Goal: Task Accomplishment & Management: Manage account settings

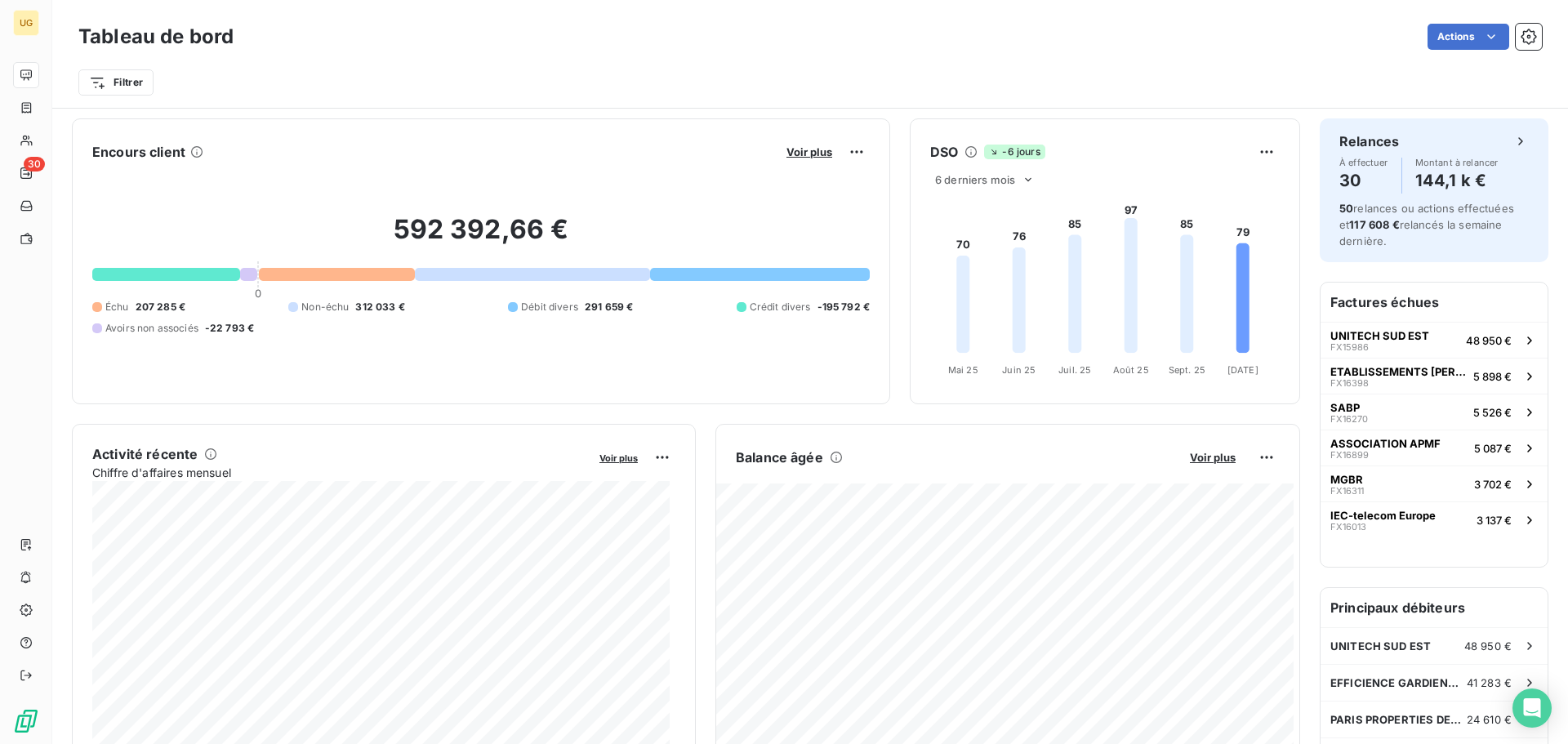
scroll to position [848, 0]
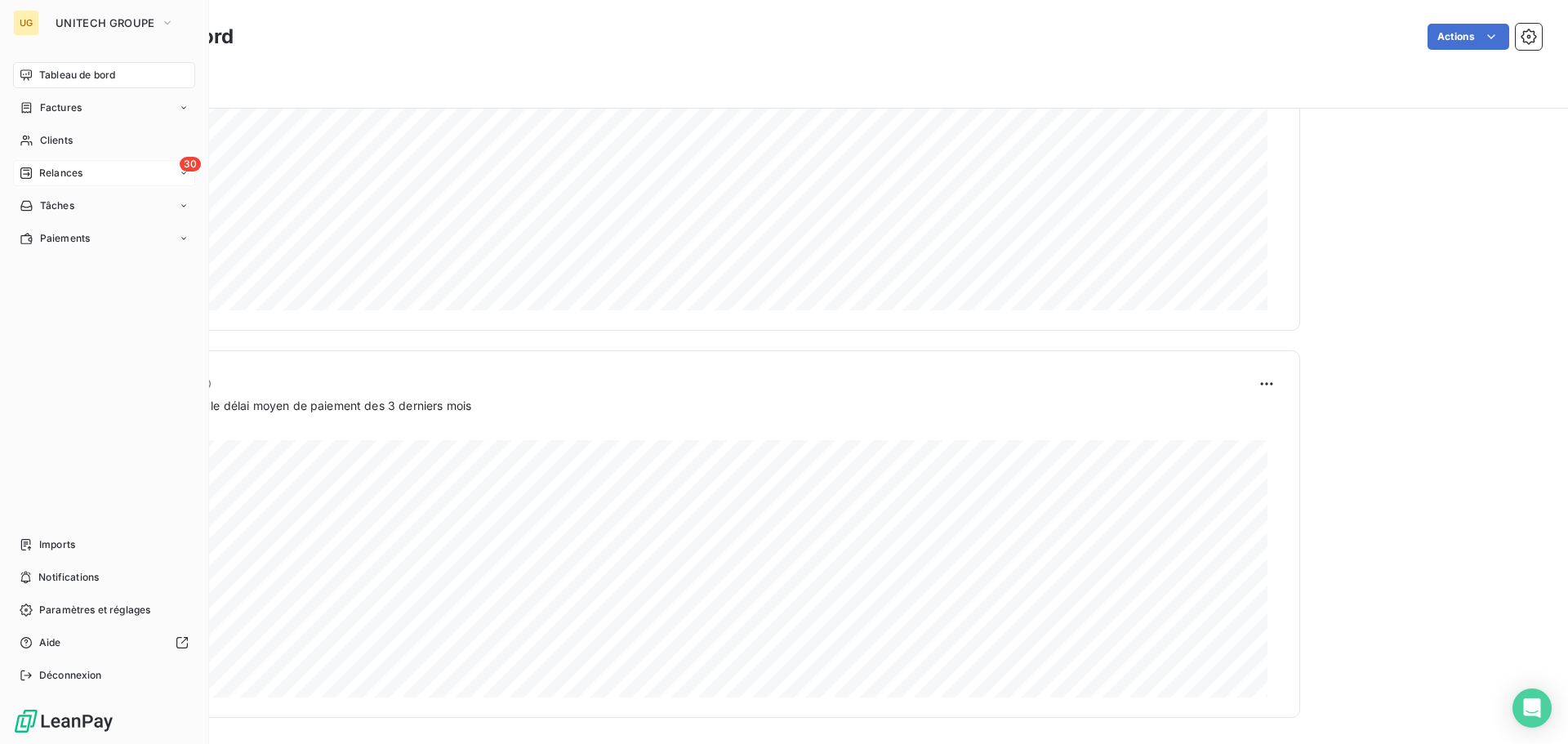
click at [50, 174] on span "Relances" at bounding box center [61, 173] width 44 height 15
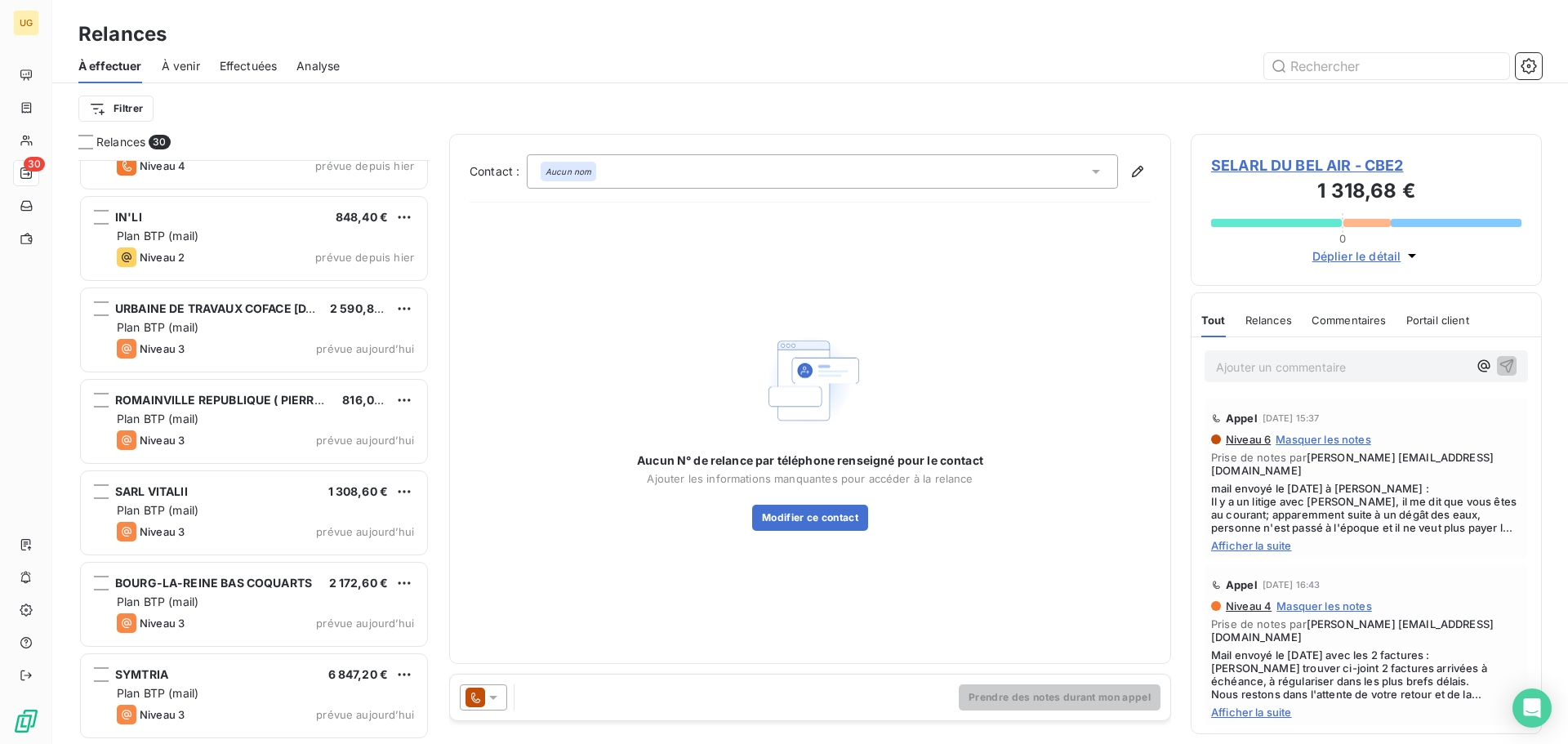
scroll to position [2161, 0]
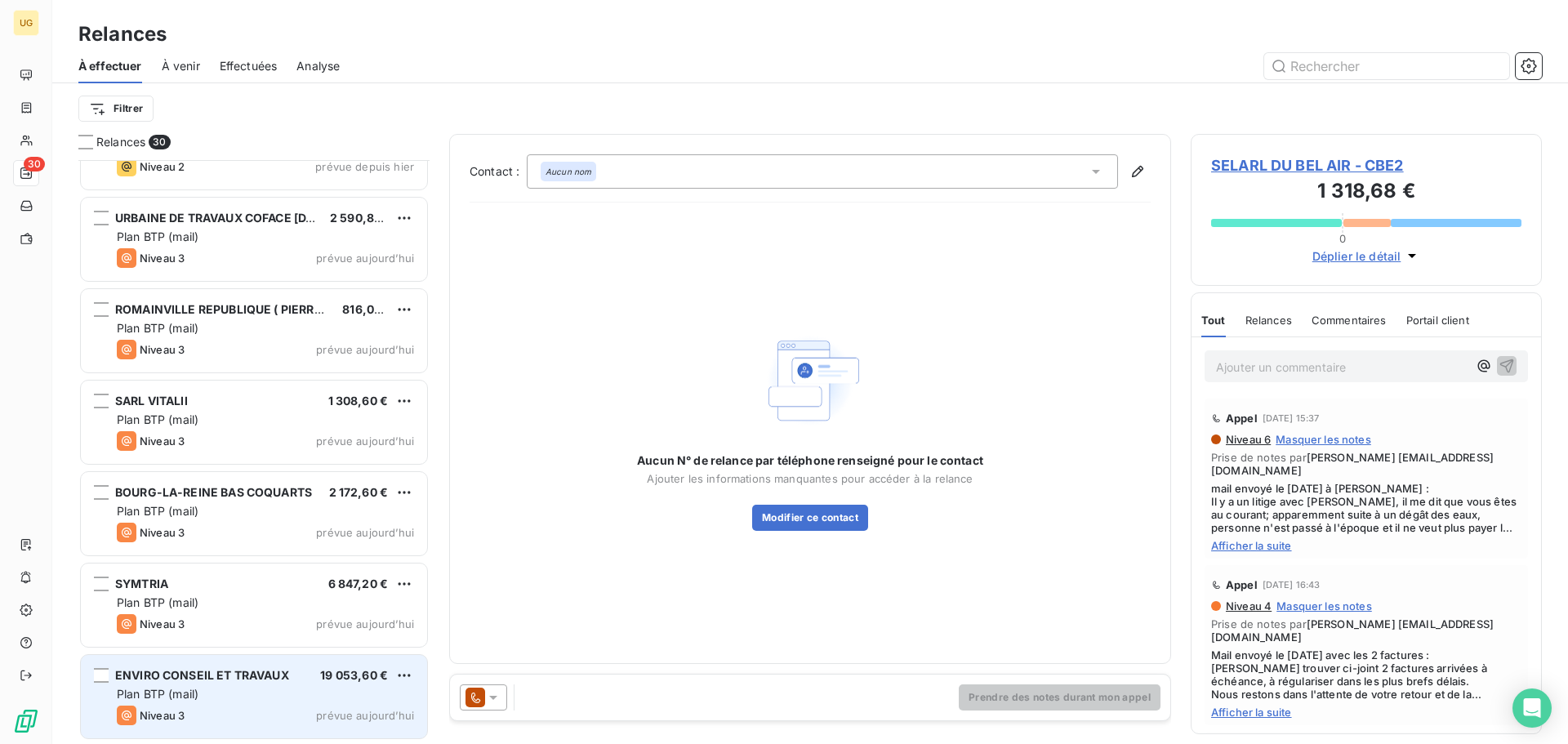
click at [262, 693] on div "Plan BTP (mail)" at bounding box center [265, 695] width 297 height 17
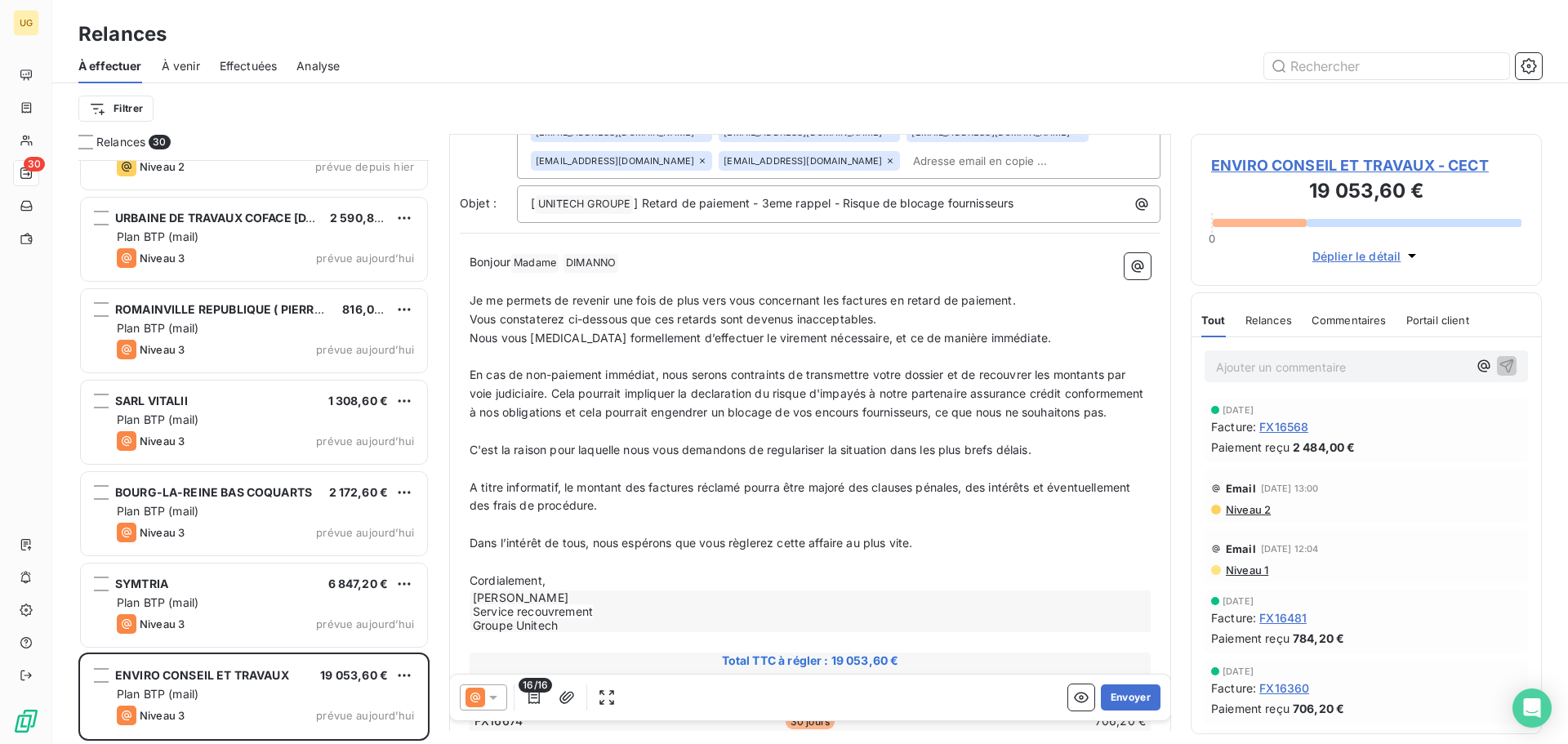
scroll to position [409, 0]
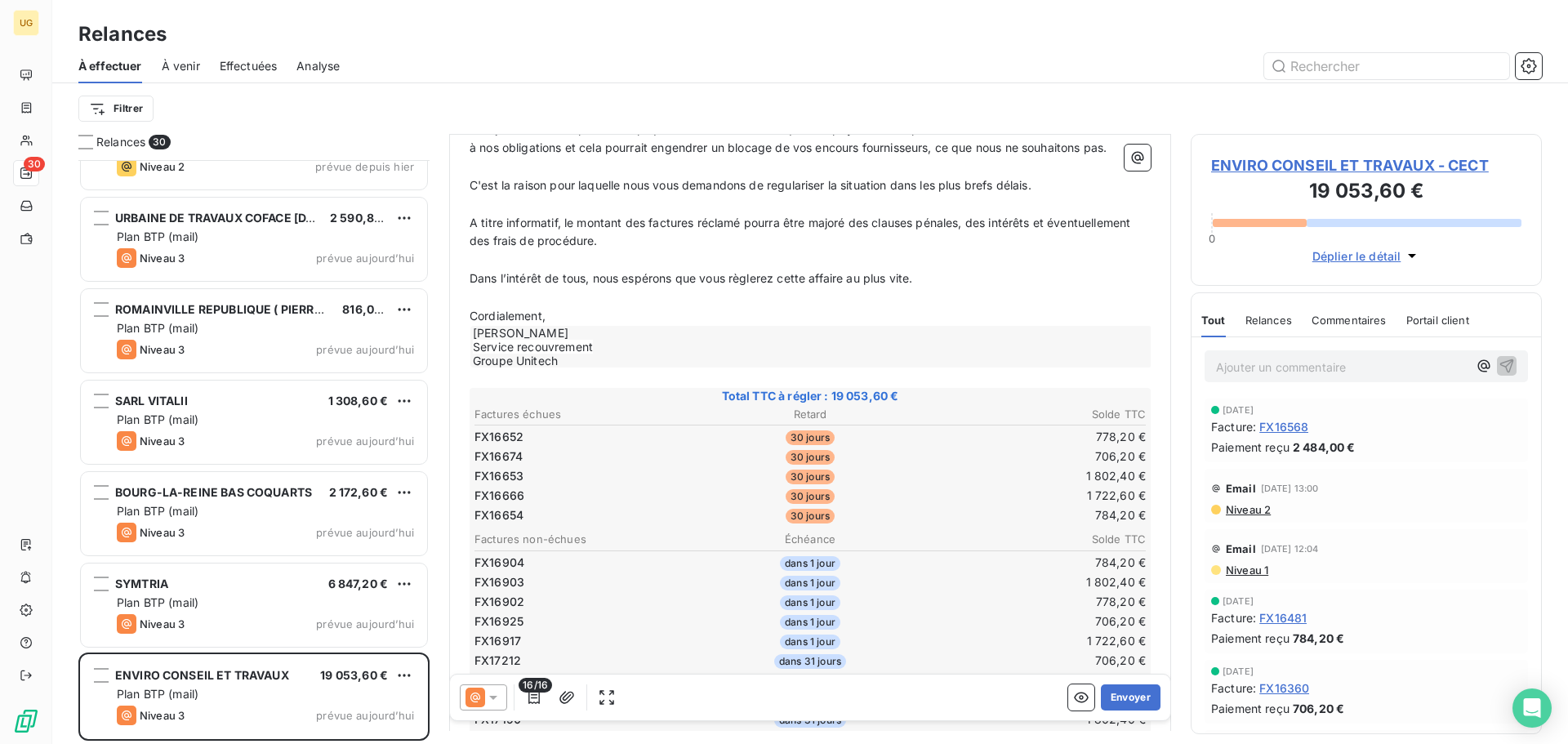
click at [1247, 163] on span "ENVIRO CONSEIL ET TRAVAUX - CECT" at bounding box center [1366, 165] width 310 height 22
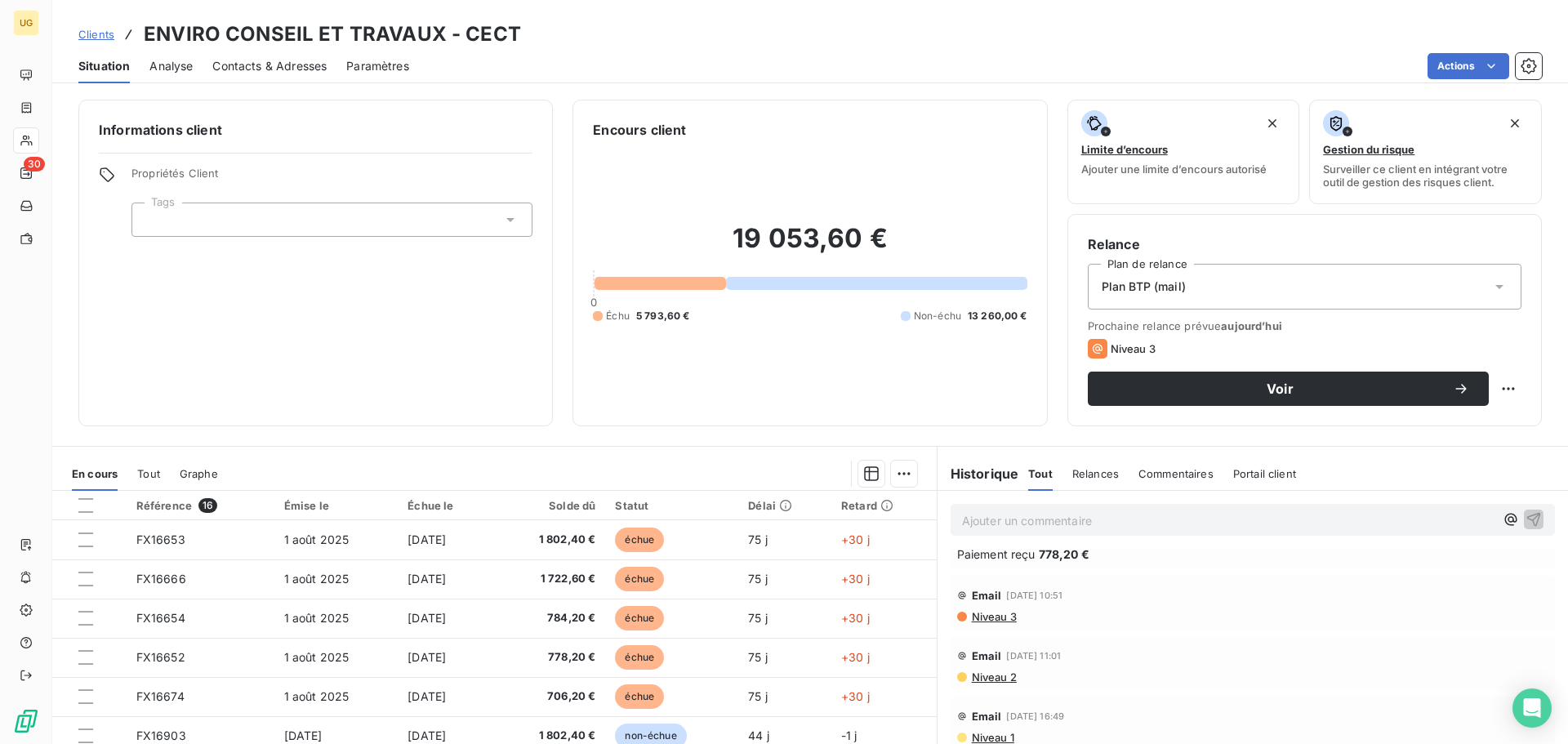
scroll to position [490, 0]
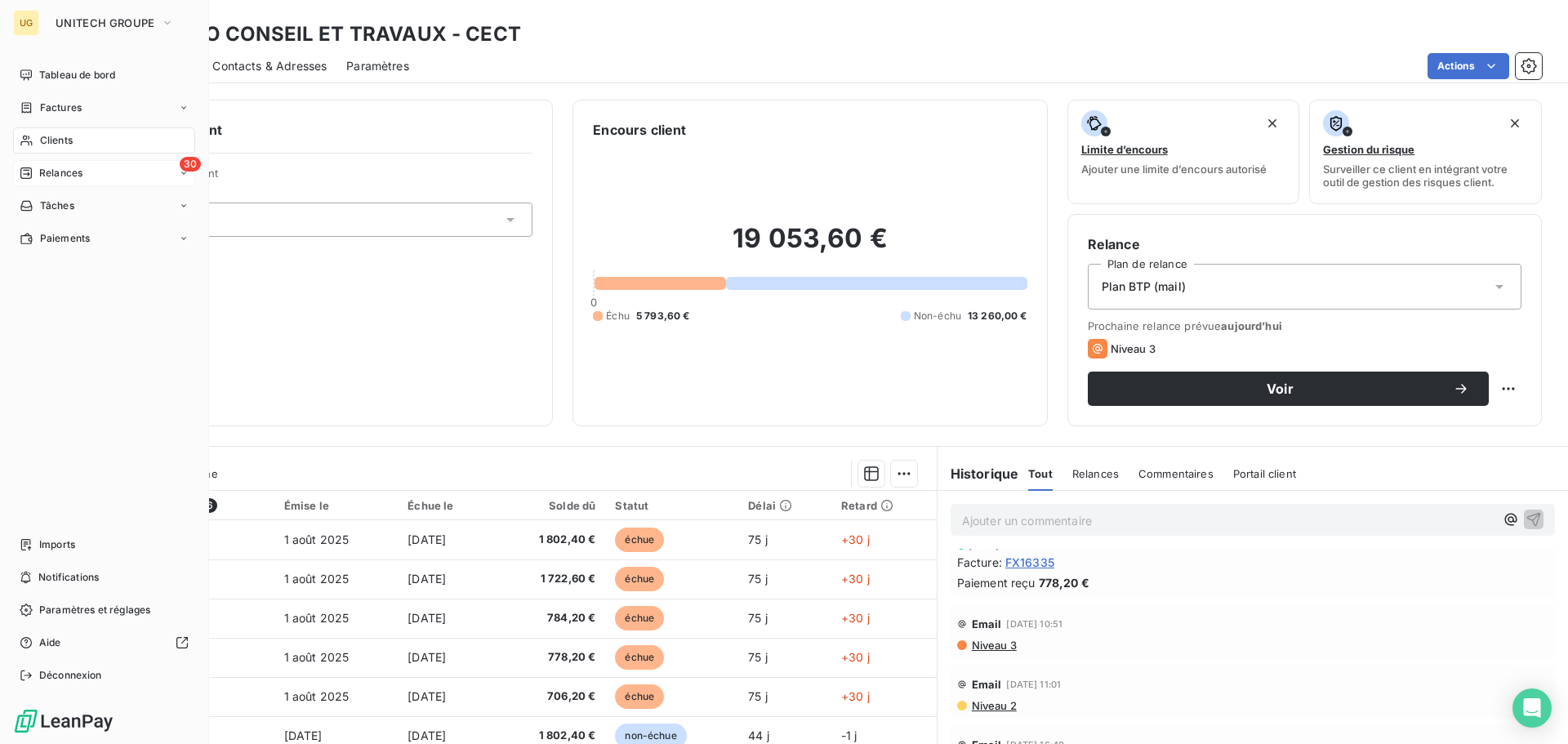
drag, startPoint x: 41, startPoint y: 181, endPoint x: 57, endPoint y: 176, distance: 16.8
click at [44, 176] on span "Relances" at bounding box center [61, 173] width 44 height 15
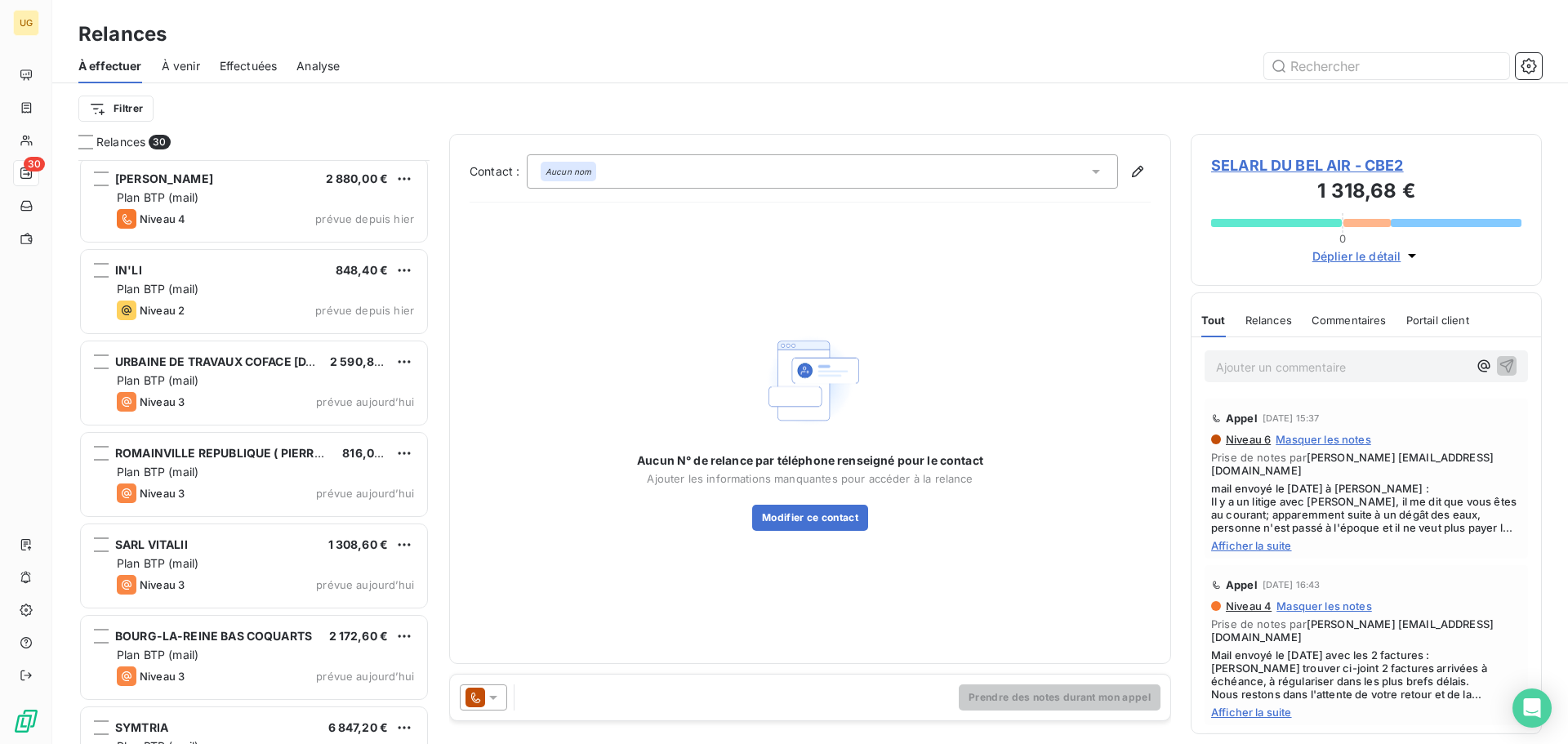
scroll to position [2161, 0]
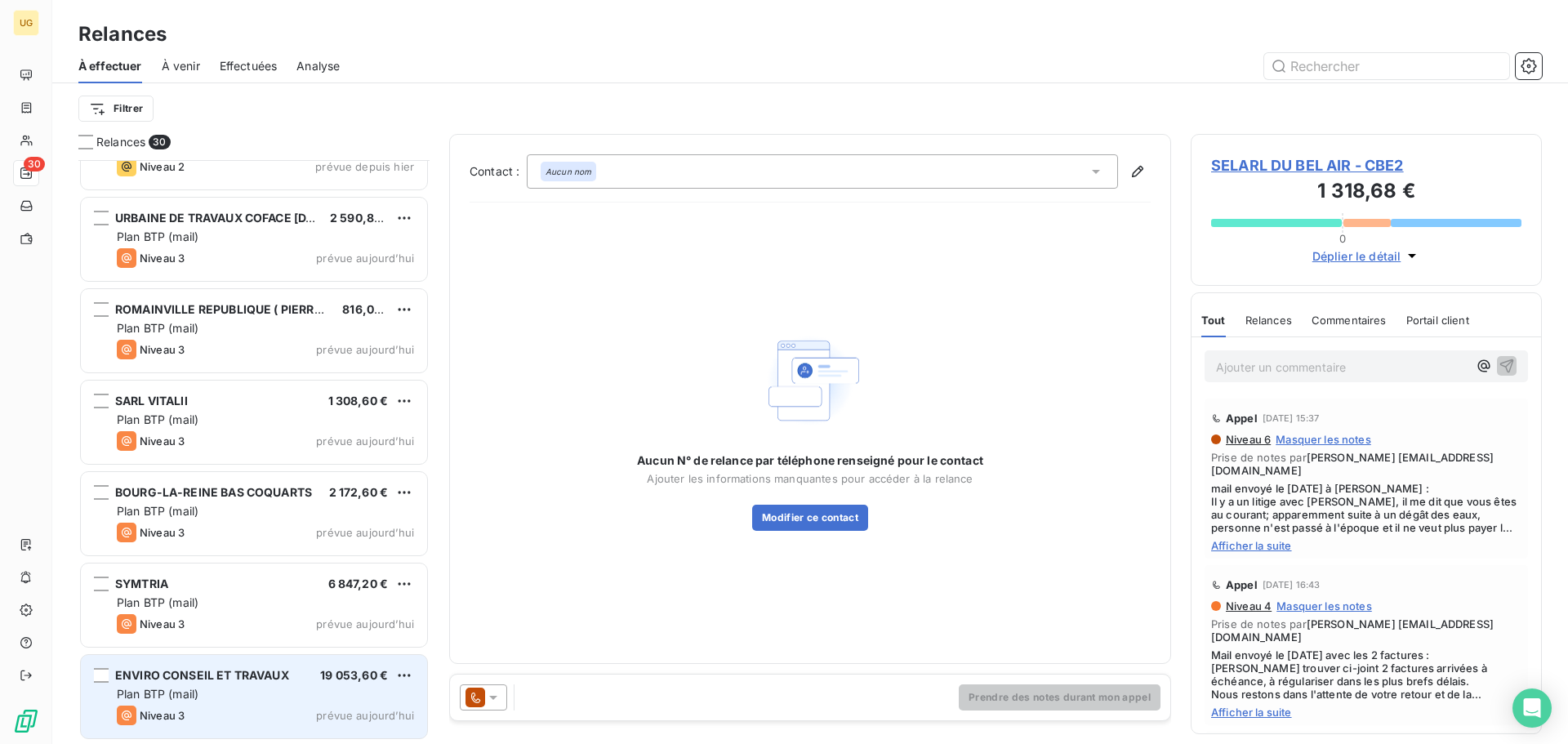
click at [281, 673] on span "ENVIRO CONSEIL ET TRAVAUX" at bounding box center [202, 675] width 174 height 14
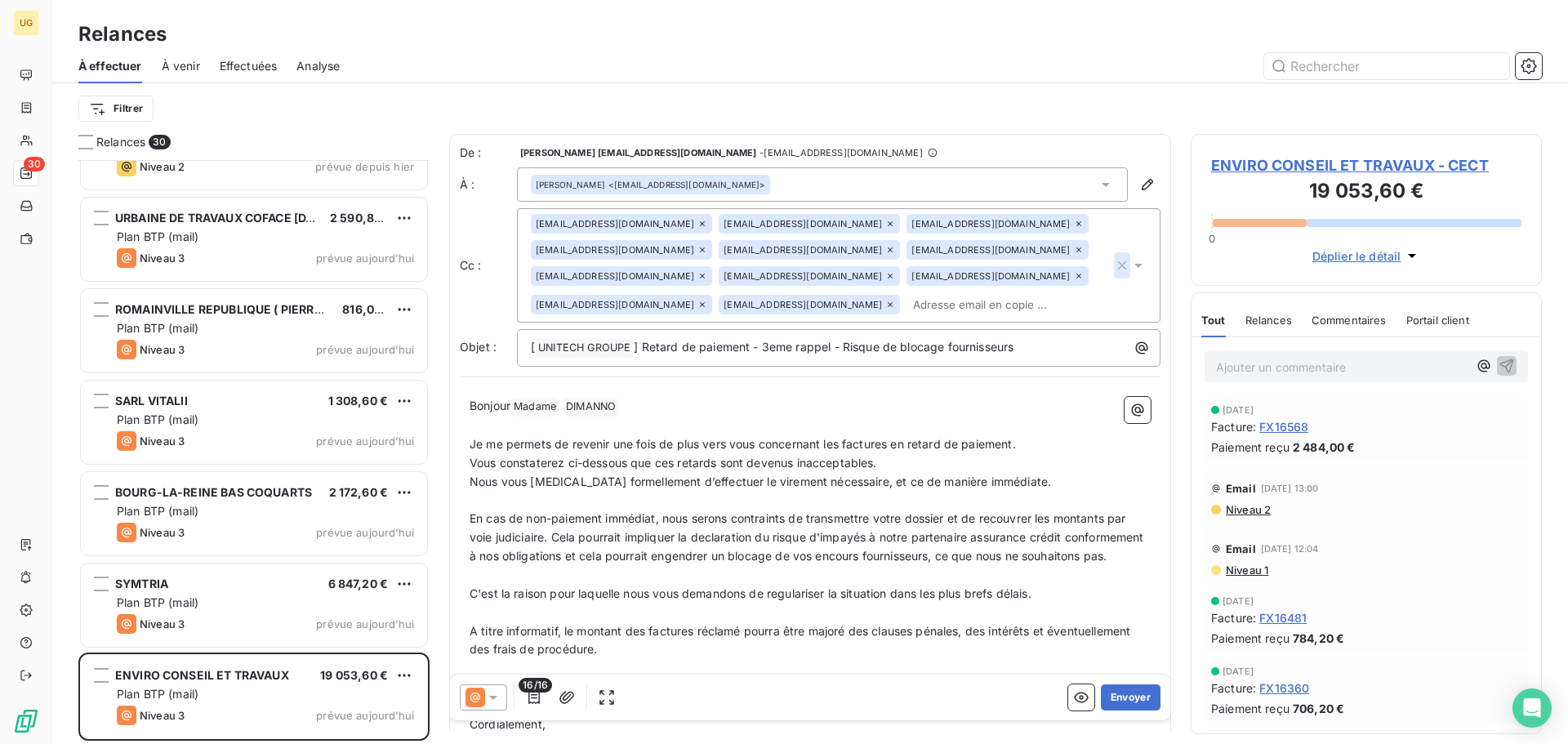
click at [1114, 269] on icon "button" at bounding box center [1122, 265] width 17 height 17
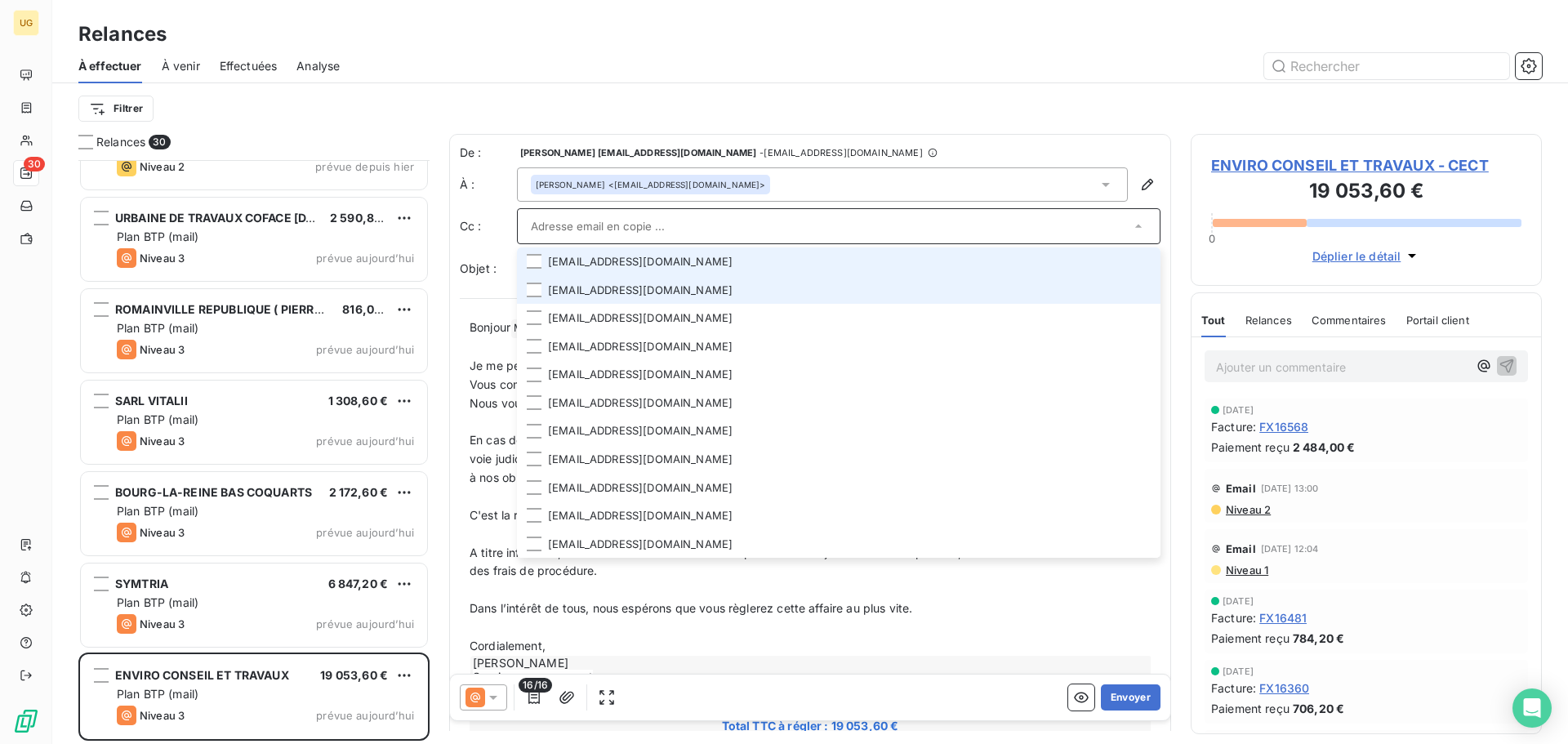
drag, startPoint x: 534, startPoint y: 260, endPoint x: 535, endPoint y: 281, distance: 21.0
click at [534, 261] on div at bounding box center [534, 262] width 15 height 15
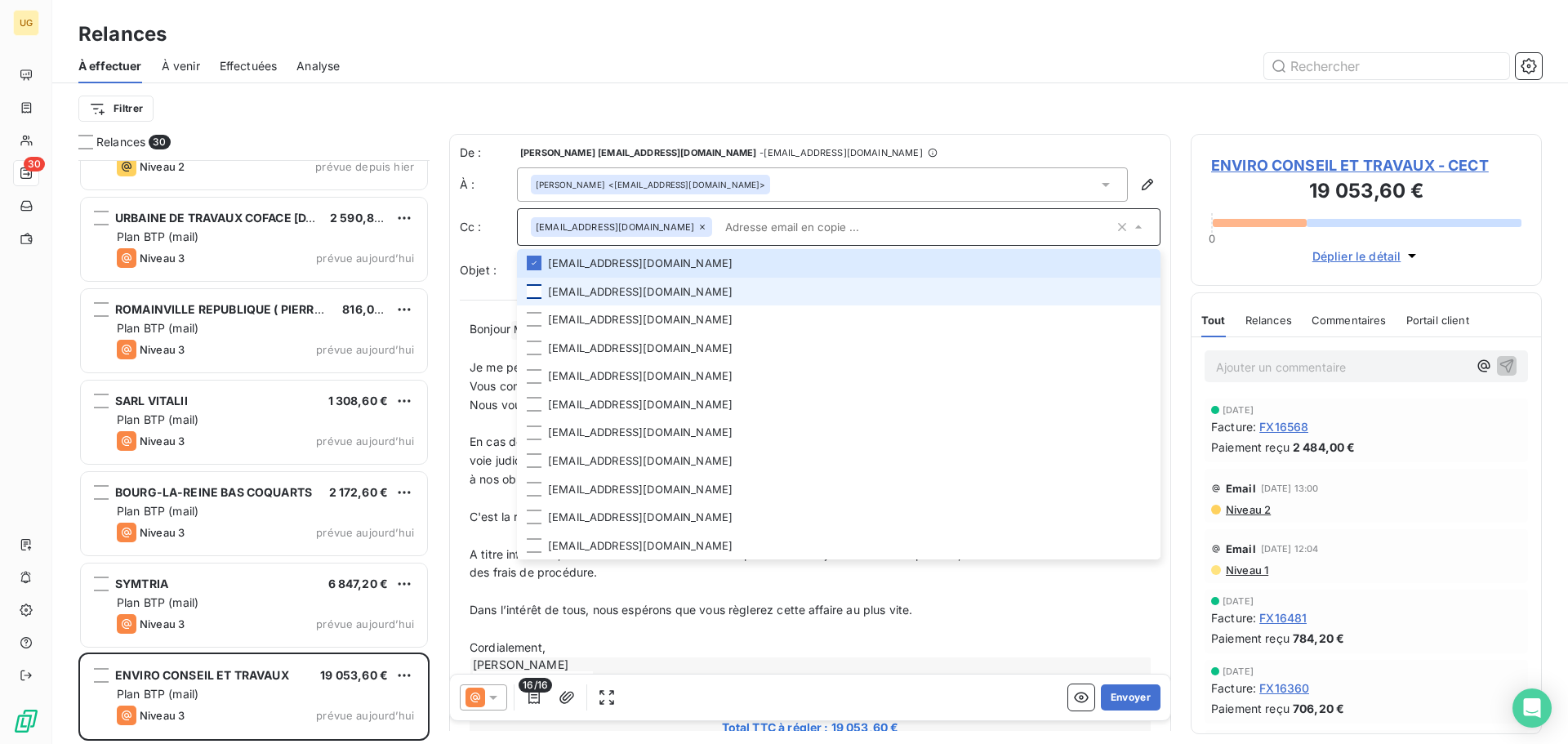
click at [536, 289] on div at bounding box center [534, 292] width 15 height 15
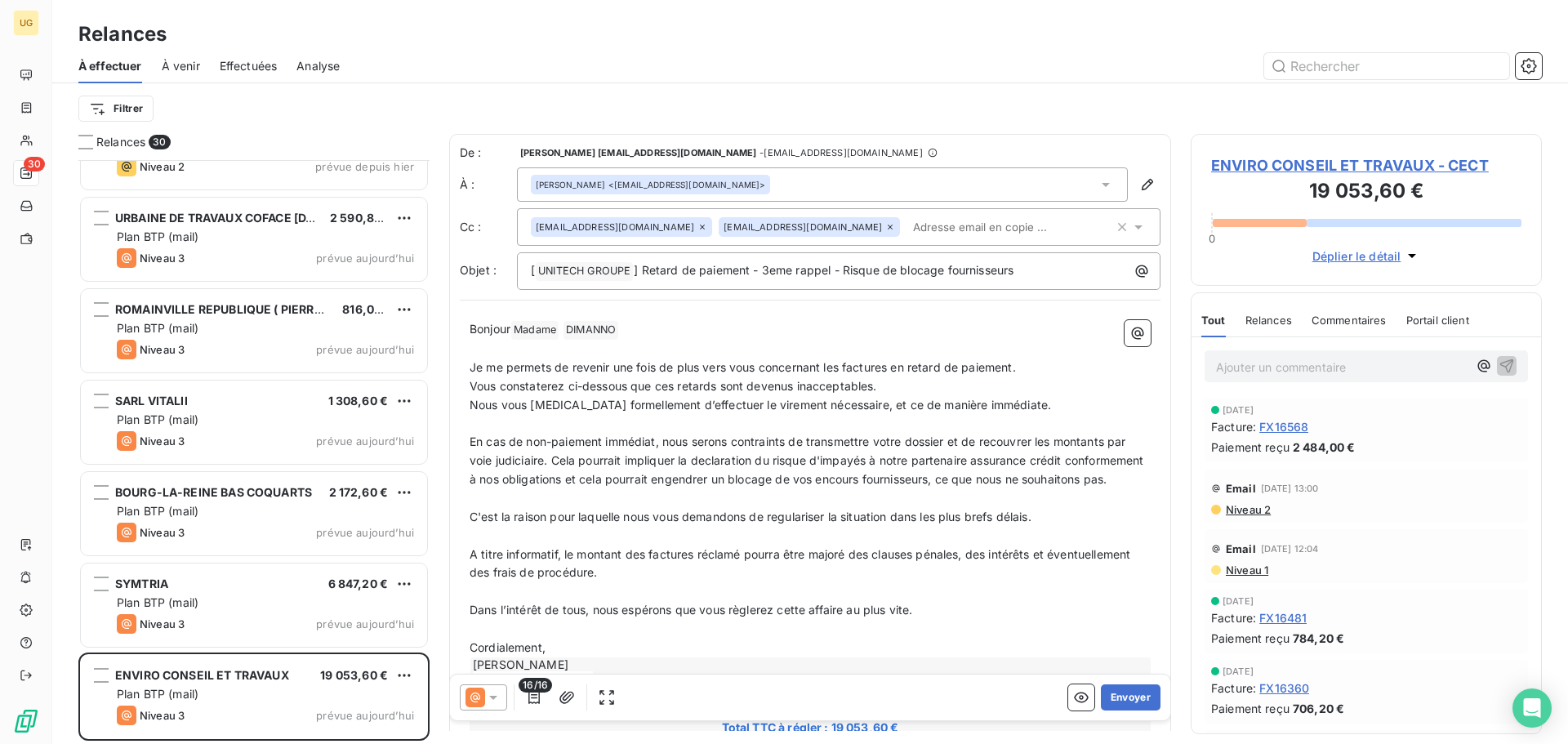
click at [1135, 82] on div "À effectuer À venir Effectuées Analyse" at bounding box center [809, 66] width 1515 height 34
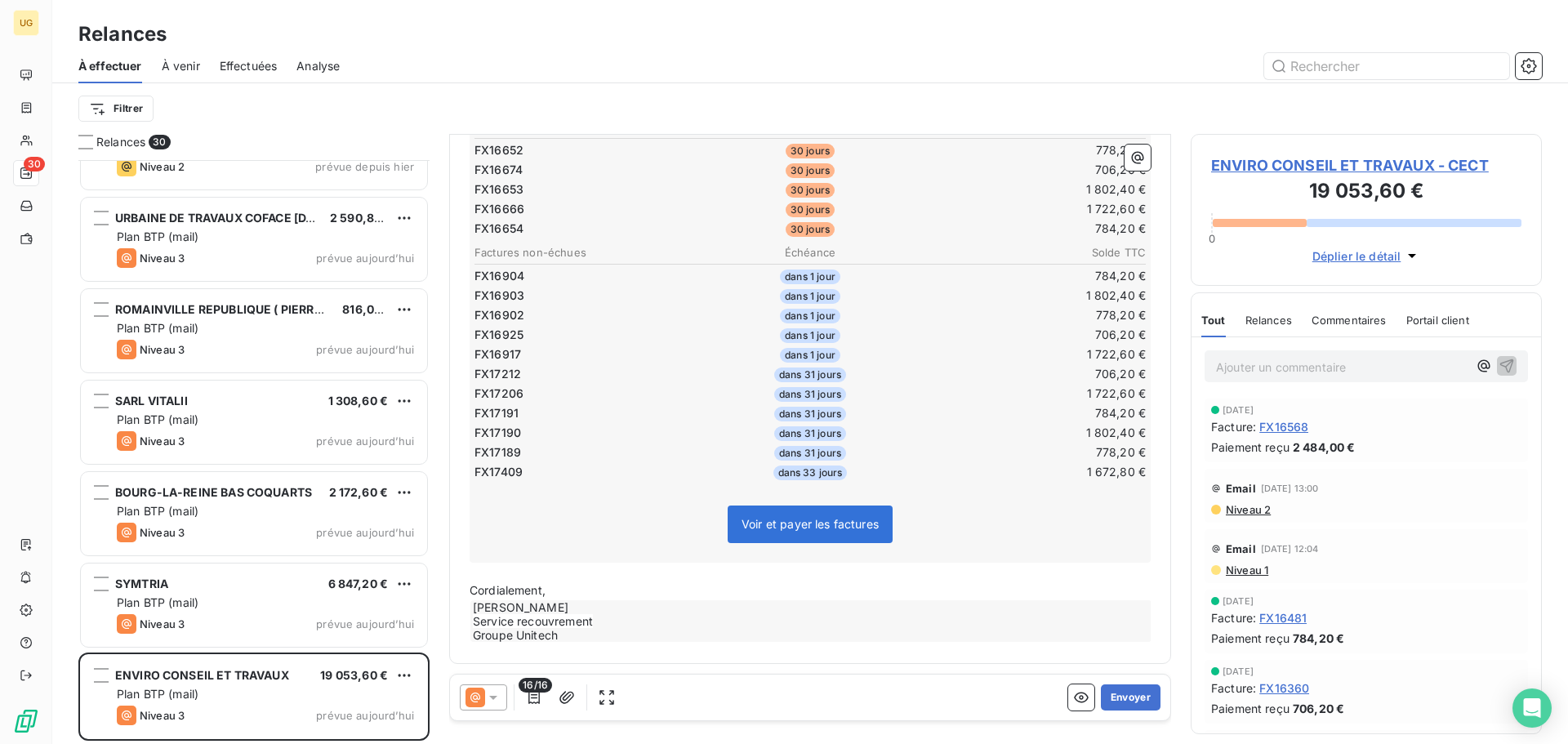
scroll to position [638, 0]
click at [532, 700] on icon "button" at bounding box center [534, 698] width 17 height 17
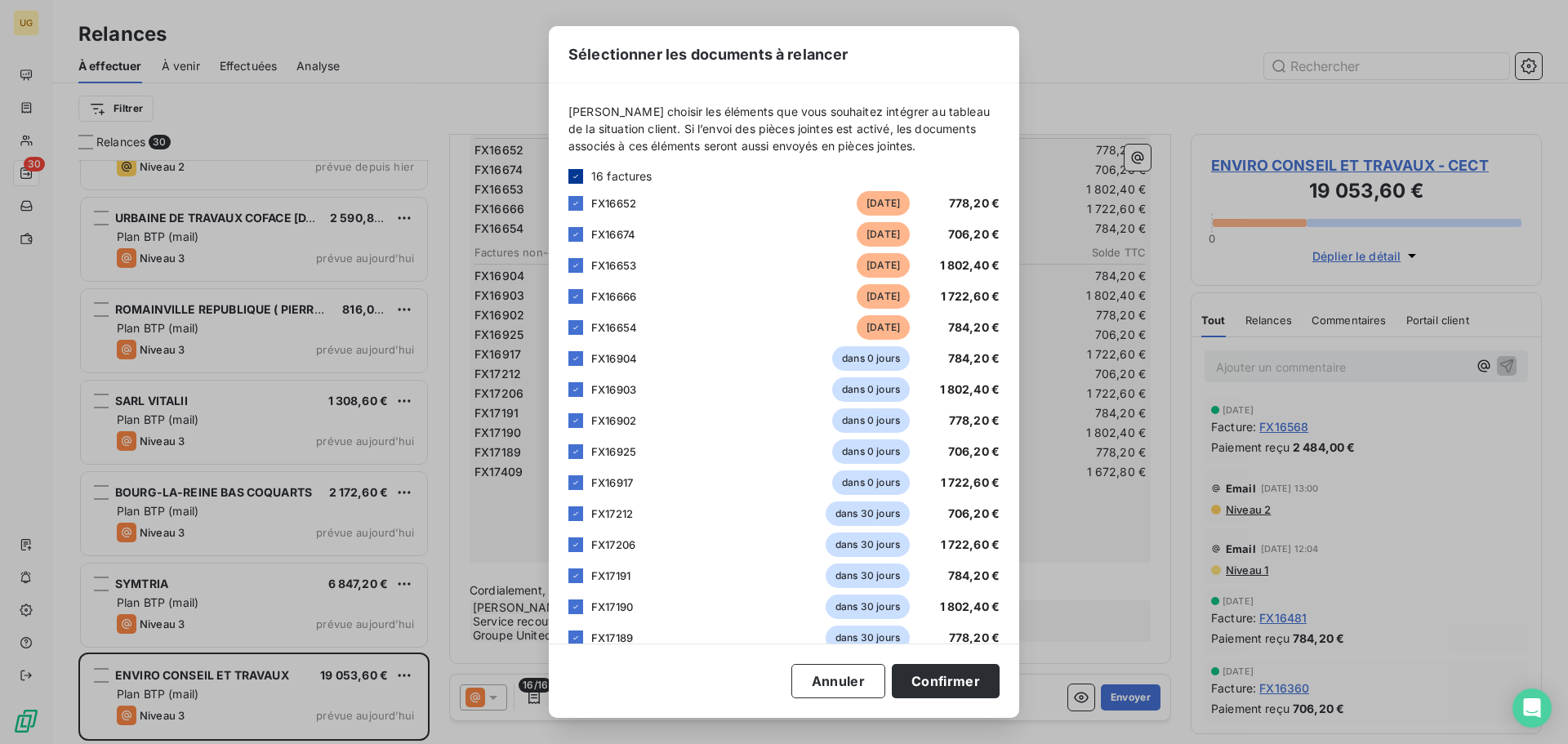
click at [582, 171] on div at bounding box center [576, 177] width 15 height 15
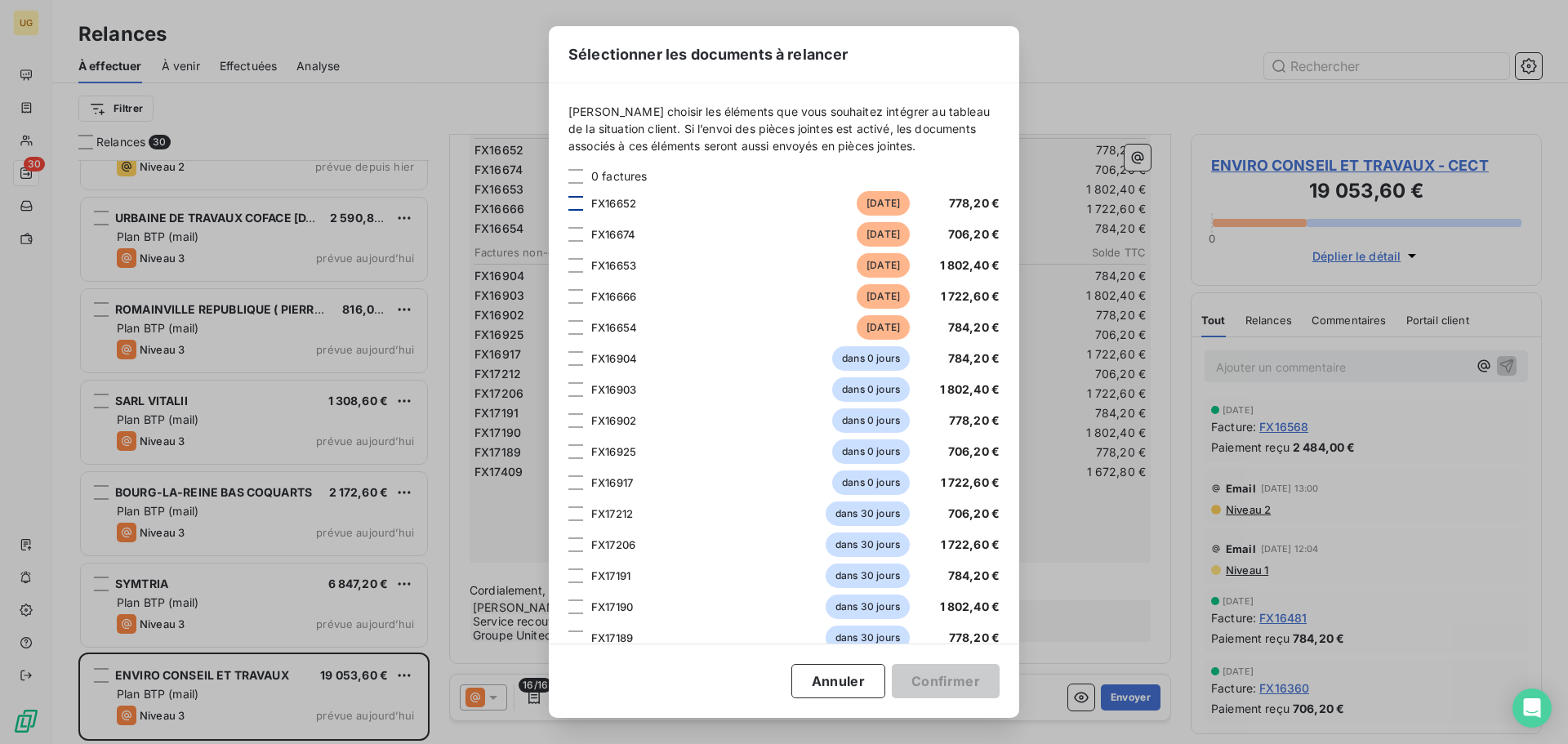
click at [578, 198] on div at bounding box center [576, 203] width 15 height 15
click at [581, 234] on div at bounding box center [576, 234] width 15 height 15
click at [572, 269] on div at bounding box center [576, 265] width 15 height 15
click at [571, 295] on div at bounding box center [576, 296] width 15 height 15
click at [576, 325] on div at bounding box center [576, 328] width 15 height 15
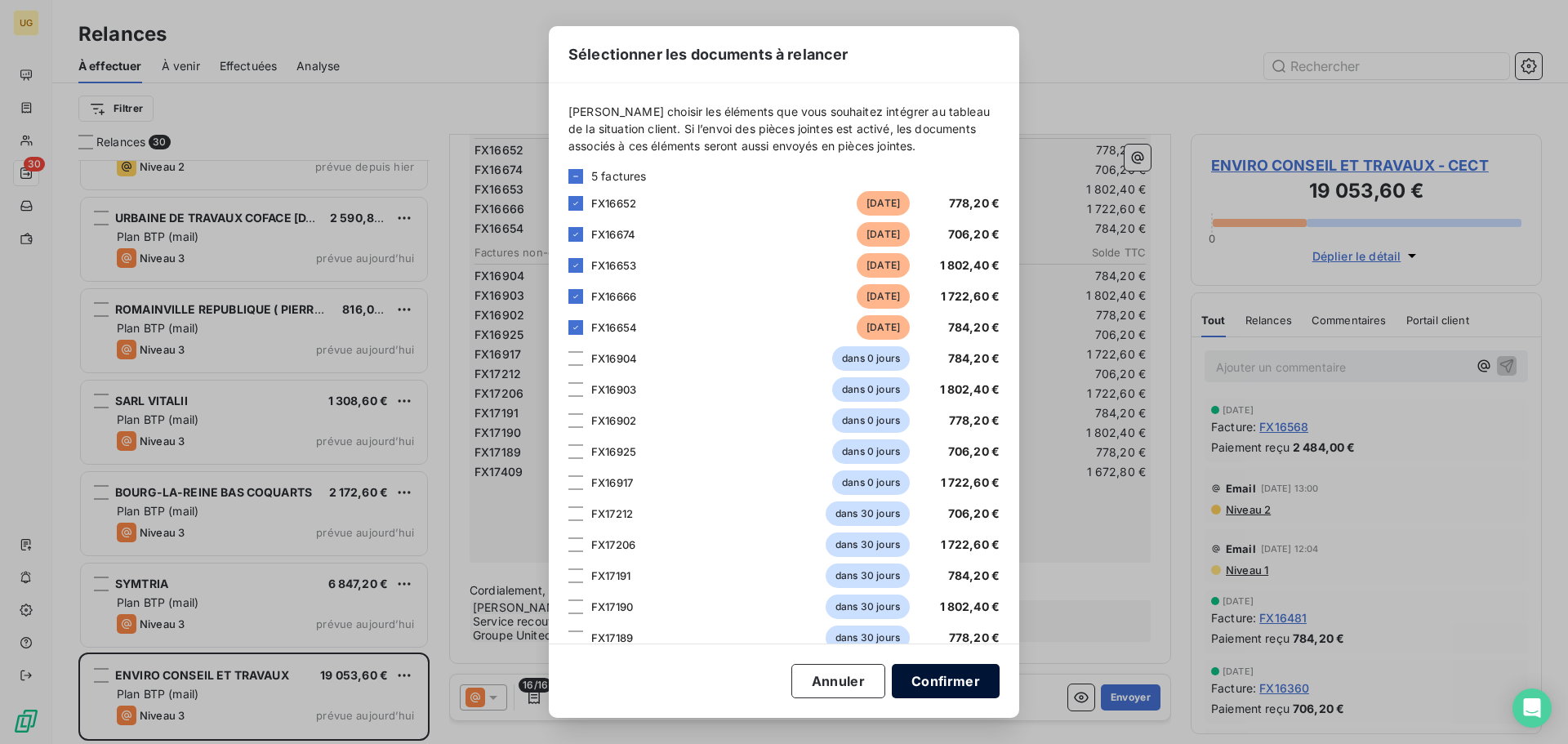
click at [966, 689] on button "Confirmer" at bounding box center [945, 680] width 108 height 34
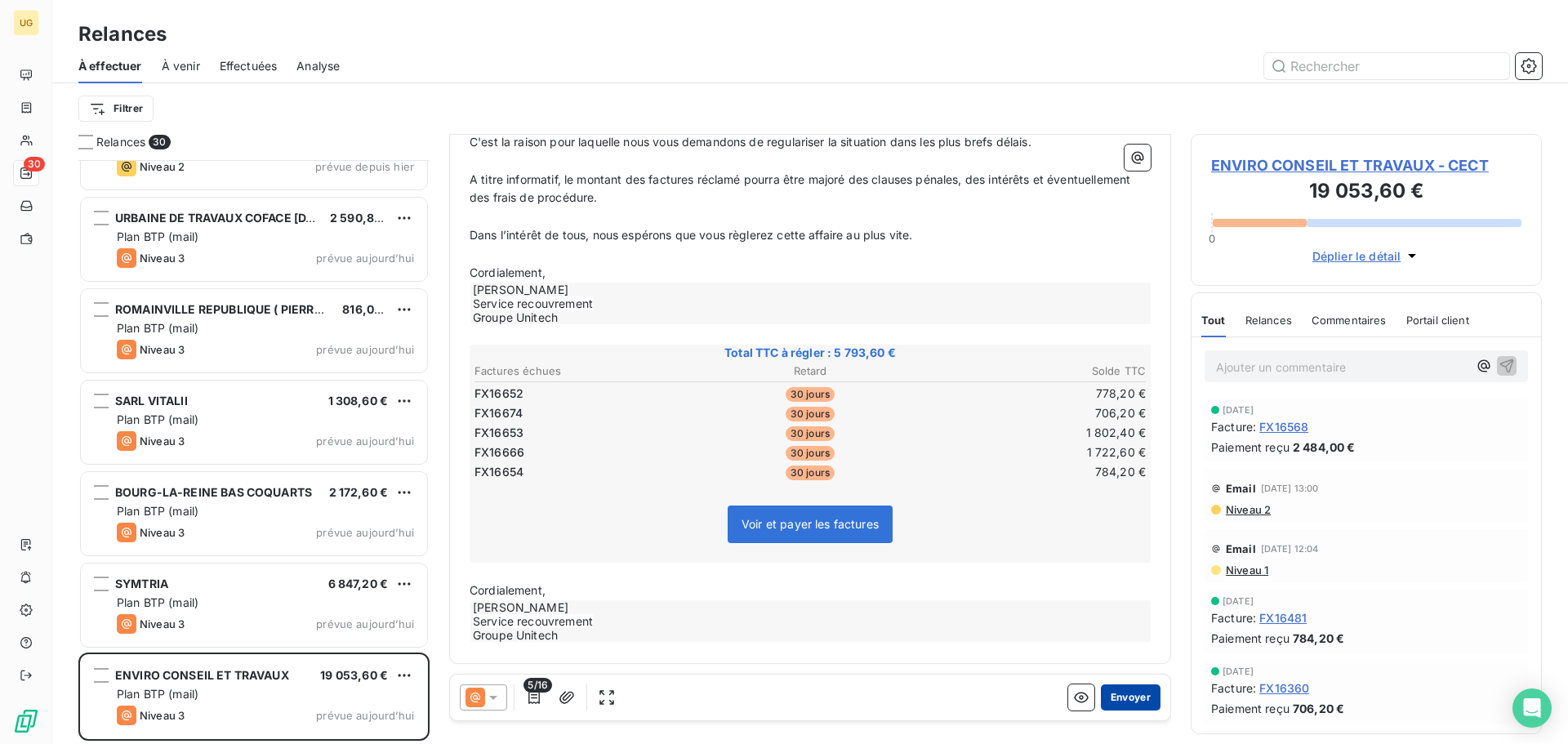
click at [1129, 697] on button "Envoyer" at bounding box center [1130, 697] width 59 height 26
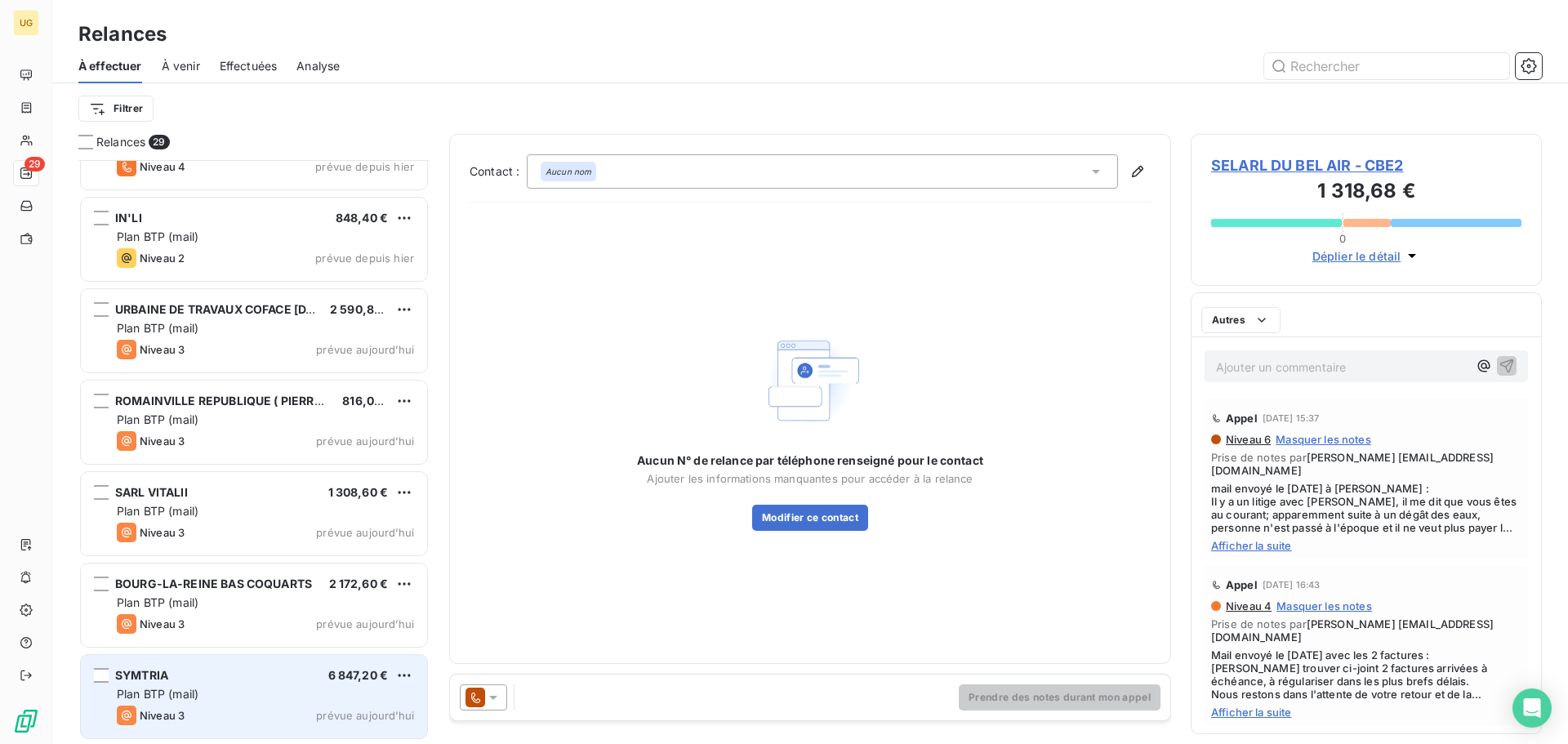
scroll to position [2069, 0]
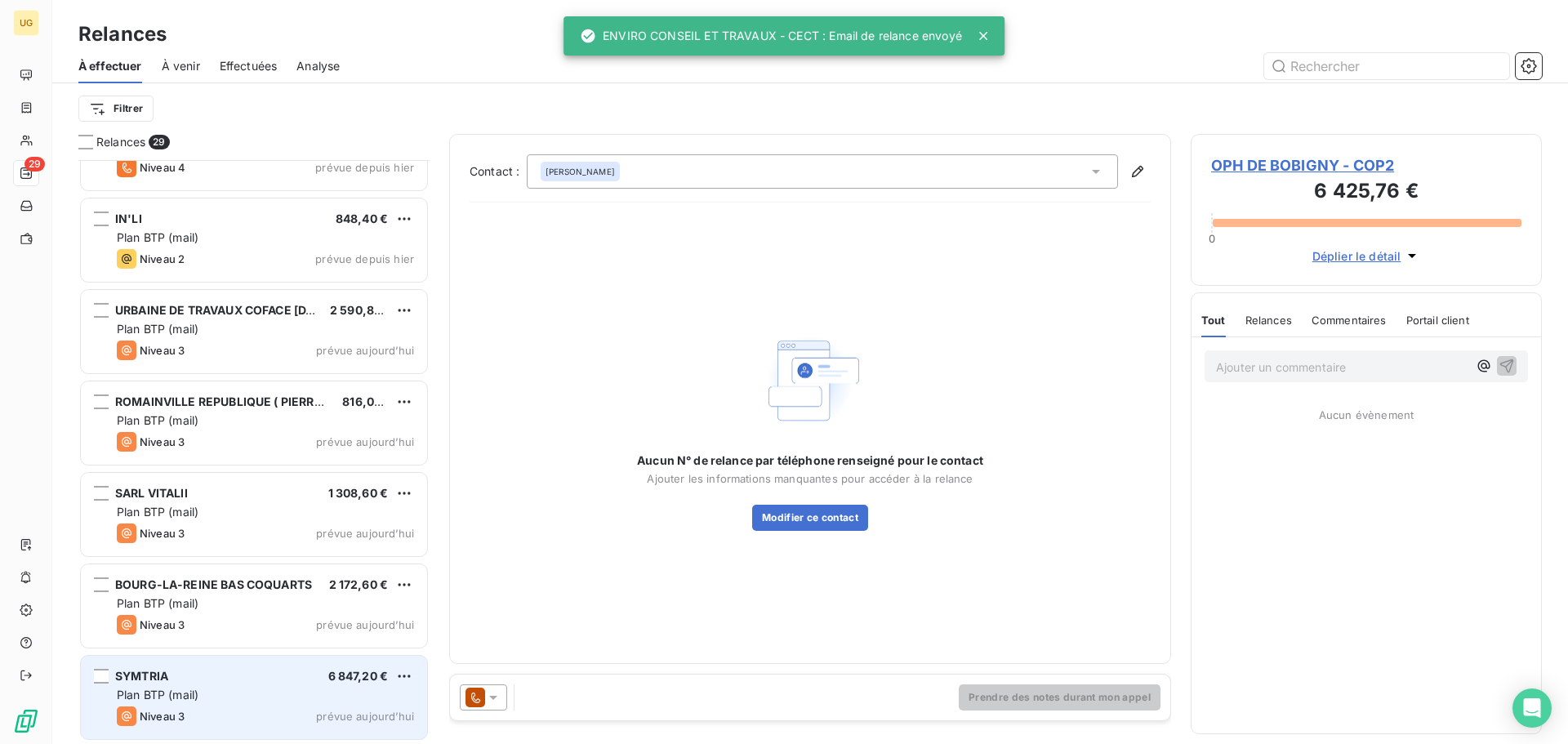
click at [214, 696] on div "Plan BTP (mail)" at bounding box center [265, 695] width 297 height 17
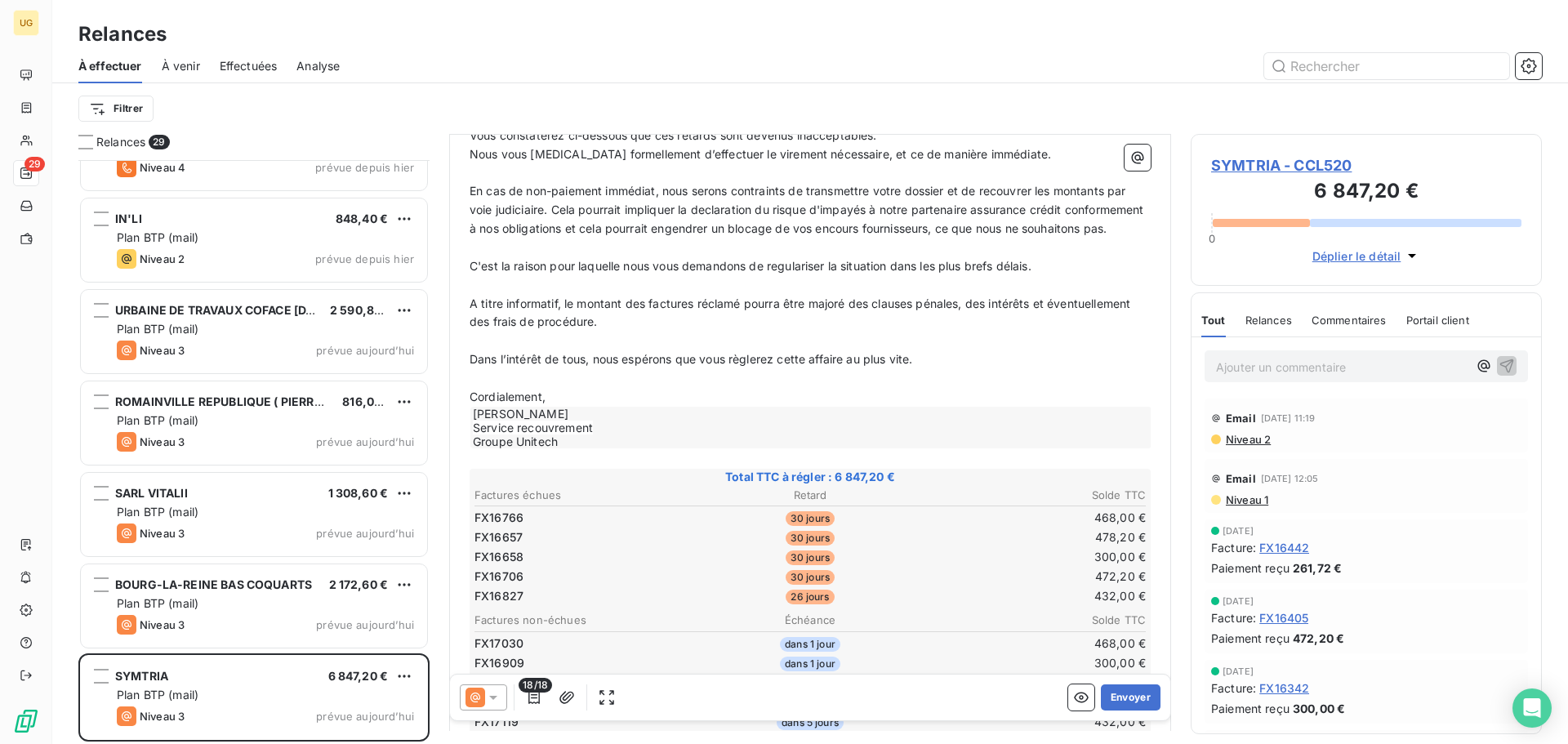
scroll to position [655, 0]
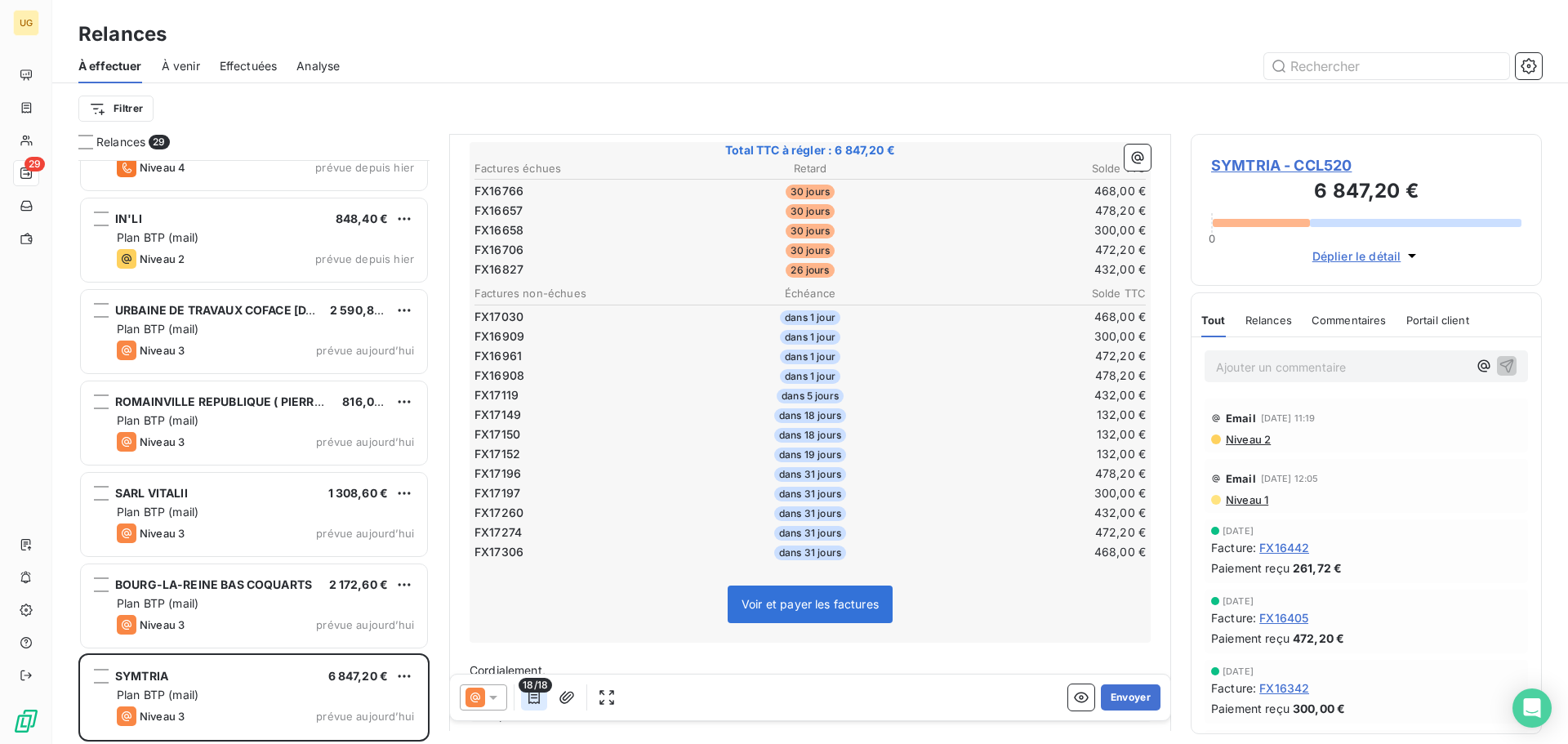
click at [537, 704] on icon "button" at bounding box center [534, 698] width 17 height 17
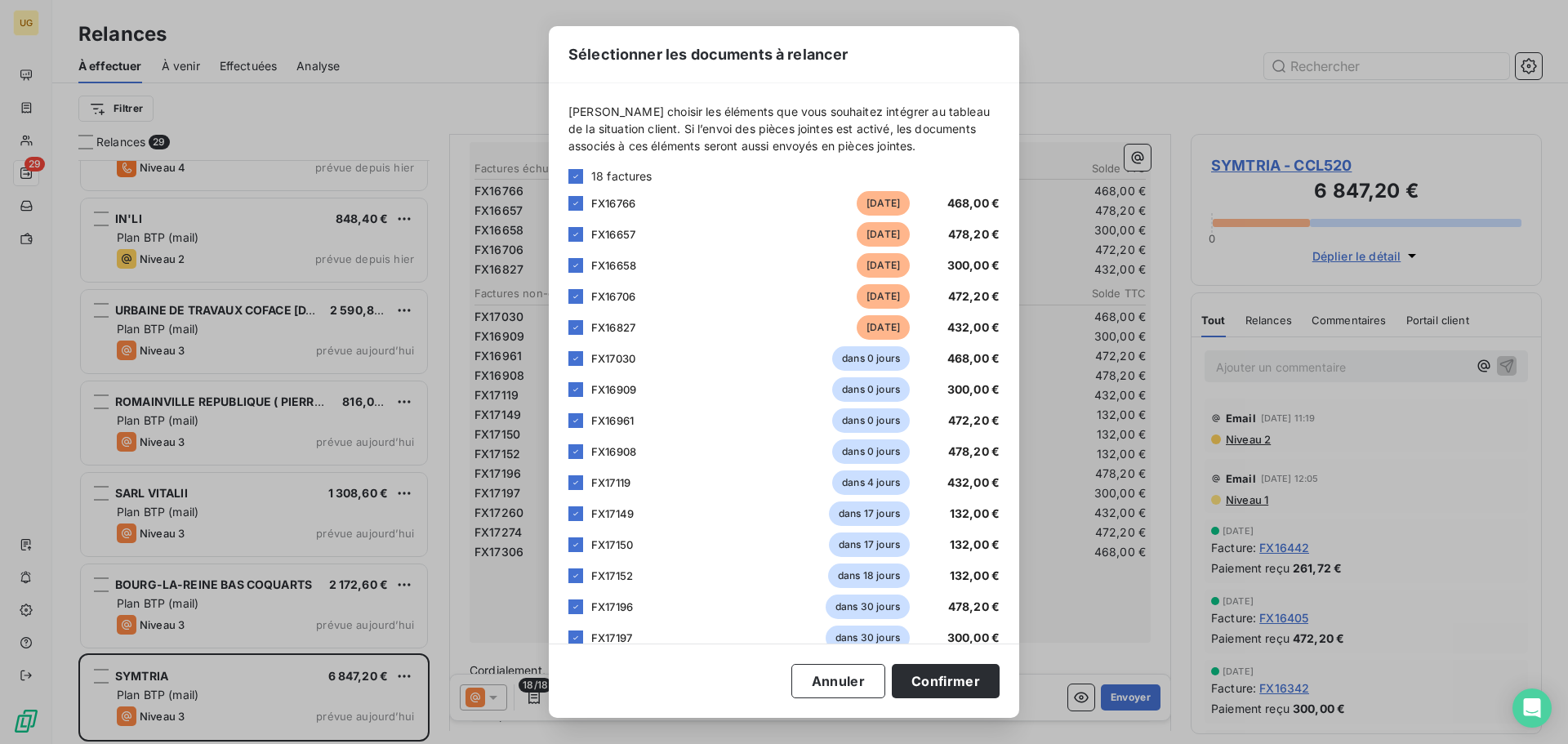
click at [585, 175] on div "18 factures" at bounding box center [783, 176] width 431 height 17
click at [582, 172] on div at bounding box center [576, 177] width 15 height 15
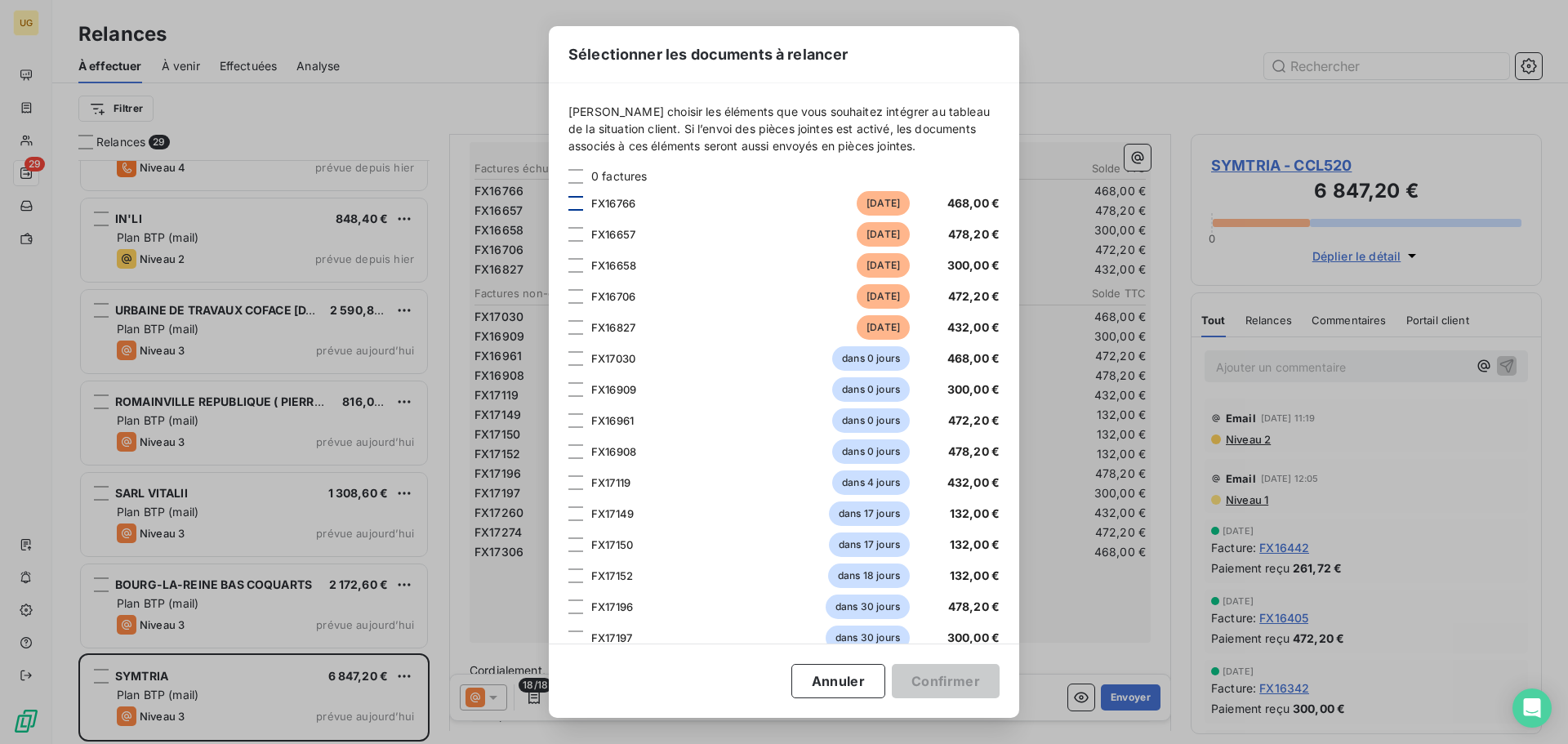
click at [571, 201] on div at bounding box center [576, 203] width 15 height 15
click at [574, 240] on div at bounding box center [576, 234] width 15 height 15
drag, startPoint x: 575, startPoint y: 266, endPoint x: 576, endPoint y: 284, distance: 18.0
click at [576, 266] on div at bounding box center [576, 265] width 15 height 15
click at [577, 294] on div at bounding box center [576, 296] width 15 height 15
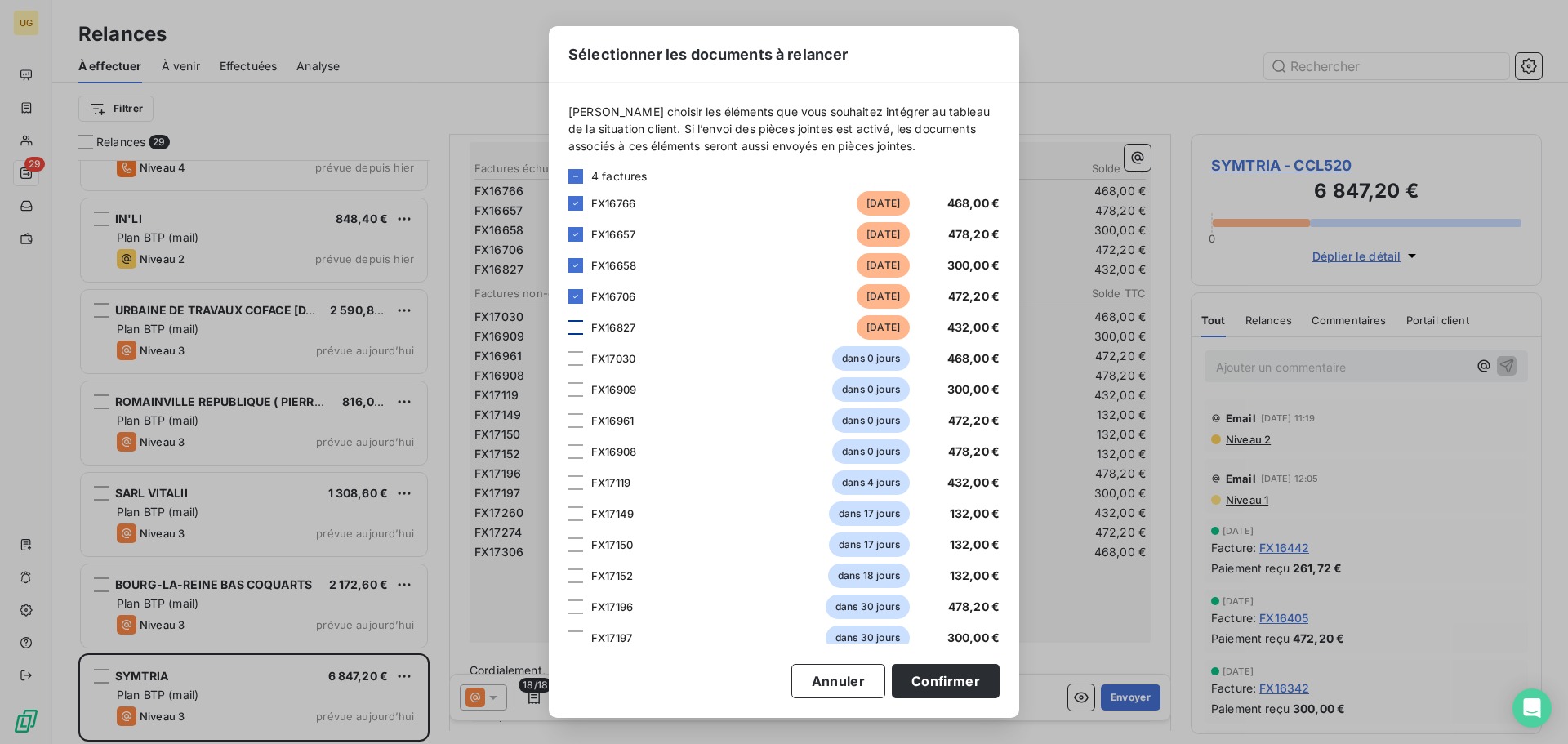
click at [572, 330] on div at bounding box center [576, 328] width 15 height 15
click at [973, 681] on button "Confirmer" at bounding box center [945, 680] width 108 height 34
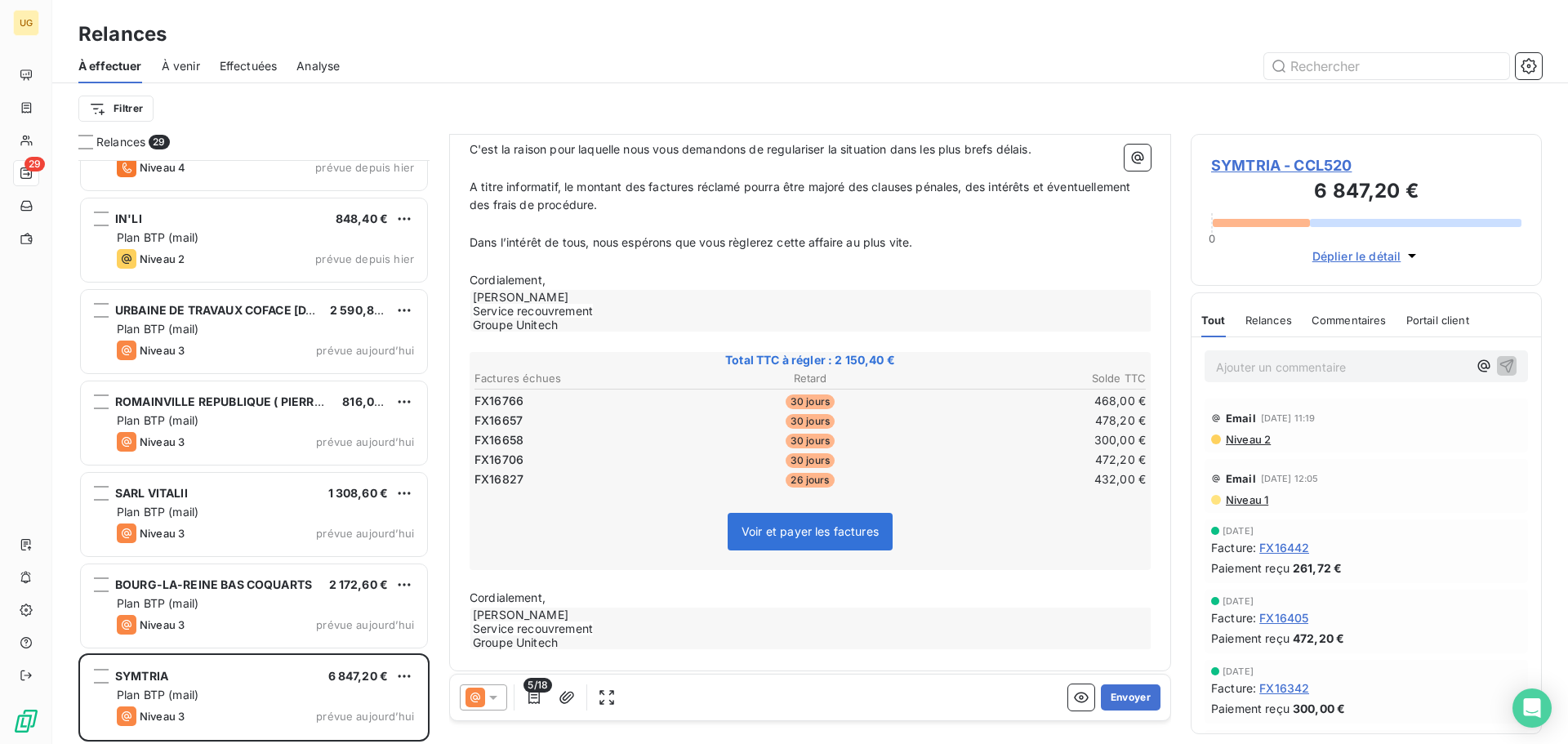
click at [501, 703] on div at bounding box center [483, 697] width 48 height 26
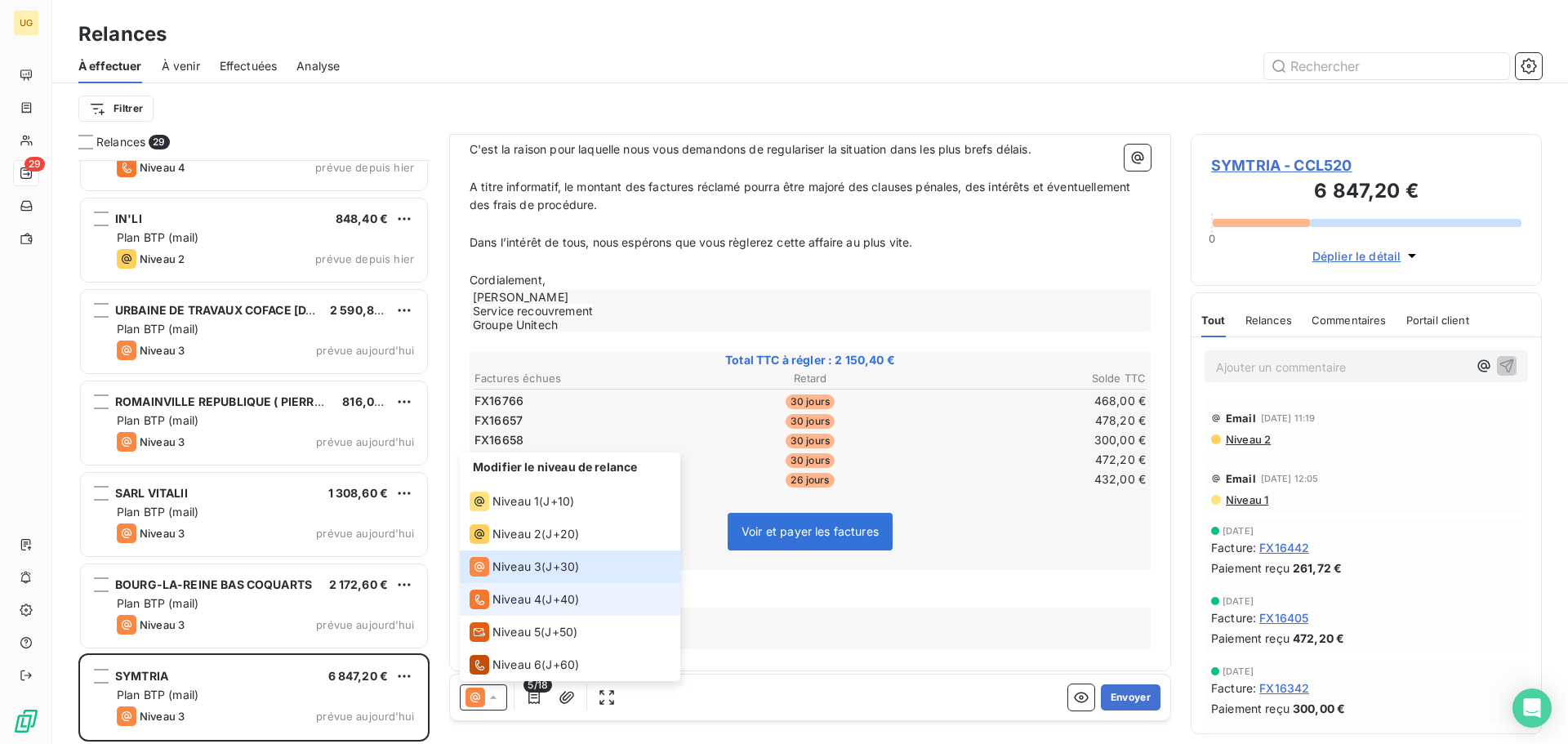
click at [510, 591] on div "Niveau 4" at bounding box center [505, 599] width 72 height 19
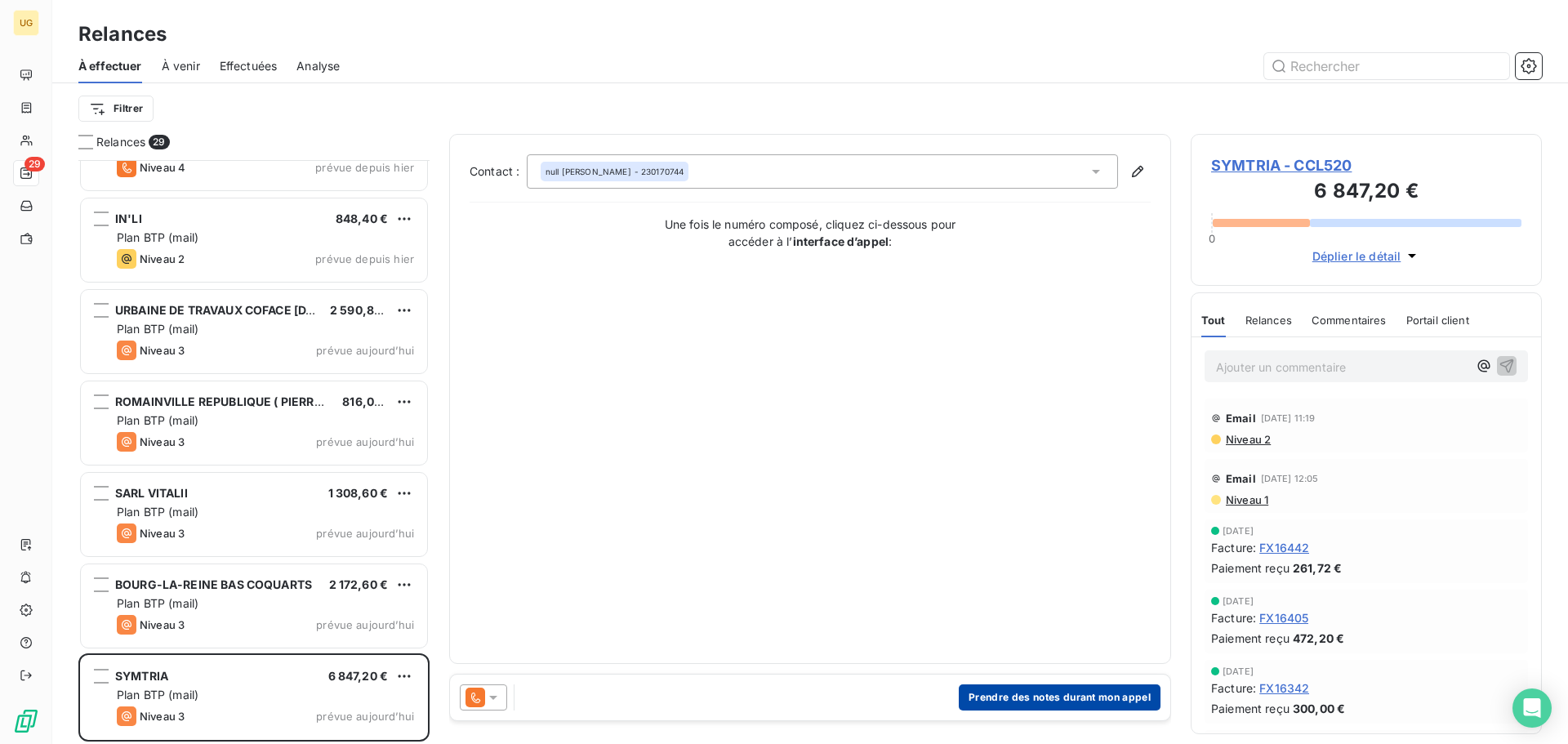
click at [1033, 705] on button "Prendre des notes durant mon appel" at bounding box center [1059, 697] width 202 height 26
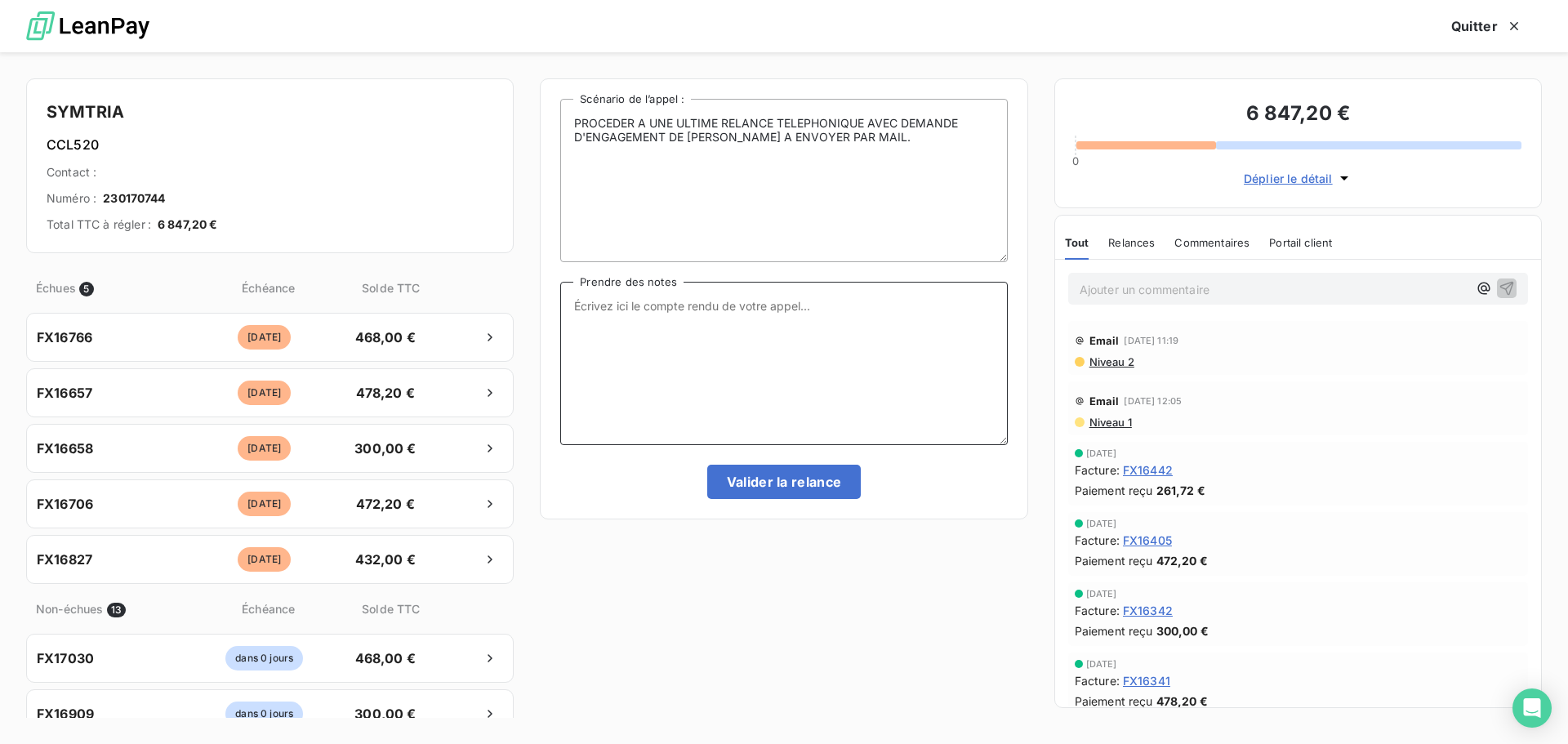
click at [598, 326] on textarea "Prendre des notes" at bounding box center [783, 363] width 447 height 163
type textarea "un avis de paiement de 2 150,40€ a été établi le [DATE]"
click at [757, 485] on button "Valider la relance" at bounding box center [784, 481] width 154 height 34
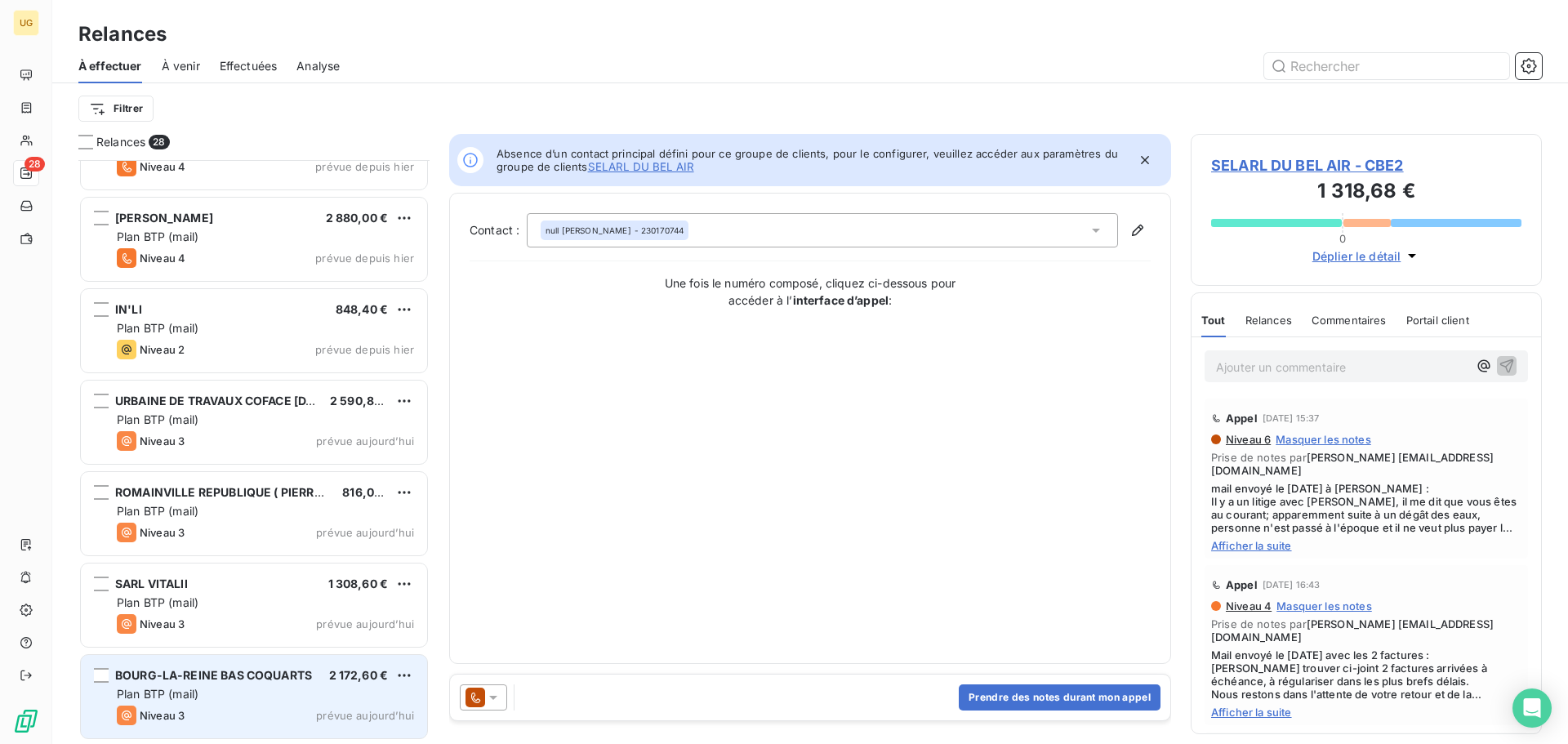
scroll to position [1978, 0]
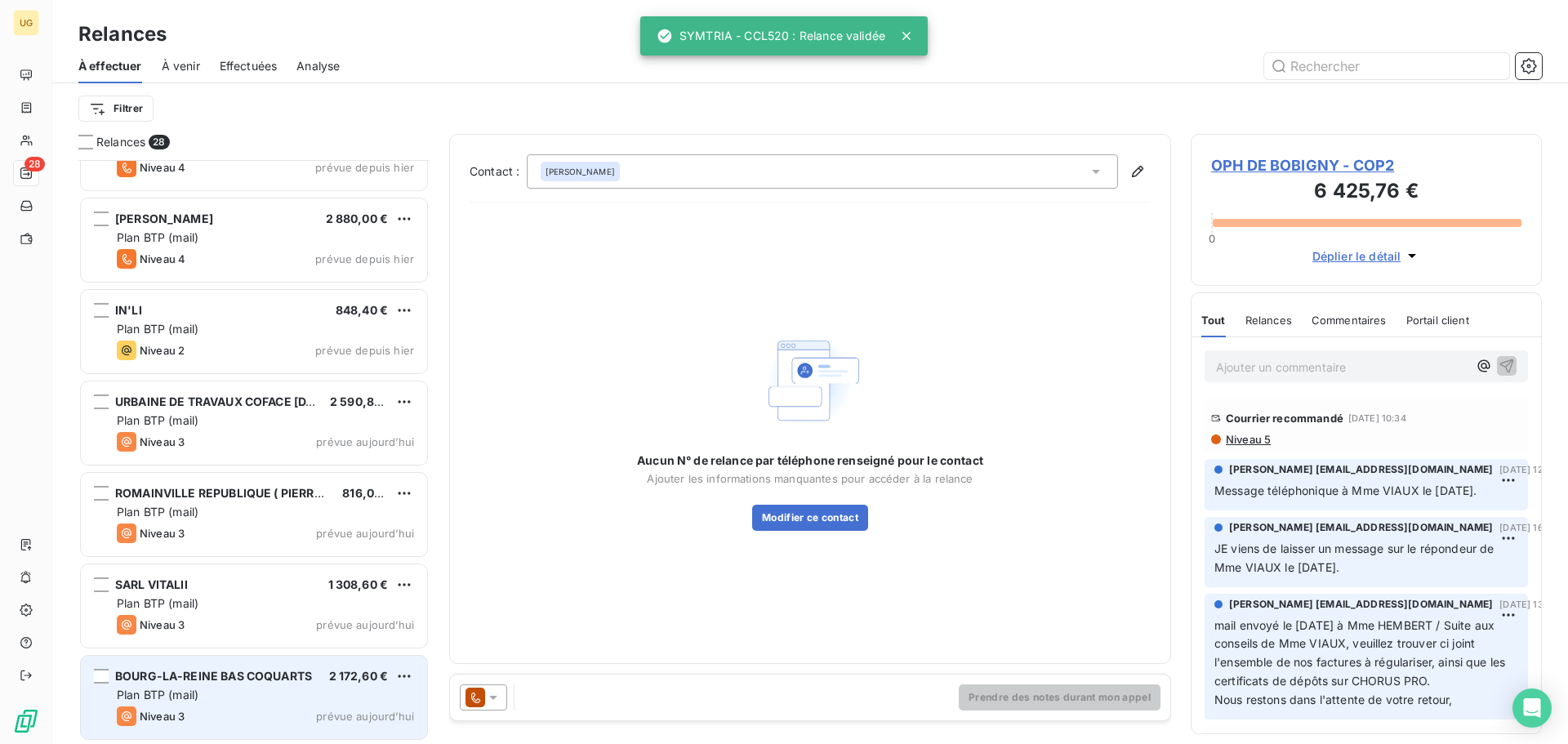
scroll to position [1978, 0]
click at [202, 697] on div "Plan BTP (mail)" at bounding box center [265, 695] width 297 height 17
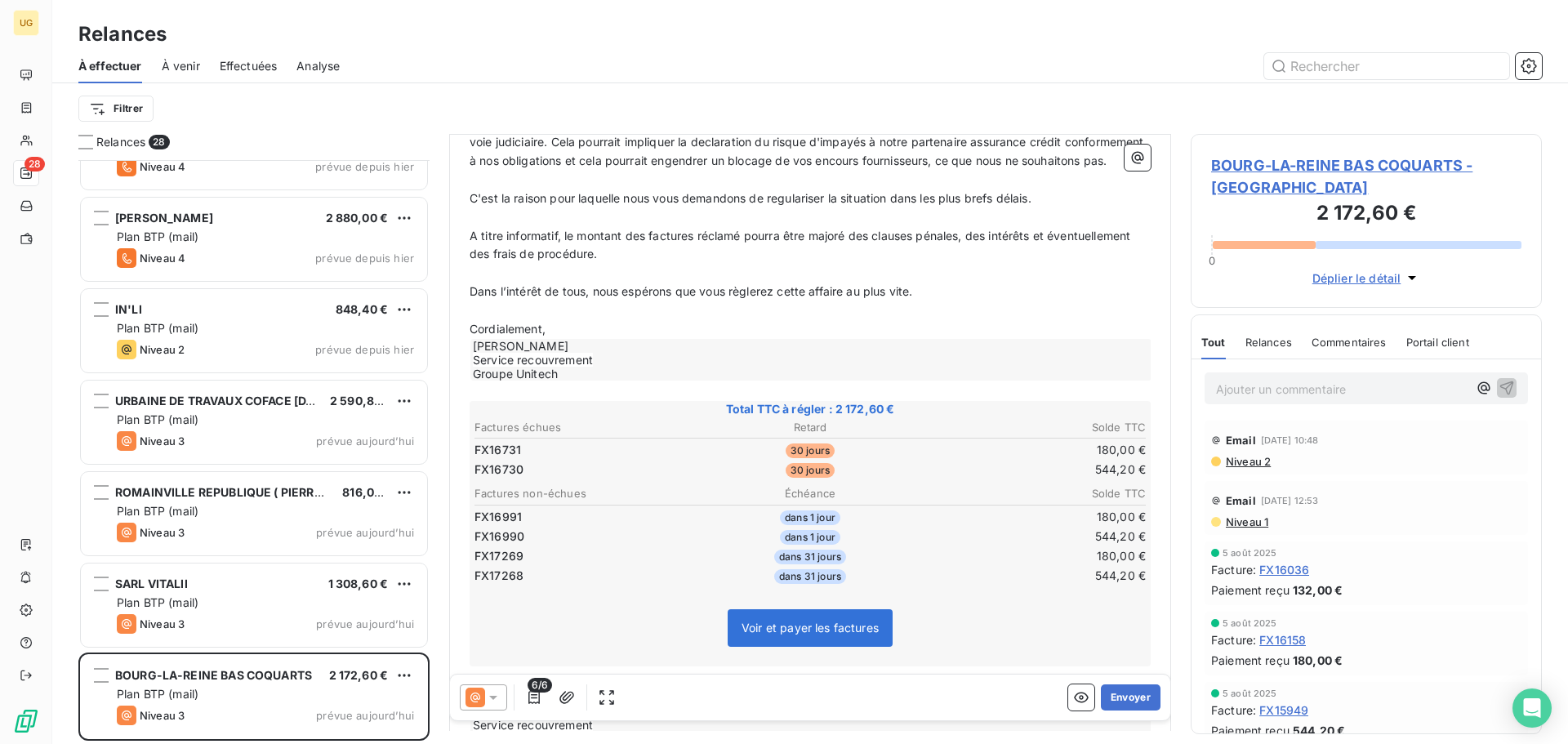
scroll to position [328, 0]
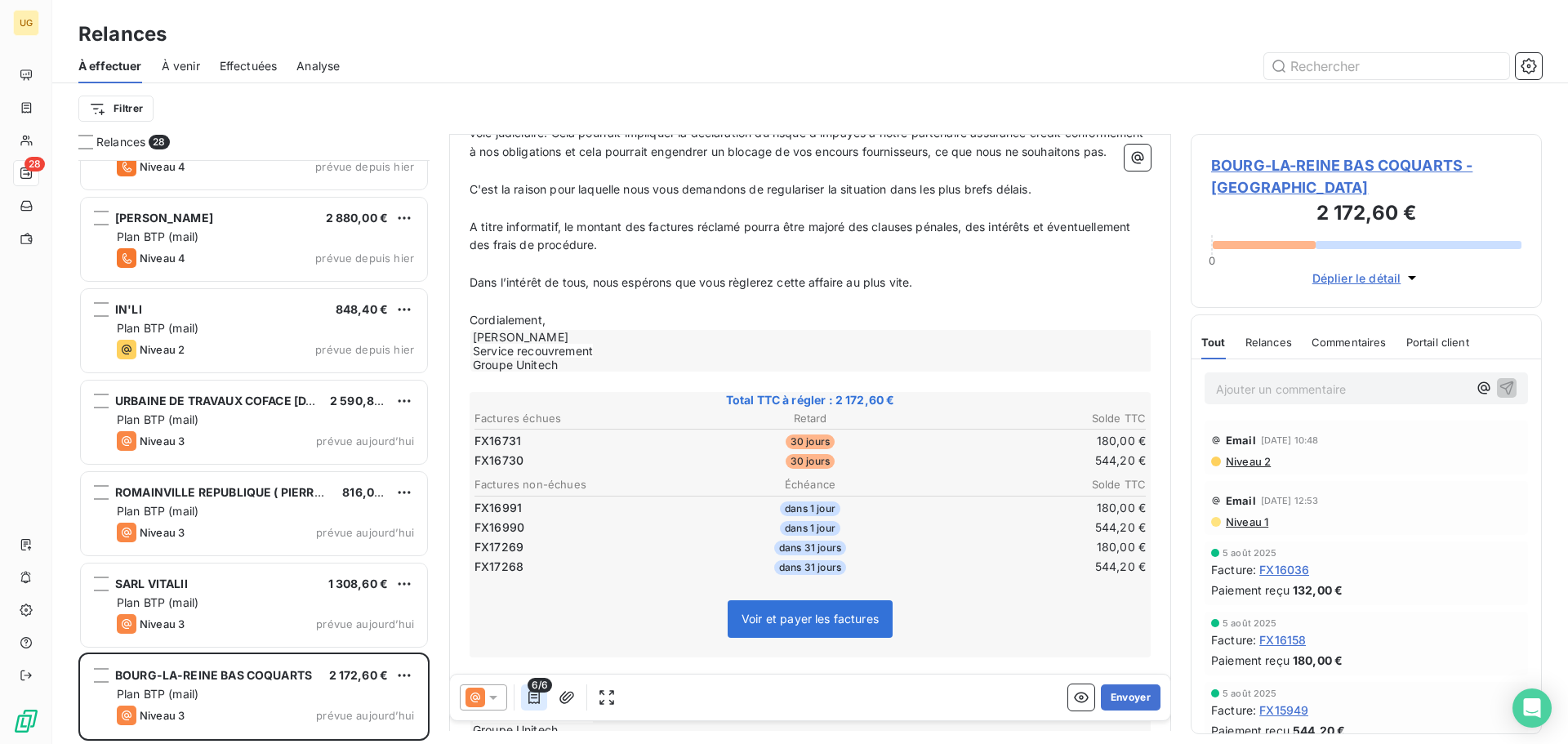
click at [533, 705] on icon "button" at bounding box center [534, 698] width 17 height 17
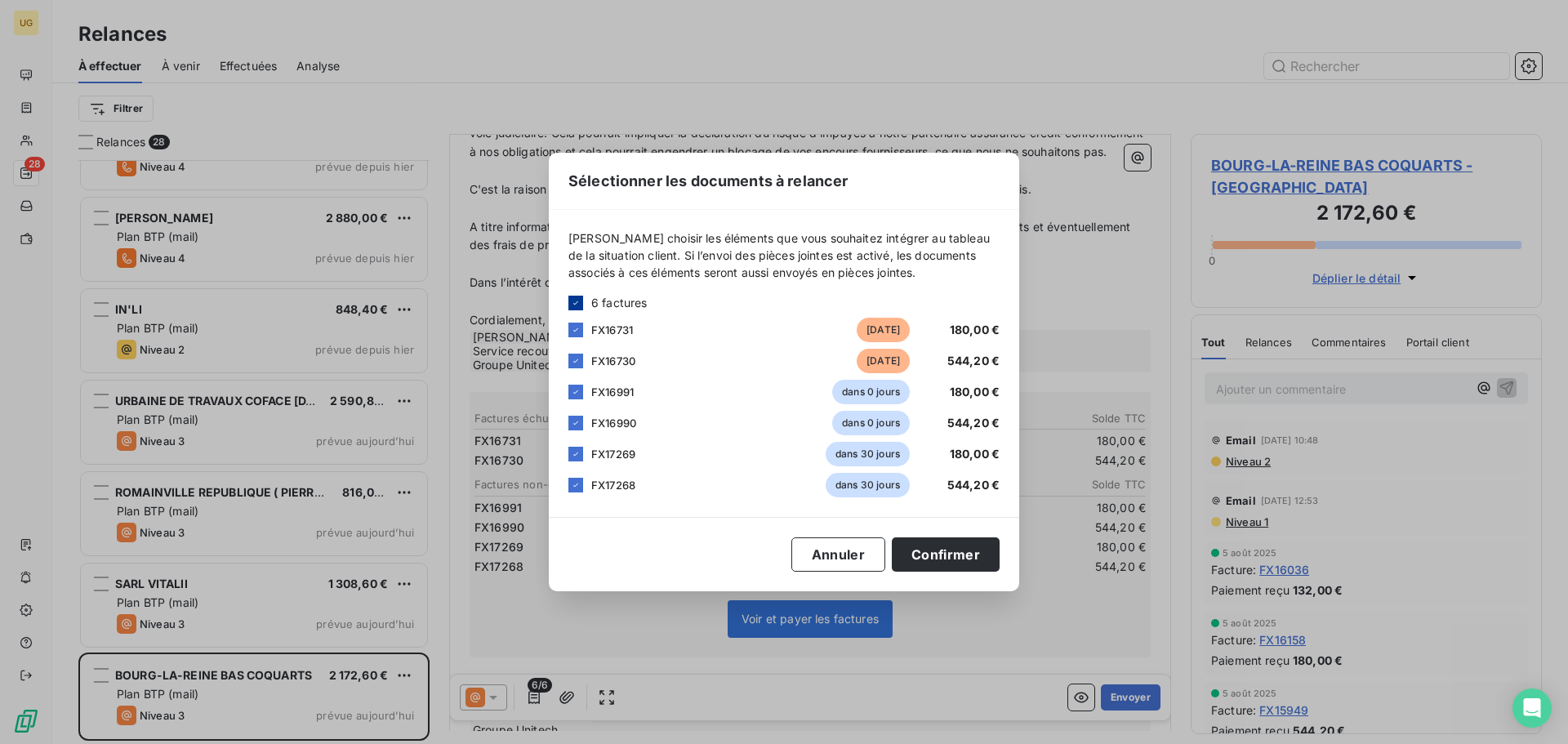
click at [578, 299] on icon at bounding box center [576, 303] width 10 height 10
click at [572, 331] on div at bounding box center [576, 330] width 15 height 15
click at [578, 357] on div at bounding box center [576, 362] width 15 height 15
click at [922, 569] on button "Confirmer" at bounding box center [945, 554] width 108 height 34
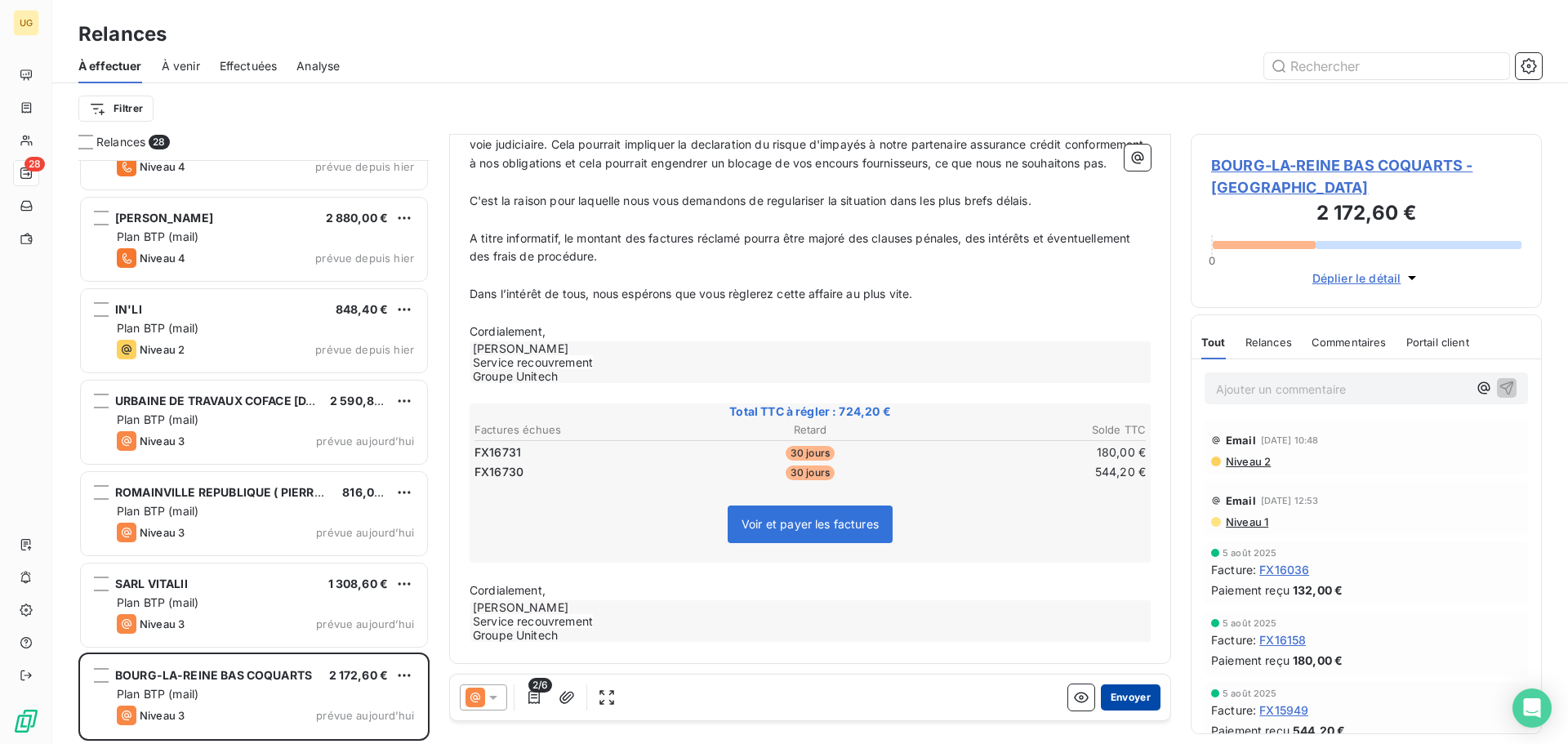
click at [1108, 702] on button "Envoyer" at bounding box center [1130, 697] width 59 height 26
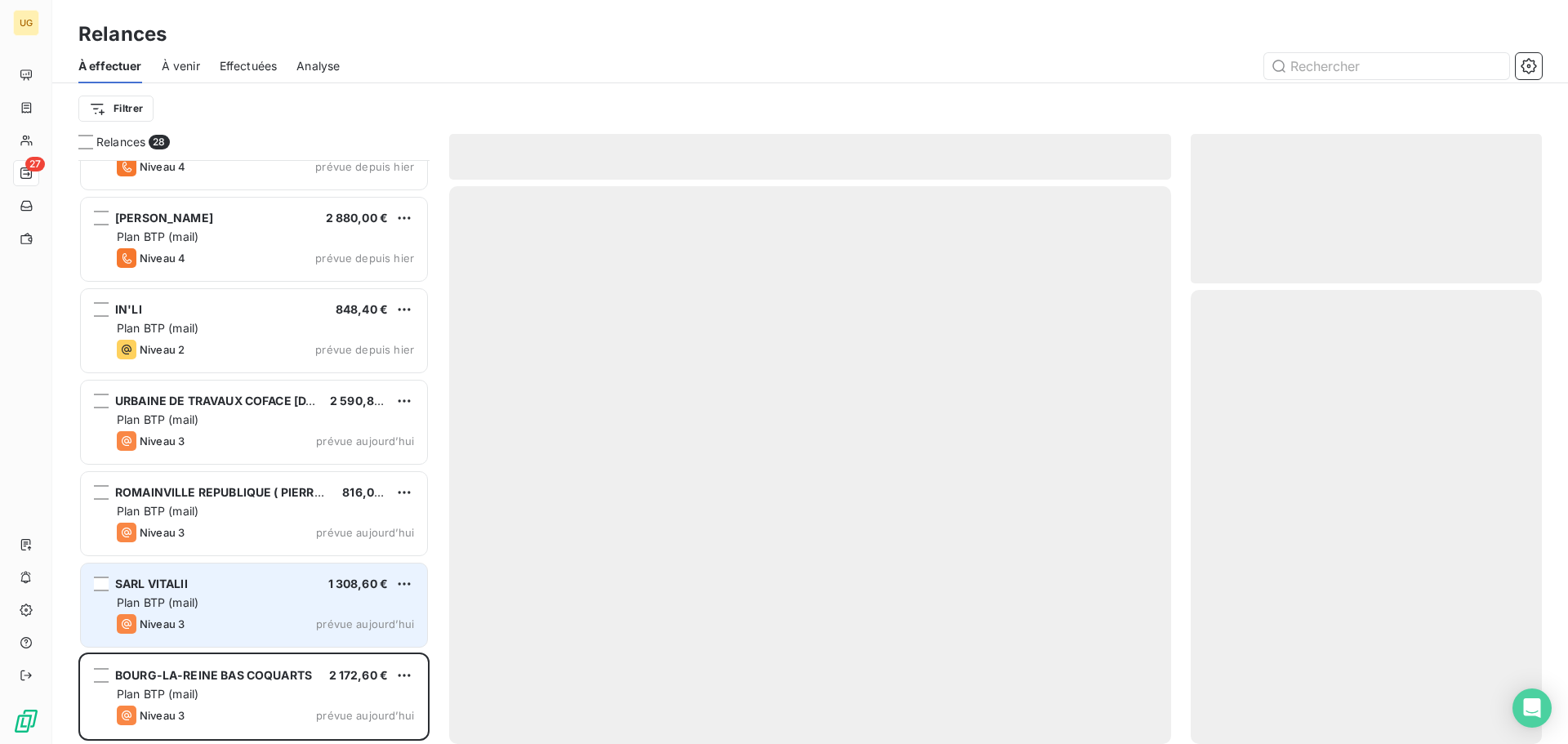
scroll to position [1886, 0]
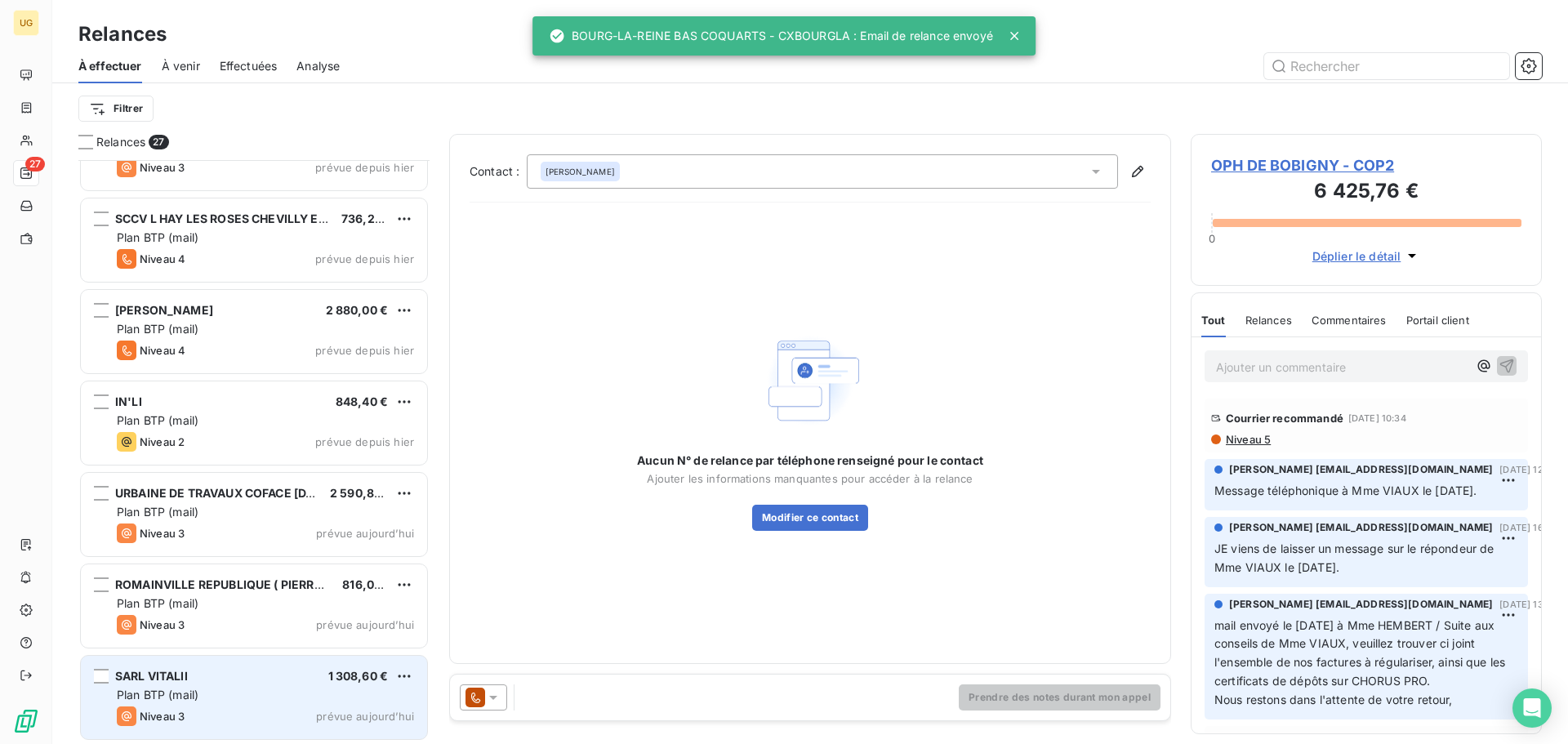
click at [265, 695] on div "Plan BTP (mail)" at bounding box center [265, 695] width 297 height 17
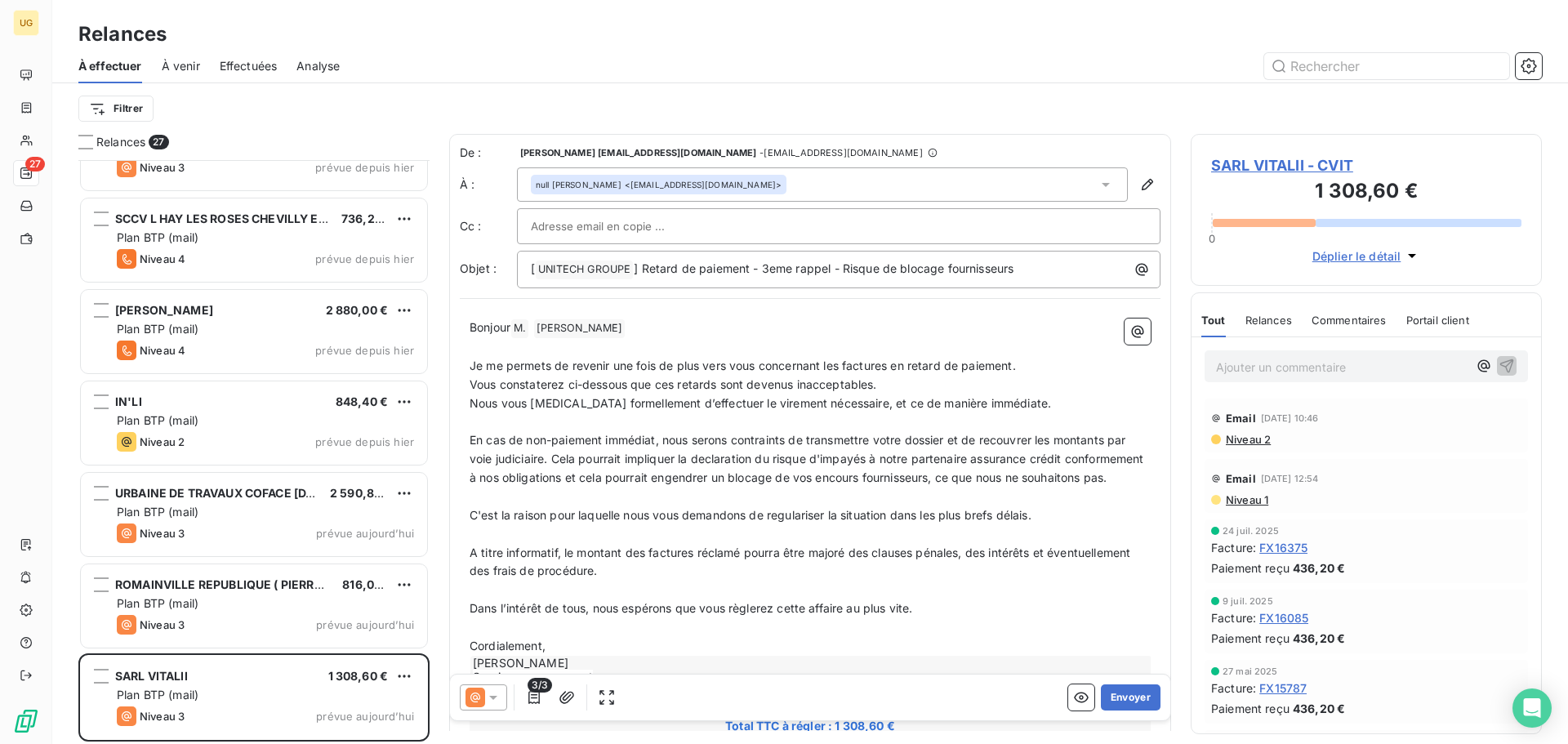
click at [638, 223] on input "text" at bounding box center [618, 226] width 176 height 24
paste input "[EMAIL_ADDRESS][DOMAIN_NAME]"
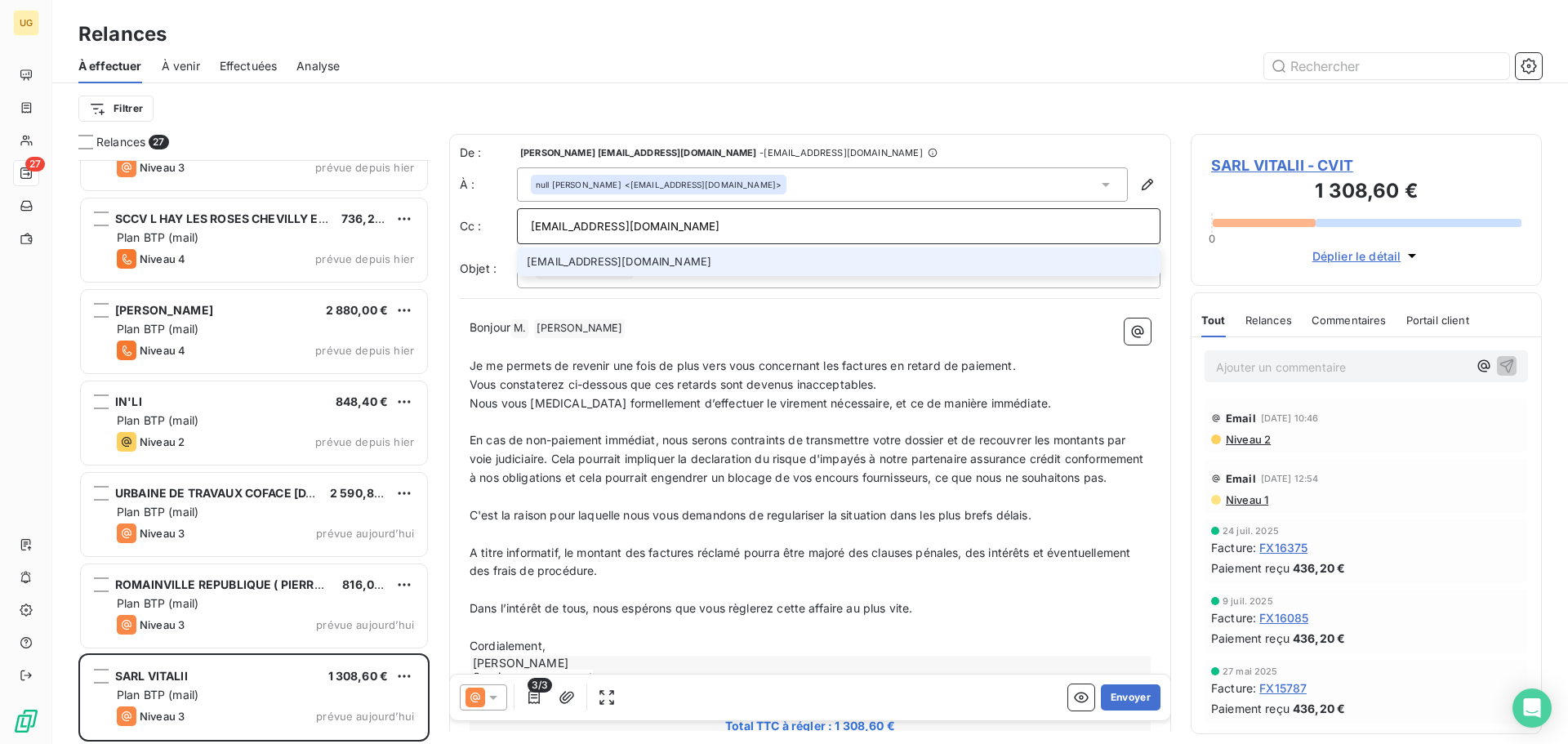
type input "[EMAIL_ADDRESS][DOMAIN_NAME]"
click at [626, 260] on li "[EMAIL_ADDRESS][DOMAIN_NAME]" at bounding box center [838, 262] width 643 height 28
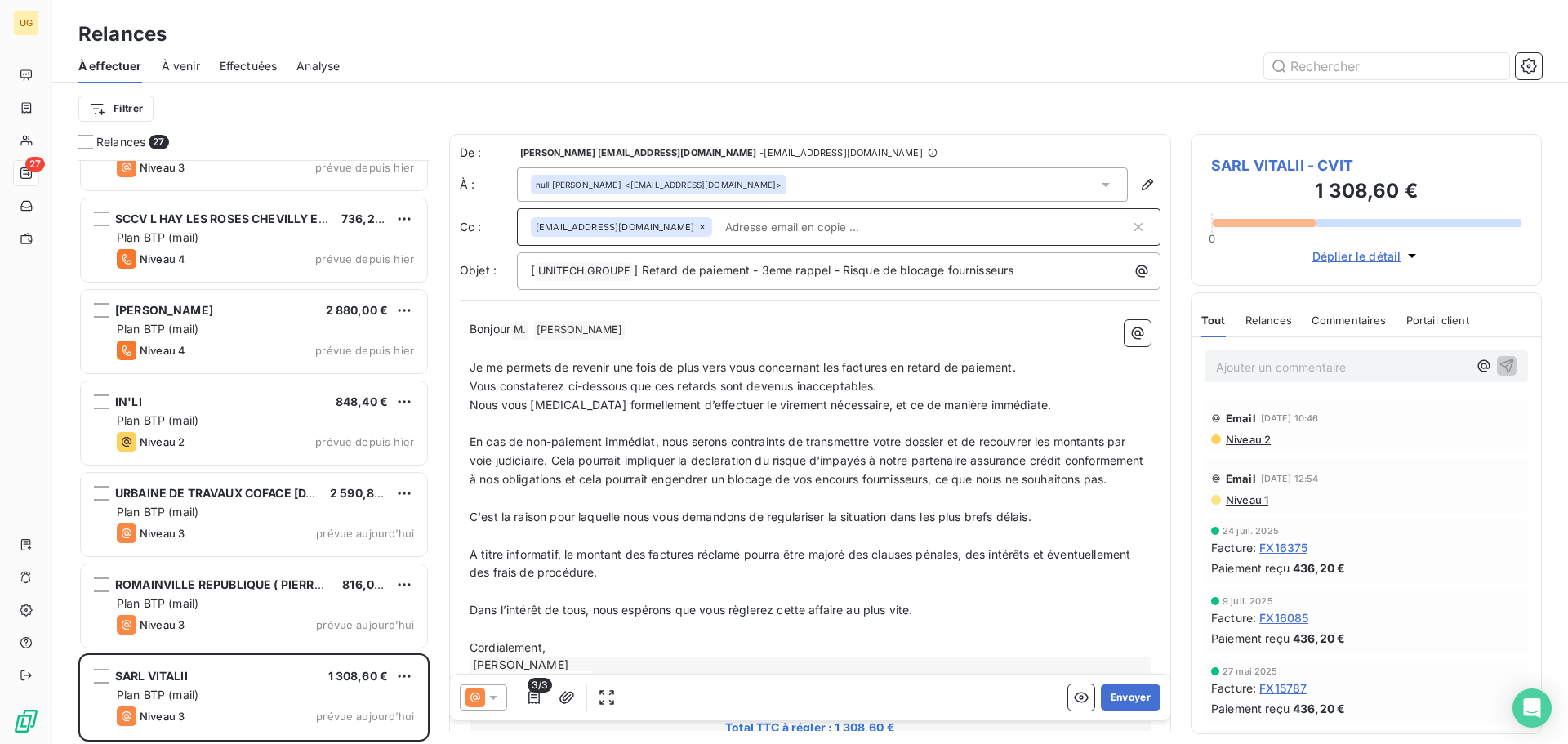
click at [746, 99] on div "Filtrer" at bounding box center [810, 108] width 1463 height 31
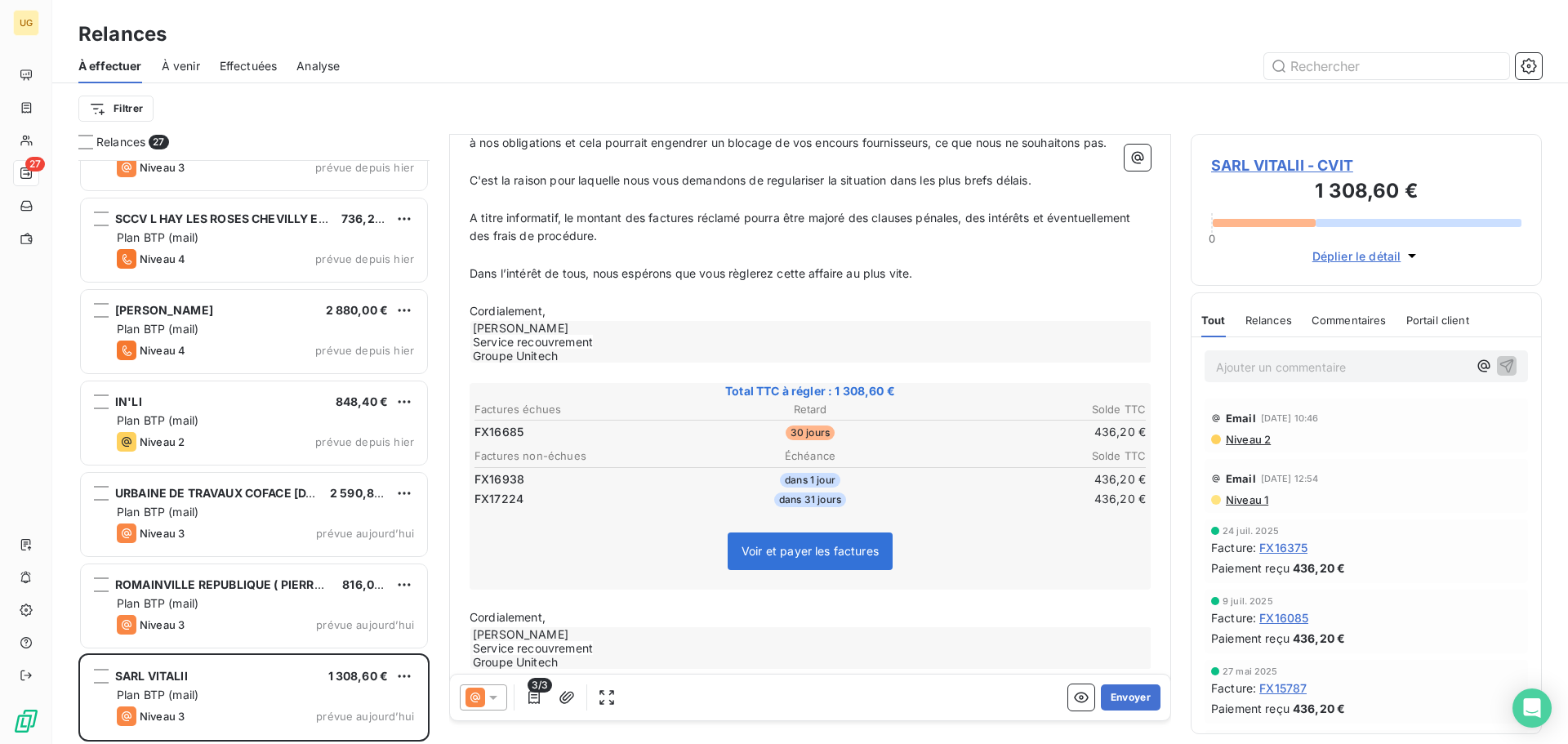
scroll to position [383, 0]
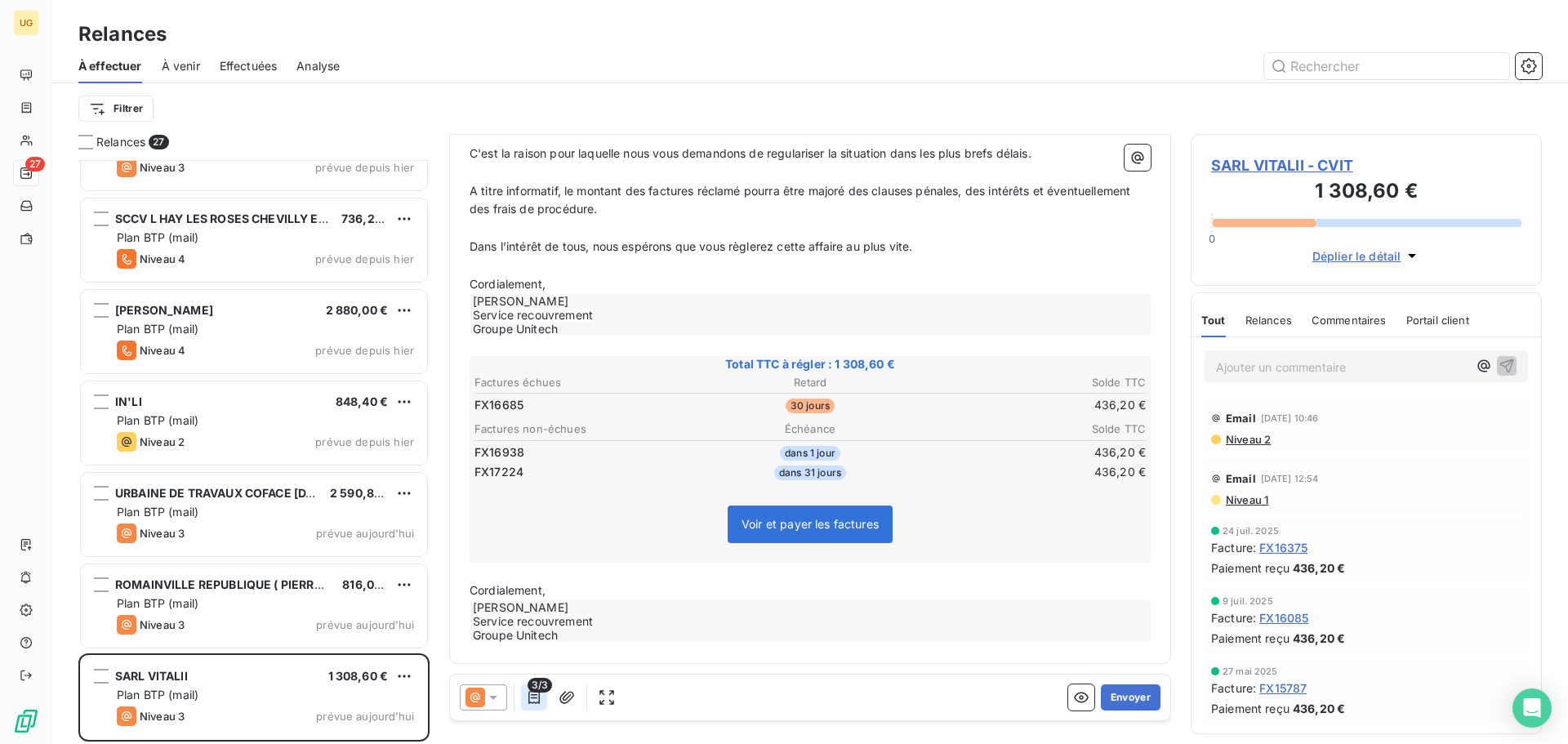
click at [535, 700] on icon "button" at bounding box center [534, 698] width 17 height 17
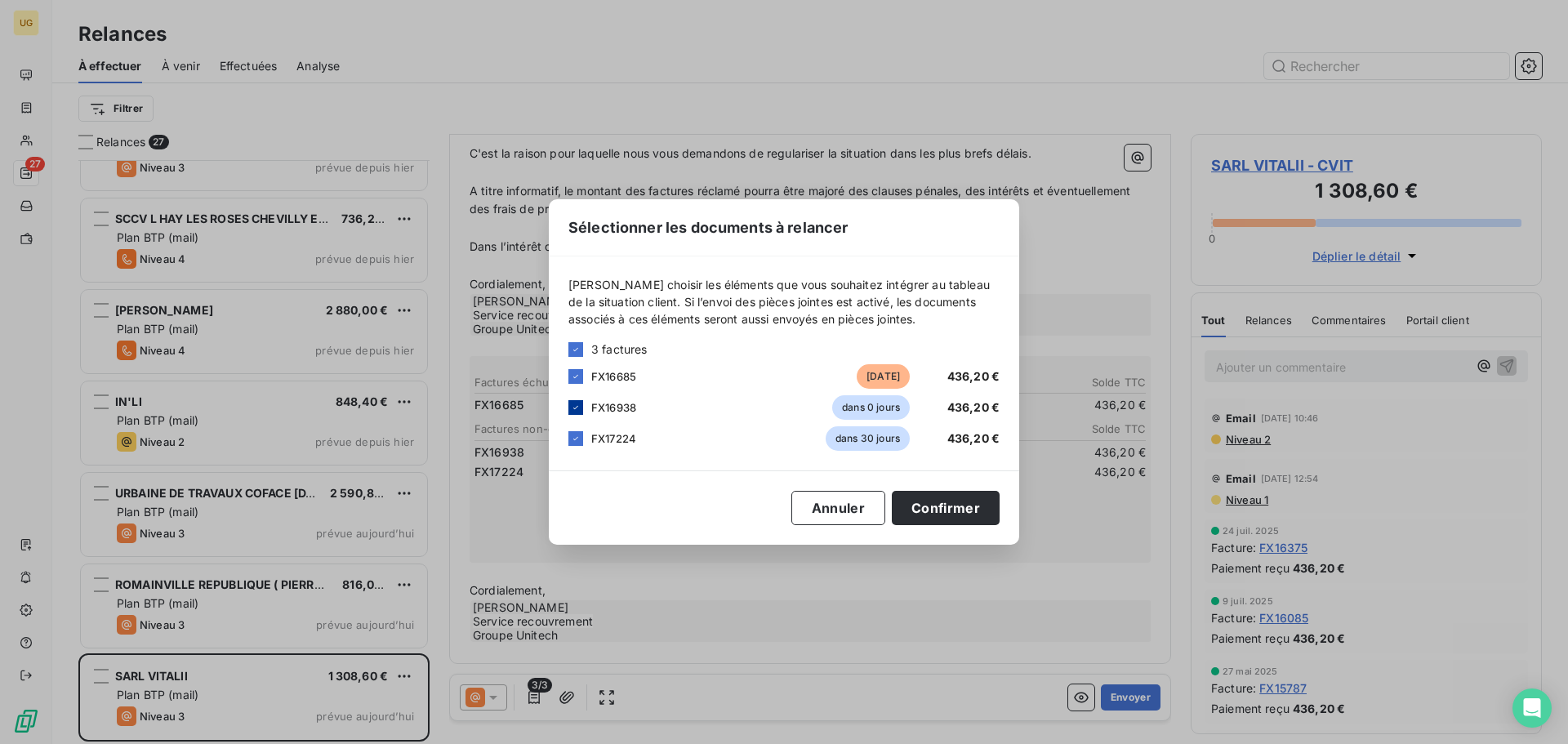
click at [577, 406] on icon at bounding box center [576, 408] width 5 height 3
click at [568, 443] on div at bounding box center [576, 439] width 15 height 15
click at [953, 517] on button "Confirmer" at bounding box center [945, 508] width 108 height 34
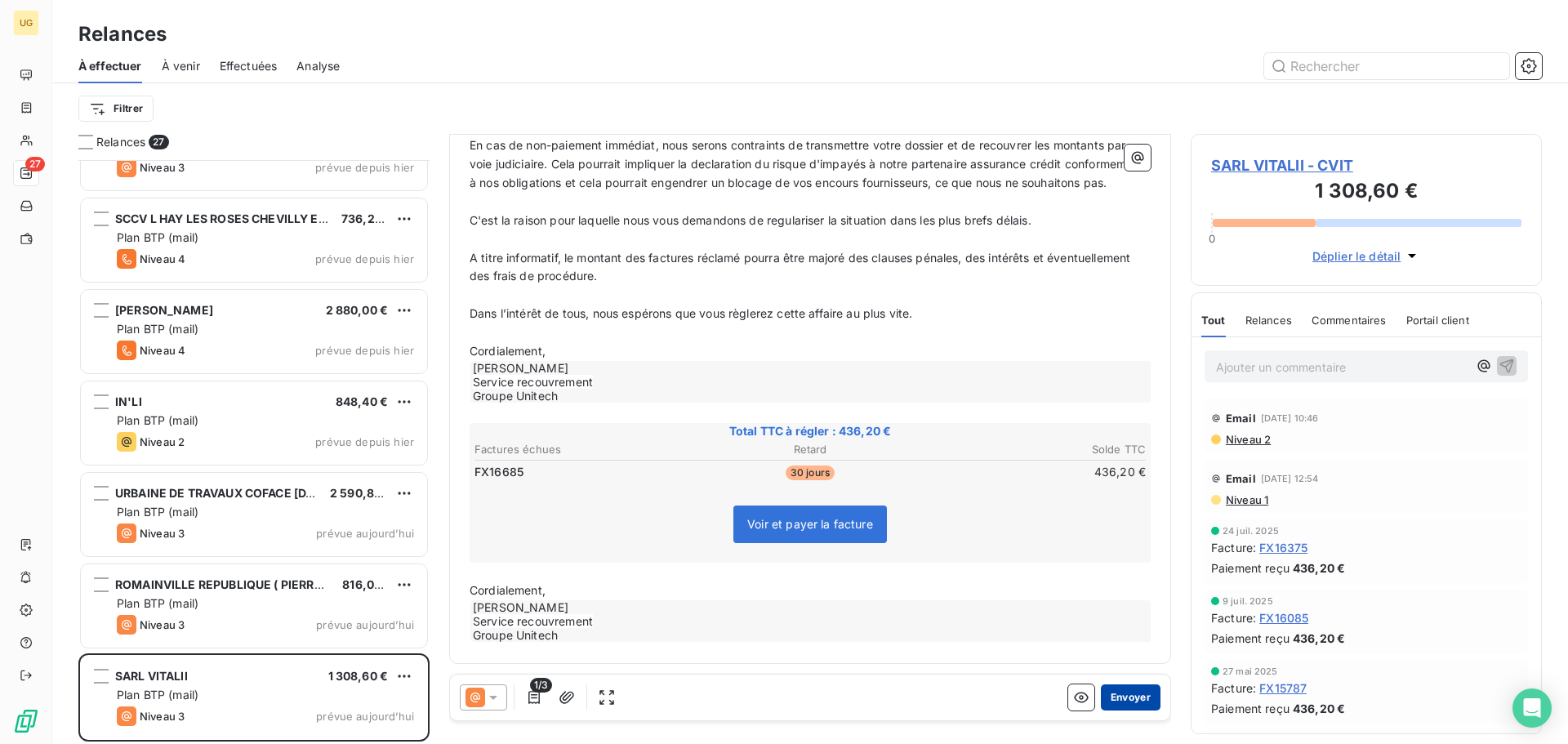
click at [1112, 694] on button "Envoyer" at bounding box center [1130, 697] width 59 height 26
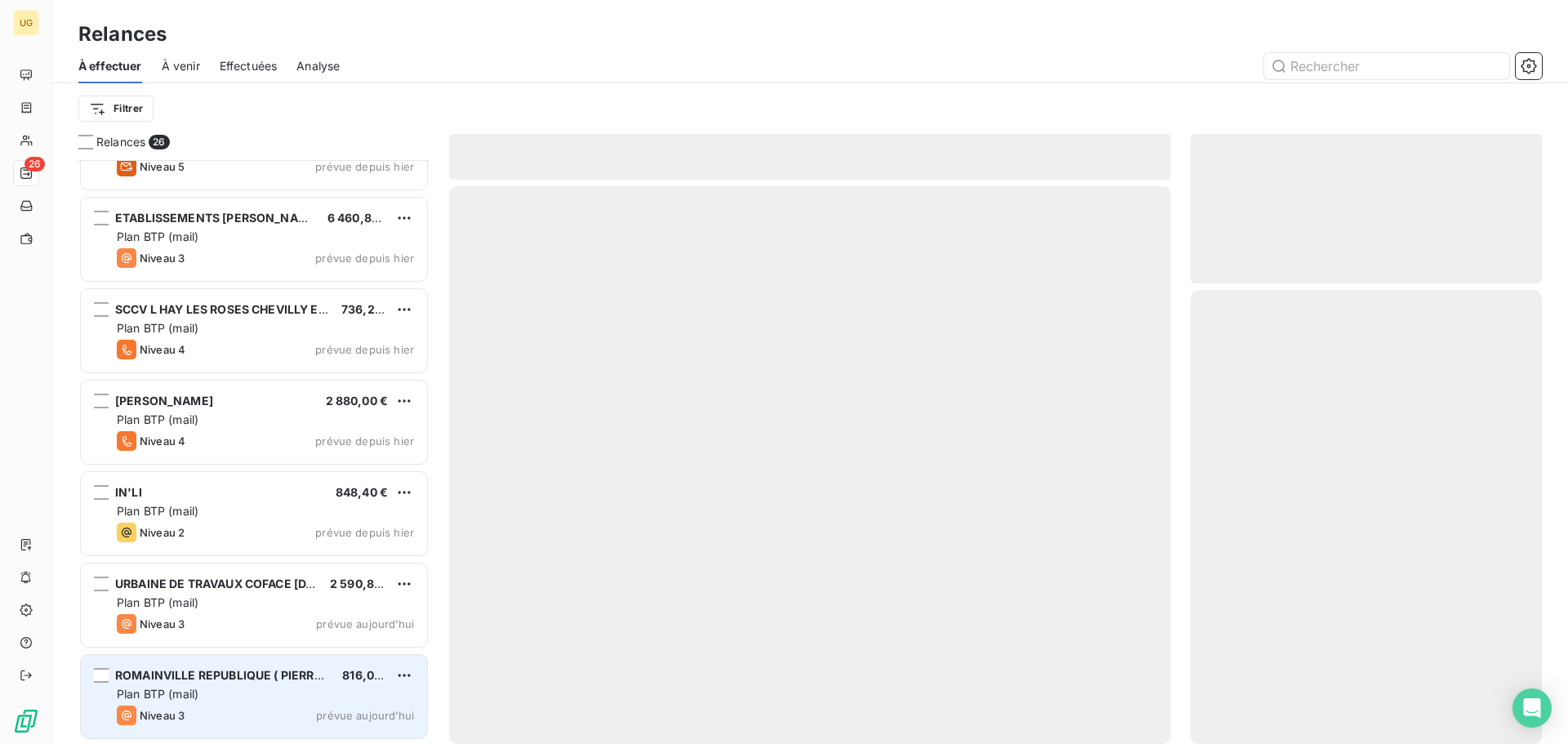
scroll to position [1794, 0]
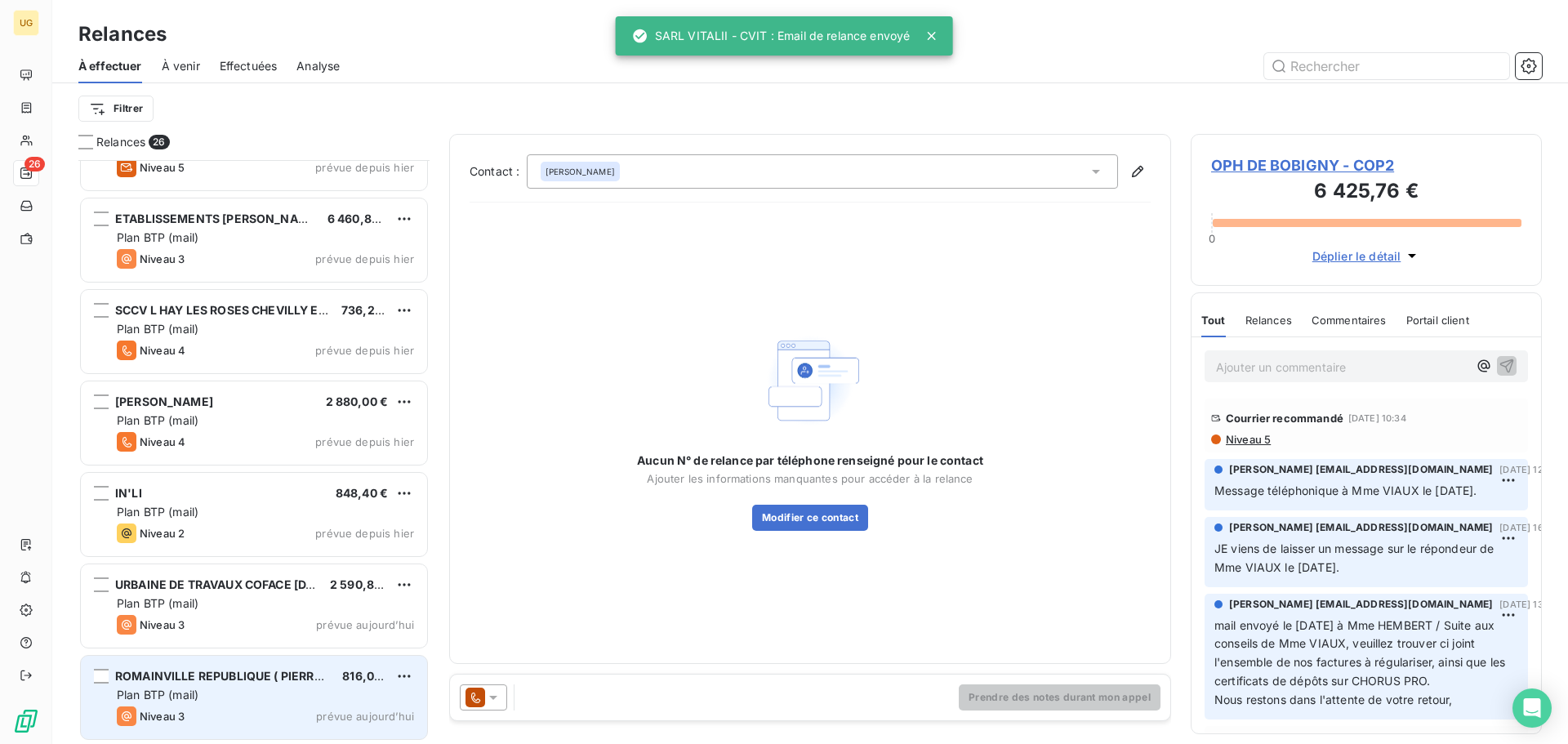
click at [228, 711] on div "Niveau 3 prévue aujourd’hui" at bounding box center [265, 716] width 297 height 19
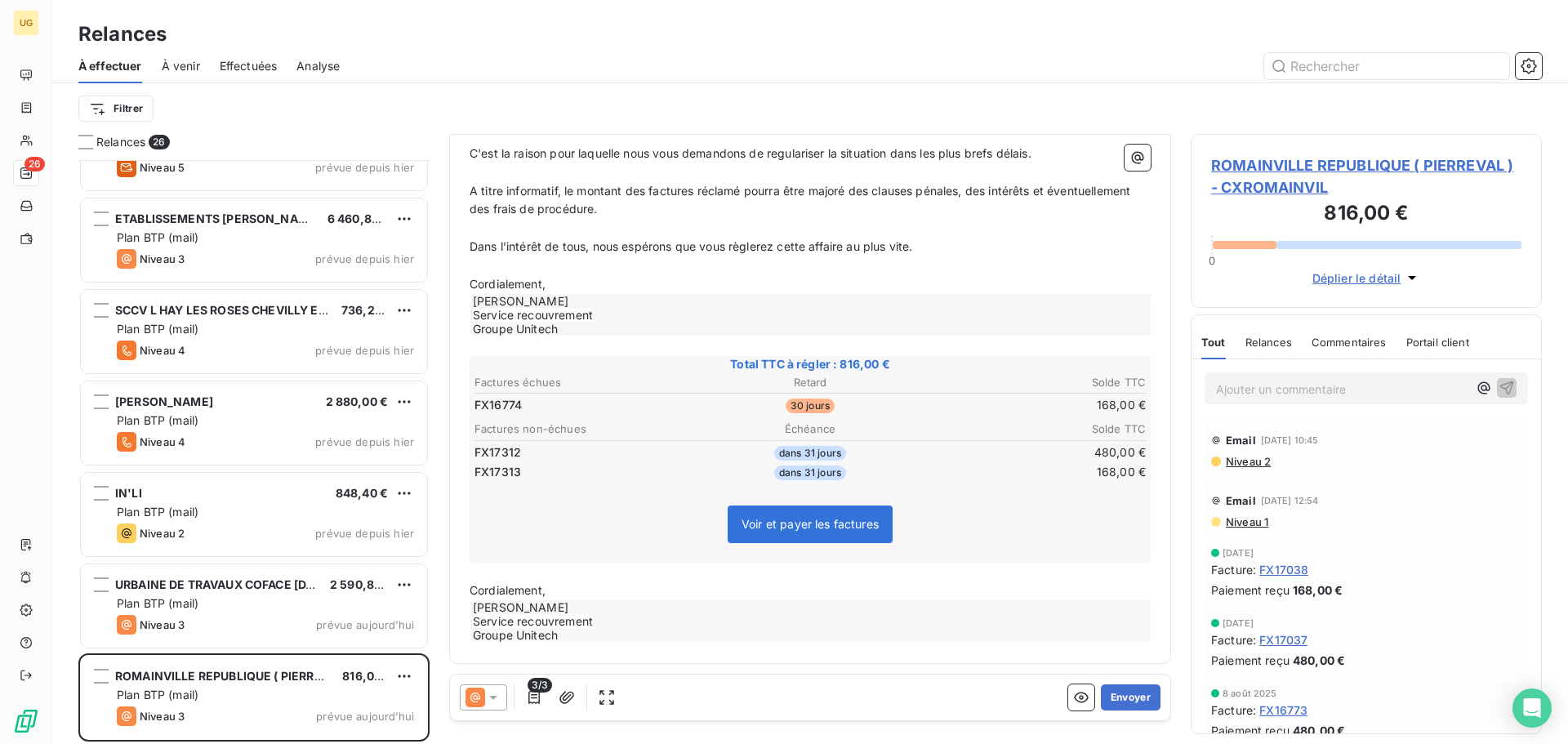
scroll to position [382, 0]
click at [535, 700] on icon "button" at bounding box center [534, 698] width 17 height 17
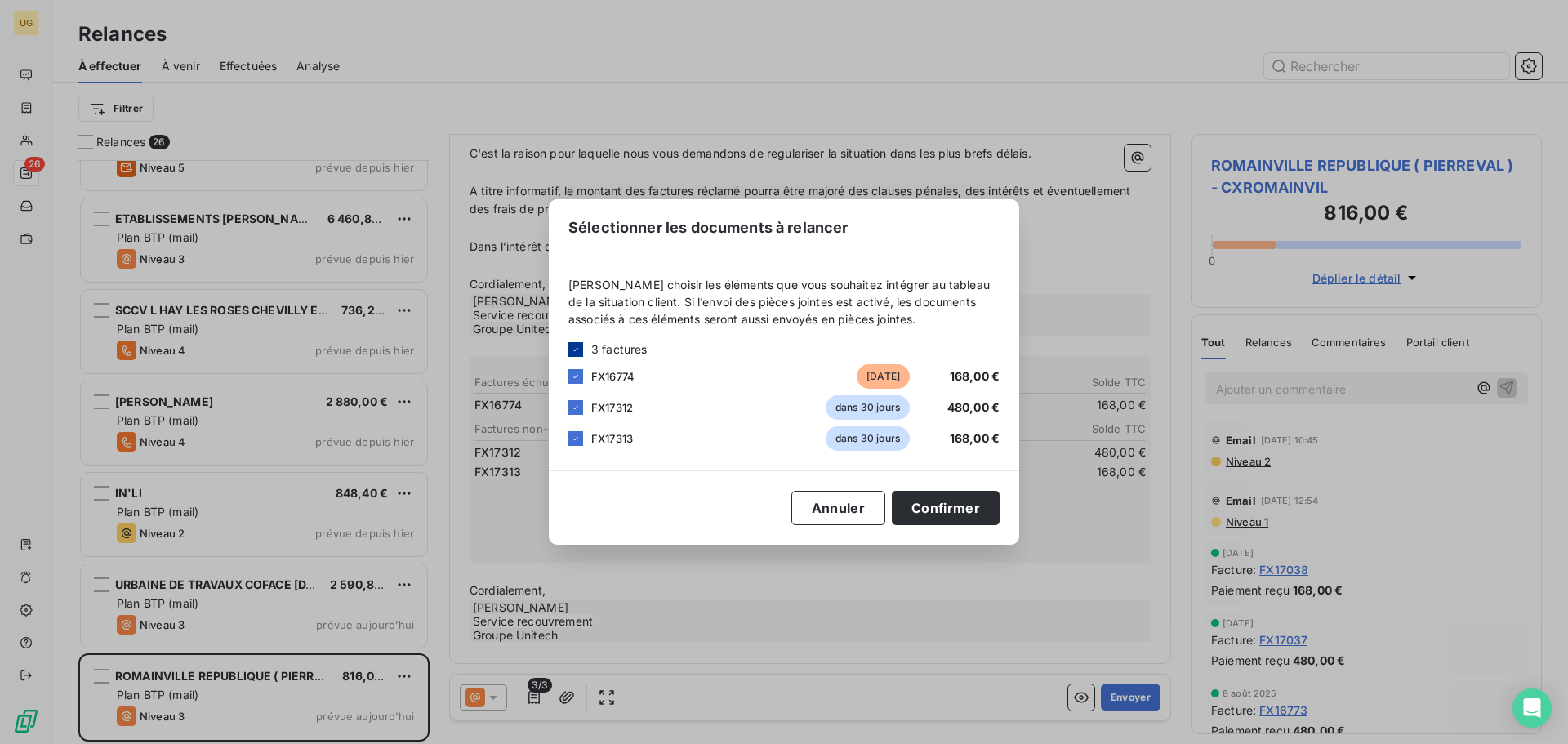
click at [573, 350] on icon at bounding box center [576, 350] width 10 height 10
click at [569, 377] on div at bounding box center [576, 377] width 15 height 15
click at [916, 500] on button "Confirmer" at bounding box center [945, 508] width 108 height 34
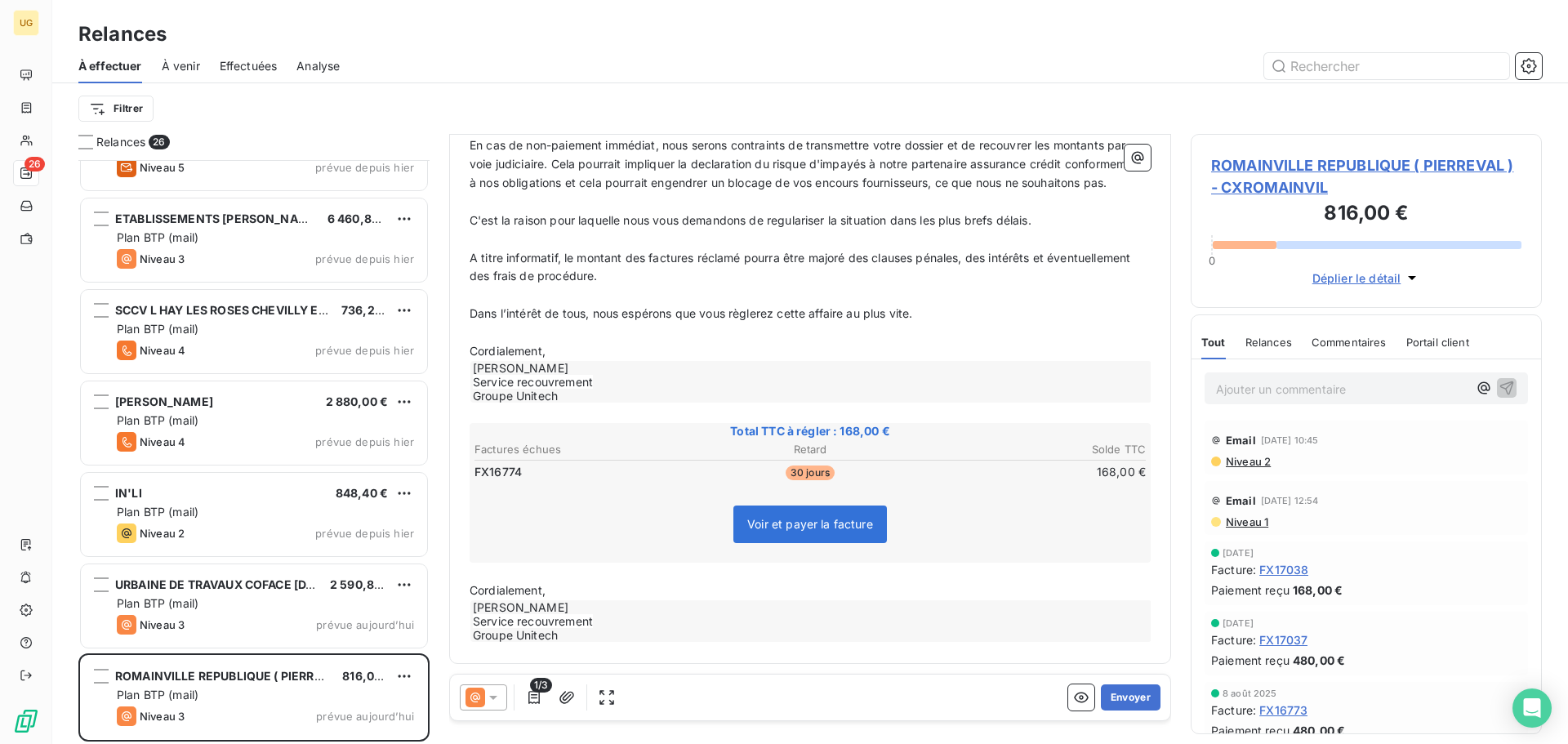
scroll to position [315, 0]
click at [1120, 690] on button "Envoyer" at bounding box center [1130, 697] width 59 height 26
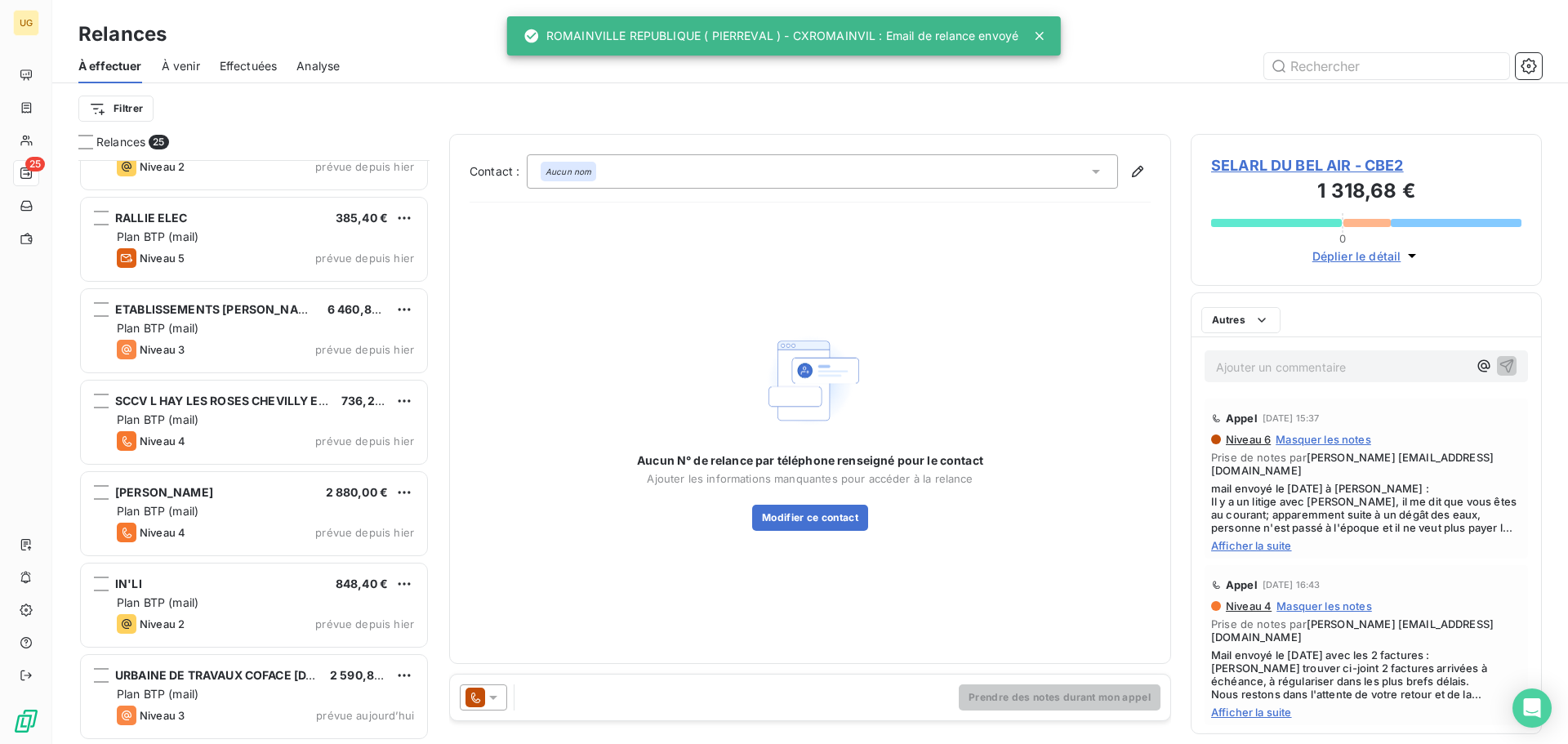
scroll to position [1703, 0]
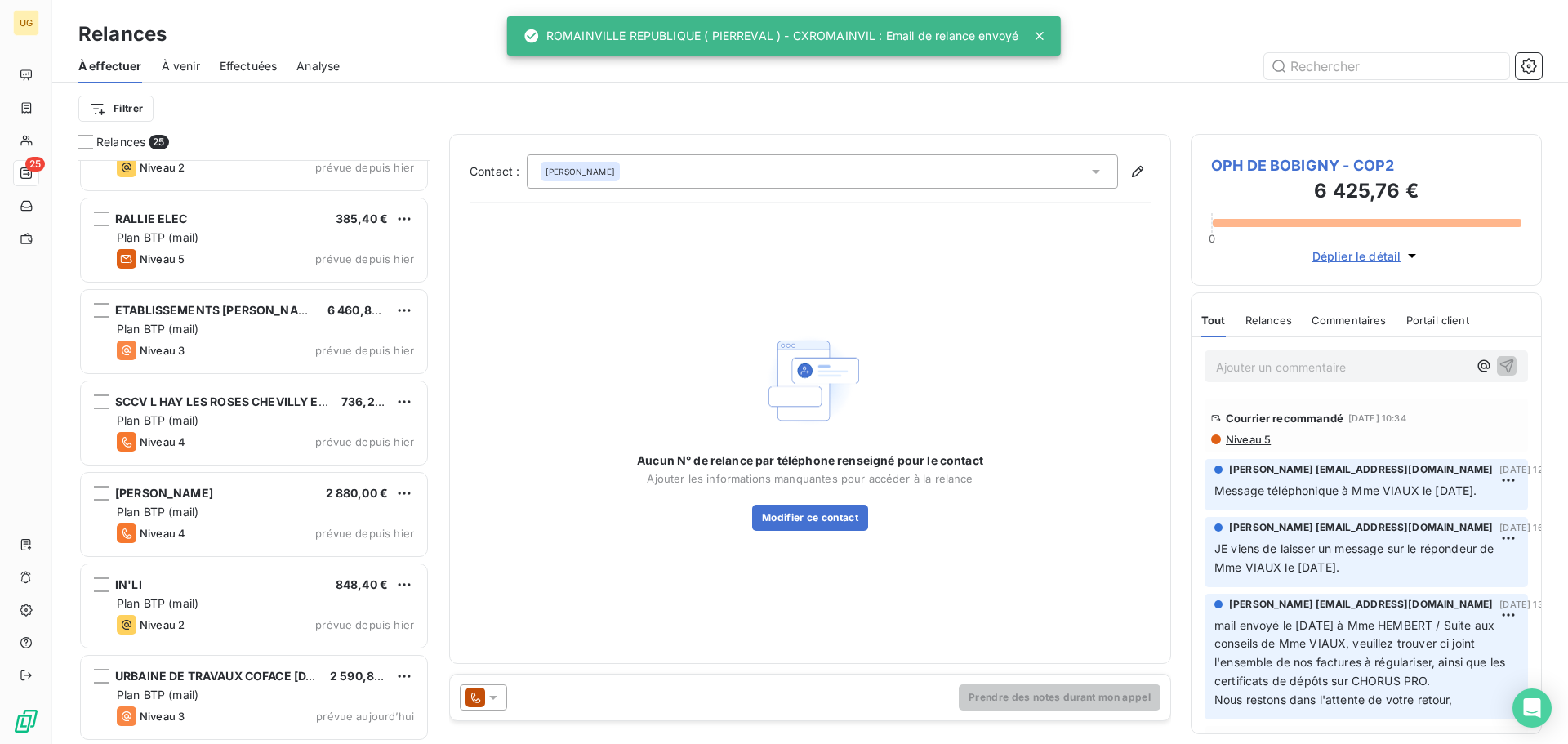
click at [228, 687] on div "Plan BTP (mail)" at bounding box center [265, 695] width 297 height 17
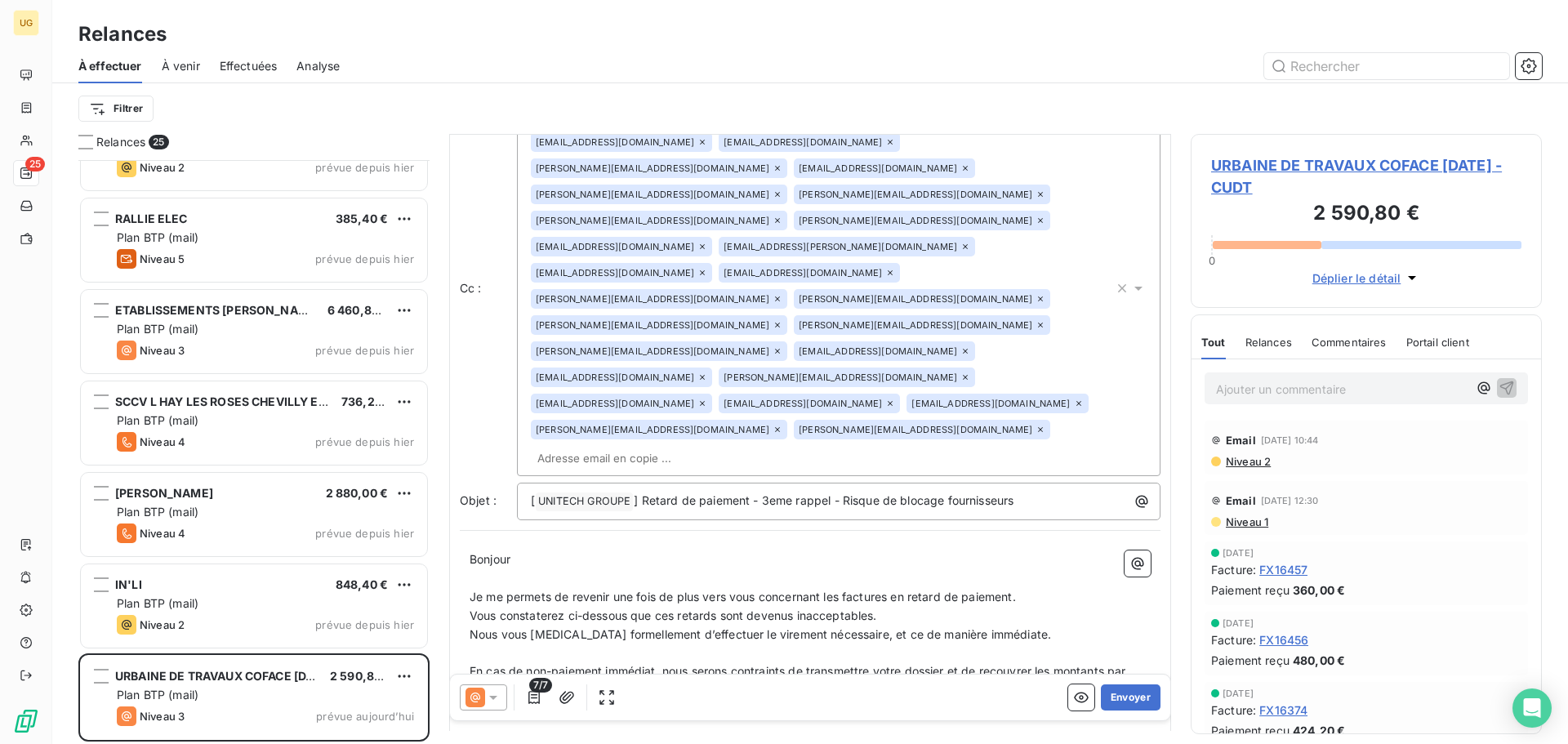
scroll to position [3, 0]
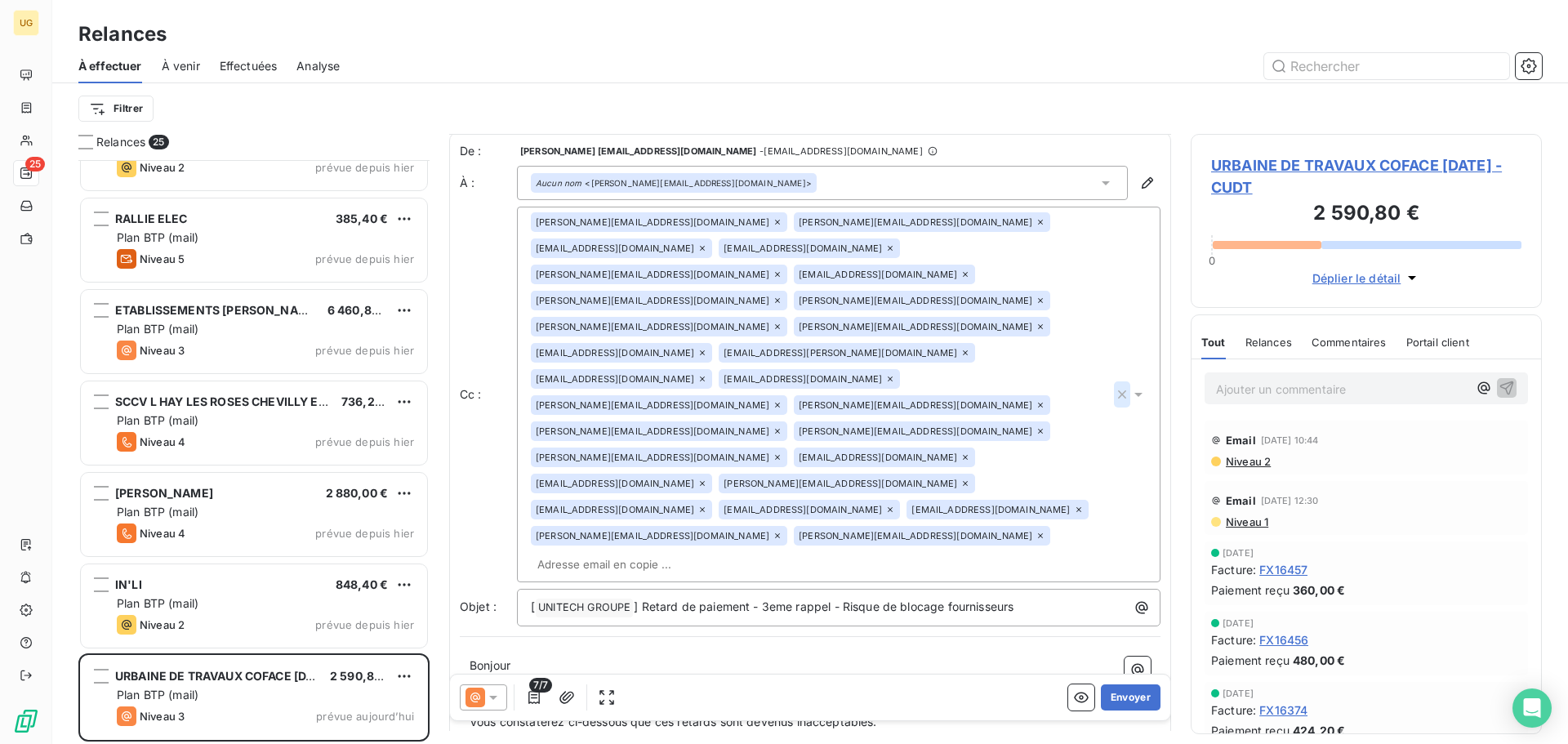
click at [1114, 387] on icon "button" at bounding box center [1122, 395] width 17 height 17
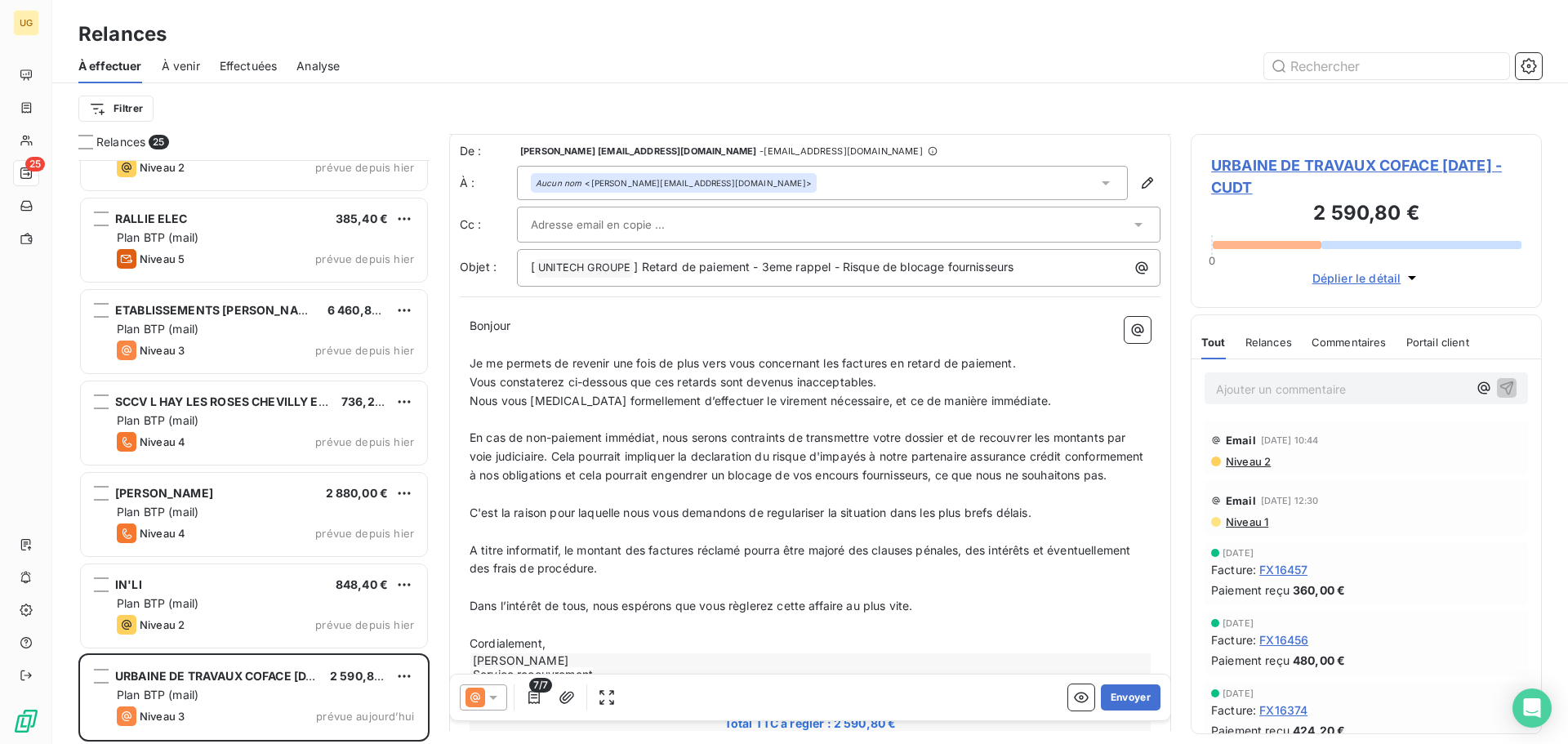
click at [928, 111] on div "Filtrer" at bounding box center [810, 108] width 1463 height 31
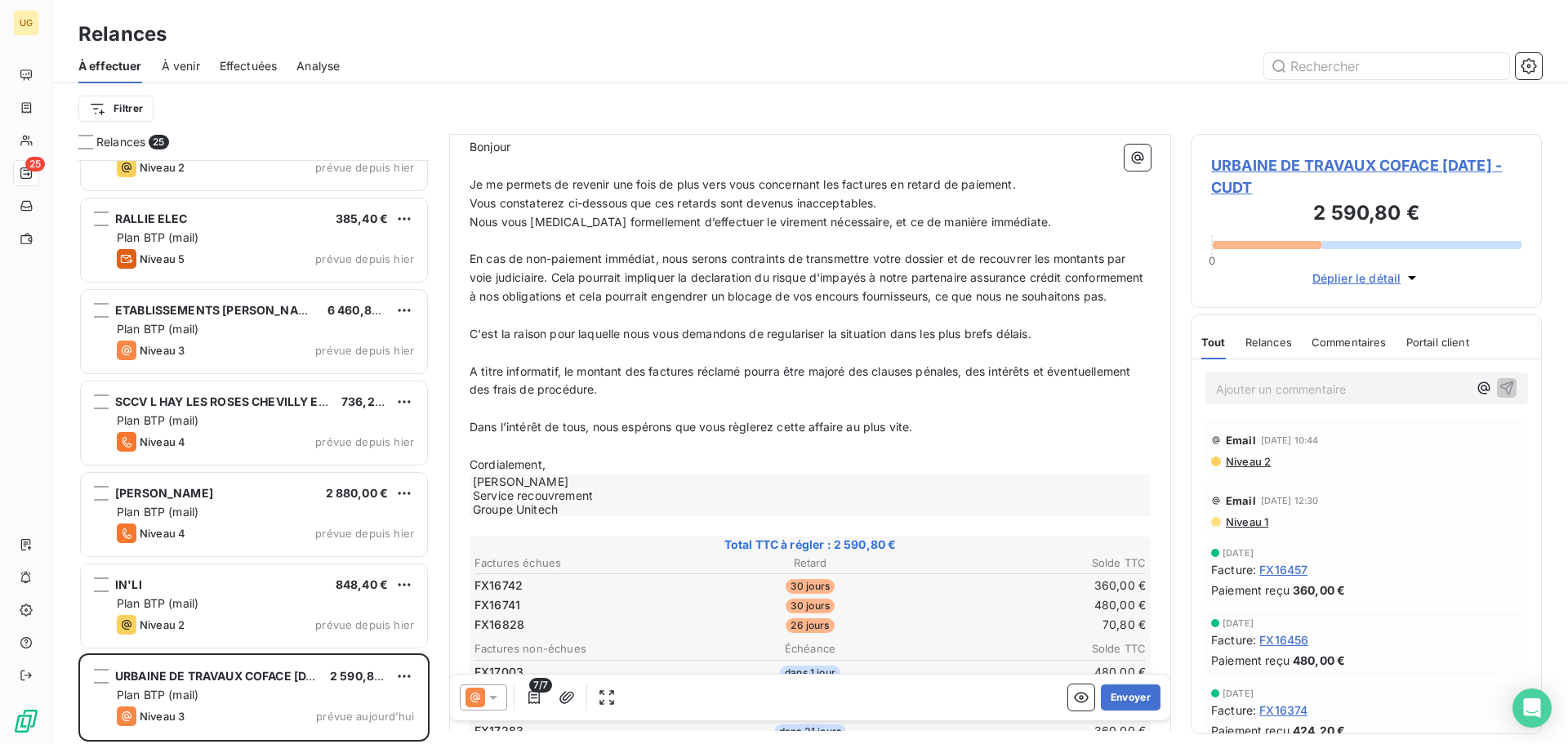
scroll to position [411, 0]
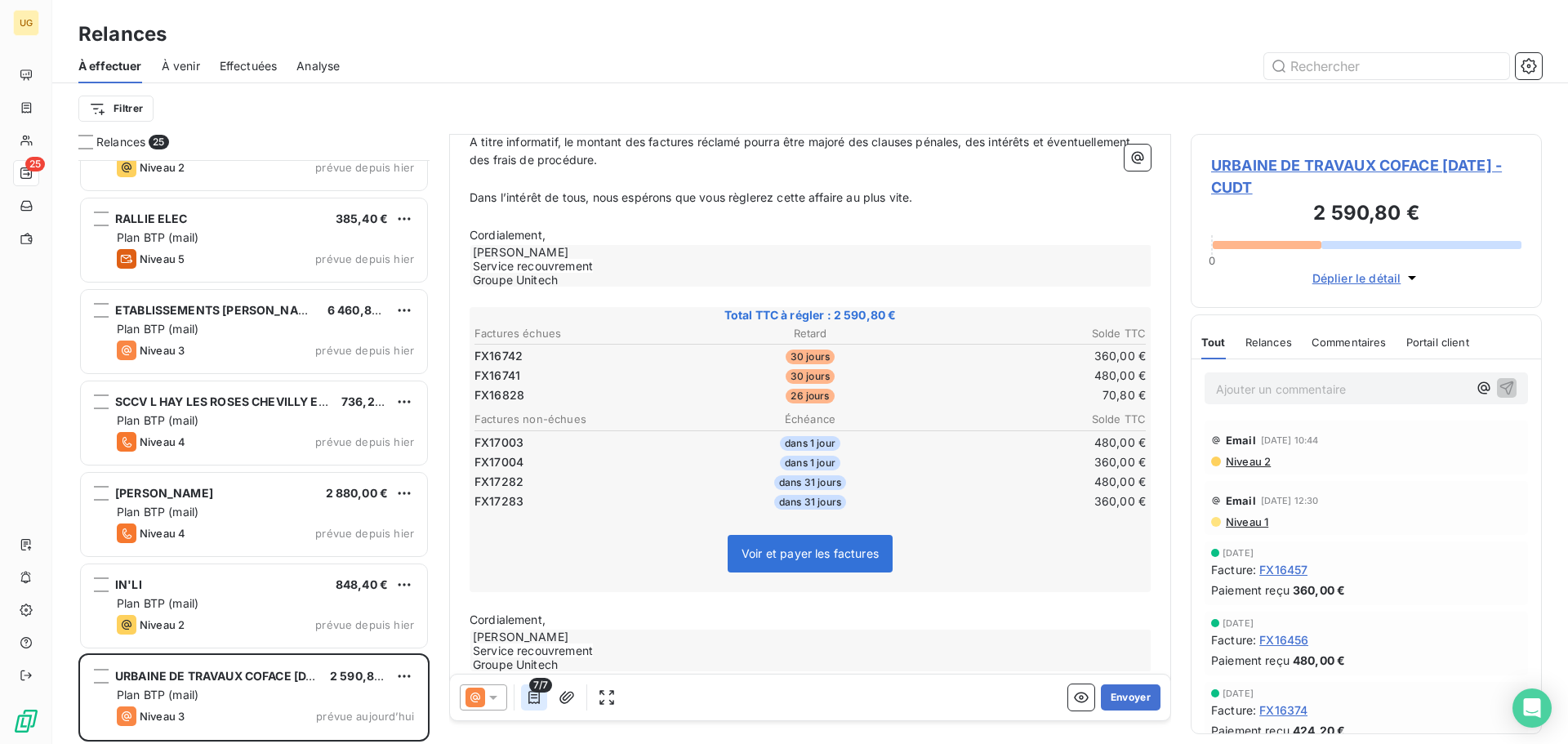
click at [535, 700] on icon "button" at bounding box center [534, 698] width 17 height 17
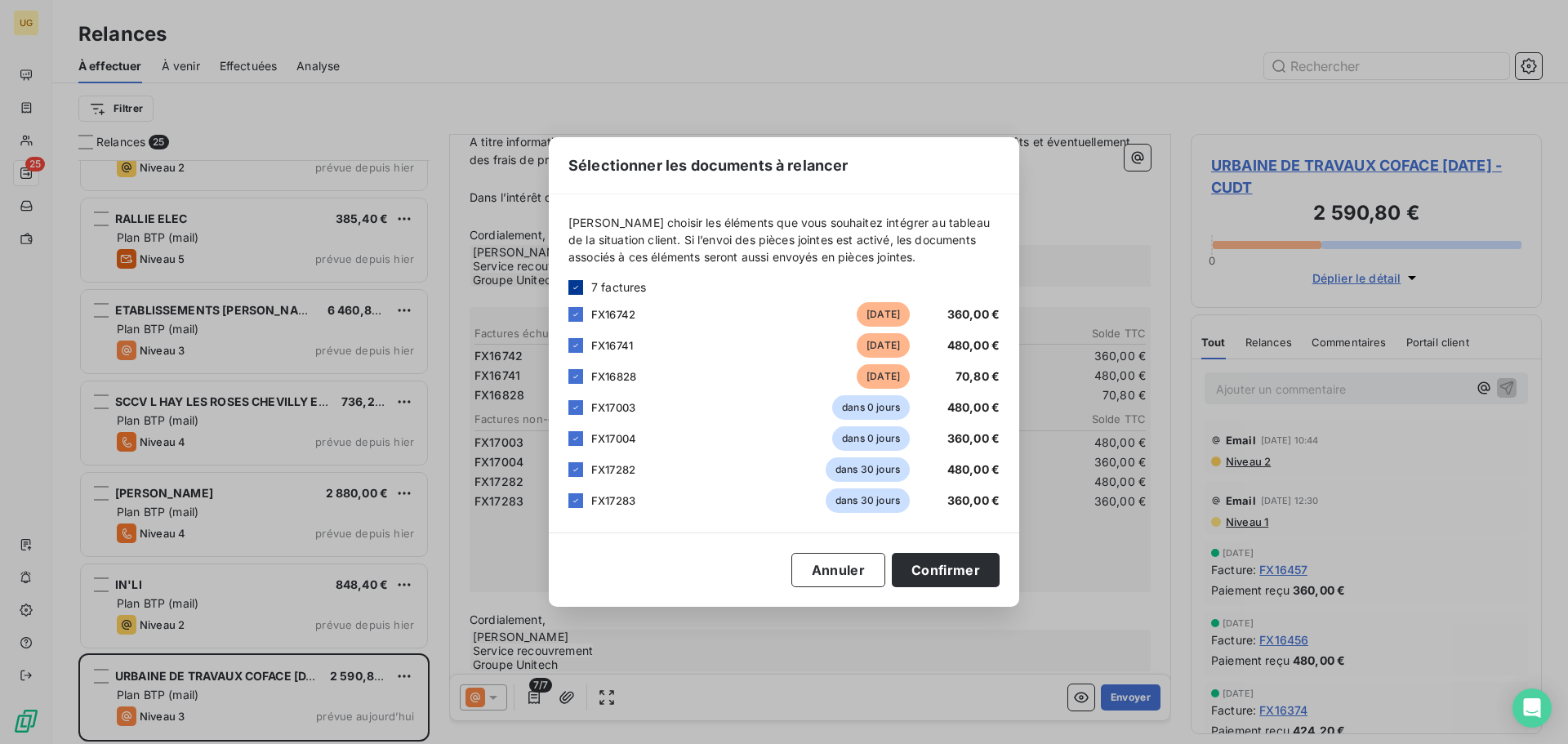
click at [577, 288] on icon at bounding box center [576, 288] width 10 height 10
click at [578, 312] on div at bounding box center [576, 315] width 15 height 15
drag, startPoint x: 579, startPoint y: 341, endPoint x: 580, endPoint y: 368, distance: 27.0
click at [579, 341] on div at bounding box center [576, 346] width 15 height 15
click at [580, 369] on div at bounding box center [576, 377] width 15 height 15
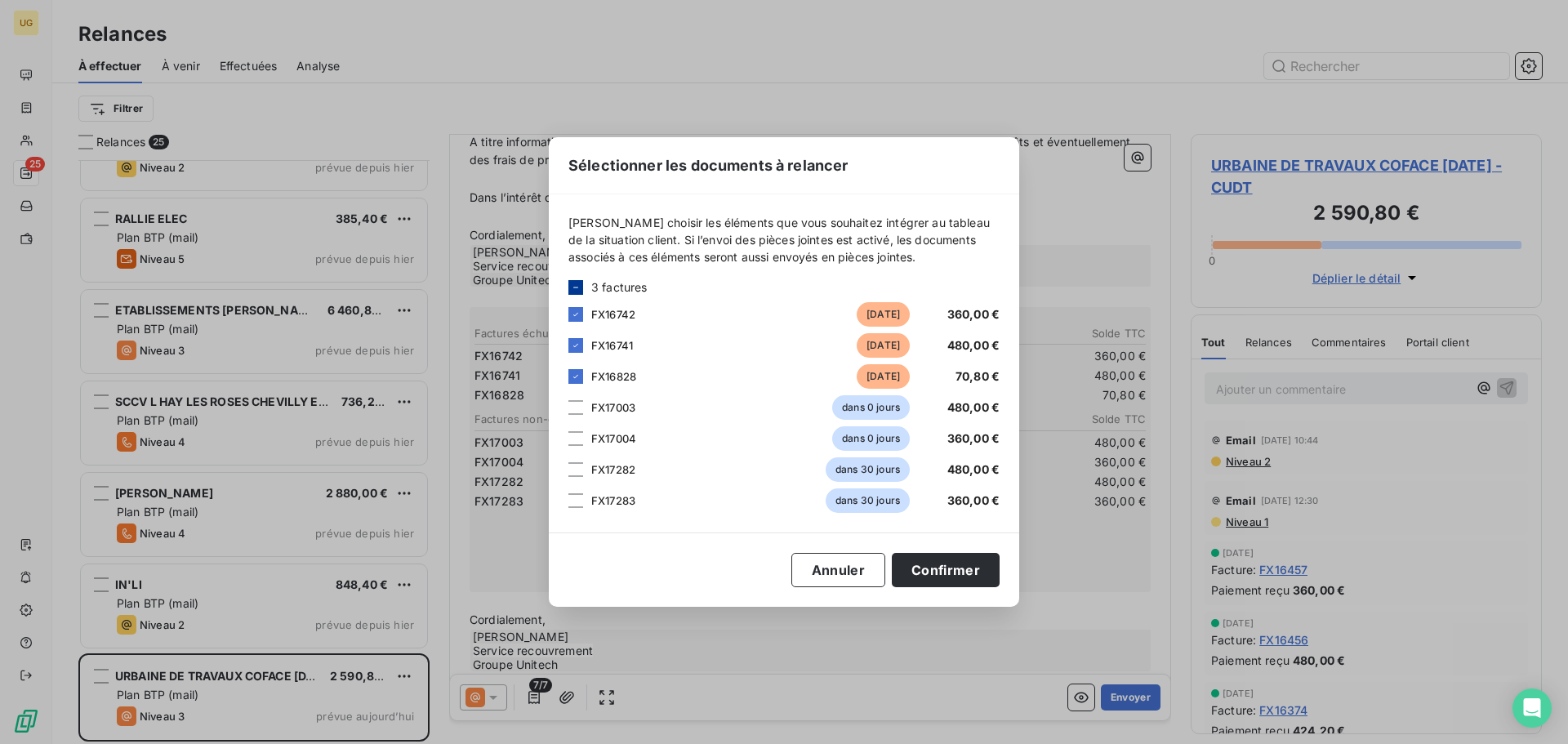
drag, startPoint x: 956, startPoint y: 572, endPoint x: 981, endPoint y: 597, distance: 35.4
click at [956, 573] on button "Confirmer" at bounding box center [945, 570] width 108 height 34
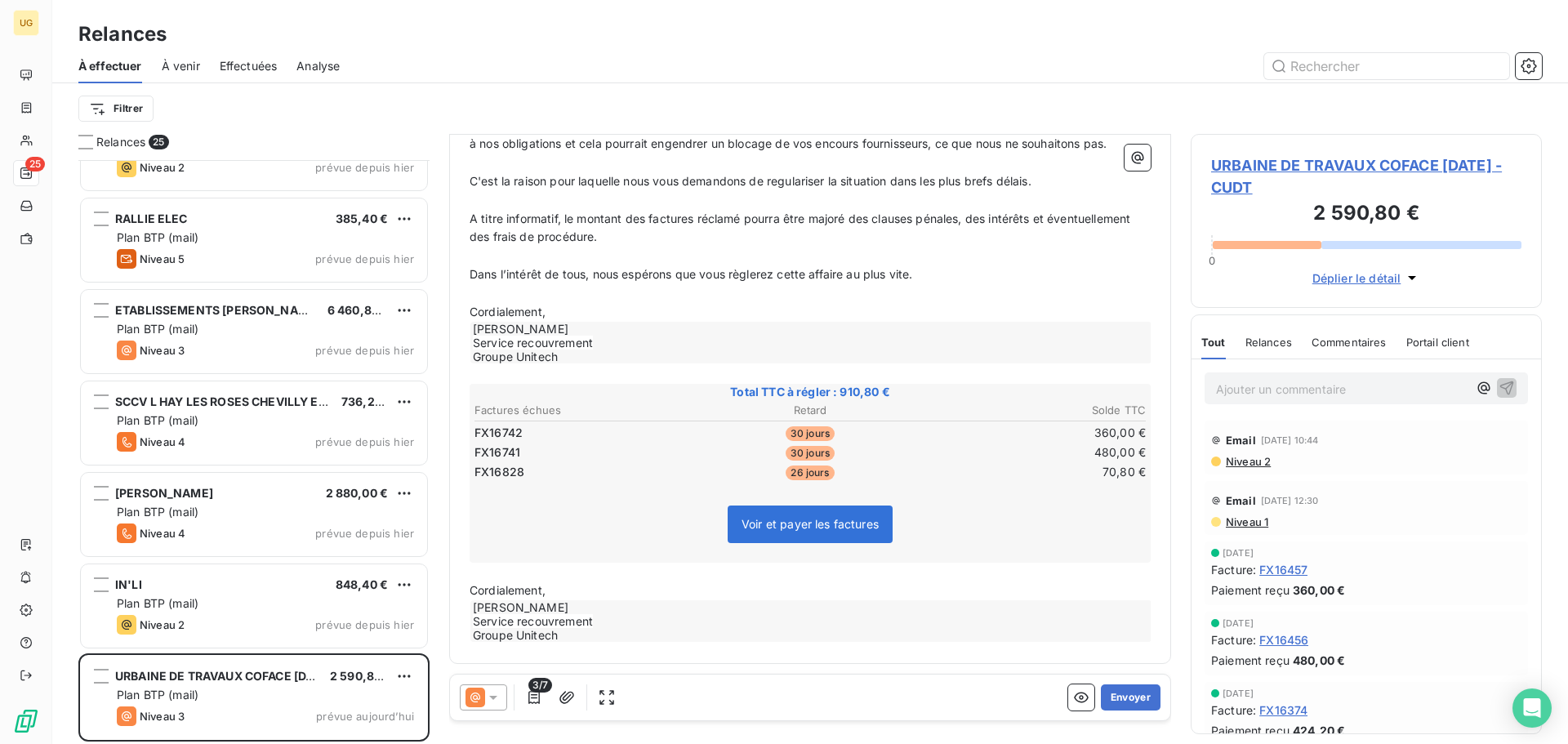
scroll to position [353, 0]
click at [1114, 696] on button "Envoyer" at bounding box center [1130, 697] width 59 height 26
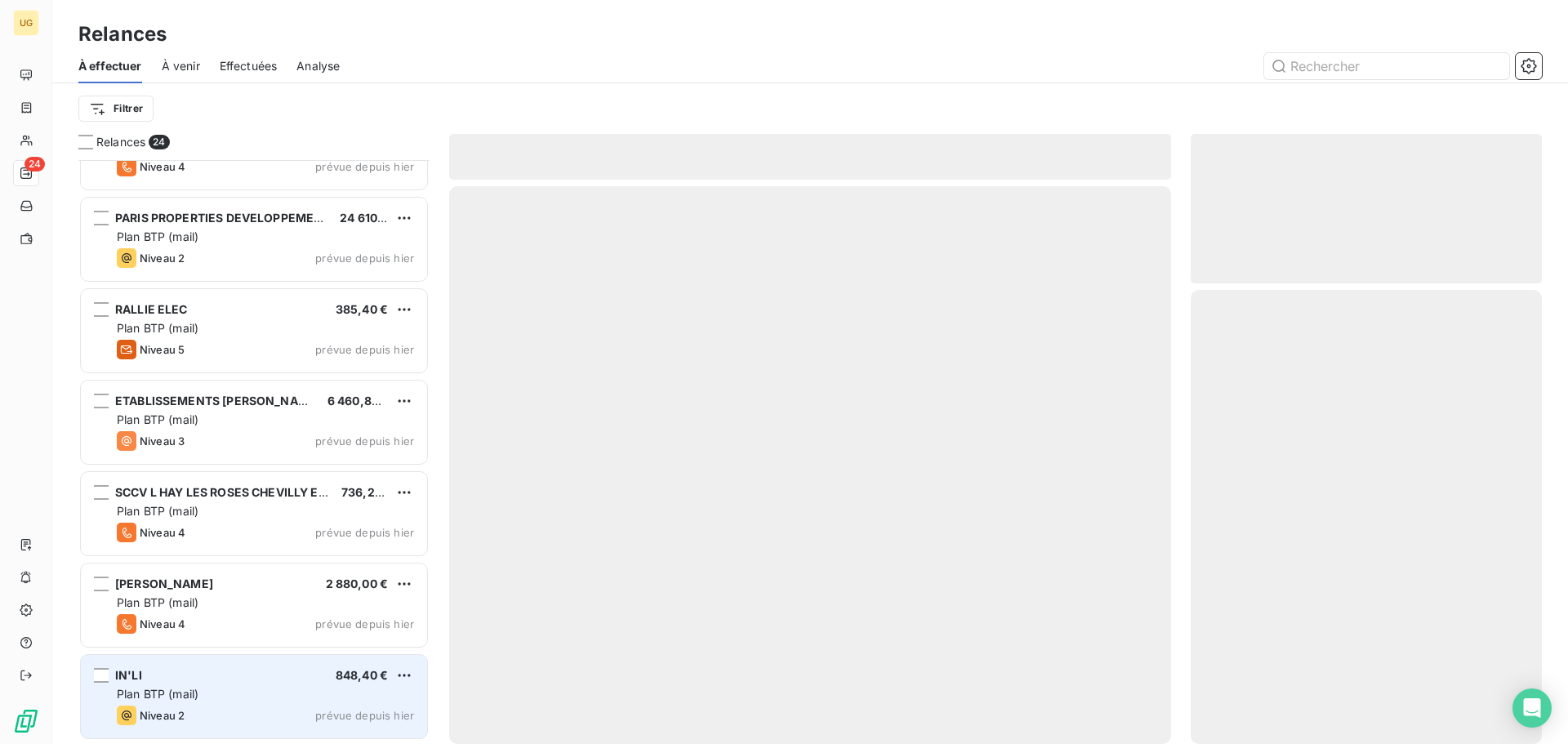
scroll to position [1611, 0]
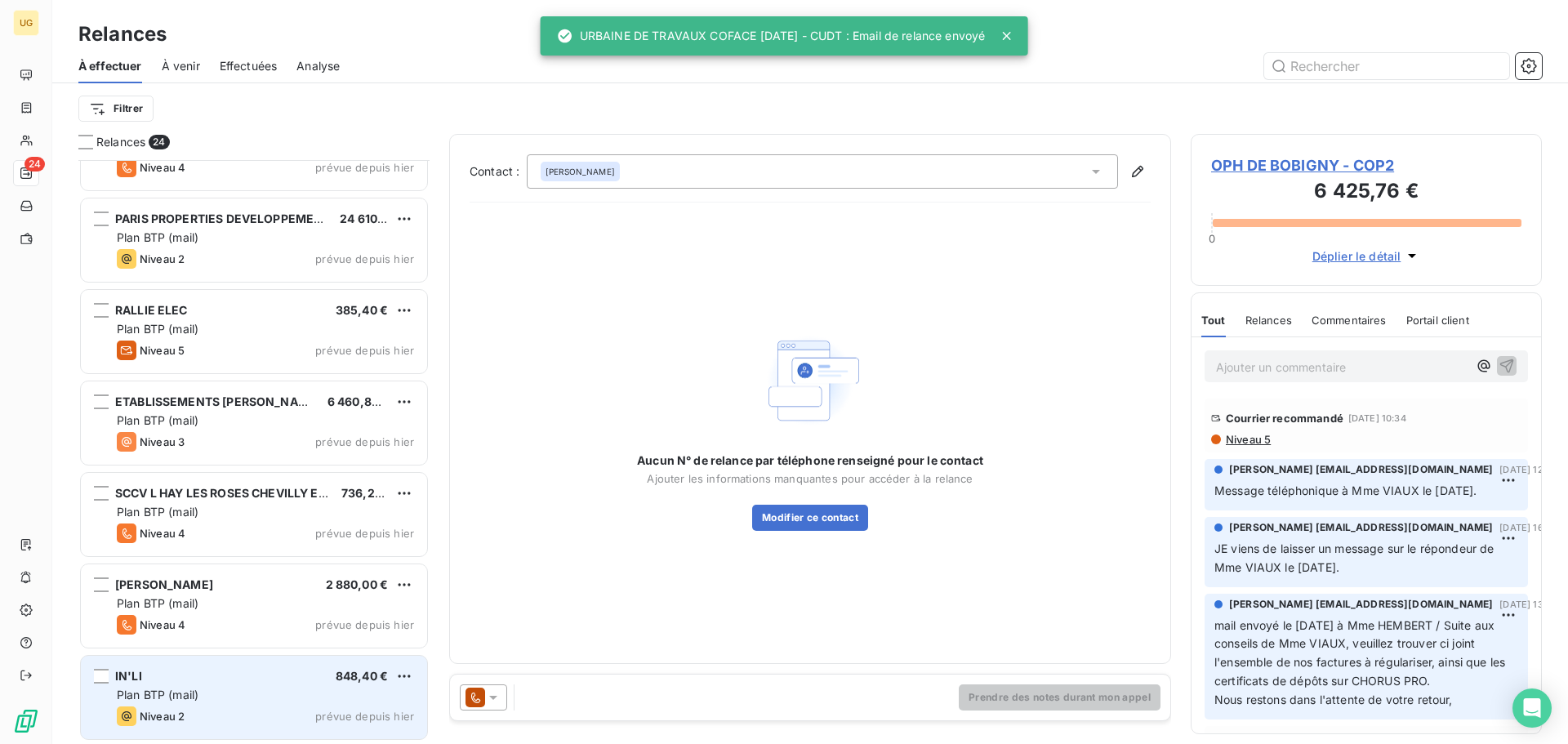
click at [219, 691] on div "Plan BTP (mail)" at bounding box center [265, 695] width 297 height 17
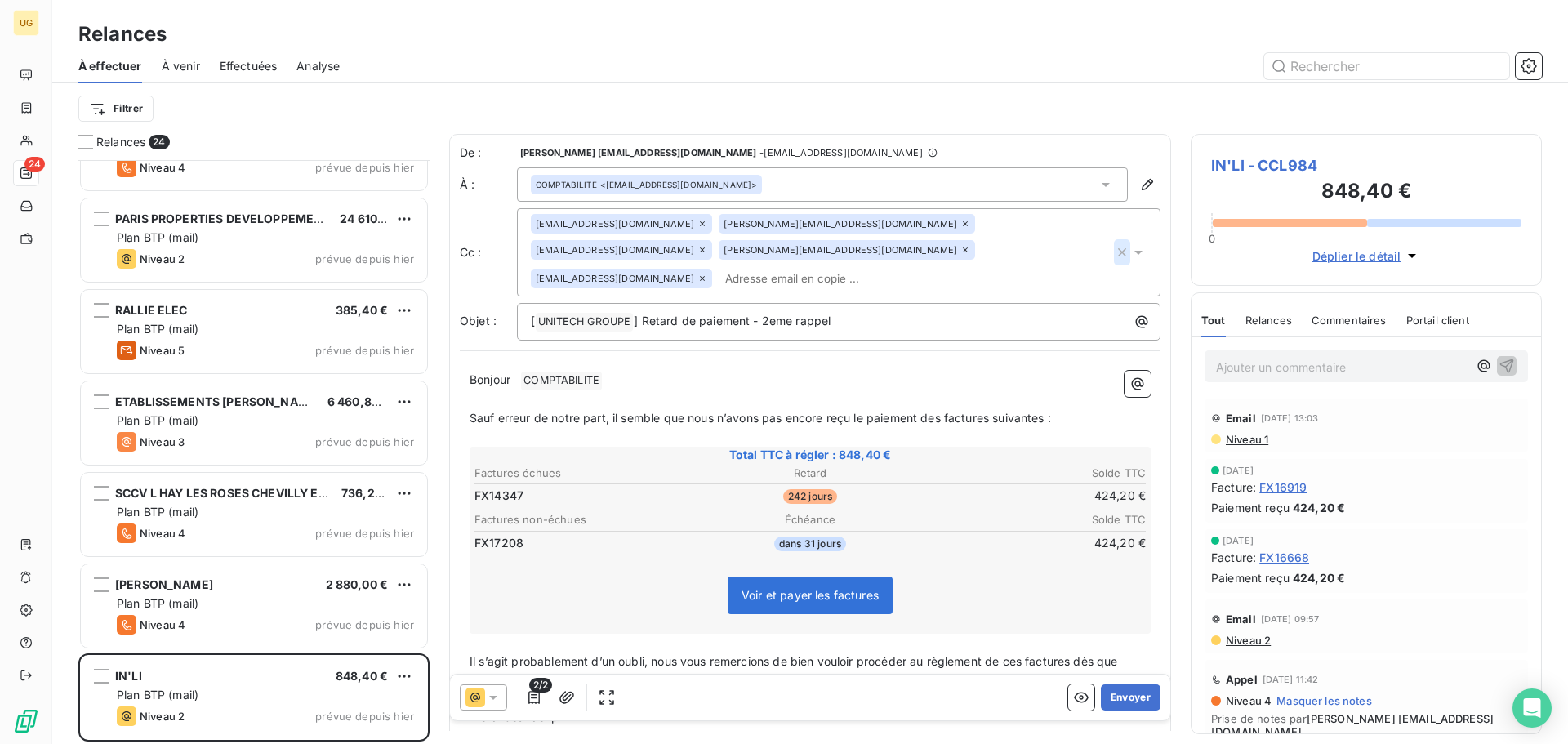
click at [1116, 244] on icon "button" at bounding box center [1122, 253] width 17 height 17
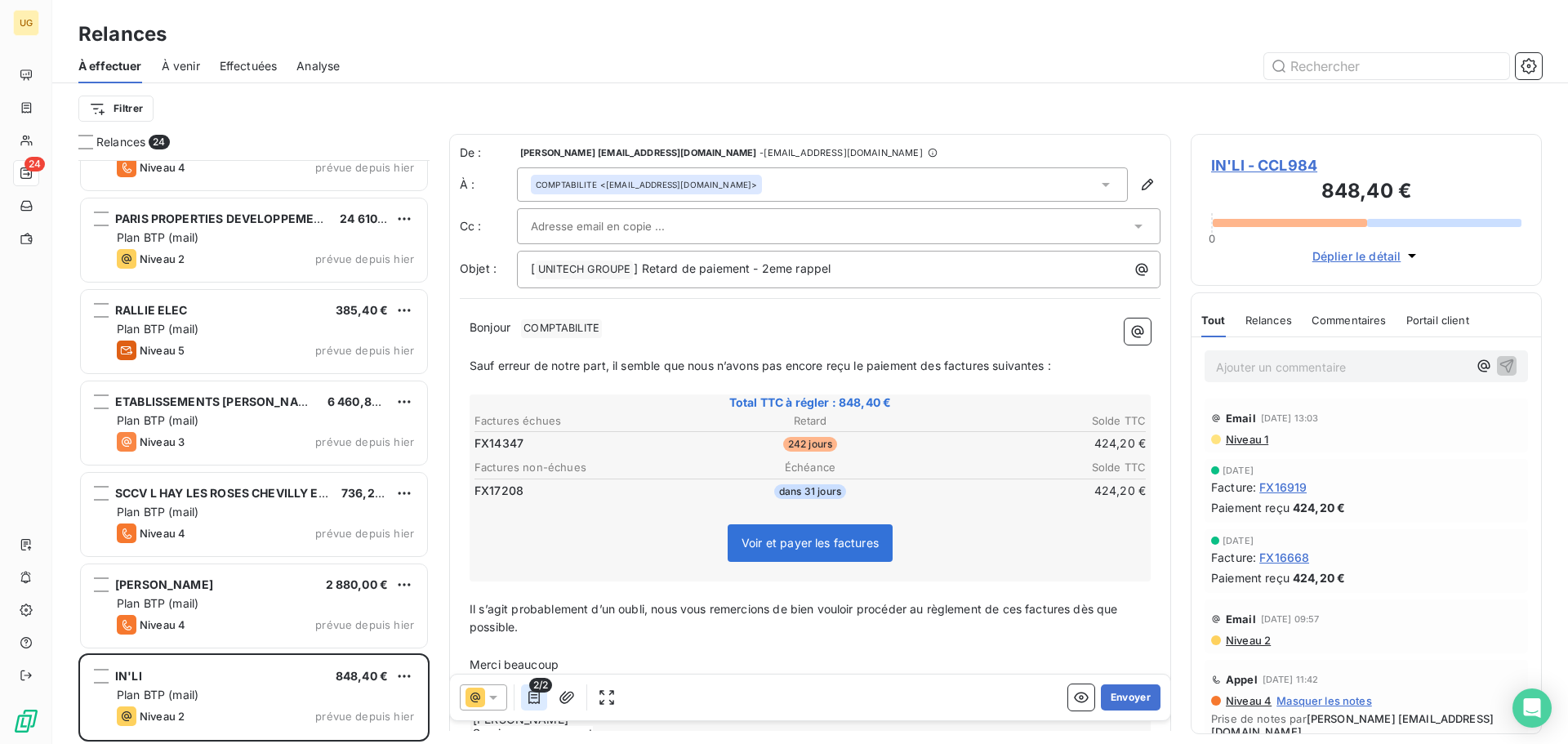
click at [540, 706] on button "button" at bounding box center [534, 697] width 26 height 26
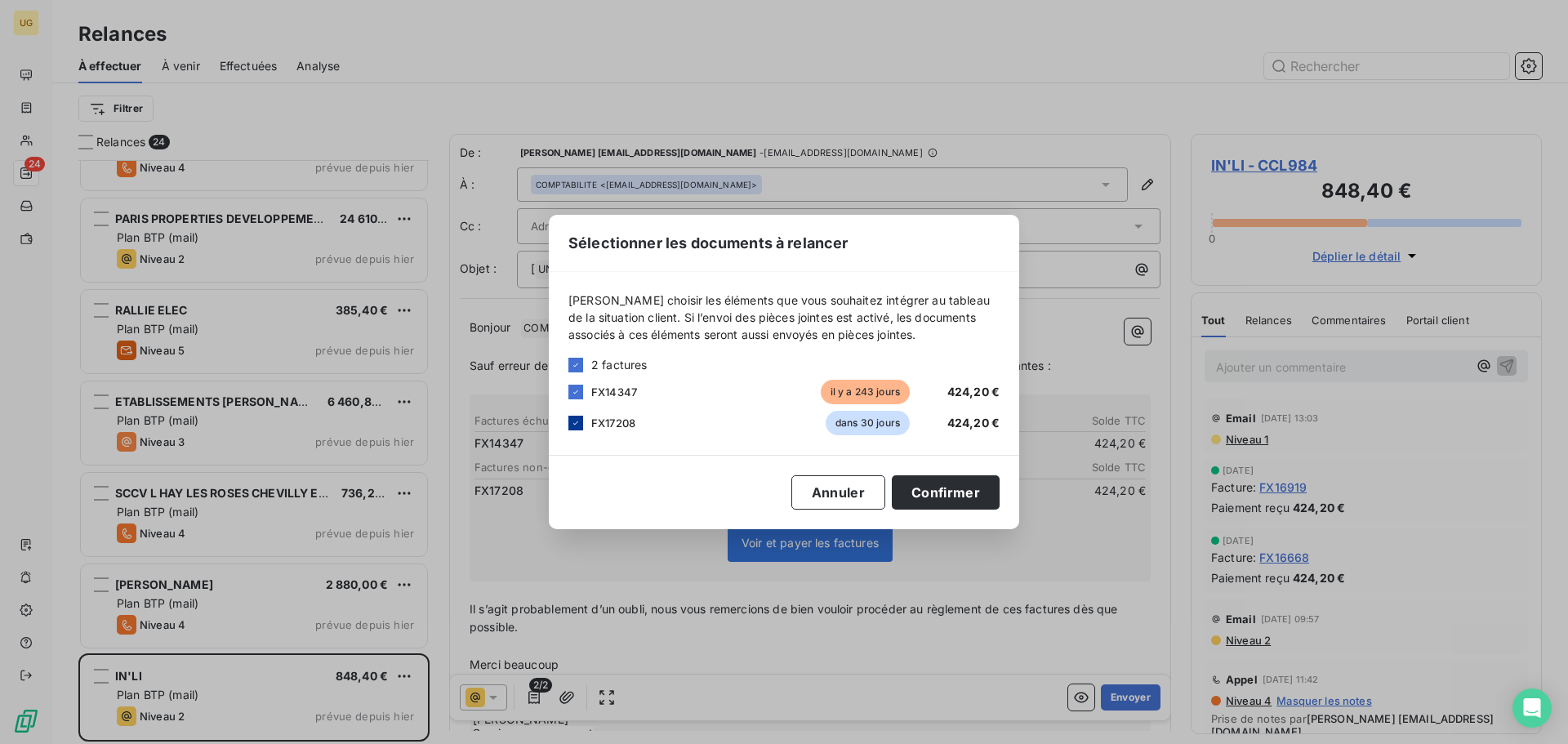
click at [575, 423] on icon at bounding box center [576, 423] width 10 height 10
click at [939, 486] on button "Confirmer" at bounding box center [945, 492] width 108 height 34
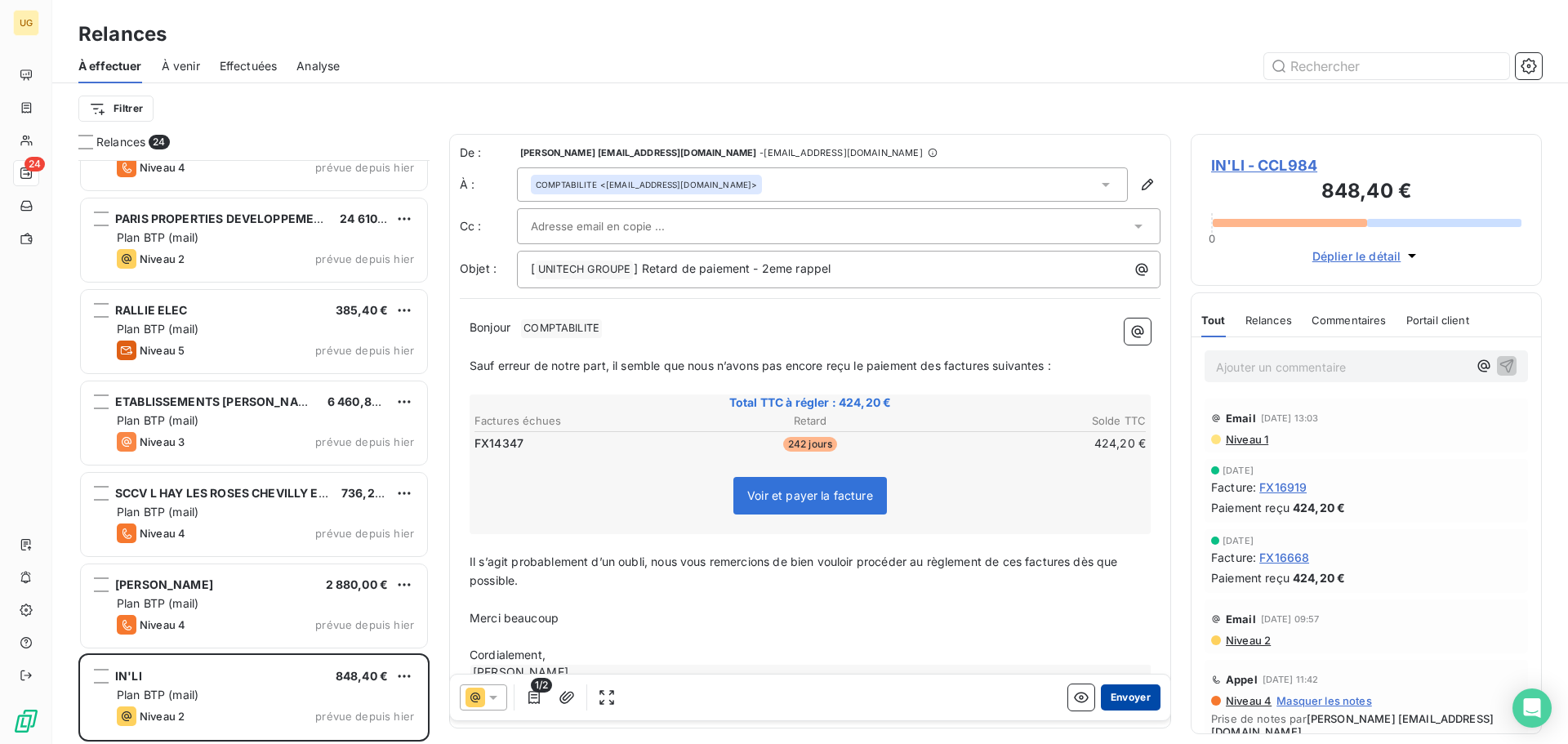
click at [1130, 696] on button "Envoyer" at bounding box center [1130, 697] width 59 height 26
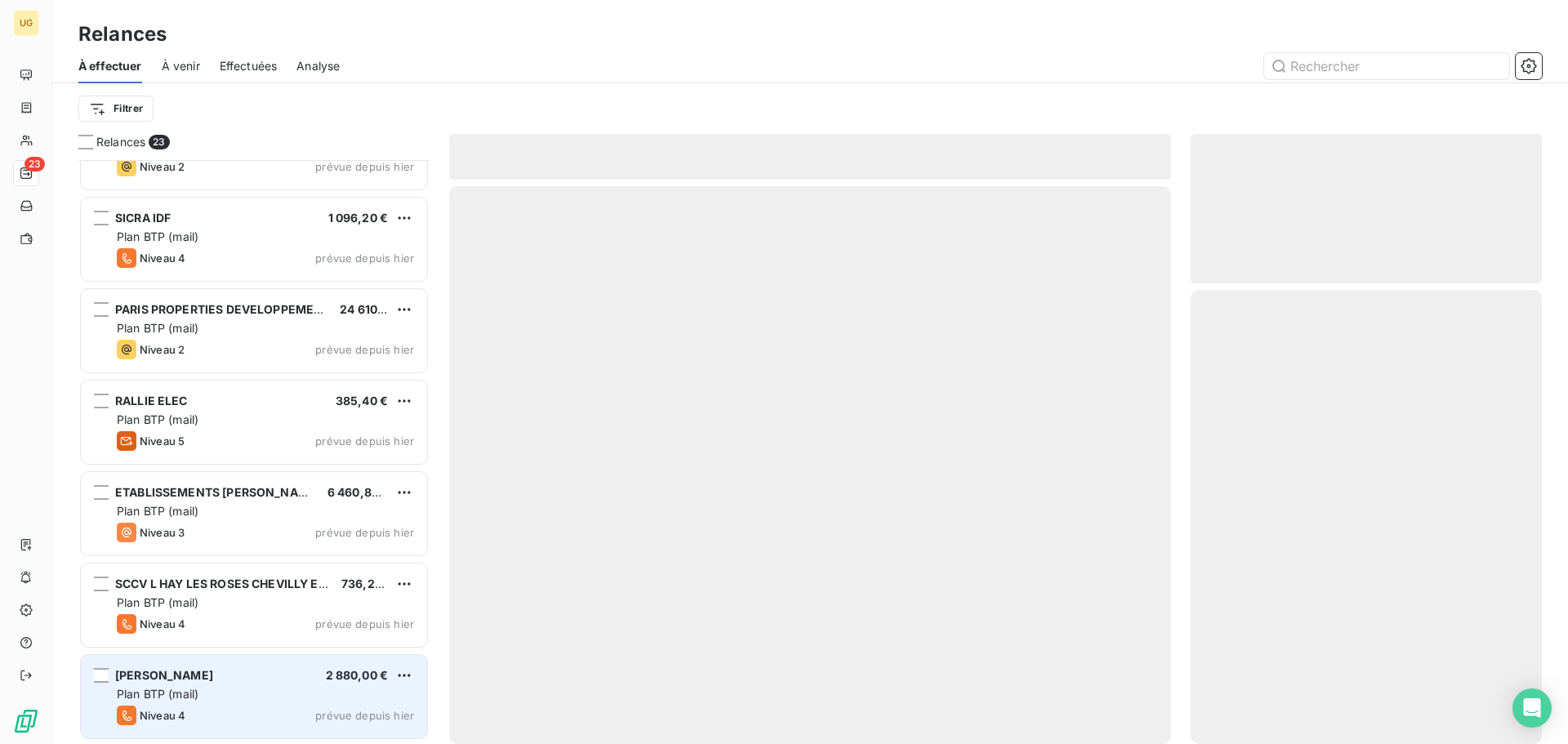
scroll to position [1520, 0]
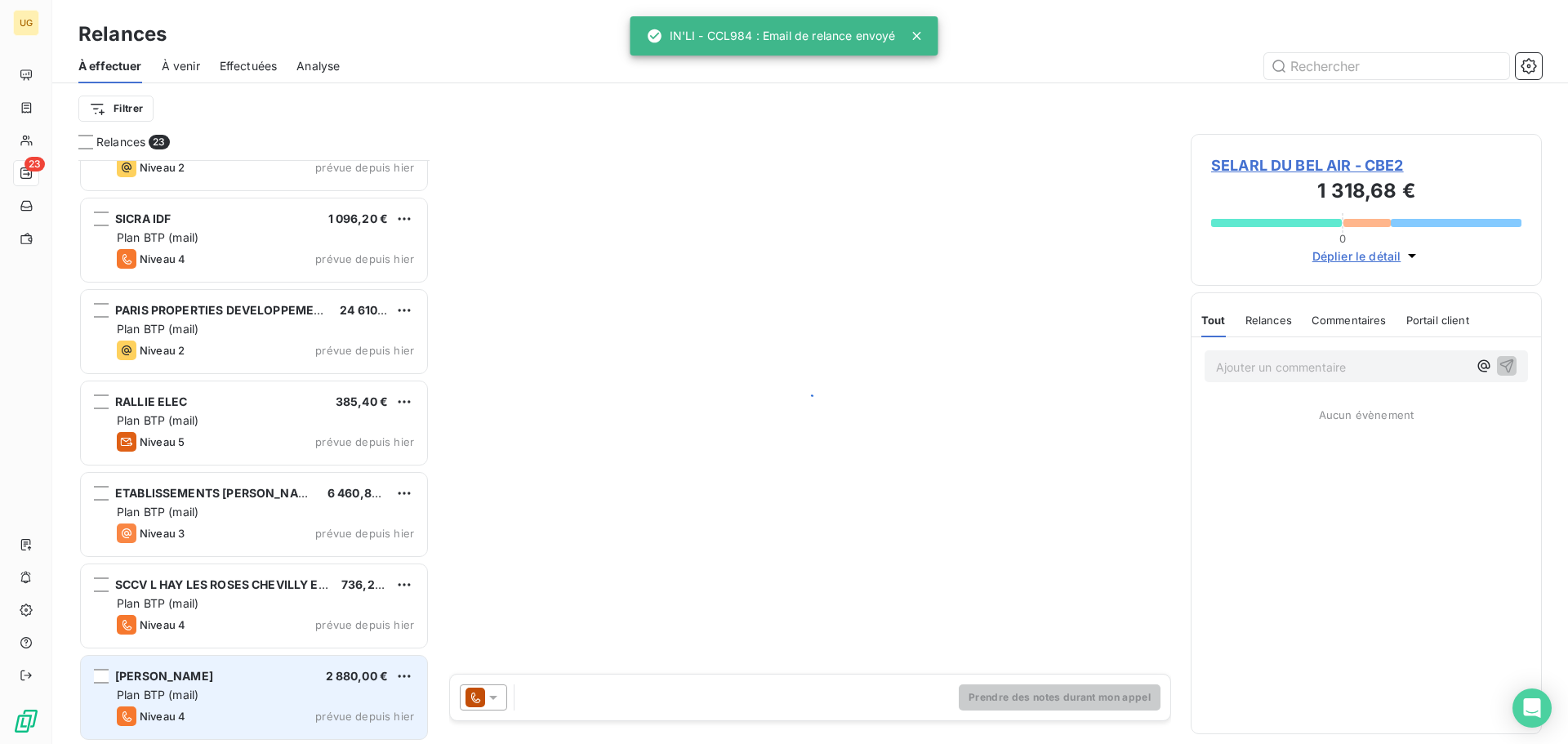
click at [247, 692] on div "Plan BTP (mail)" at bounding box center [265, 695] width 297 height 17
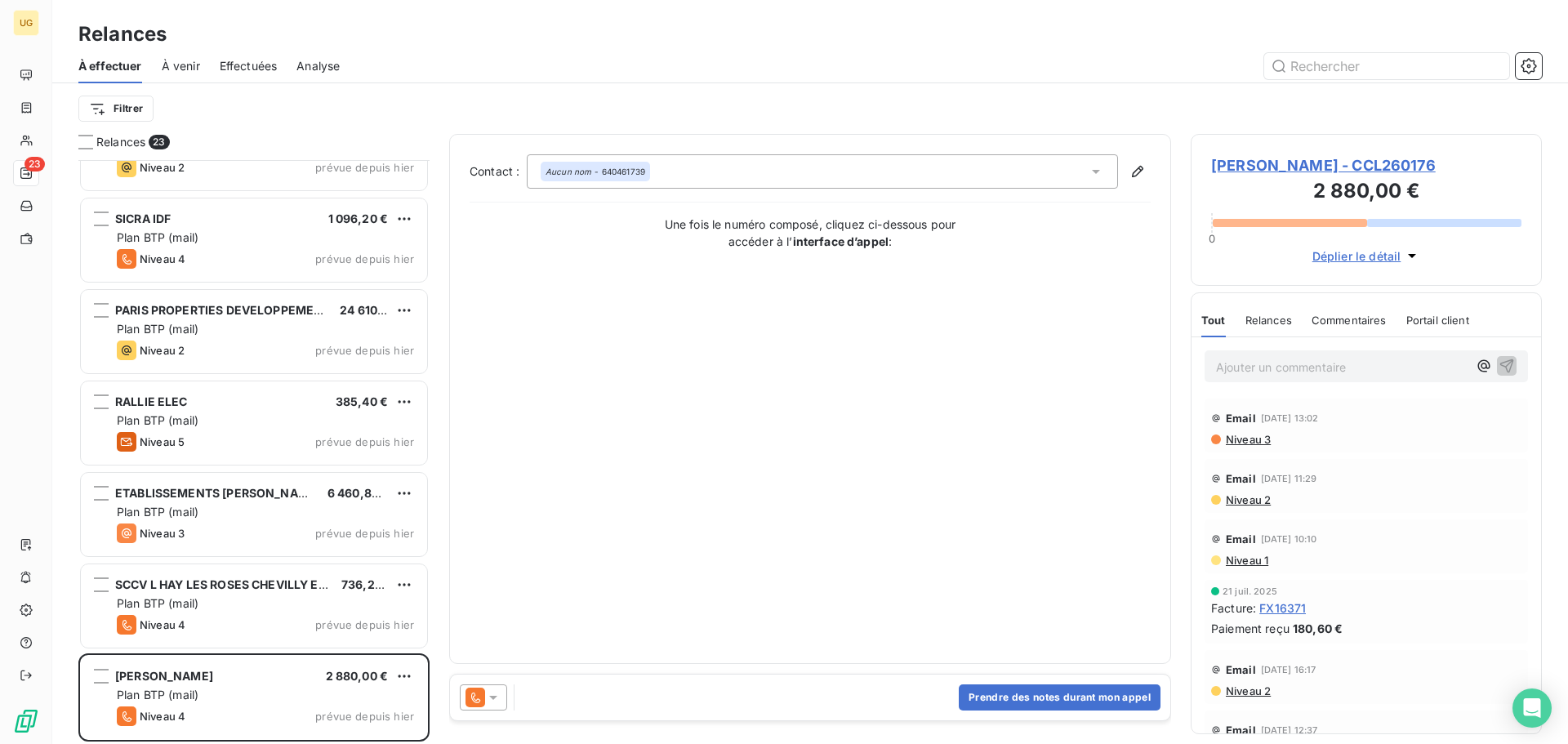
click at [497, 697] on icon at bounding box center [494, 698] width 17 height 17
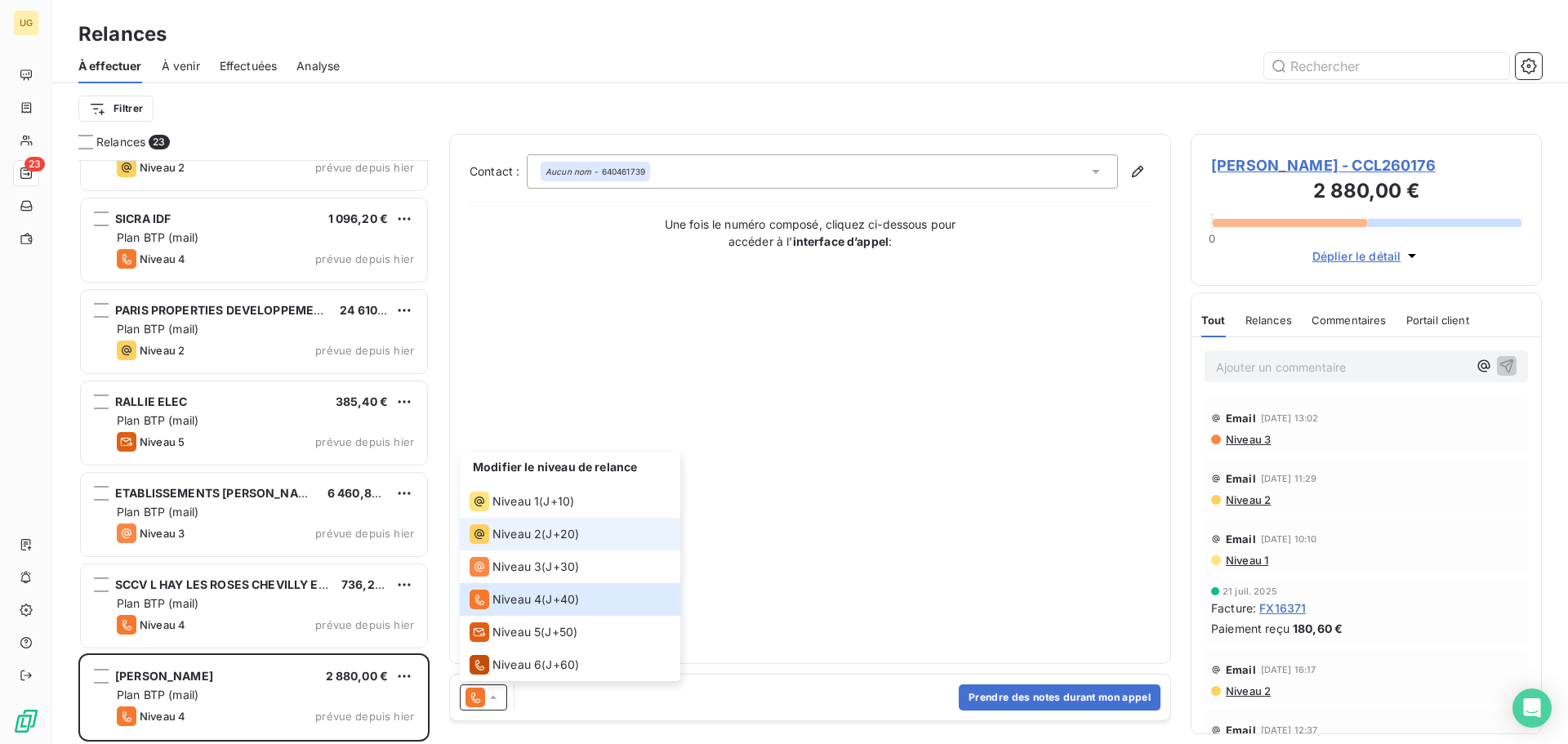
click at [589, 538] on li "Niveau 2 ( J+20 )" at bounding box center [569, 534] width 220 height 33
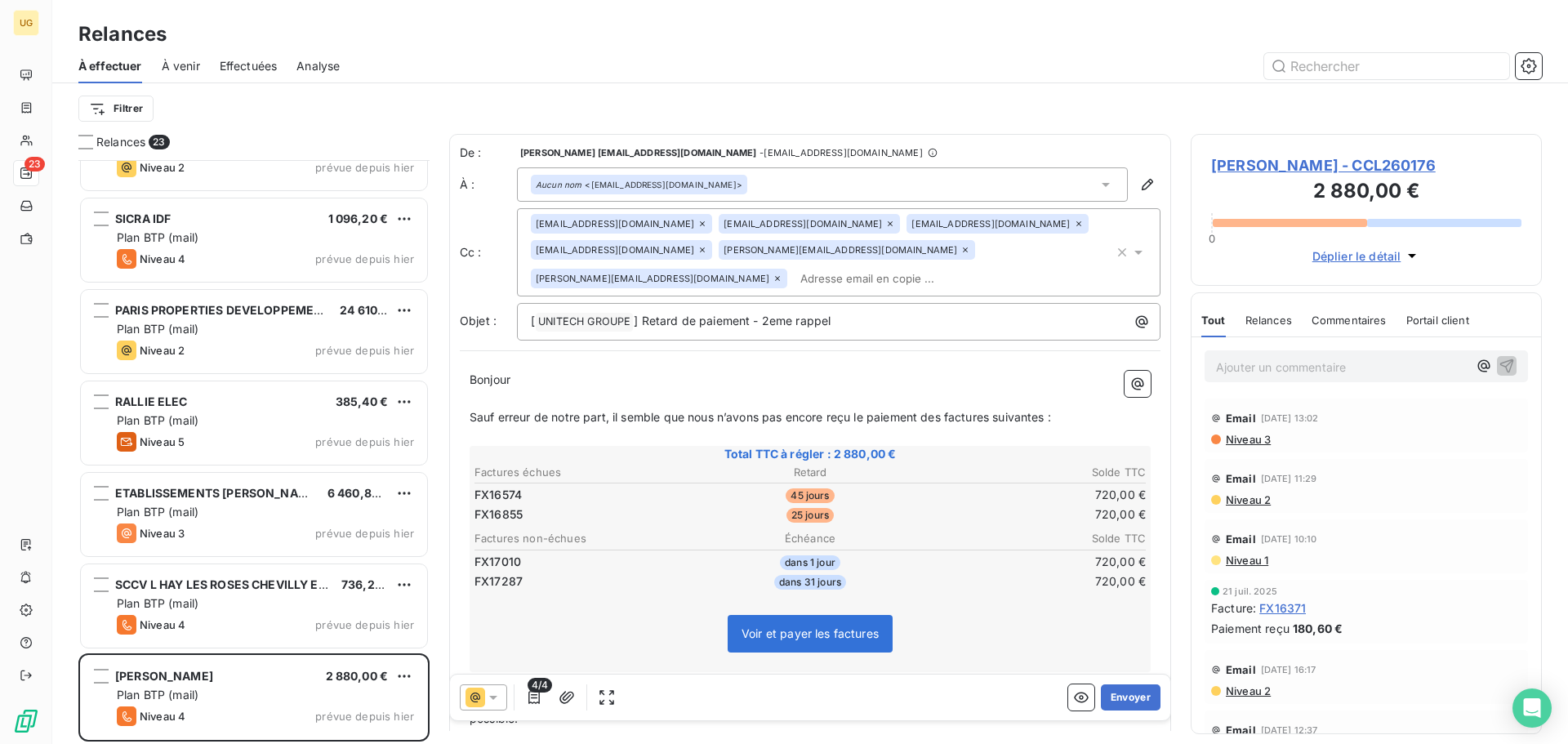
click at [628, 183] on div "Aucun nom <[EMAIL_ADDRESS][DOMAIN_NAME]>" at bounding box center [638, 185] width 207 height 12
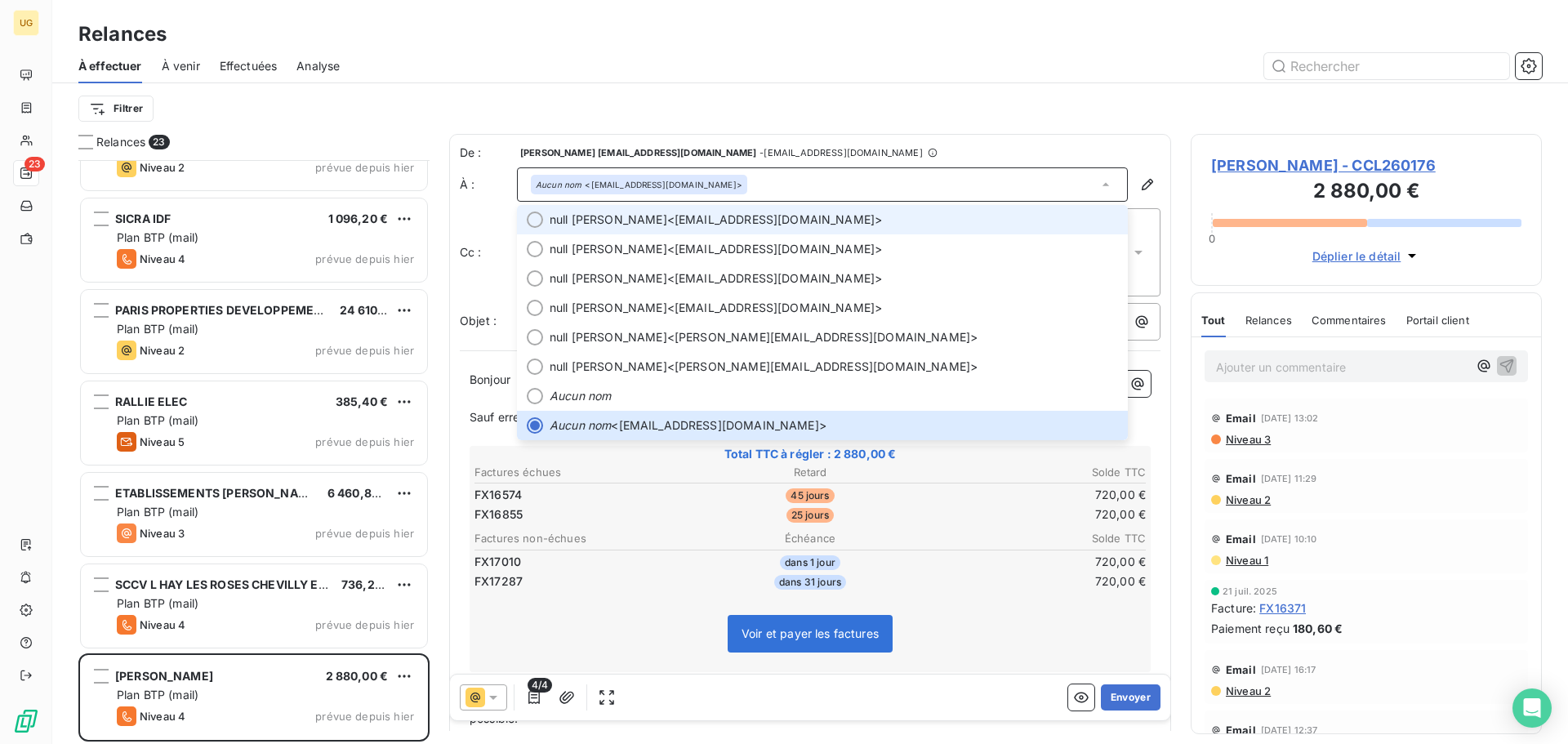
click at [633, 217] on span "null [PERSON_NAME]" at bounding box center [608, 220] width 118 height 17
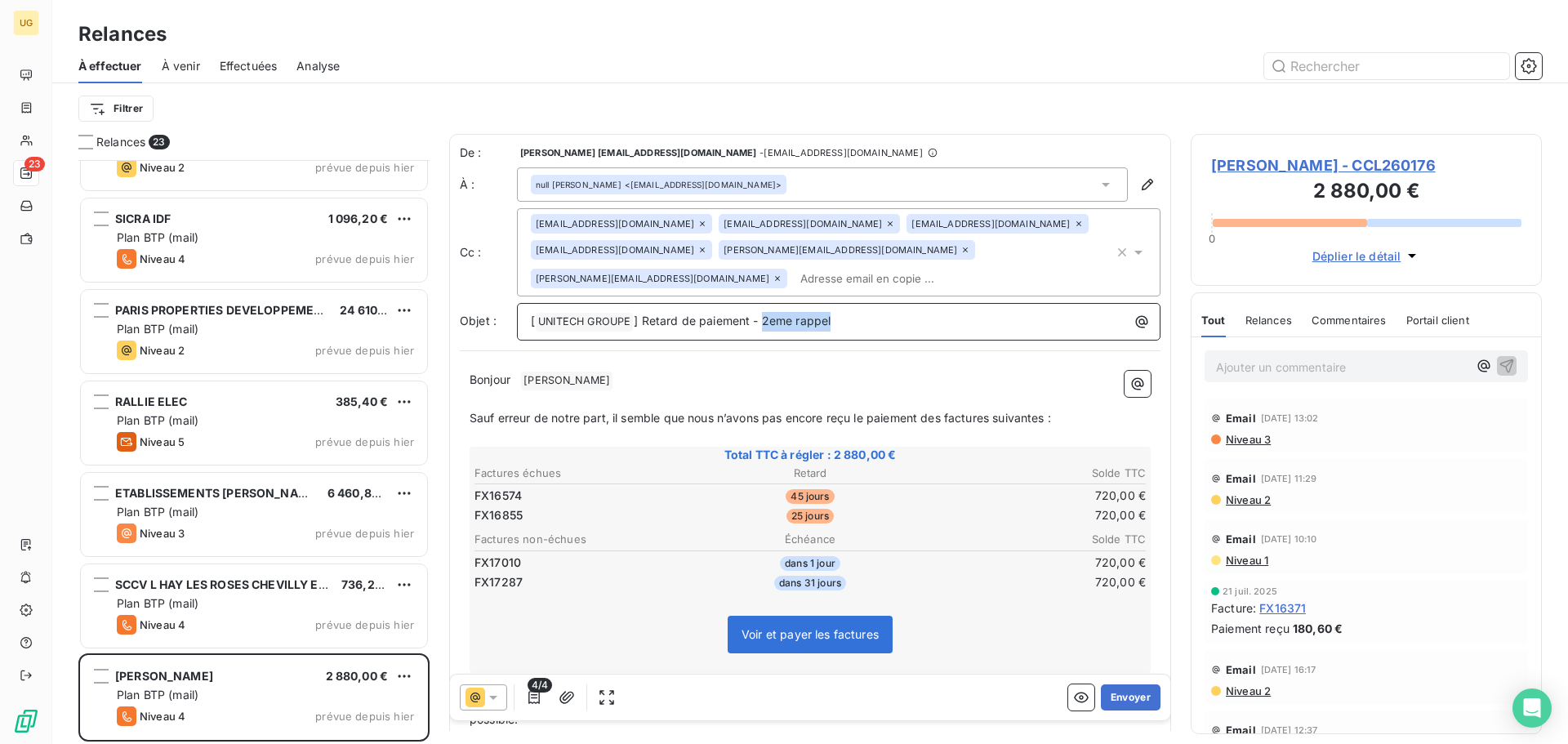
drag, startPoint x: 764, startPoint y: 324, endPoint x: 968, endPoint y: 327, distance: 204.0
click at [965, 332] on div "[ UNITECH GROUPE ﻿ ] Retard de paiement - 2eme rappel" at bounding box center [838, 321] width 643 height 38
drag, startPoint x: 1108, startPoint y: 254, endPoint x: 1086, endPoint y: 244, distance: 24.2
click at [1118, 254] on icon "button" at bounding box center [1122, 253] width 8 height 8
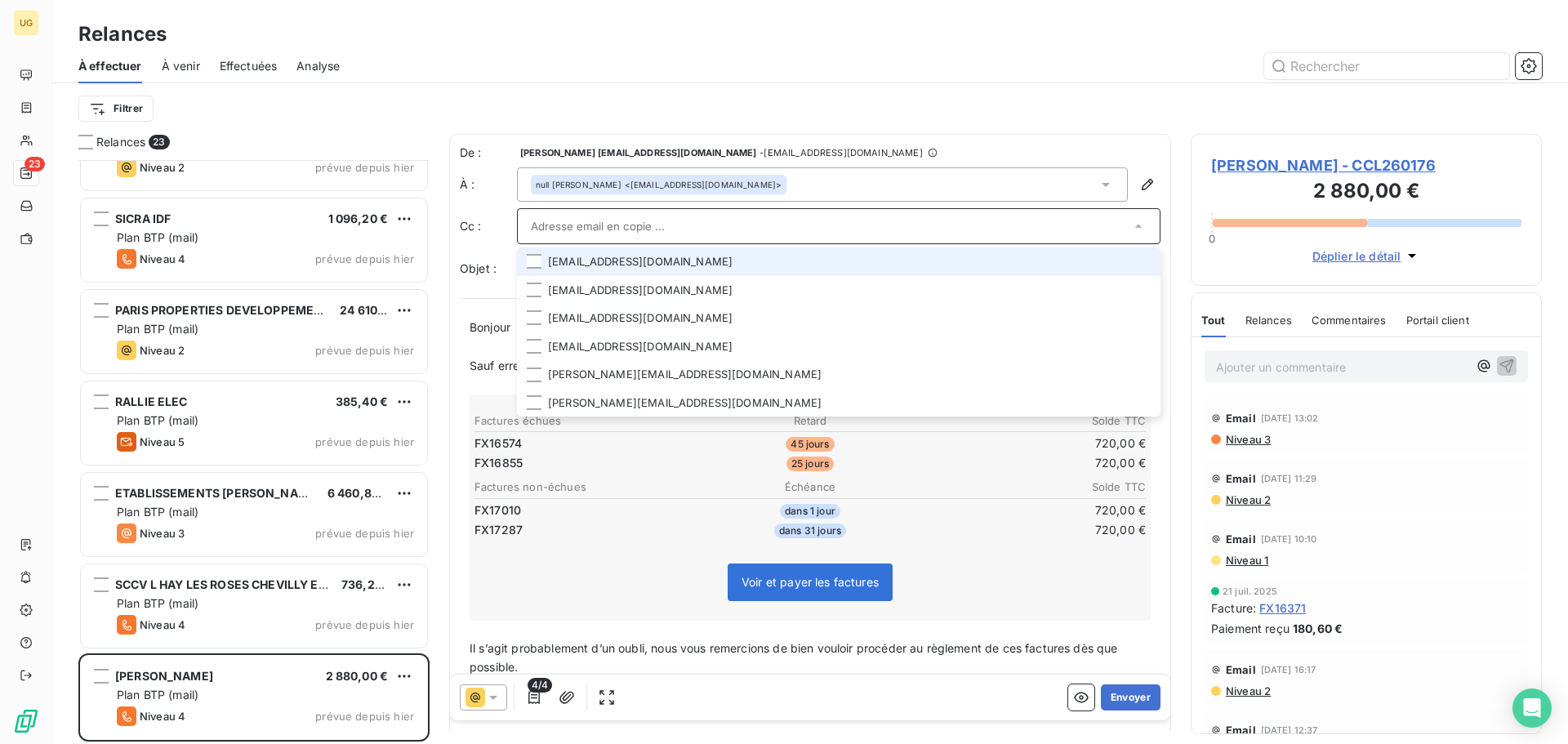
click at [1033, 115] on div "Filtrer" at bounding box center [810, 108] width 1463 height 31
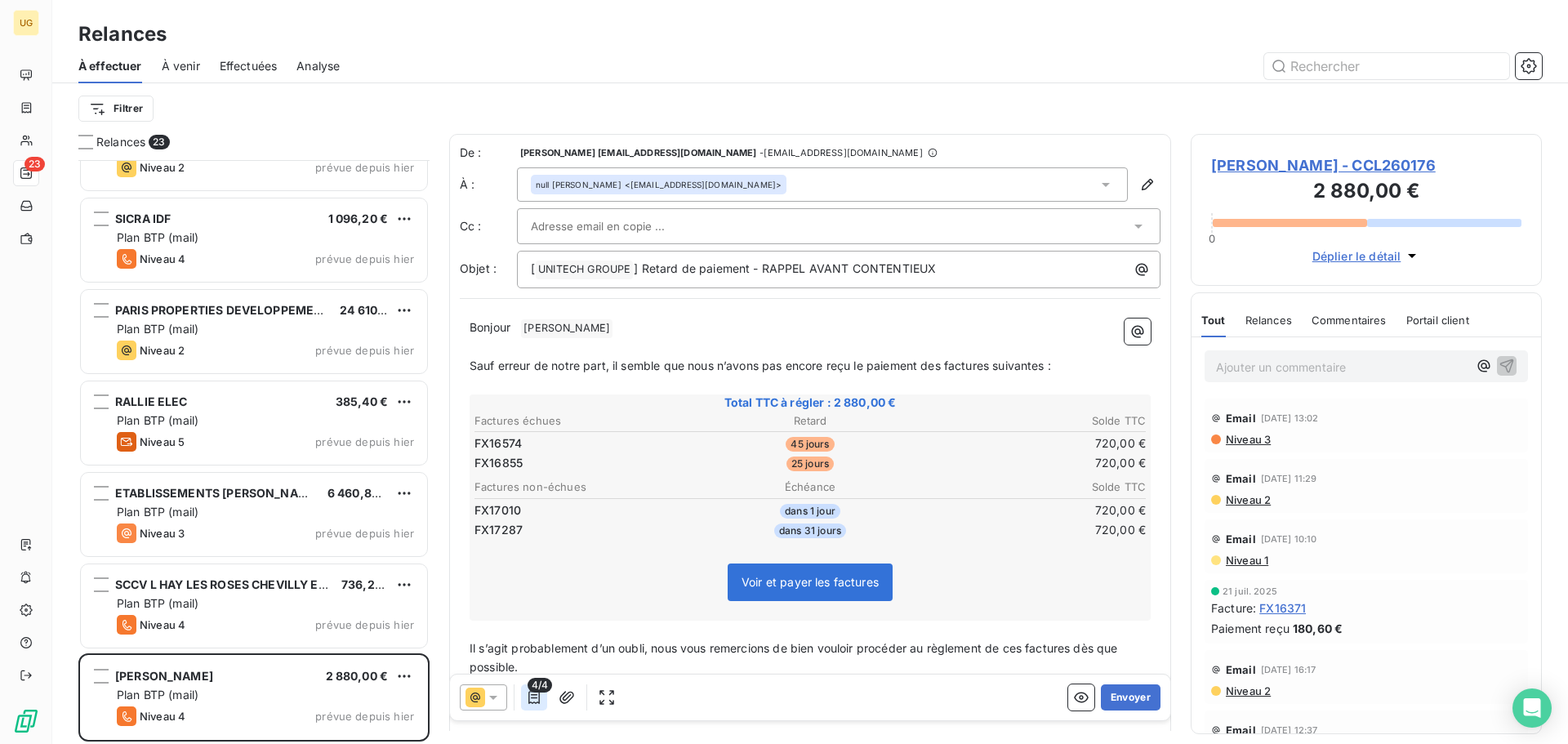
click at [531, 700] on icon "button" at bounding box center [534, 698] width 17 height 17
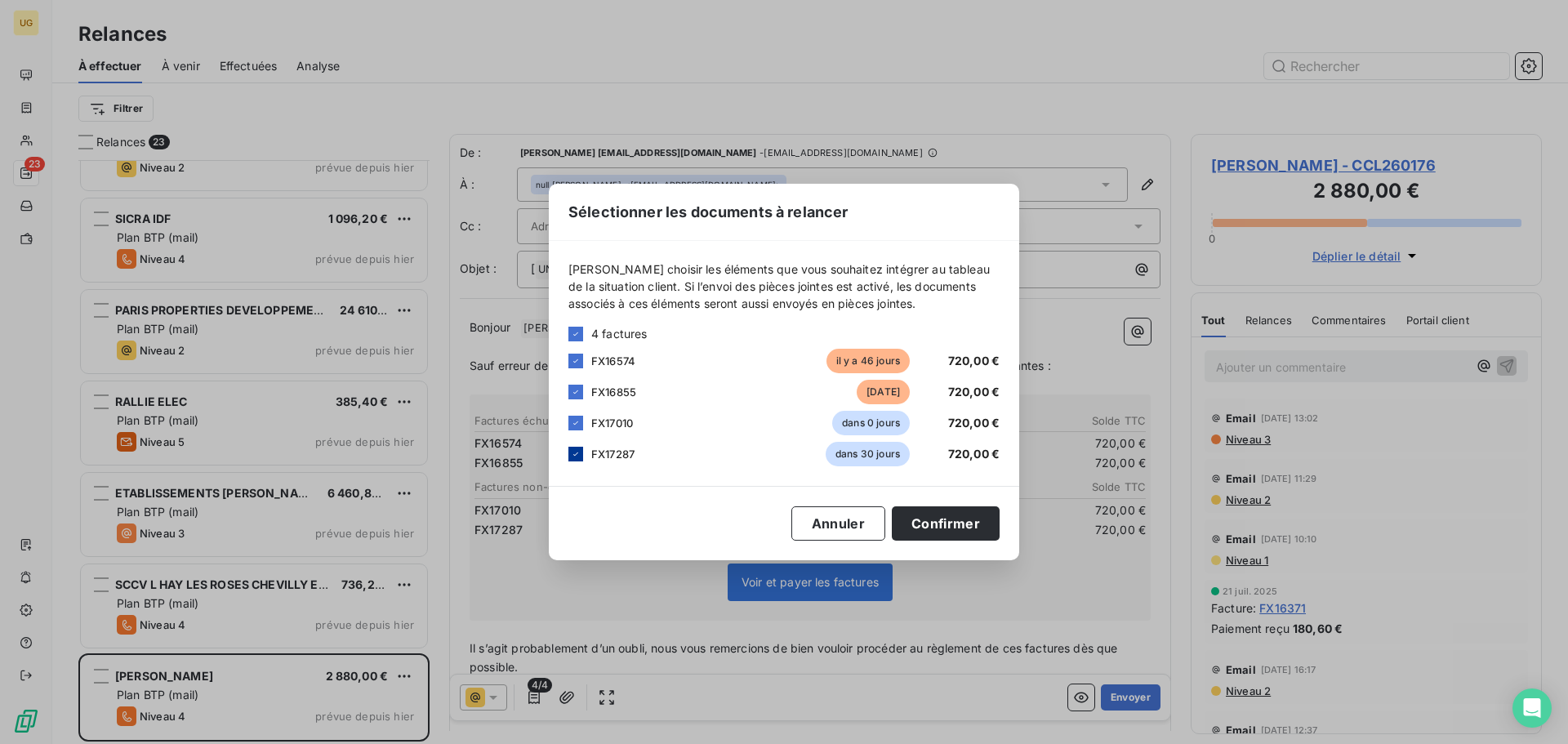
click at [582, 454] on div at bounding box center [576, 454] width 15 height 15
click at [583, 424] on div "FX17010 dans 0 jours 720,00 €" at bounding box center [783, 423] width 431 height 24
click at [576, 423] on icon at bounding box center [576, 423] width 5 height 3
click at [930, 530] on button "Confirmer" at bounding box center [945, 523] width 108 height 34
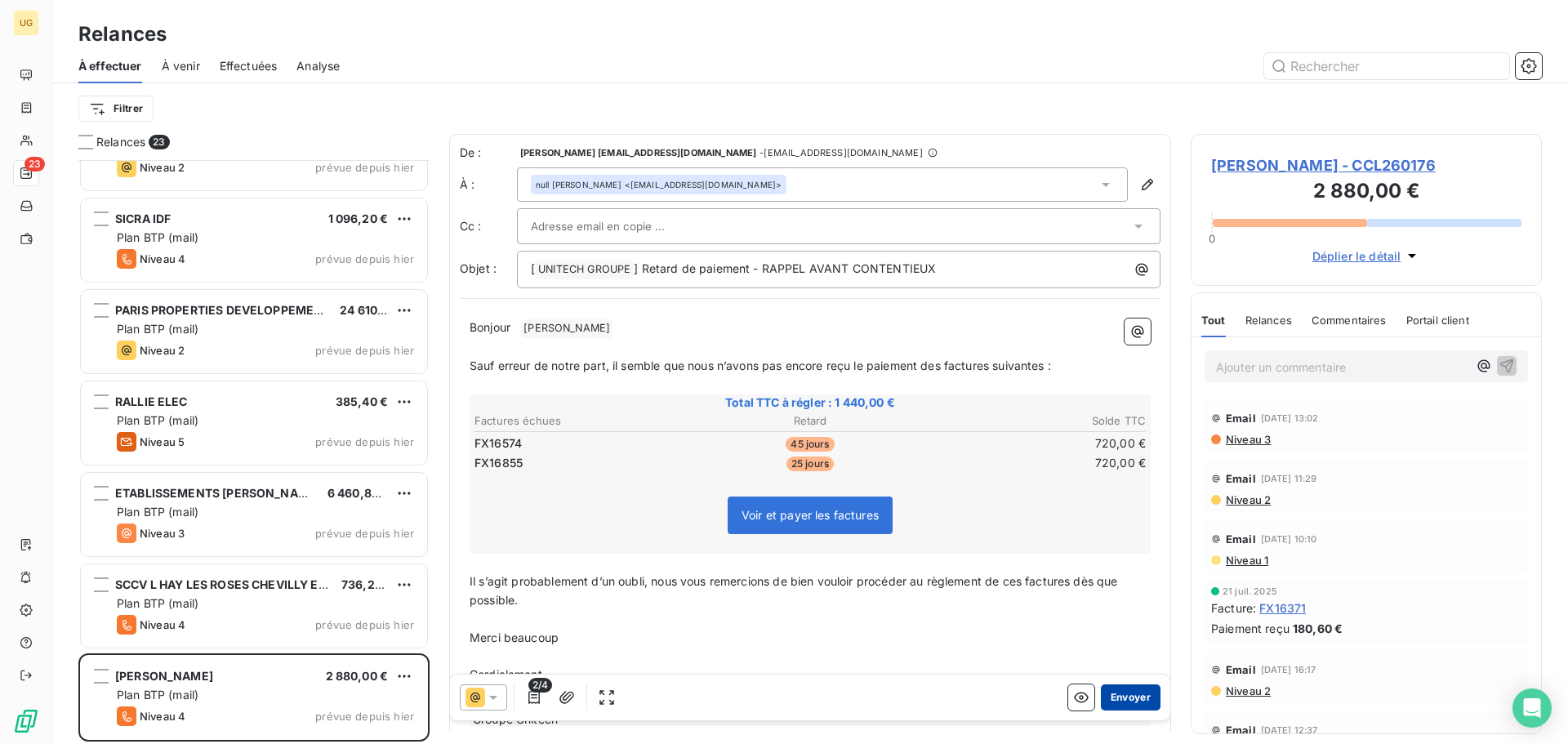
click at [1111, 699] on button "Envoyer" at bounding box center [1130, 697] width 59 height 26
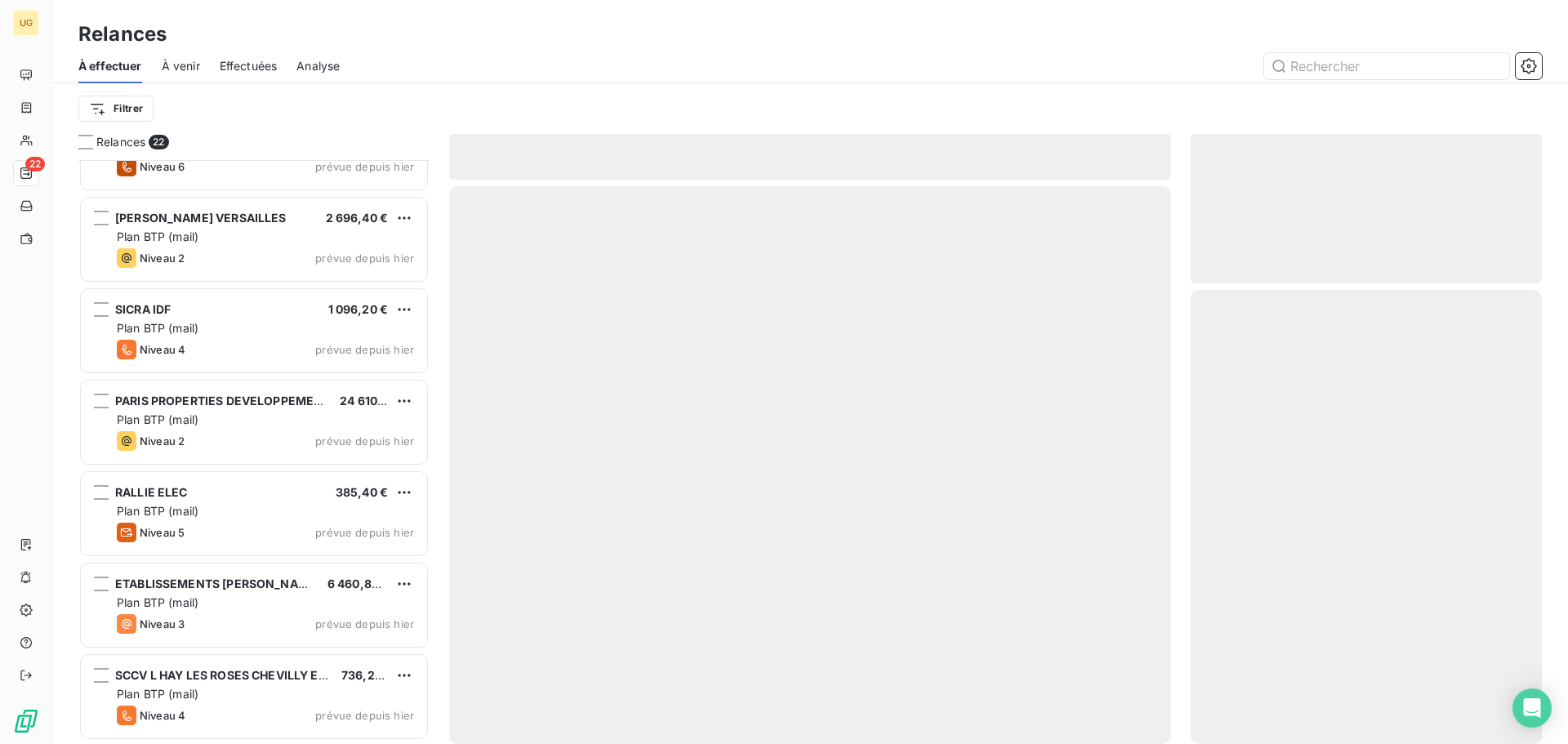
scroll to position [1429, 0]
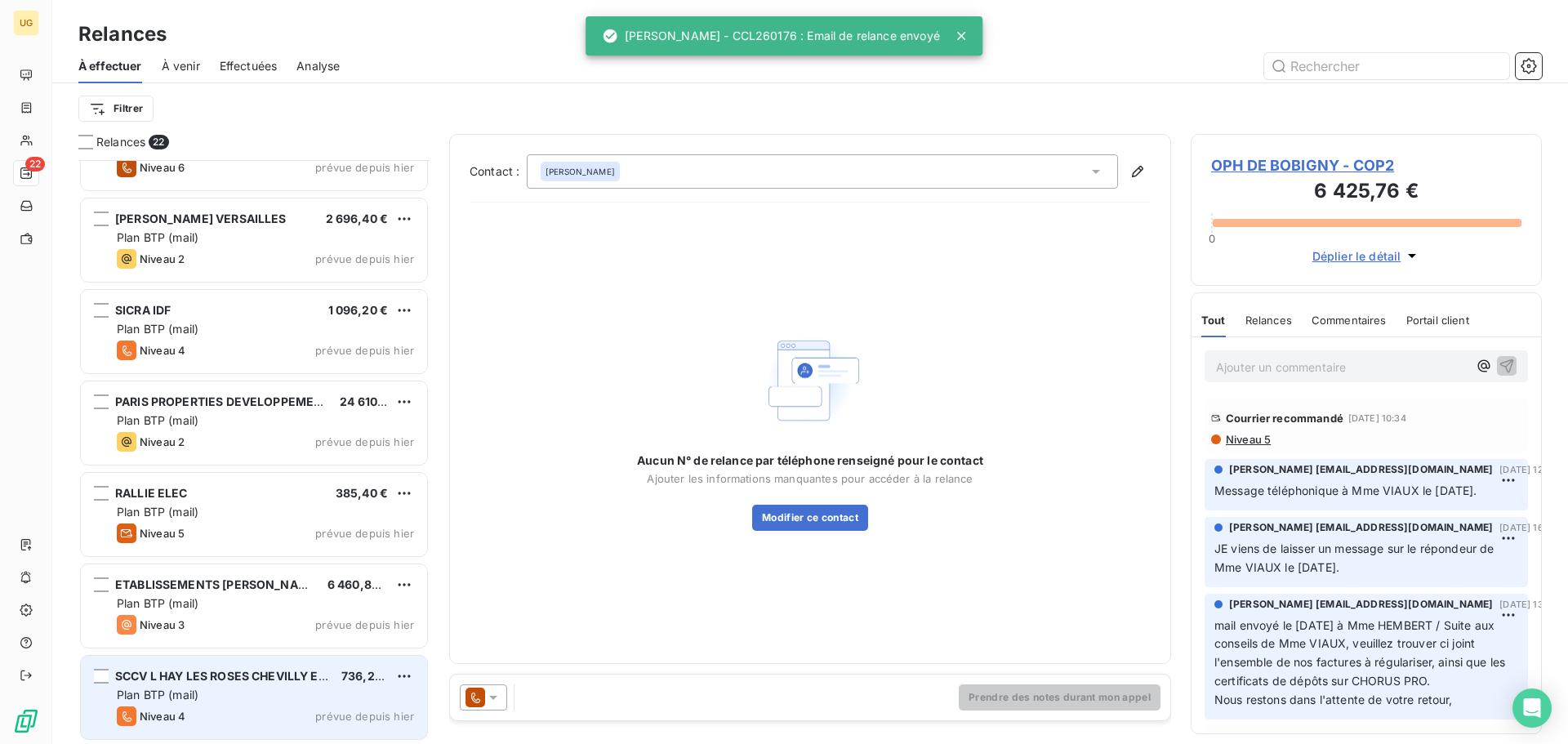
click at [248, 700] on div "Plan BTP (mail)" at bounding box center [265, 695] width 297 height 17
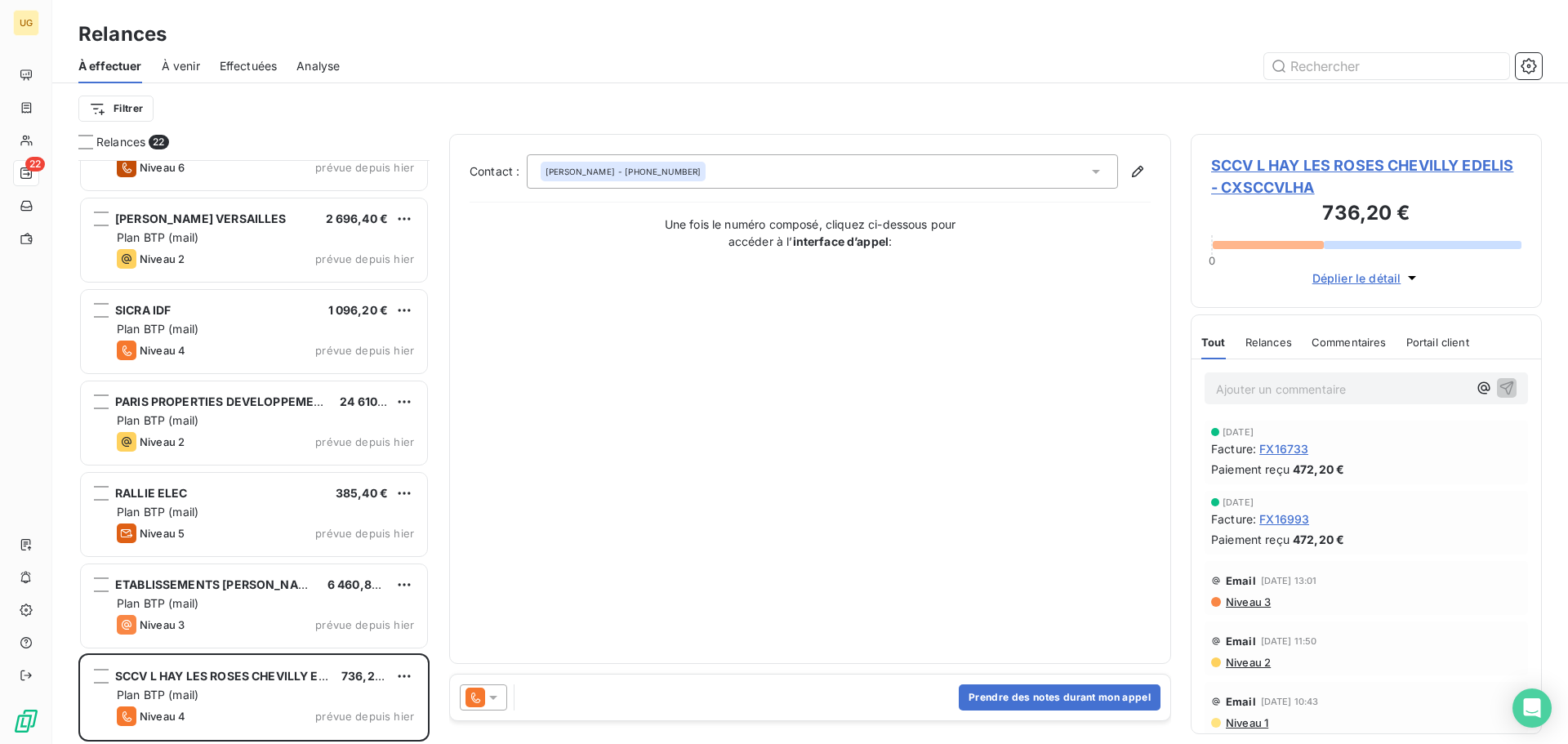
click at [491, 698] on icon at bounding box center [494, 697] width 8 height 4
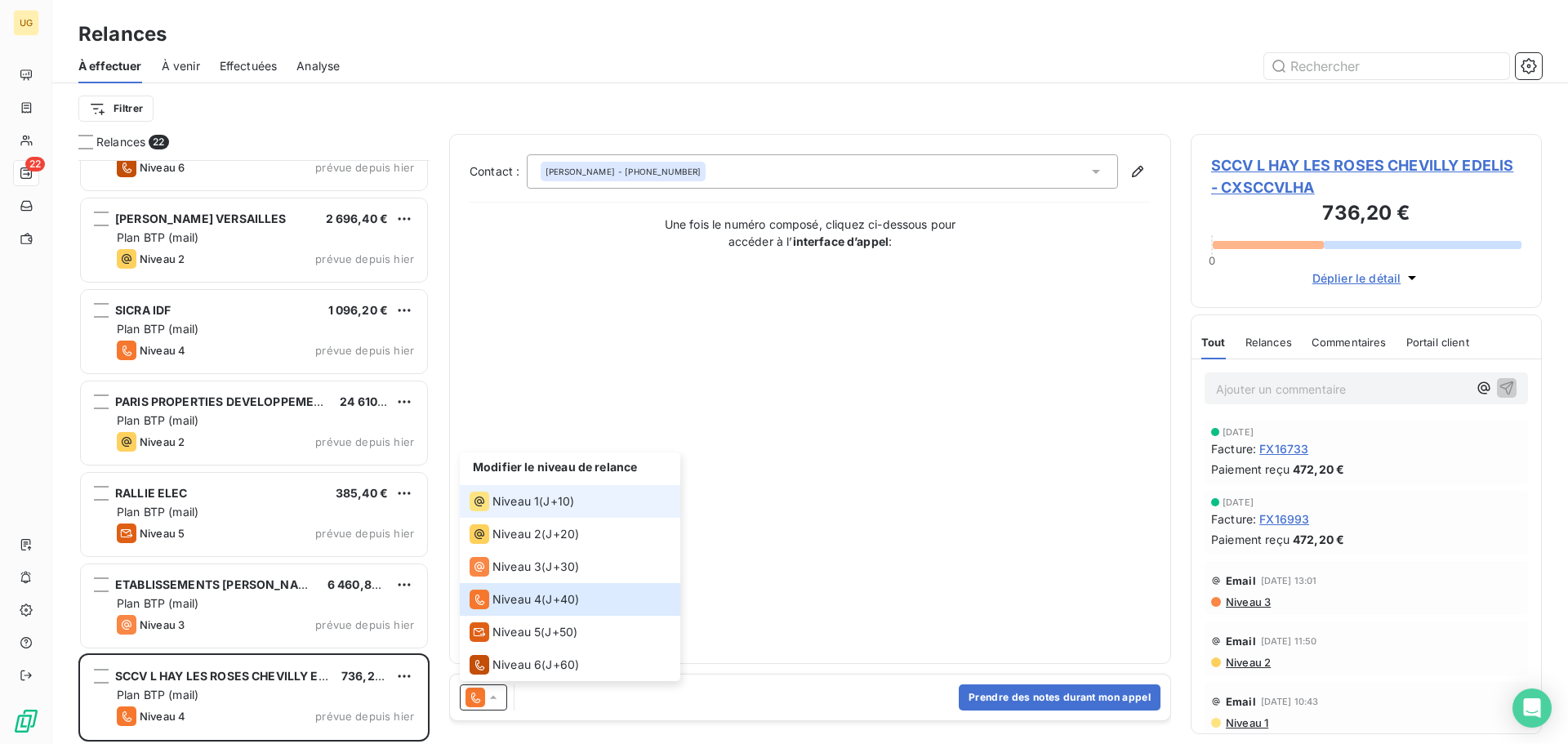
click at [525, 500] on span "Niveau 1" at bounding box center [515, 501] width 47 height 17
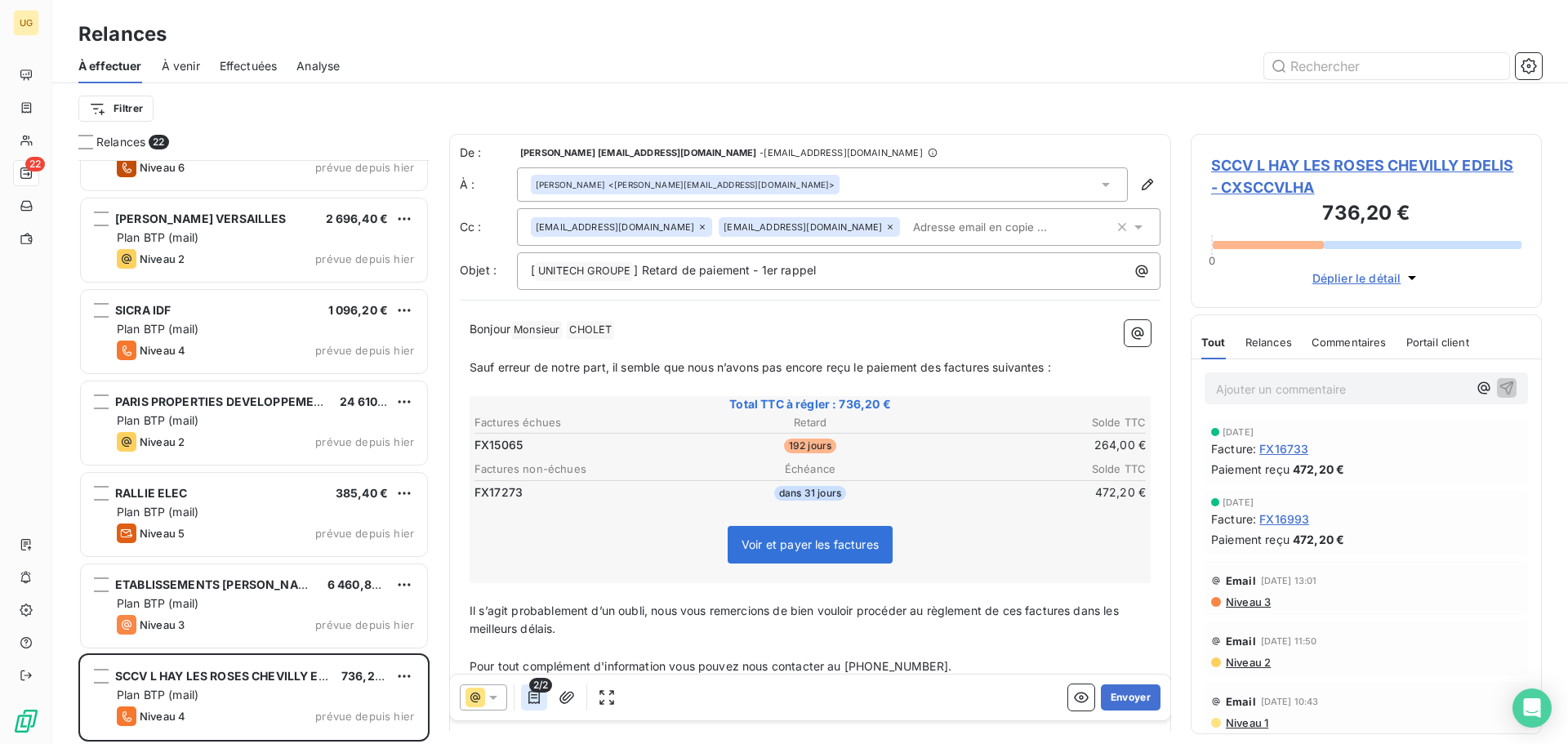
click at [533, 698] on icon "button" at bounding box center [534, 698] width 12 height 13
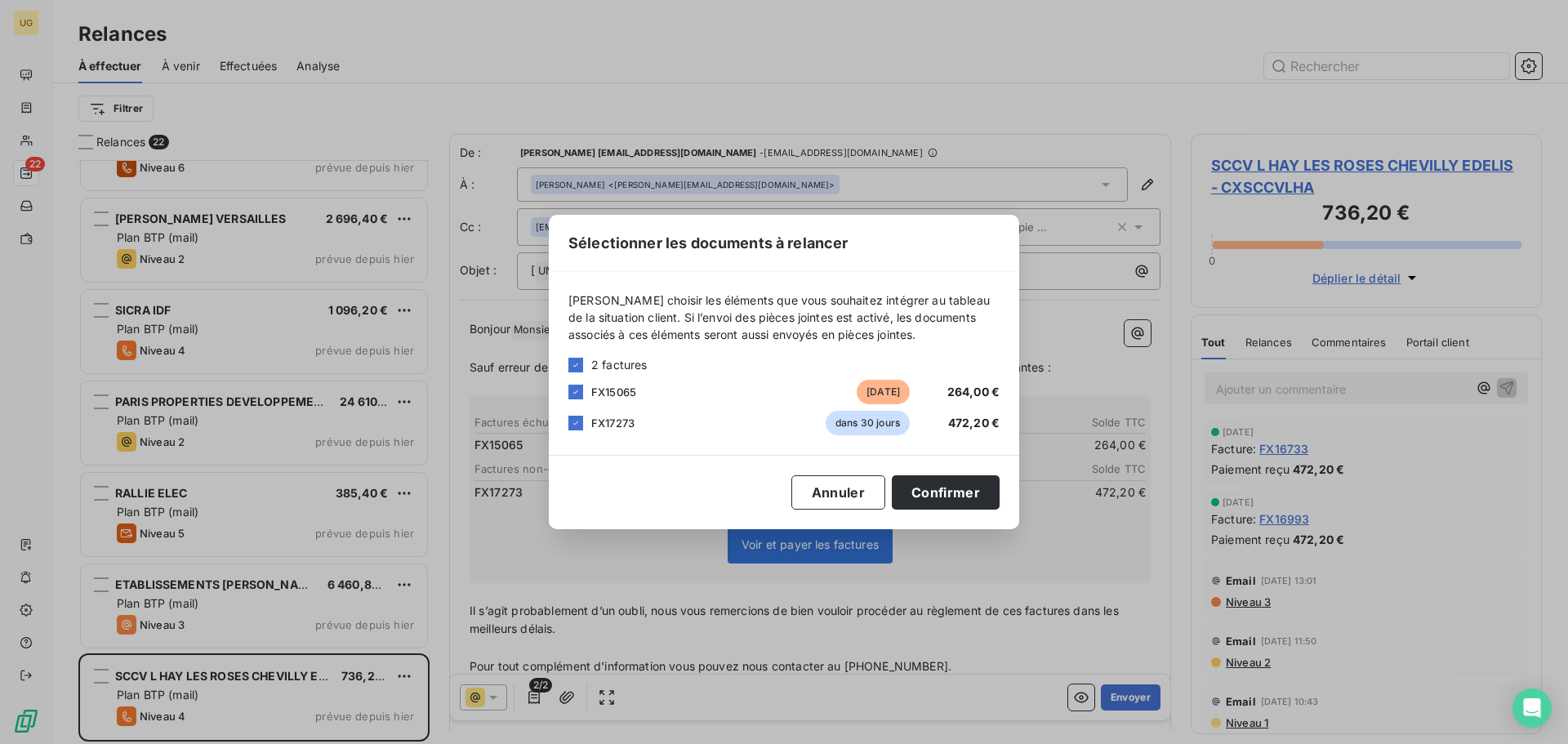
click at [503, 695] on div "Sélectionner les documents à relancer [PERSON_NAME] choisir les éléments que vo…" at bounding box center [784, 372] width 1568 height 744
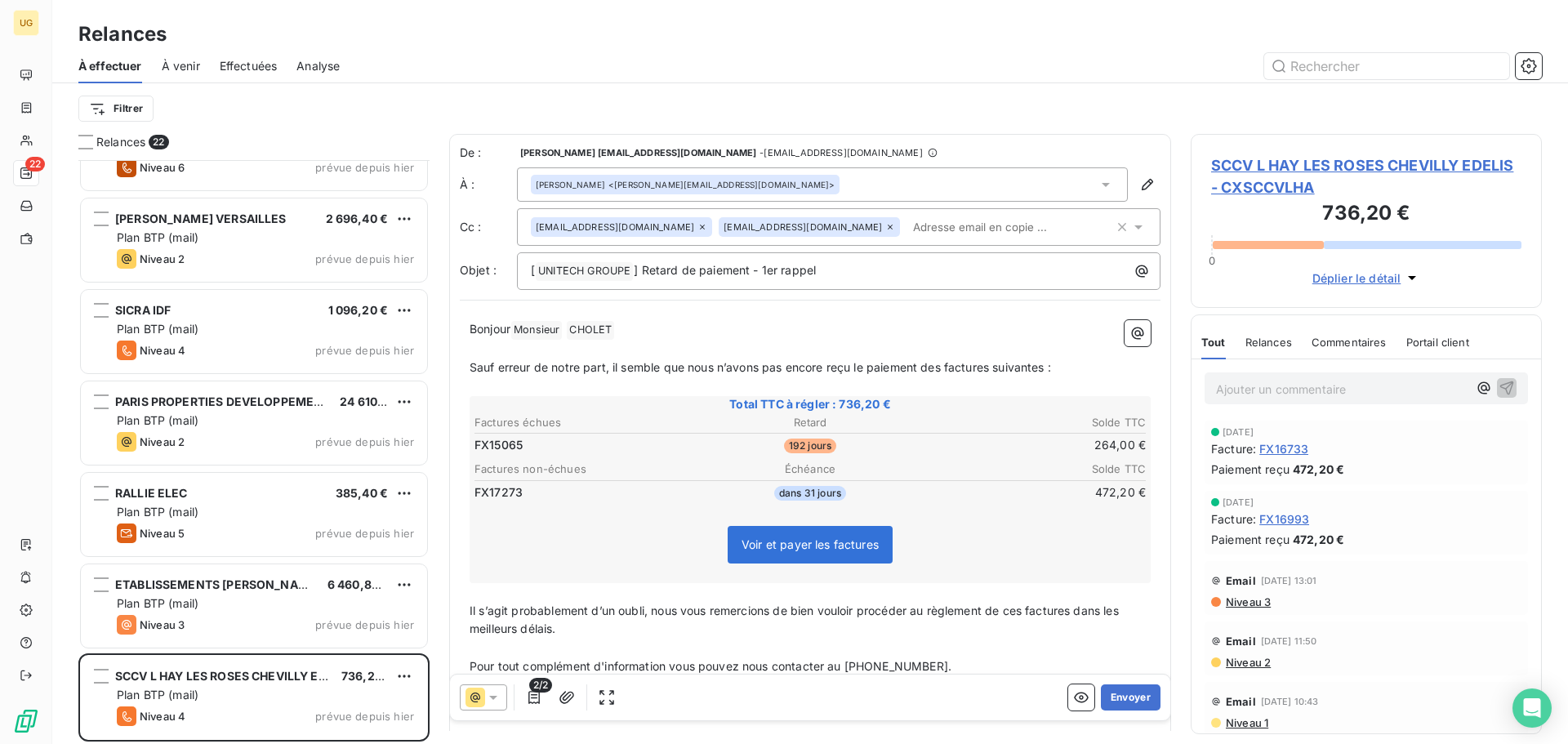
click at [500, 695] on icon at bounding box center [494, 698] width 17 height 17
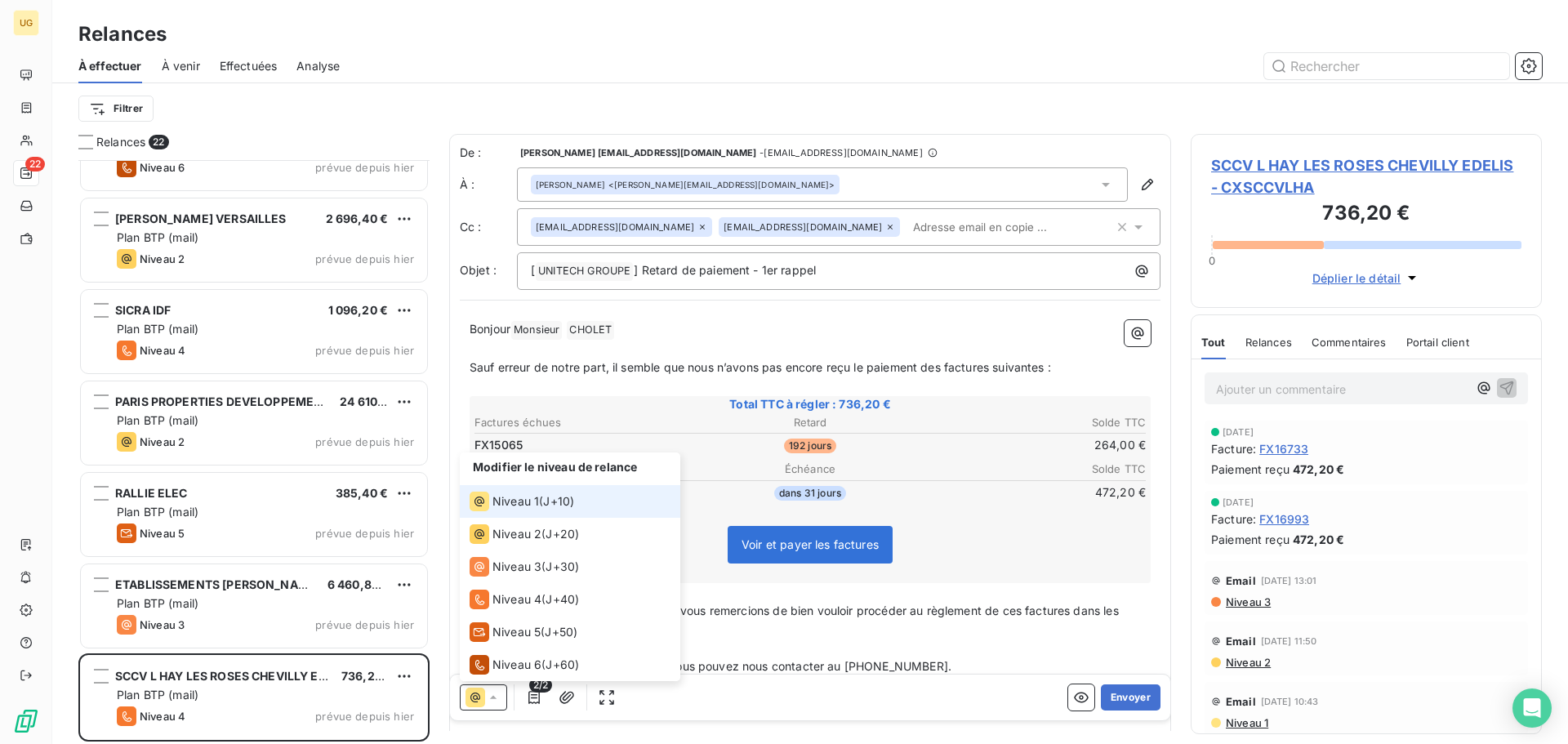
click at [535, 503] on span "Niveau 1" at bounding box center [515, 501] width 47 height 17
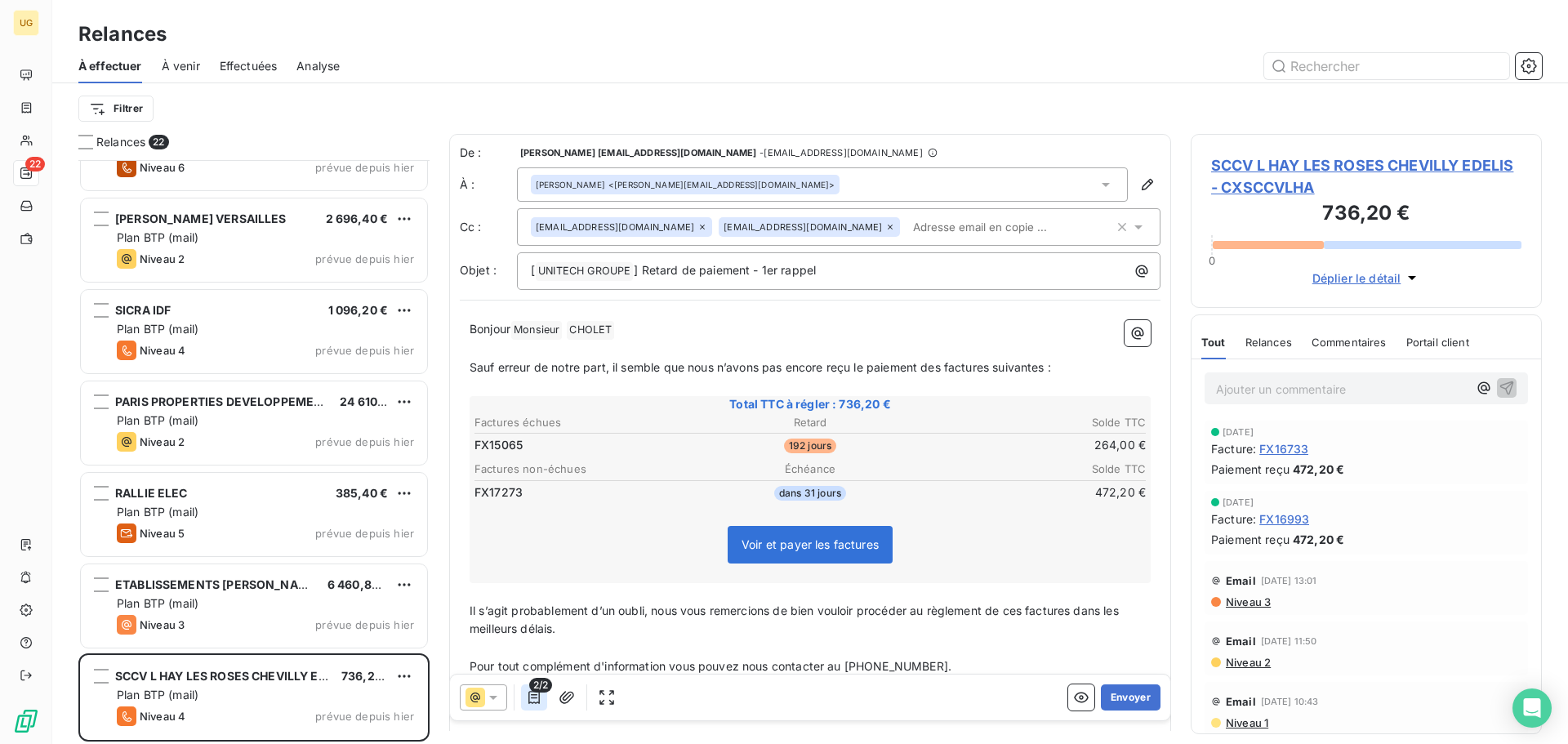
click at [525, 704] on icon "button" at bounding box center [534, 698] width 17 height 17
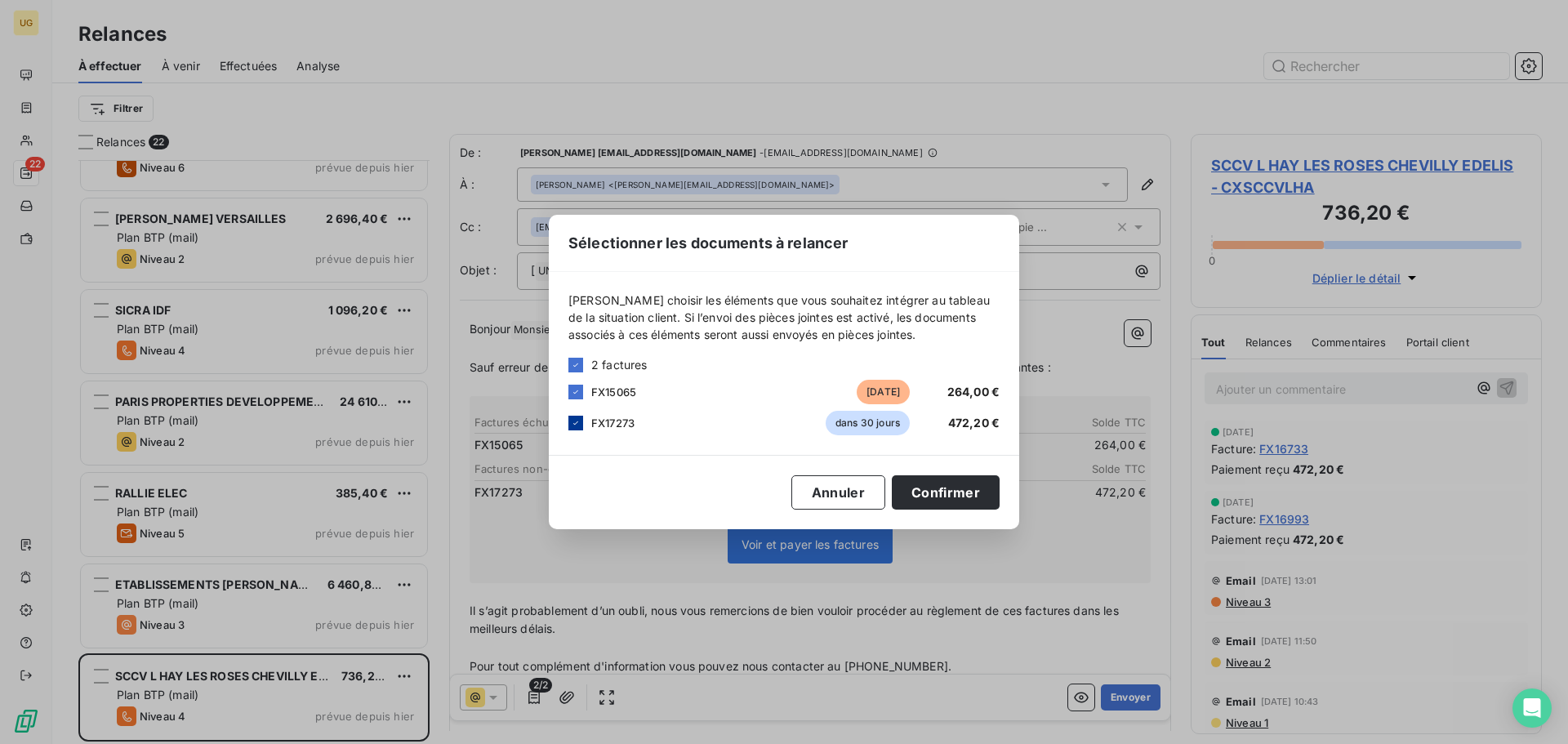
click at [573, 427] on icon at bounding box center [576, 423] width 10 height 10
drag, startPoint x: 961, startPoint y: 495, endPoint x: 1053, endPoint y: 588, distance: 130.8
click at [961, 498] on button "Confirmer" at bounding box center [945, 492] width 108 height 34
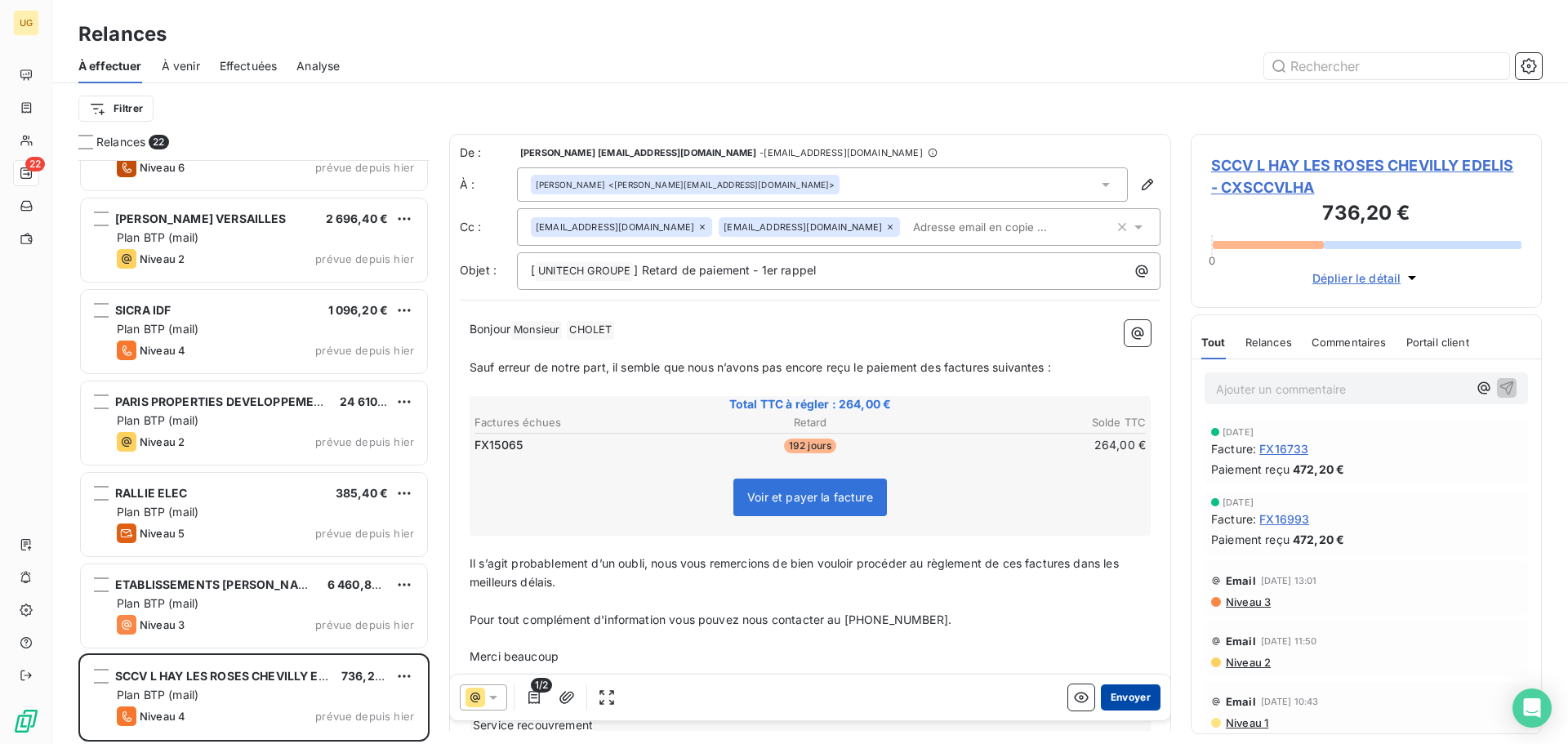
click at [1109, 694] on button "Envoyer" at bounding box center [1130, 697] width 59 height 26
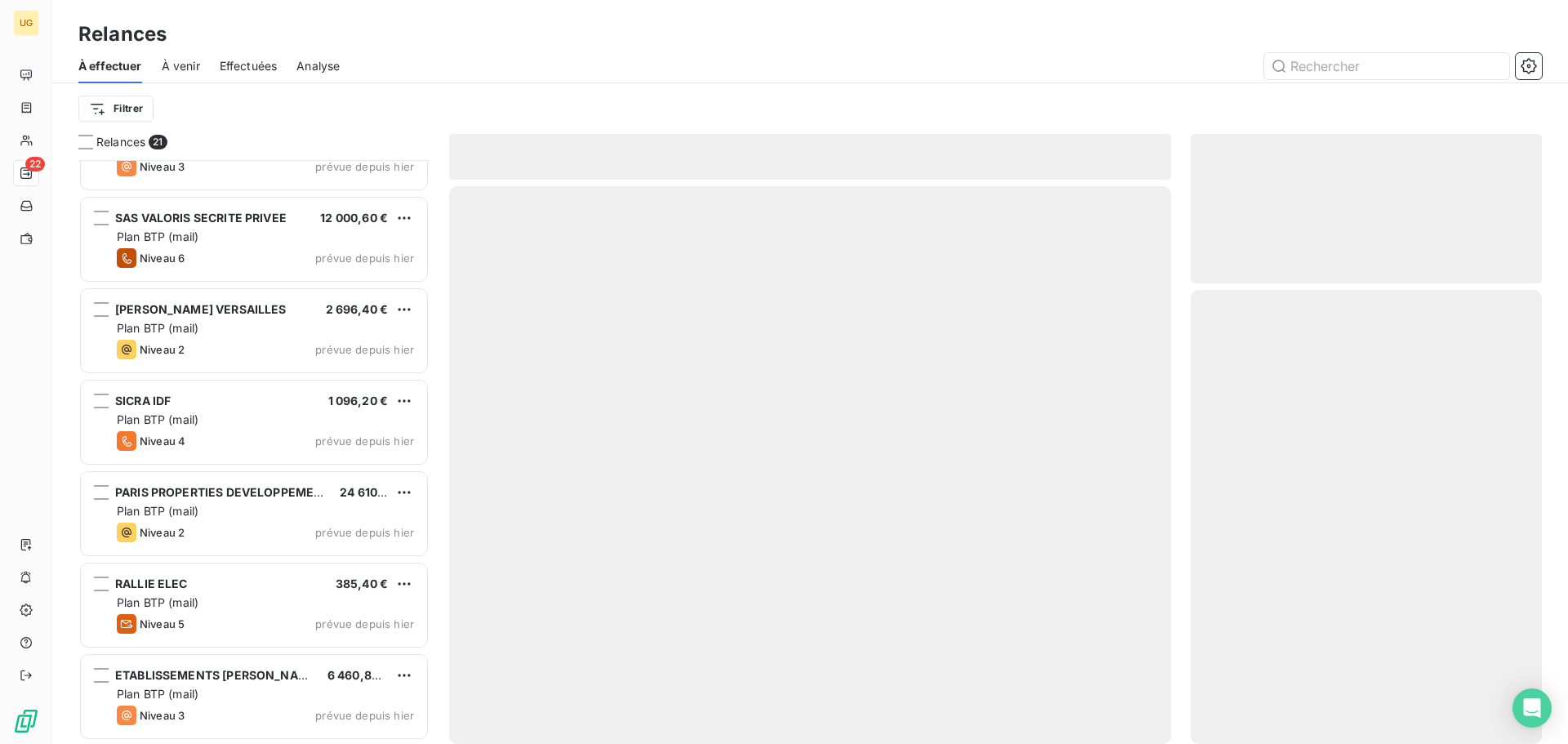
scroll to position [1337, 0]
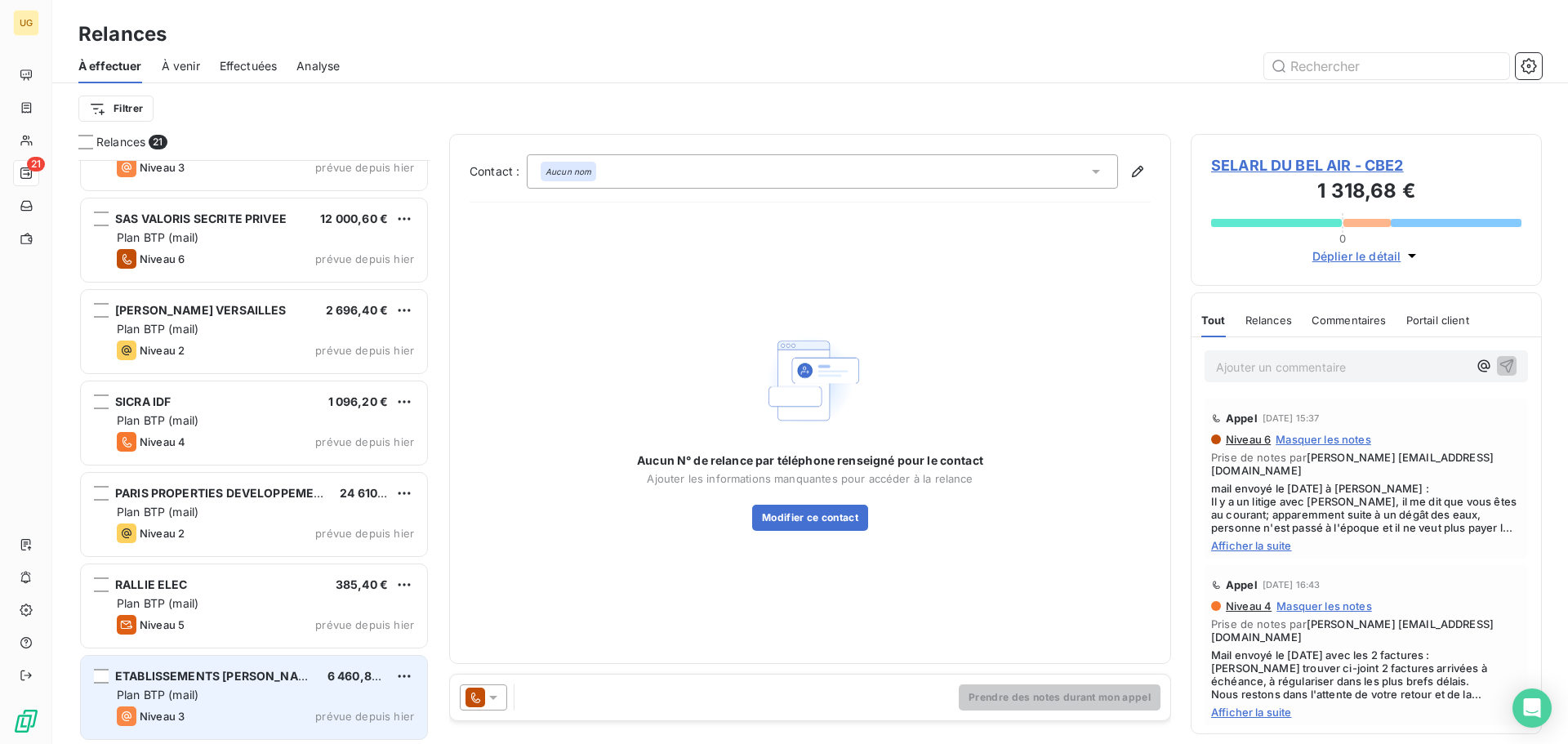
click at [272, 695] on div "Plan BTP (mail)" at bounding box center [265, 695] width 297 height 17
click at [264, 695] on div "Plan BTP (mail)" at bounding box center [265, 695] width 297 height 17
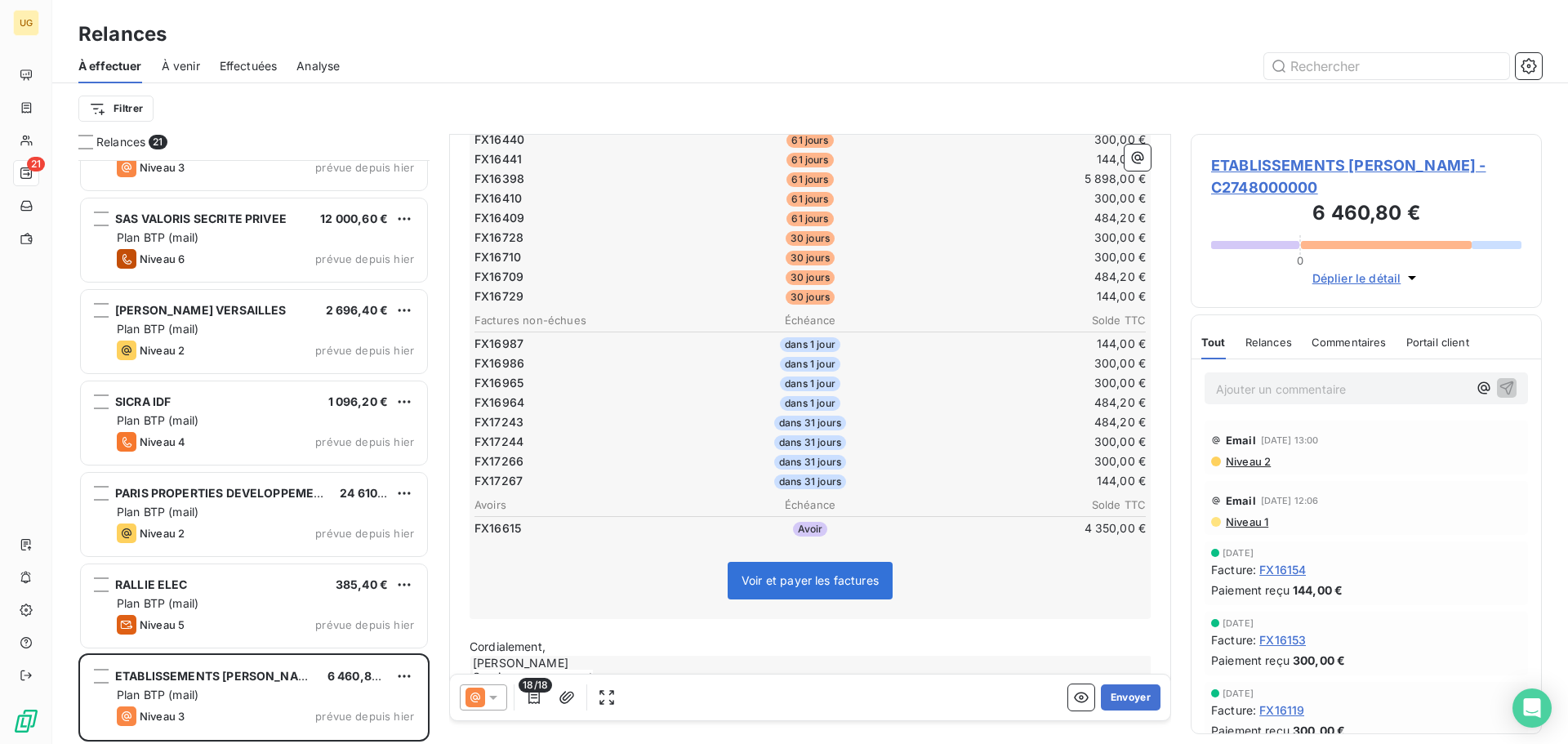
scroll to position [655, 0]
click at [532, 702] on icon "button" at bounding box center [534, 698] width 17 height 17
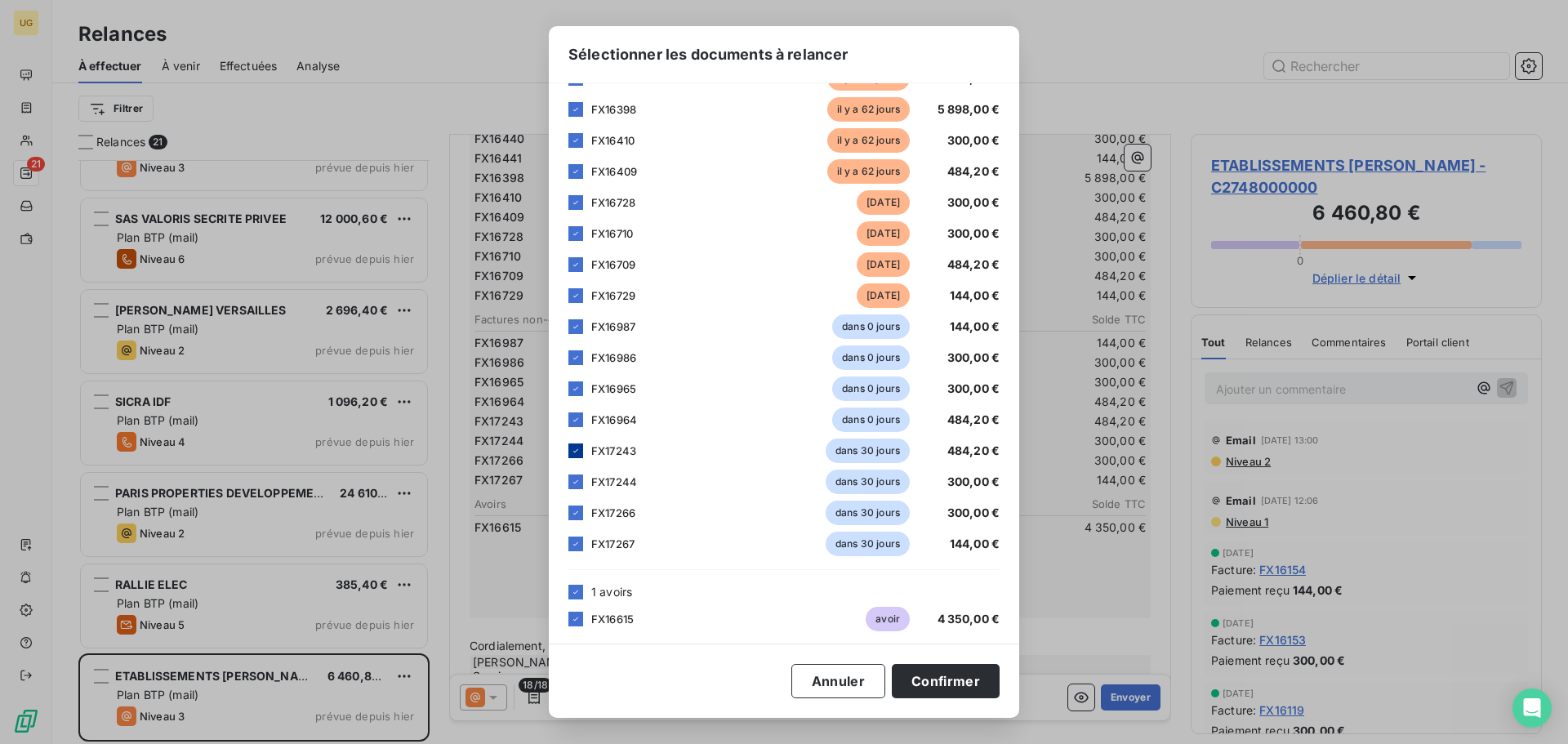
scroll to position [163, 0]
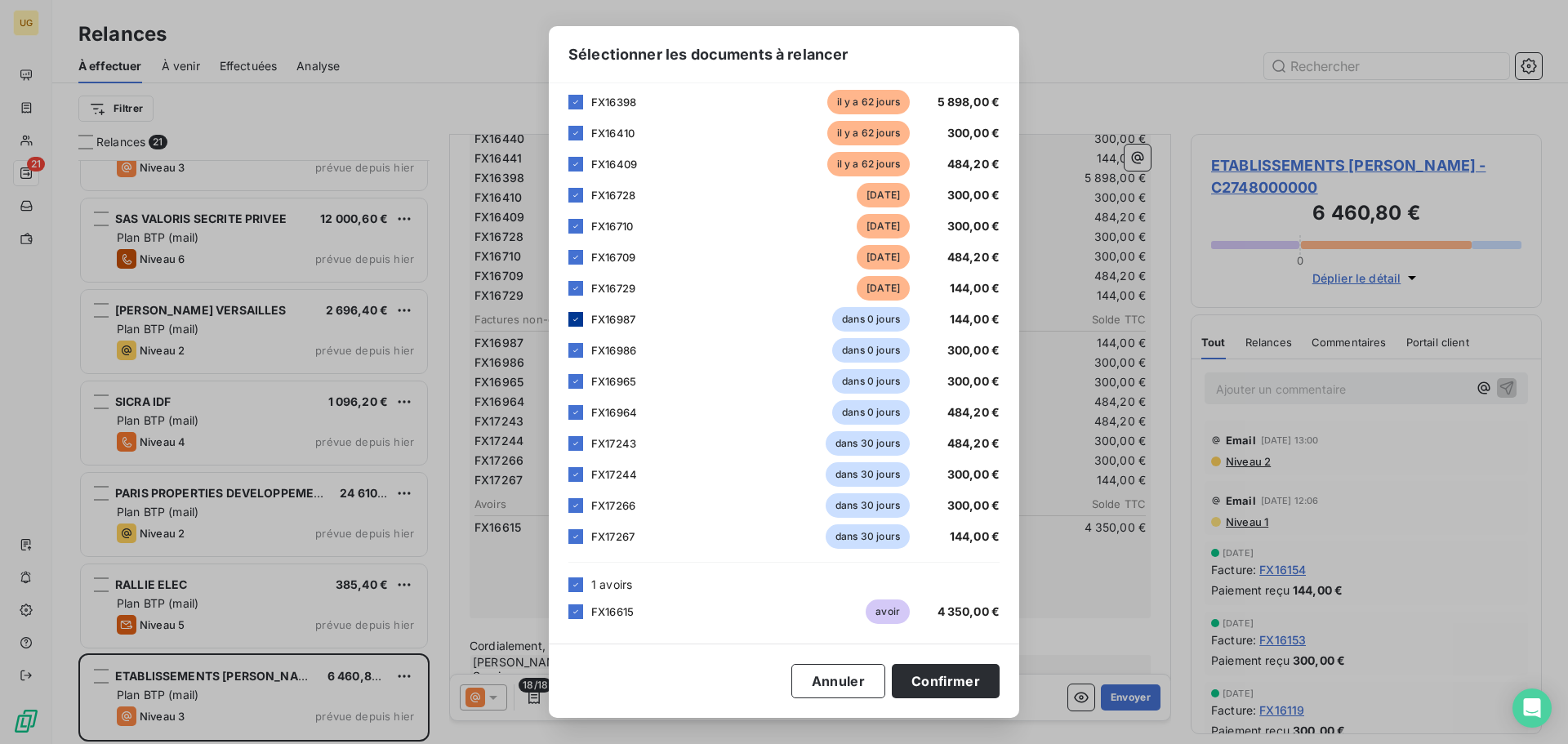
click at [574, 318] on icon at bounding box center [576, 320] width 10 height 10
click at [569, 350] on div at bounding box center [576, 351] width 15 height 15
click at [574, 382] on icon at bounding box center [576, 382] width 5 height 3
click at [573, 412] on icon at bounding box center [576, 413] width 10 height 10
click at [575, 442] on icon at bounding box center [576, 444] width 10 height 10
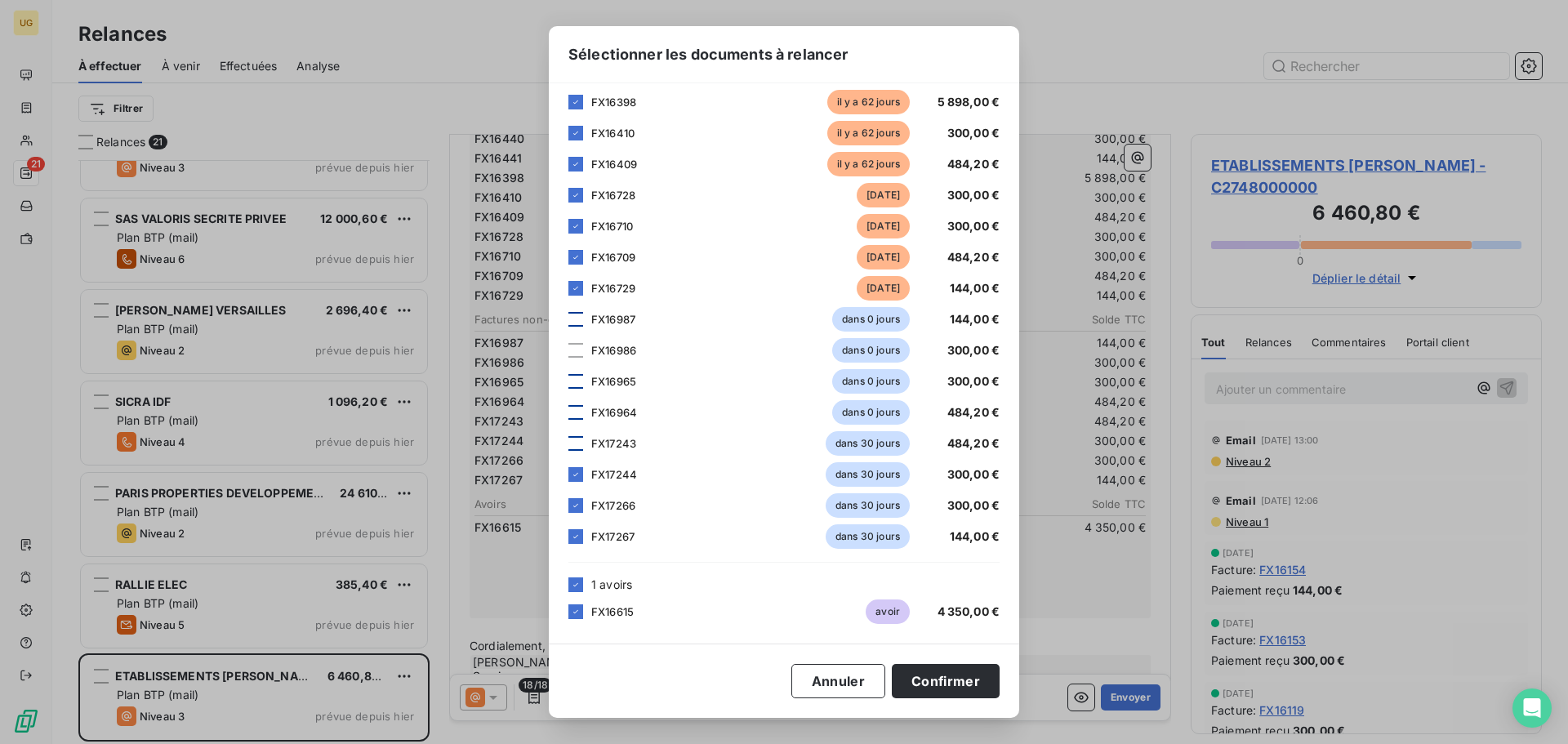
drag, startPoint x: 574, startPoint y: 478, endPoint x: 574, endPoint y: 493, distance: 15.0
click at [574, 481] on div at bounding box center [576, 475] width 15 height 15
click at [574, 501] on icon at bounding box center [576, 505] width 10 height 10
click at [587, 532] on div "FX17267 dans 30 jours 144,00 €" at bounding box center [783, 536] width 431 height 24
click at [923, 689] on button "Confirmer" at bounding box center [945, 680] width 108 height 34
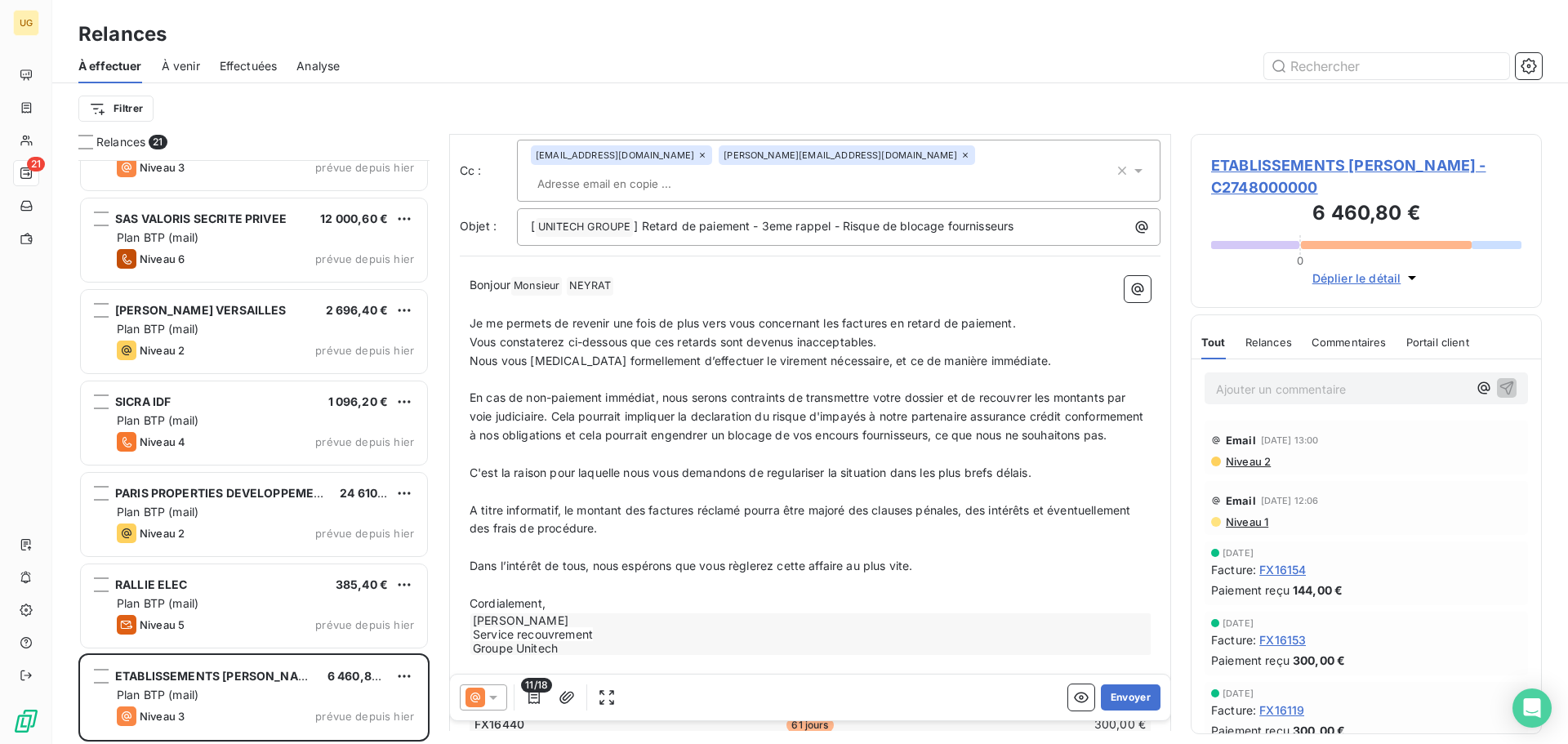
scroll to position [0, 0]
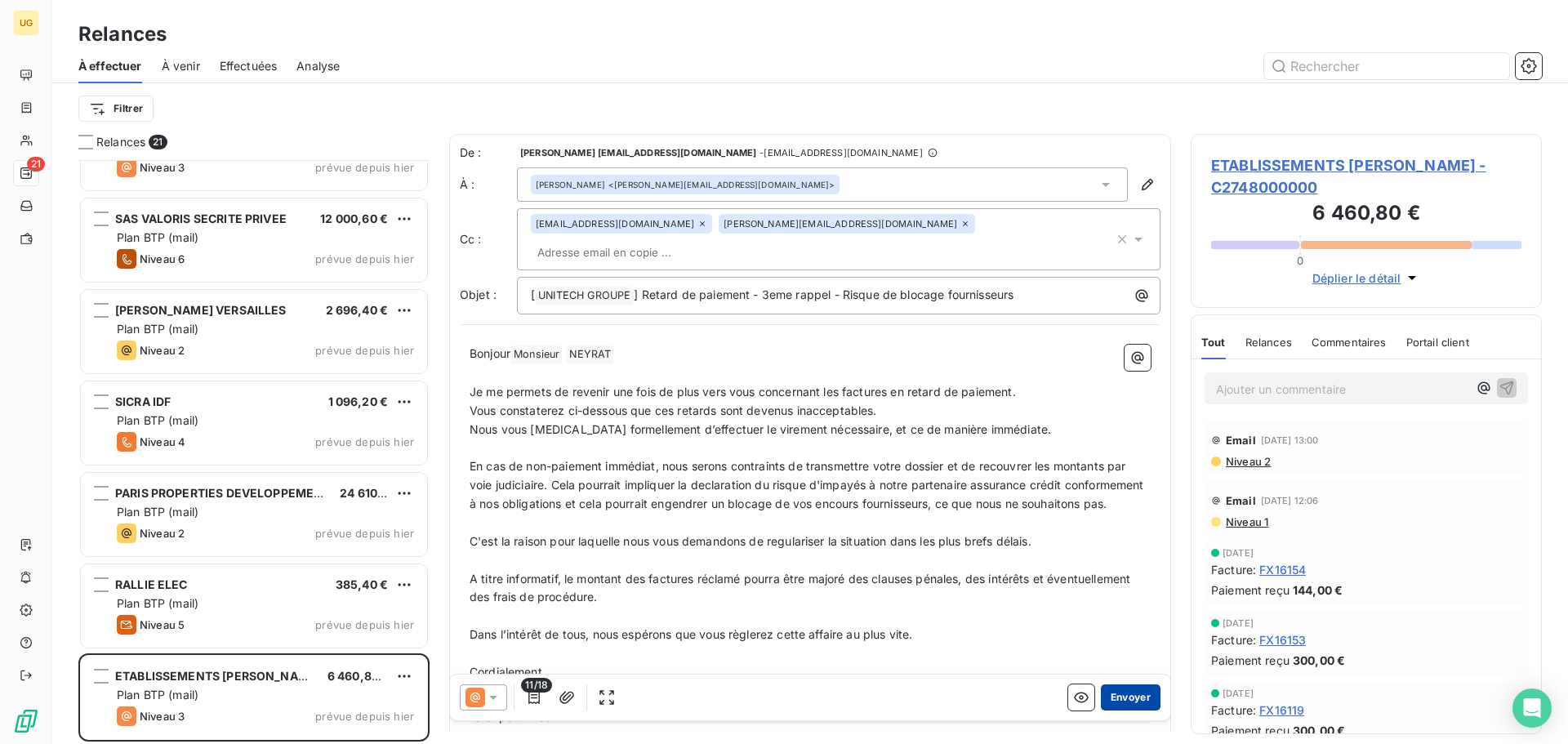
click at [1101, 692] on button "Envoyer" at bounding box center [1130, 697] width 59 height 26
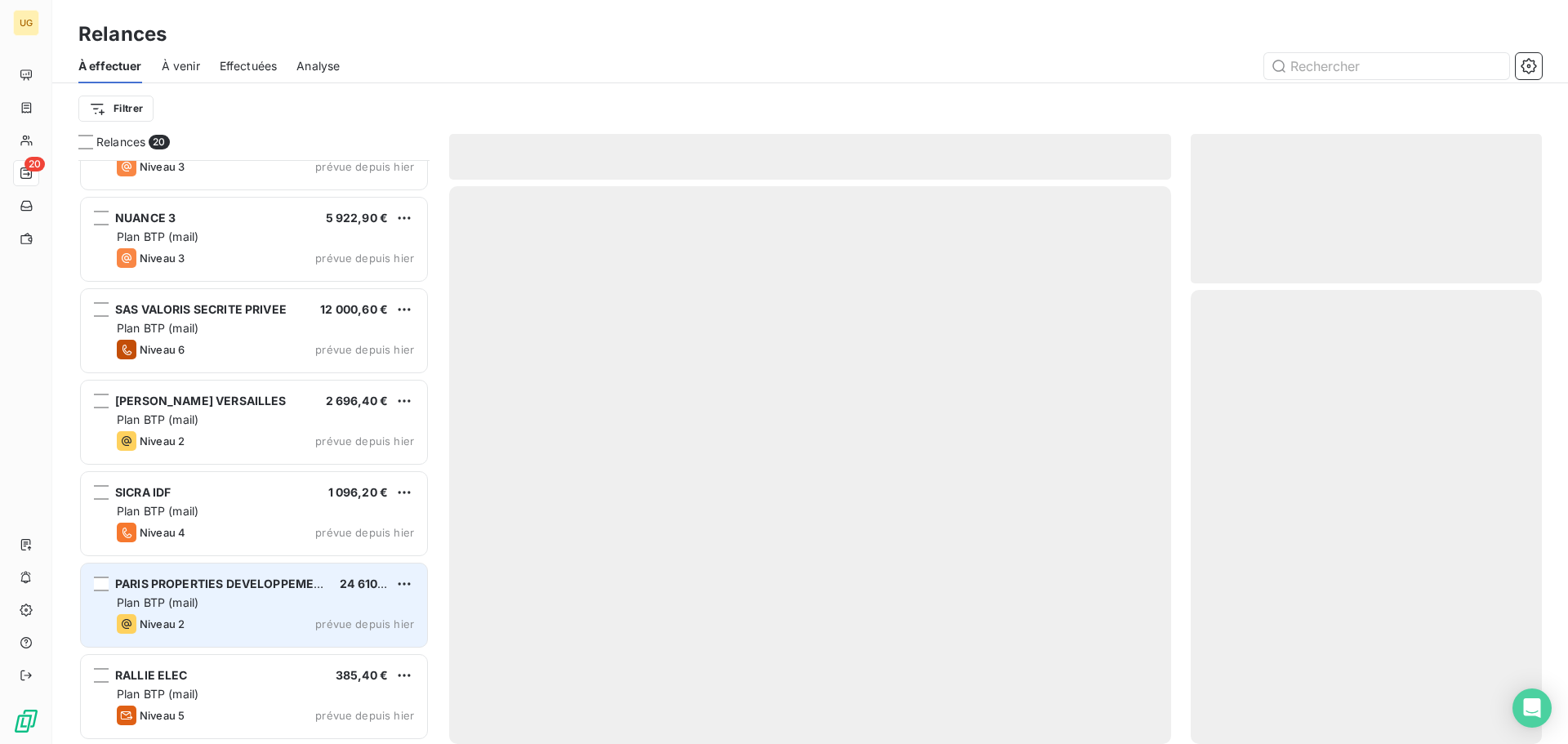
scroll to position [1245, 0]
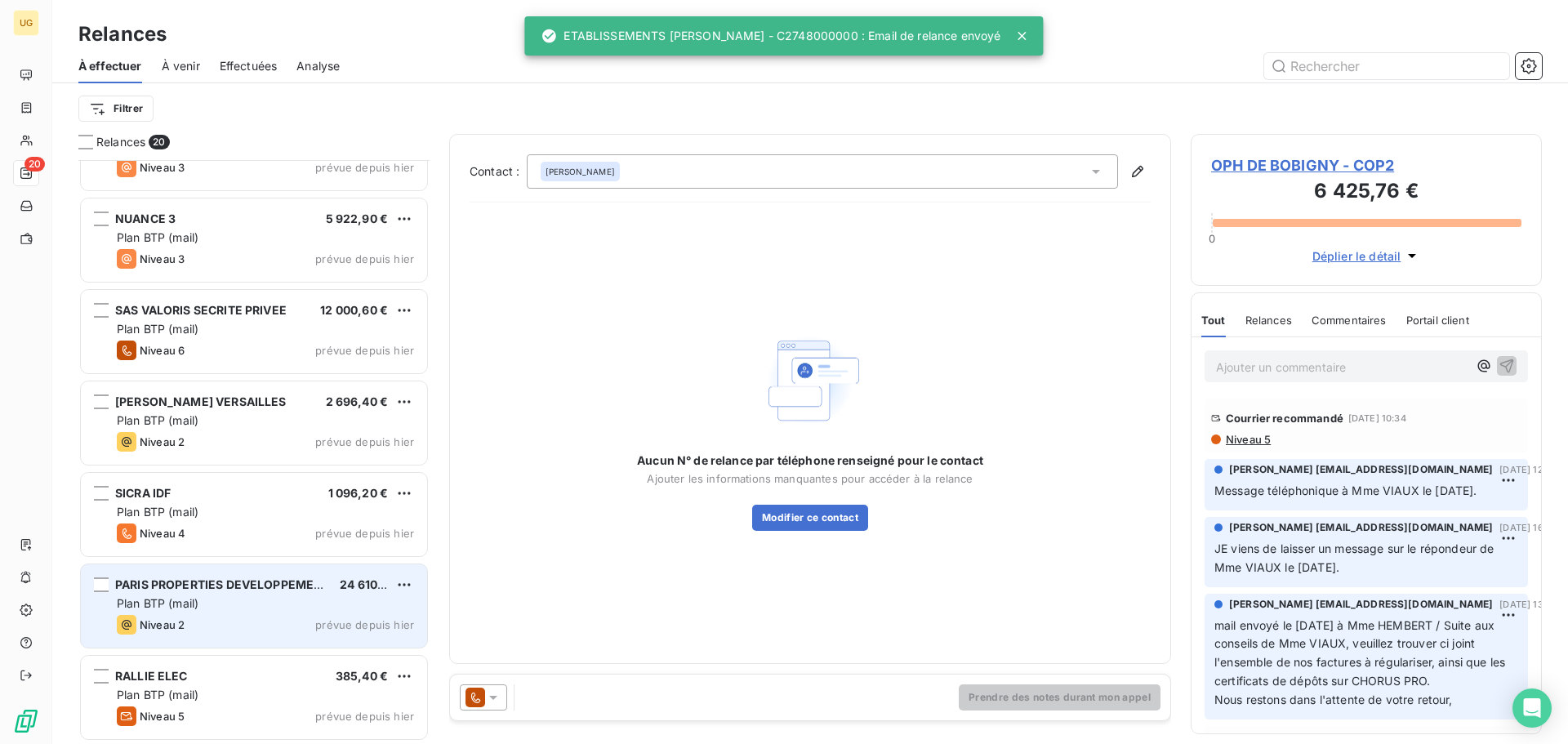
click at [238, 614] on div "PARIS PROPERTIES DEVELOPPEMENT (PROUDREED) 24 610,08 € Plan BTP (mail) Niveau 2…" at bounding box center [254, 606] width 346 height 84
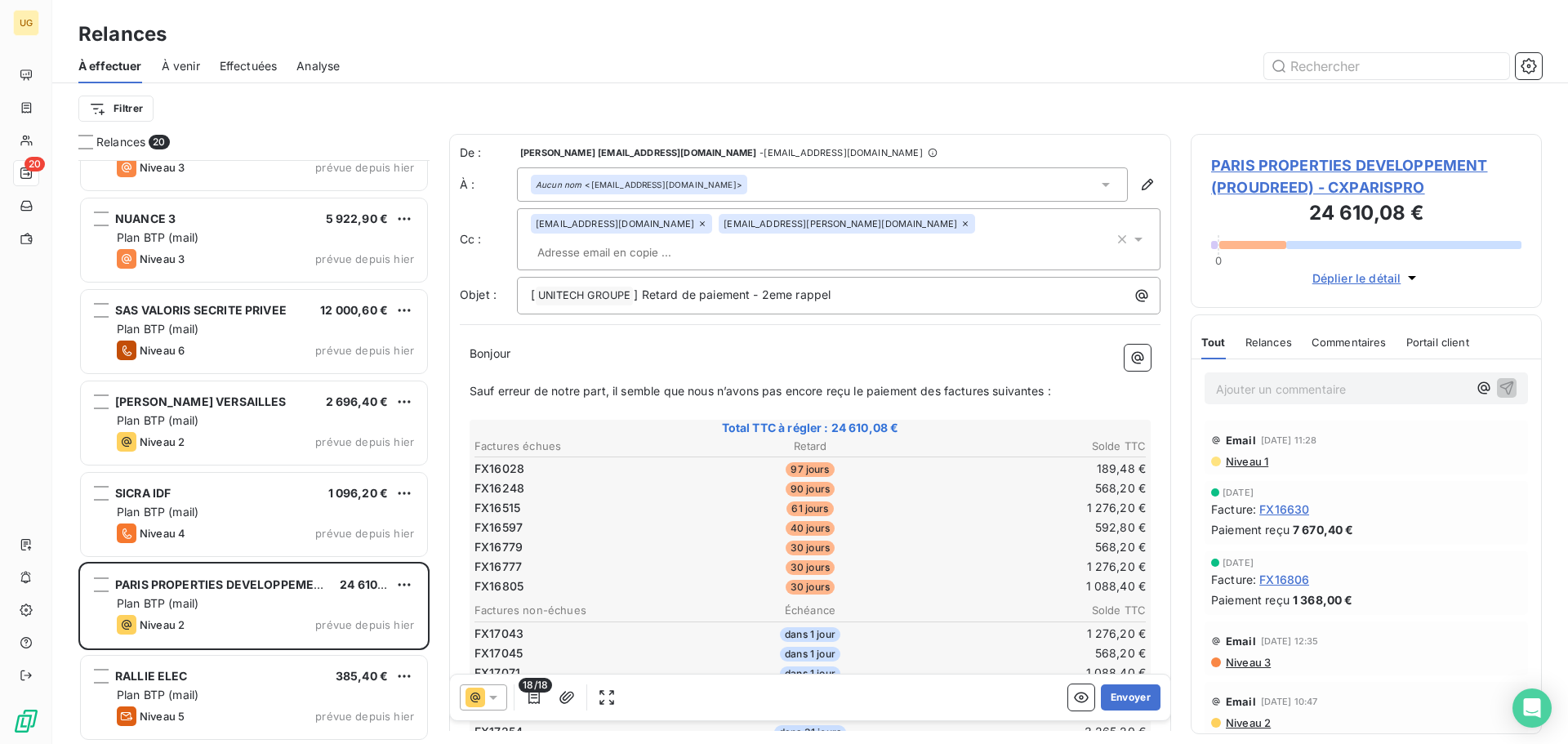
click at [697, 226] on icon at bounding box center [702, 224] width 10 height 10
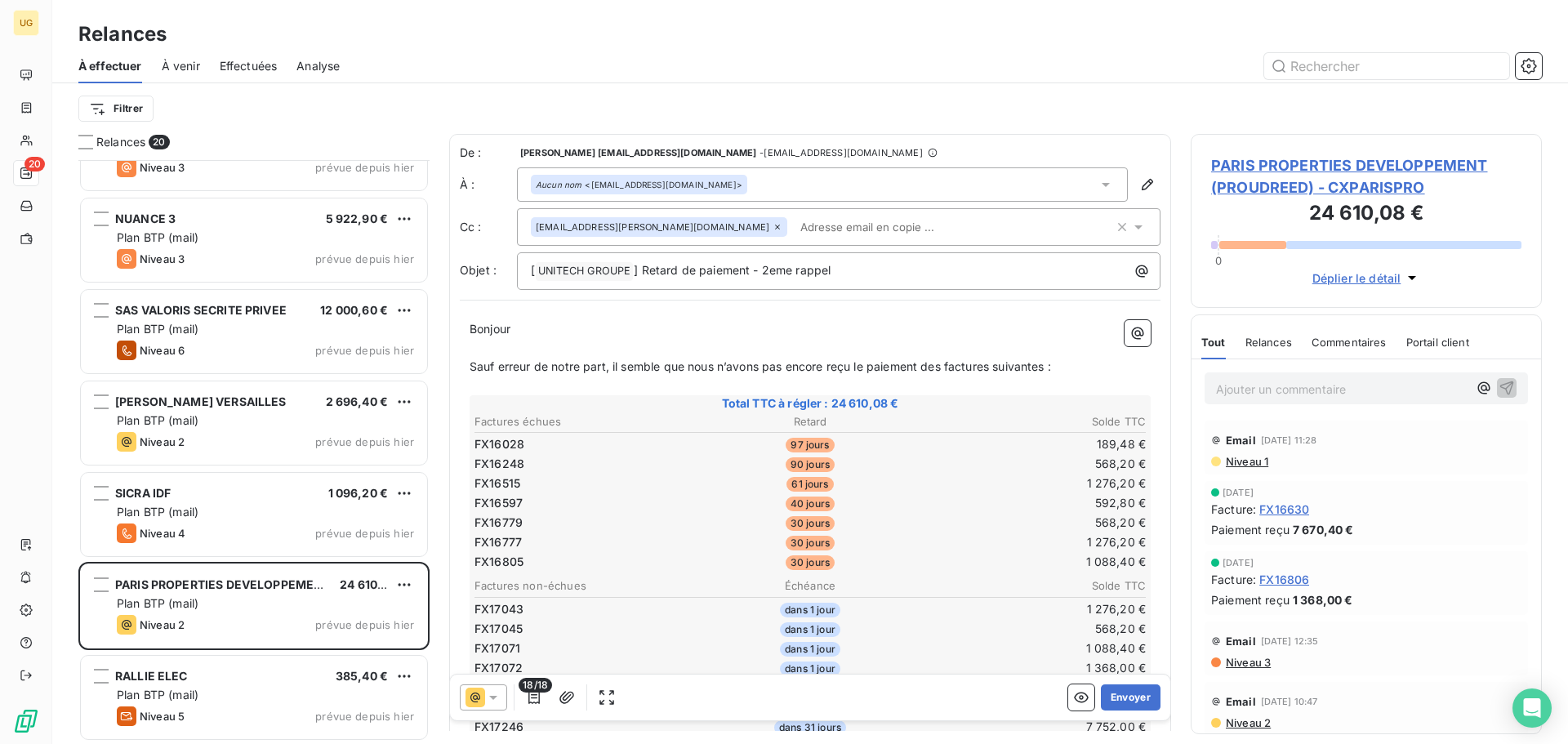
click at [872, 93] on div "Filtrer" at bounding box center [810, 108] width 1463 height 31
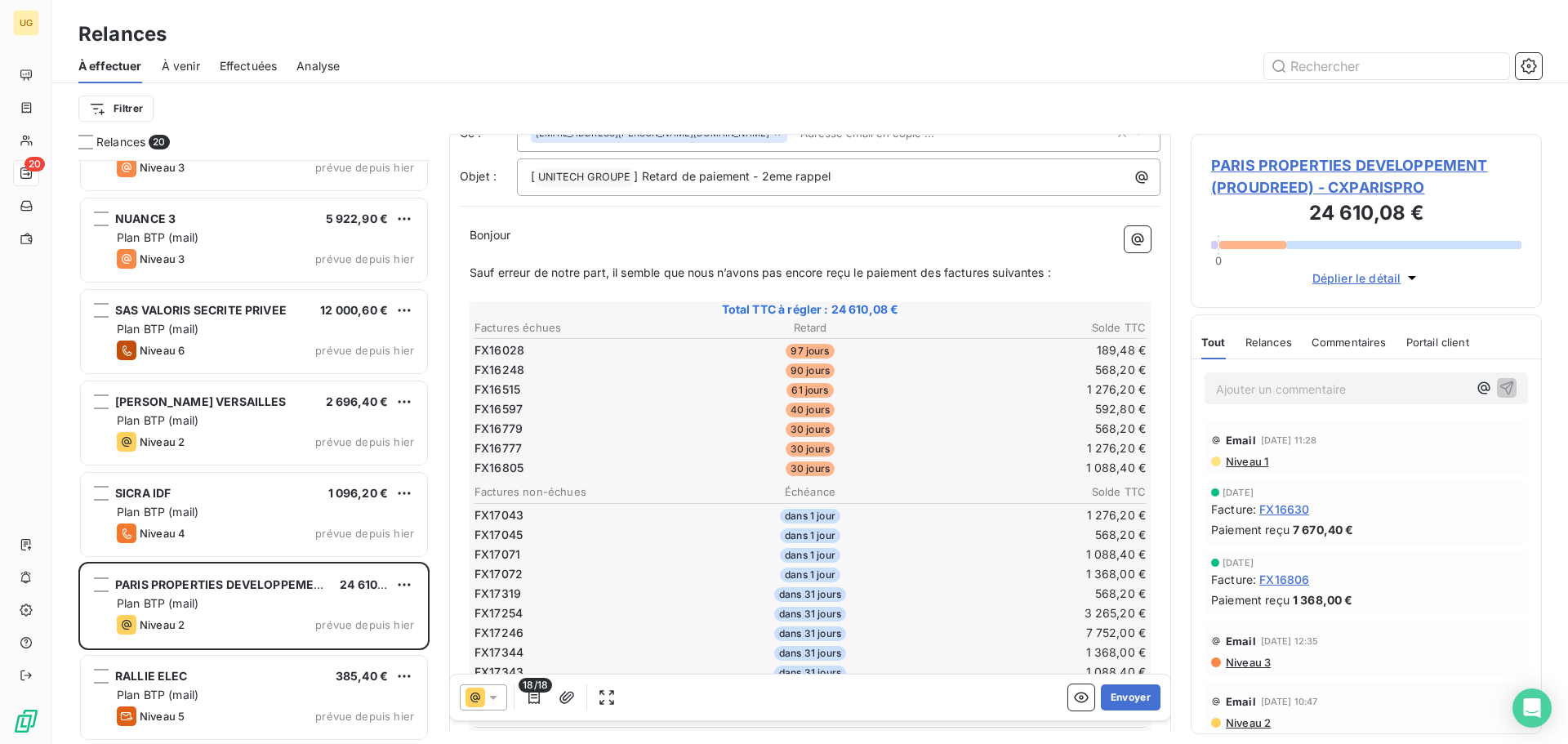
scroll to position [327, 0]
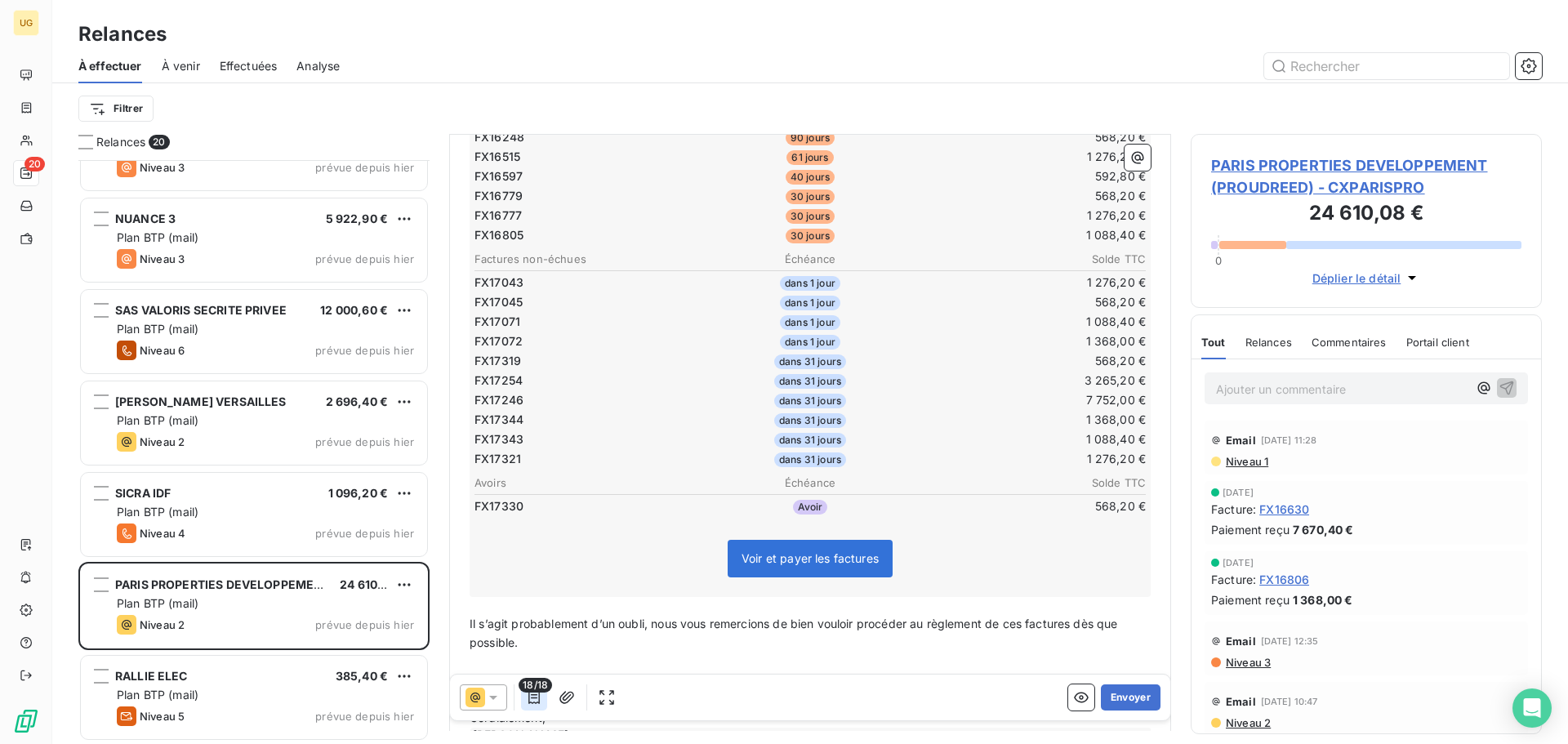
click at [532, 703] on icon "button" at bounding box center [534, 698] width 12 height 13
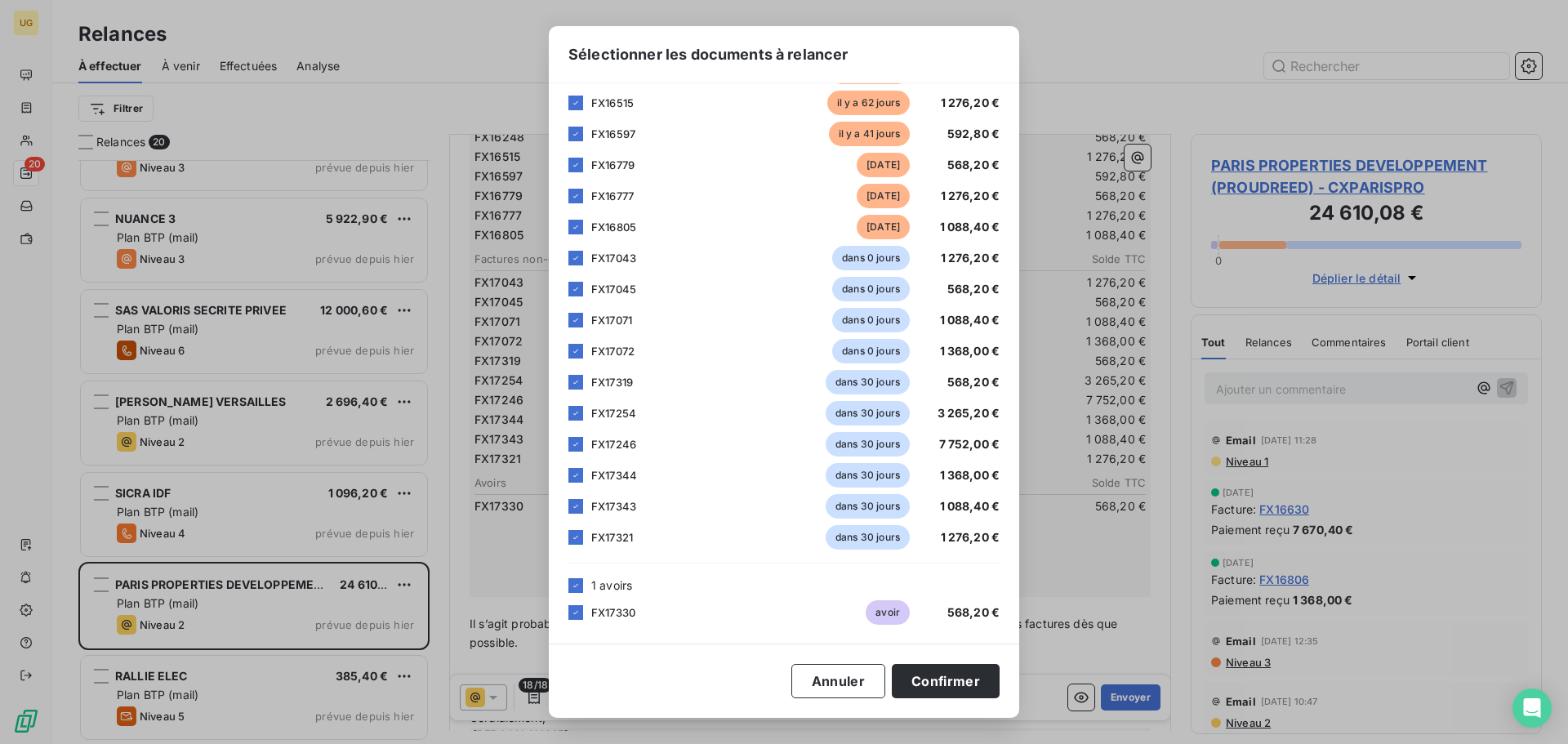
scroll to position [163, 0]
click at [574, 95] on div at bounding box center [576, 102] width 15 height 15
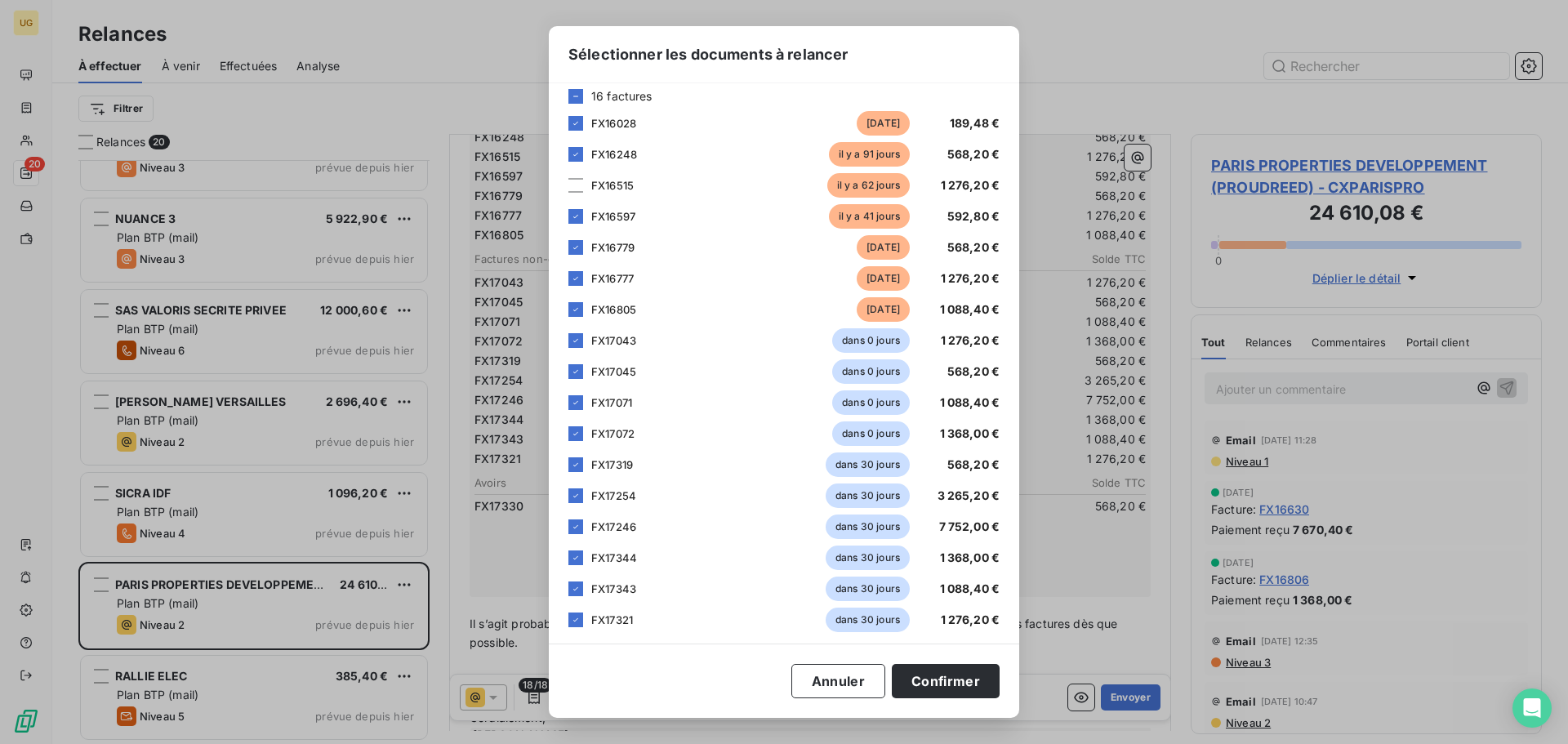
scroll to position [82, 0]
click at [576, 95] on icon at bounding box center [576, 95] width 10 height 10
click at [573, 95] on icon at bounding box center [576, 95] width 10 height 10
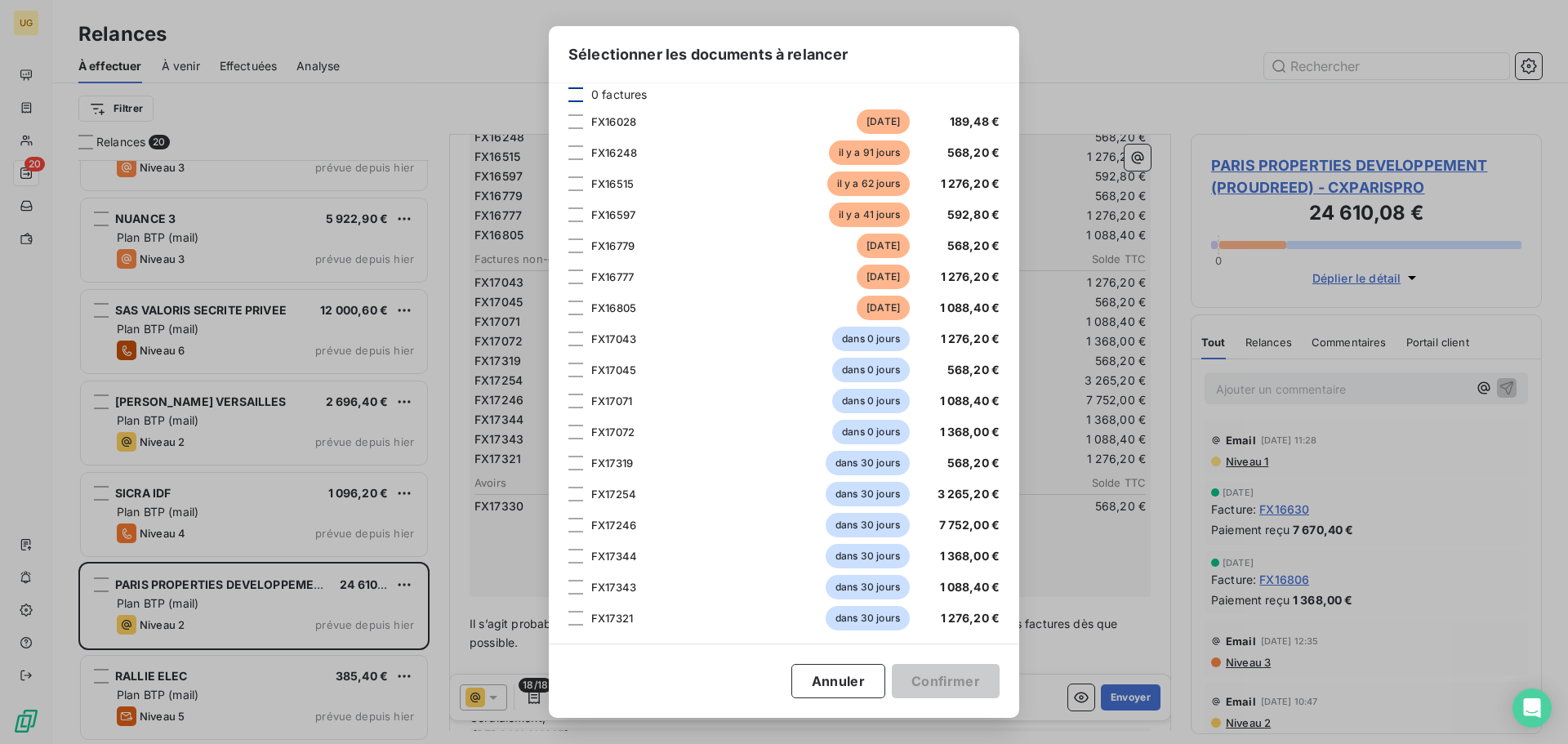
drag, startPoint x: 573, startPoint y: 117, endPoint x: 574, endPoint y: 136, distance: 19.0
click at [573, 120] on div at bounding box center [576, 122] width 15 height 15
click at [577, 156] on div at bounding box center [576, 153] width 15 height 15
click at [574, 185] on div at bounding box center [576, 184] width 15 height 15
click at [574, 214] on div at bounding box center [576, 215] width 15 height 15
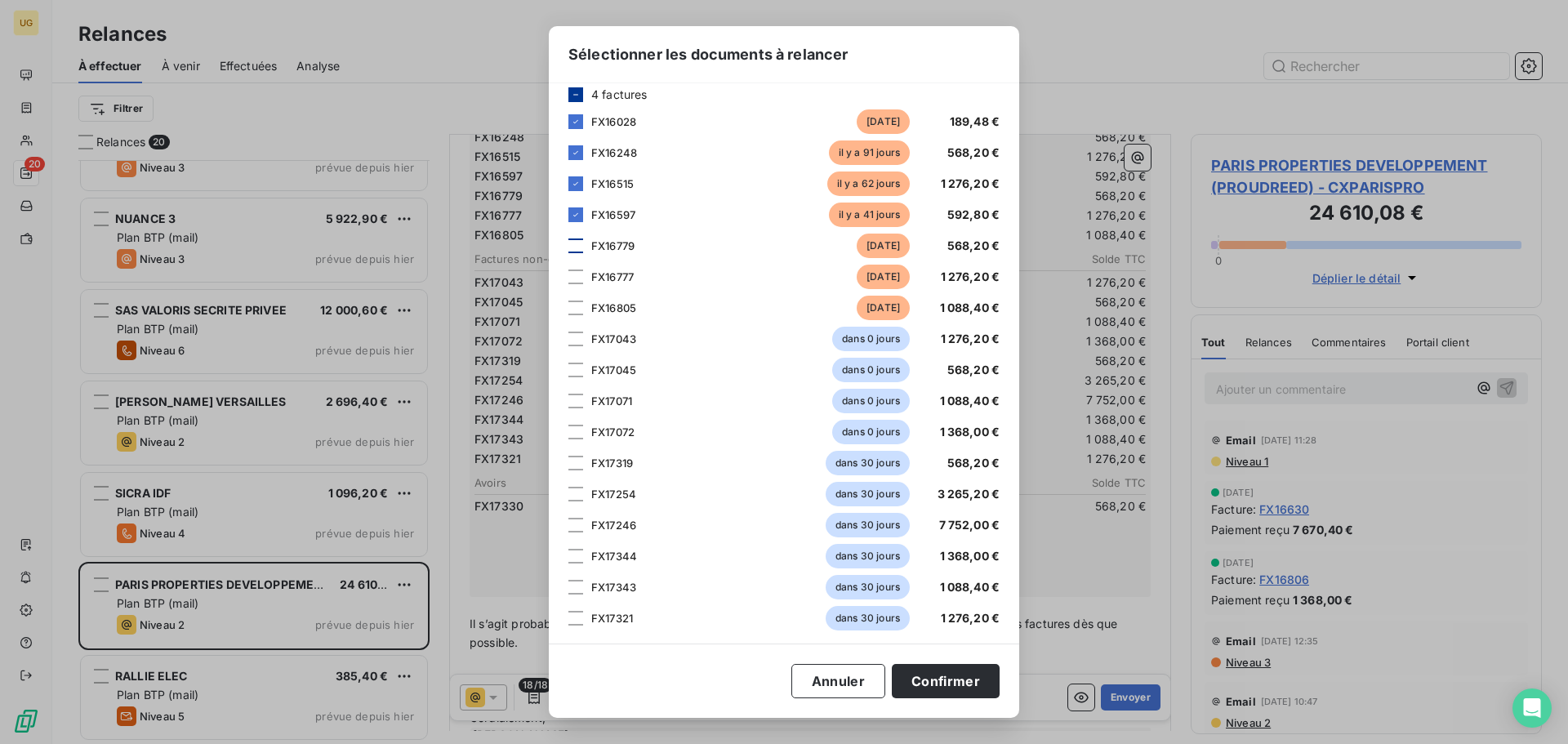
click at [572, 244] on div at bounding box center [576, 246] width 15 height 15
click at [576, 275] on div at bounding box center [576, 277] width 15 height 15
click at [578, 305] on div at bounding box center [576, 308] width 15 height 15
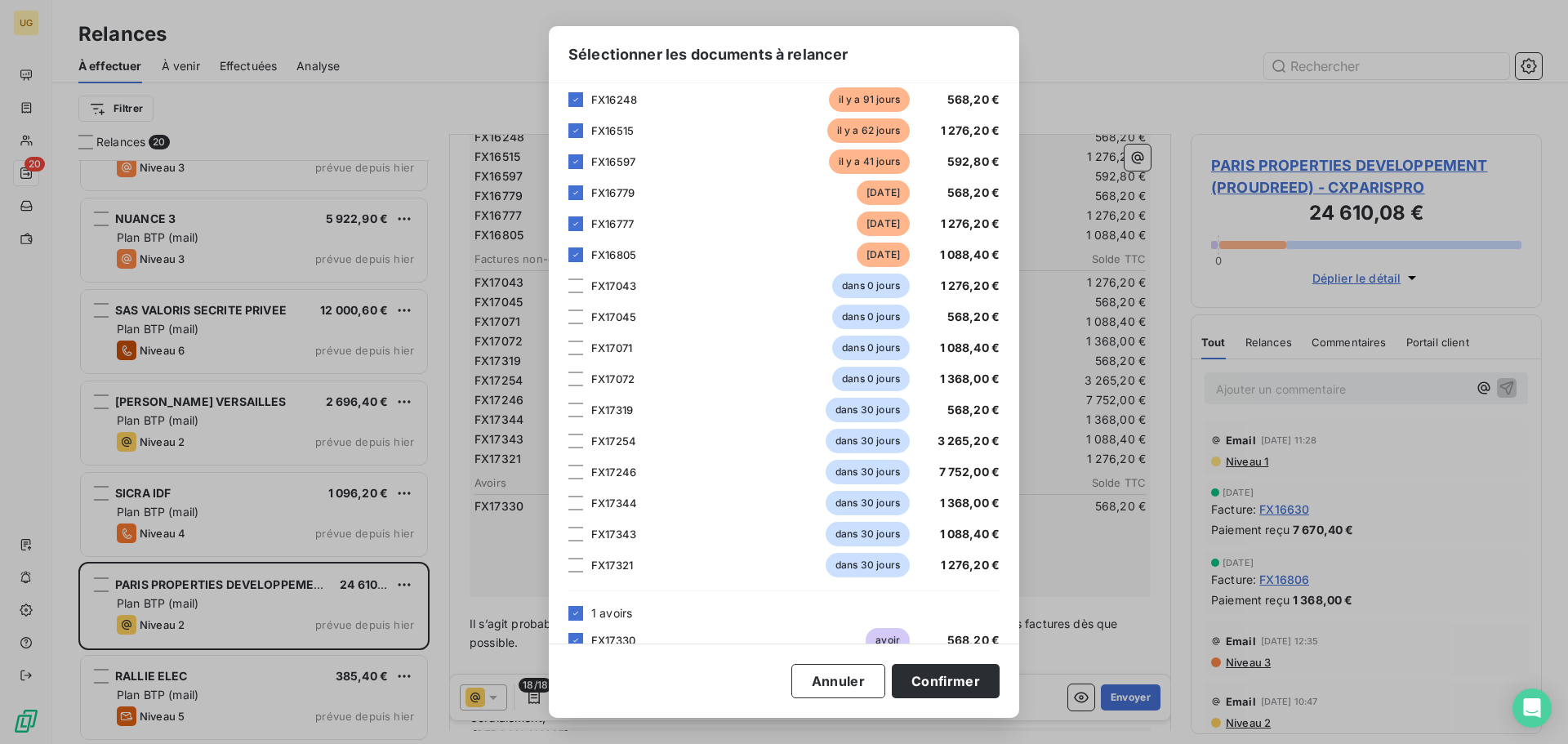
scroll to position [163, 0]
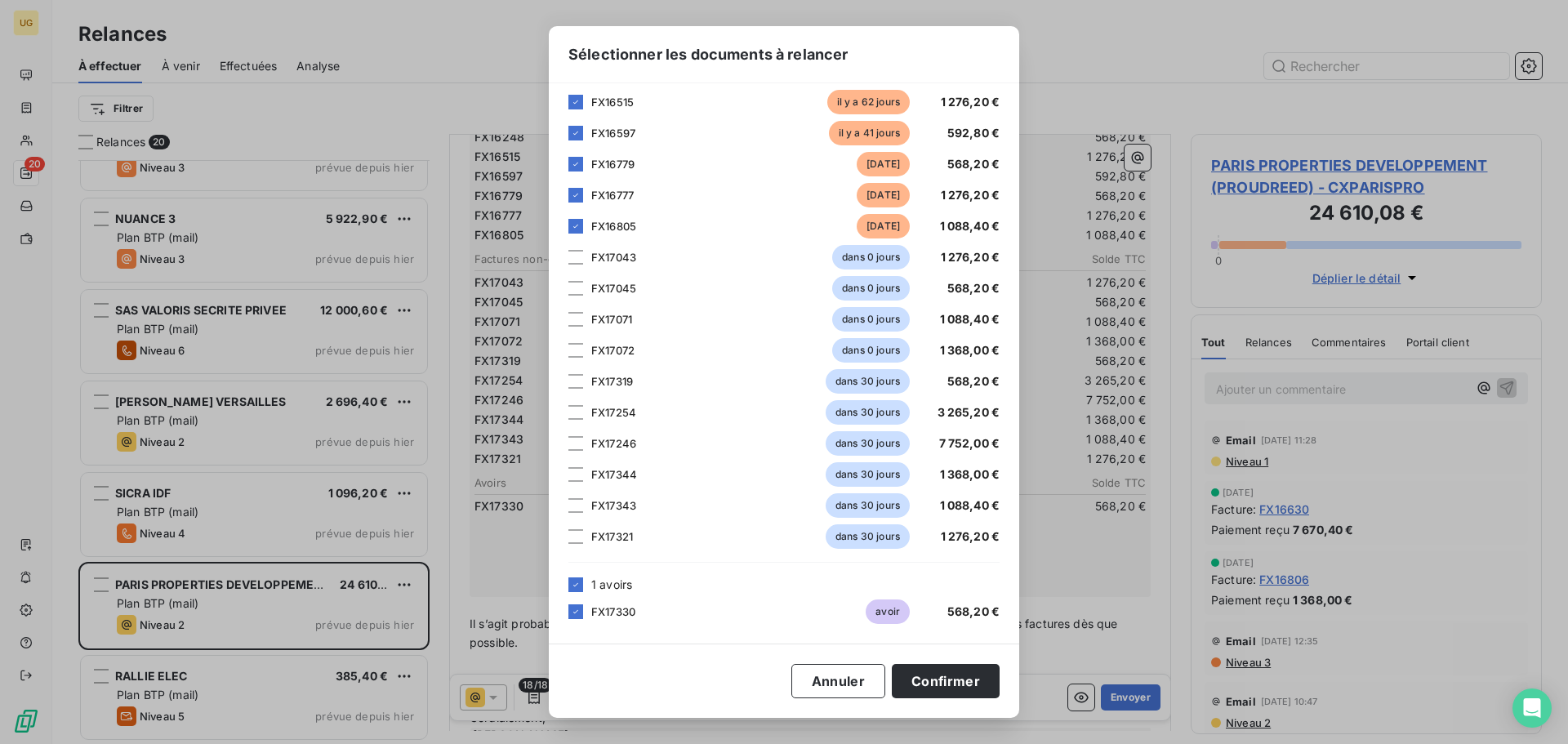
drag, startPoint x: 574, startPoint y: 583, endPoint x: 586, endPoint y: 589, distance: 13.4
click at [575, 583] on icon at bounding box center [576, 585] width 10 height 10
click at [916, 693] on button "Confirmer" at bounding box center [945, 680] width 108 height 34
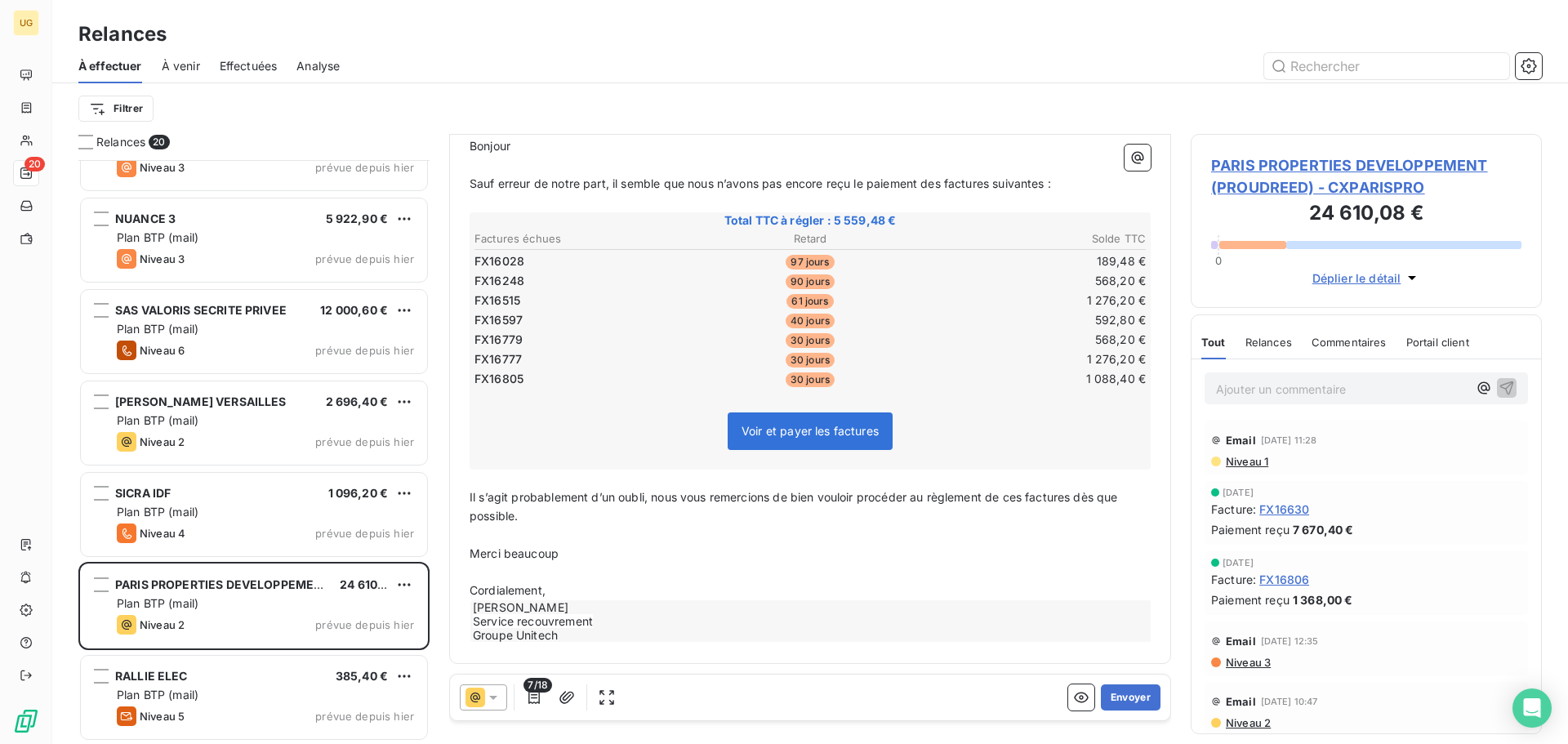
scroll to position [184, 0]
click at [1109, 695] on button "Envoyer" at bounding box center [1130, 697] width 59 height 26
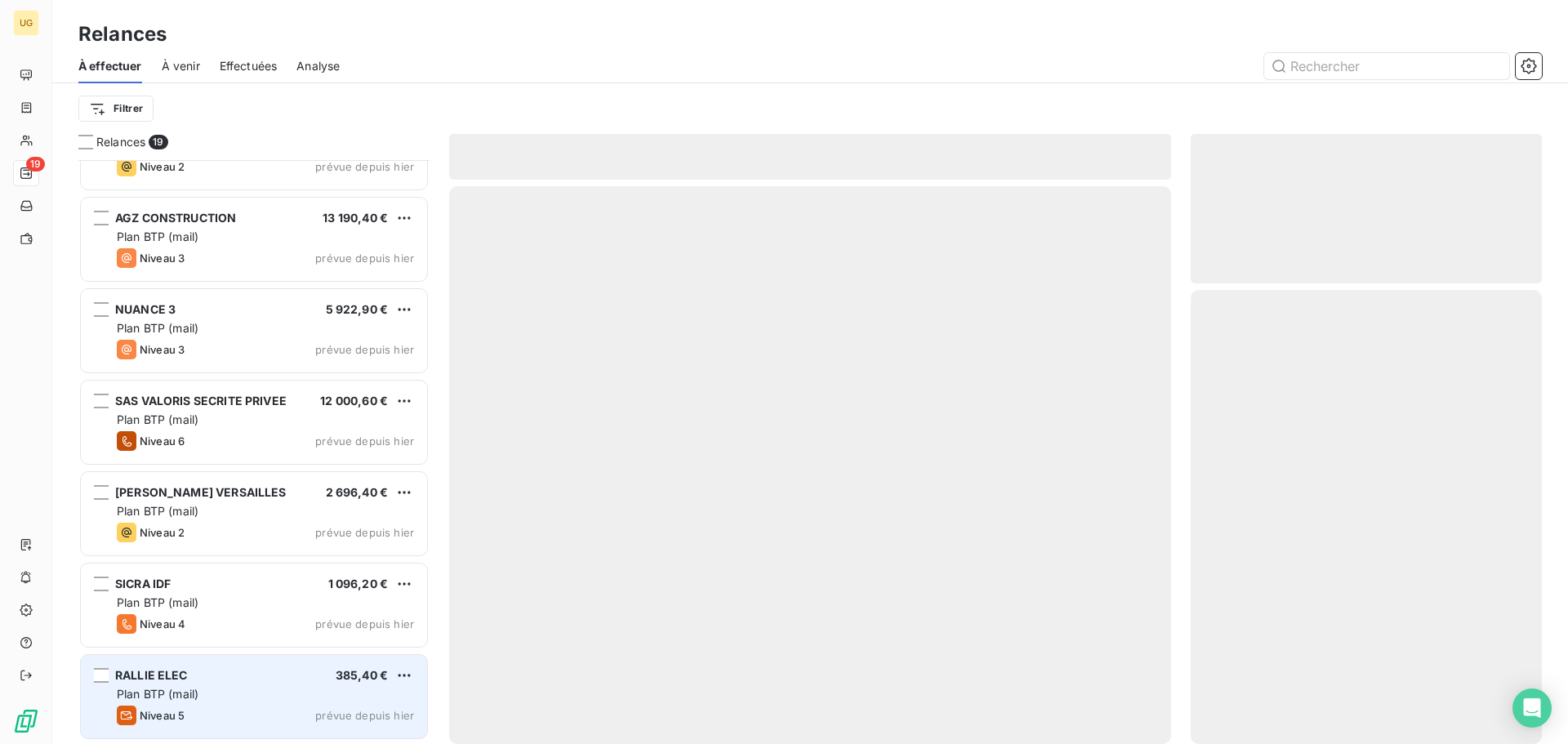
scroll to position [1154, 0]
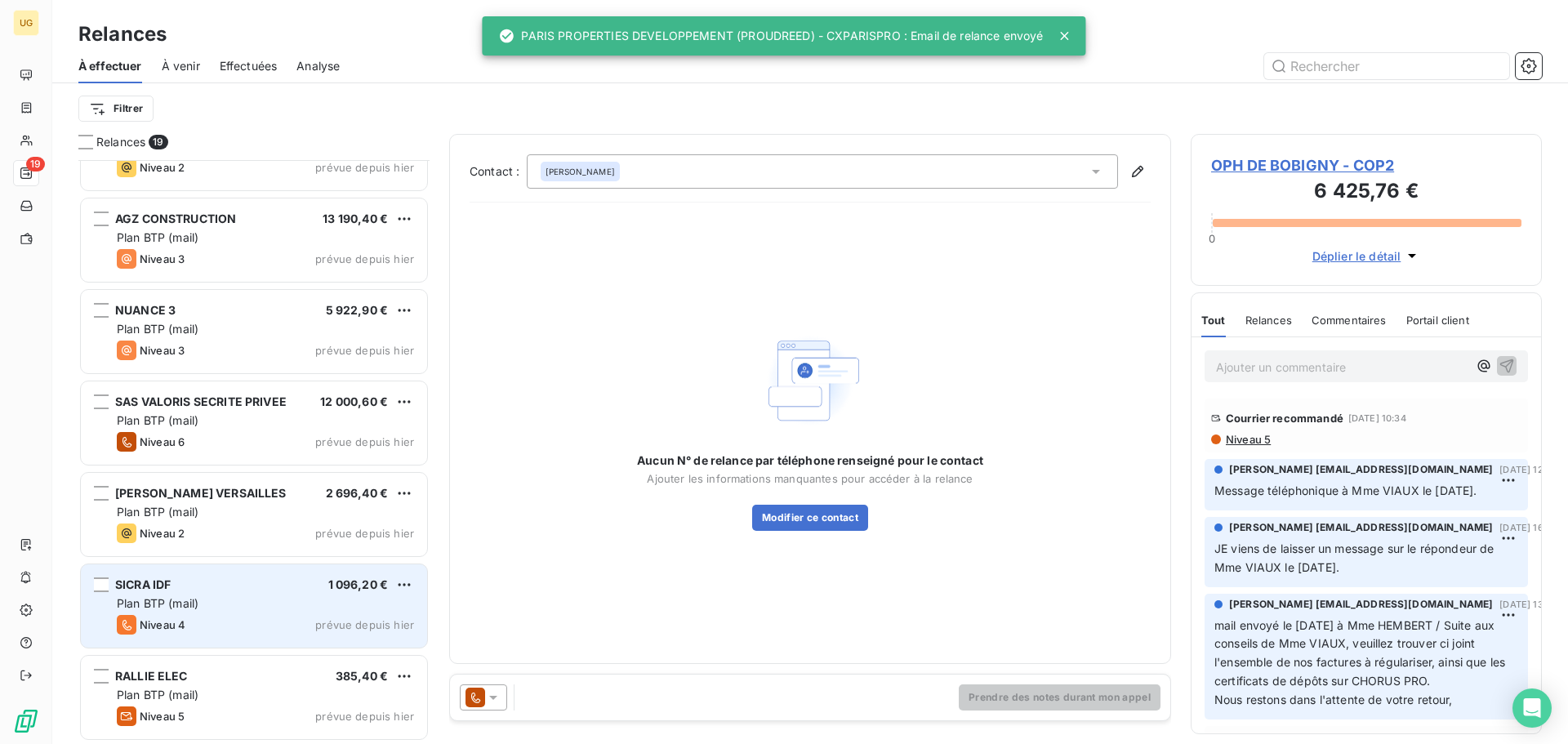
click at [249, 613] on div "SICRA IDF 1 096,20 € Plan BTP (mail) Niveau 4 prévue depuis [DATE]" at bounding box center [254, 606] width 346 height 84
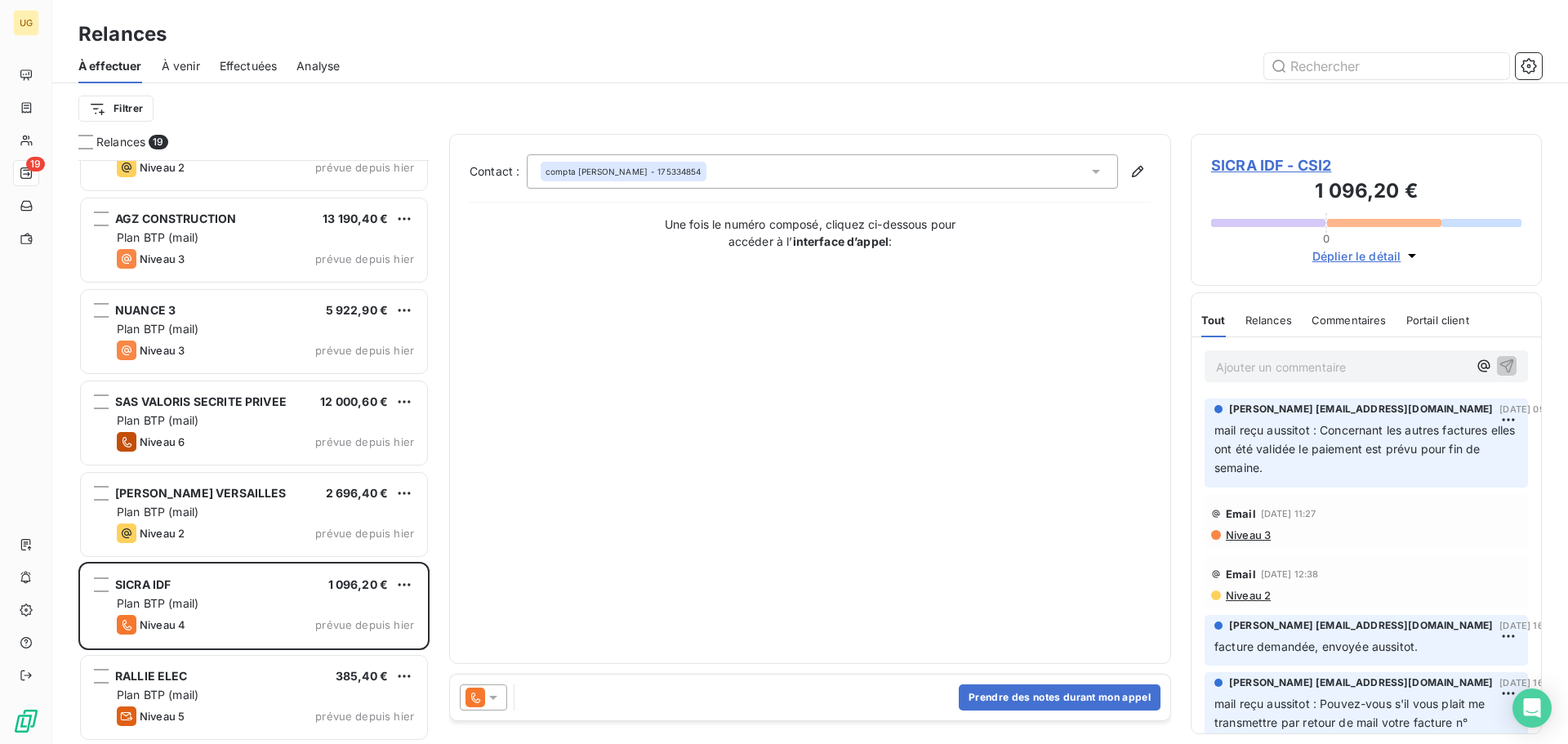
click at [499, 692] on icon at bounding box center [494, 698] width 17 height 17
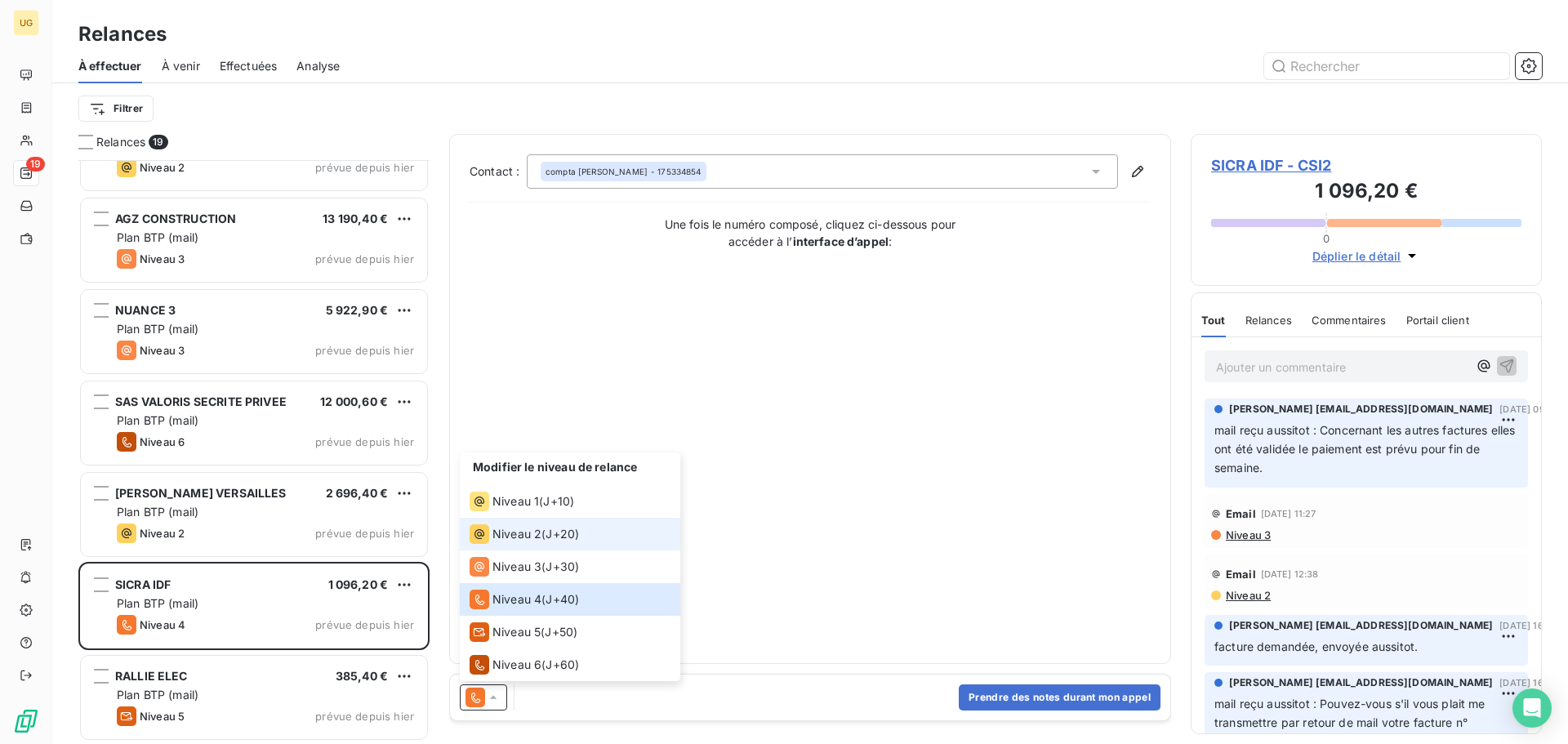
click at [522, 534] on span "Niveau 2" at bounding box center [516, 534] width 49 height 17
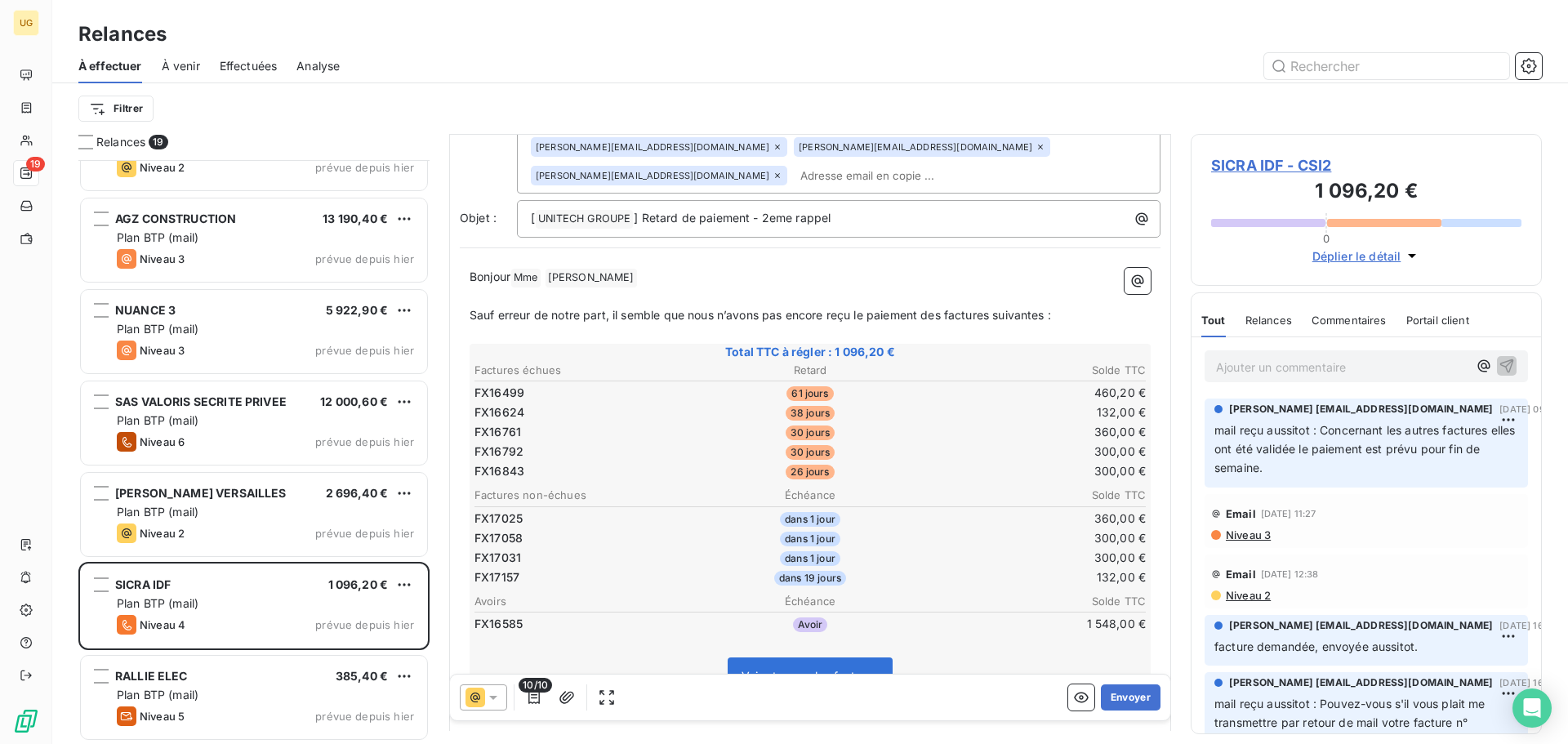
scroll to position [411, 0]
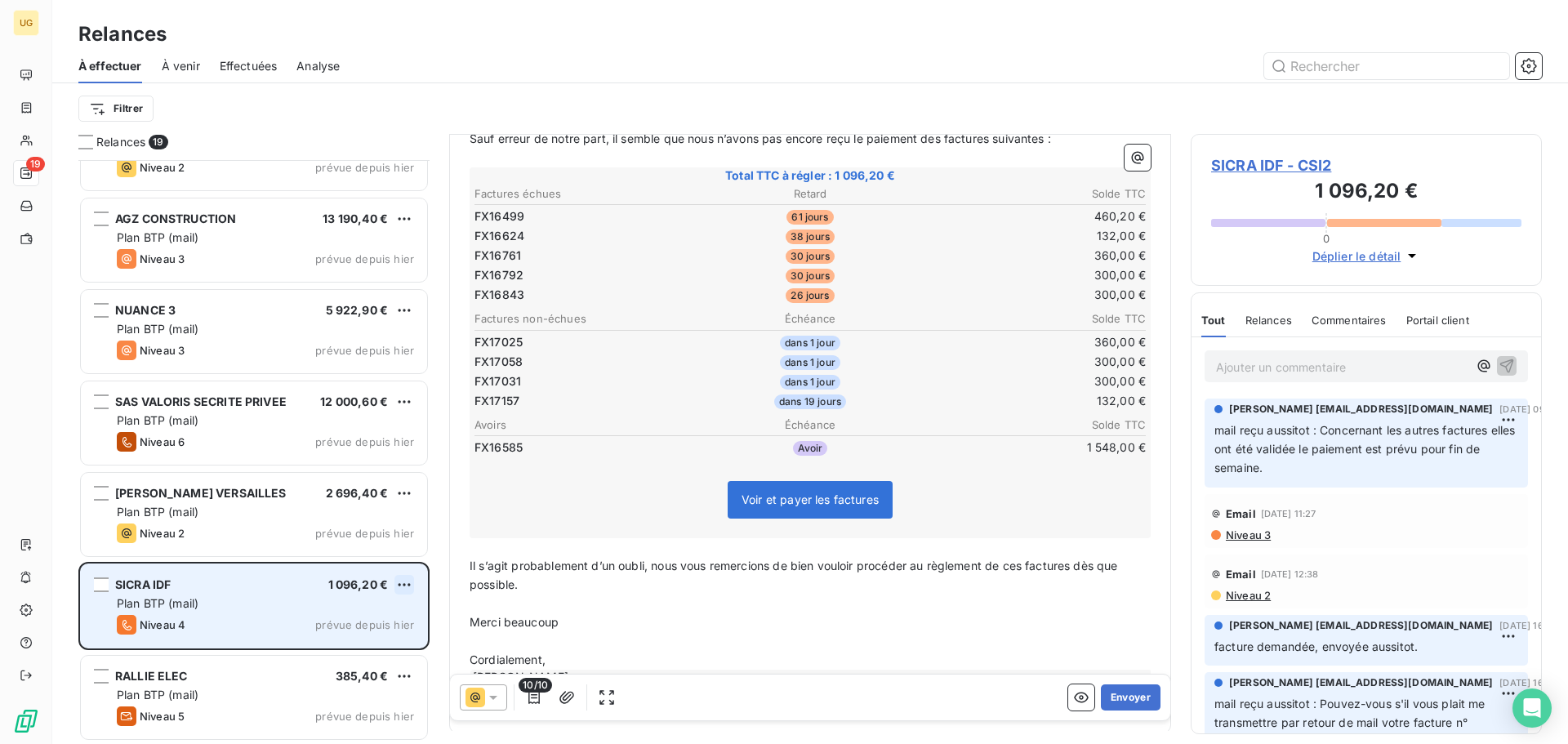
click at [411, 582] on html "UG 19 Relances À effectuer À venir Effectuées Analyse Filtrer Relances [STREET_…" at bounding box center [784, 372] width 1568 height 744
click at [365, 616] on div "Replanifier cette action" at bounding box center [333, 617] width 146 height 26
select select "9"
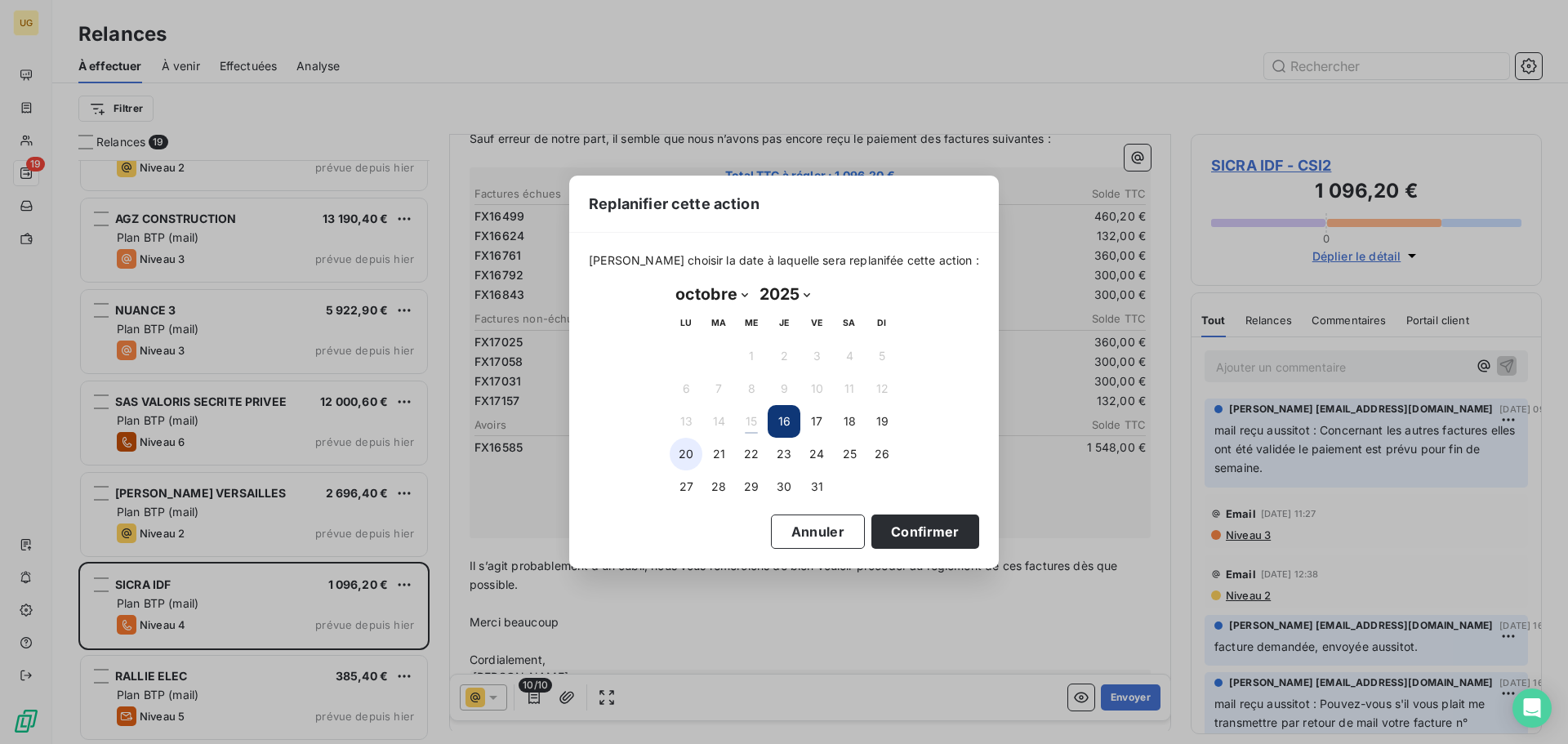
click at [683, 458] on button "20" at bounding box center [685, 454] width 33 height 33
click at [919, 537] on button "Confirmer" at bounding box center [925, 531] width 108 height 34
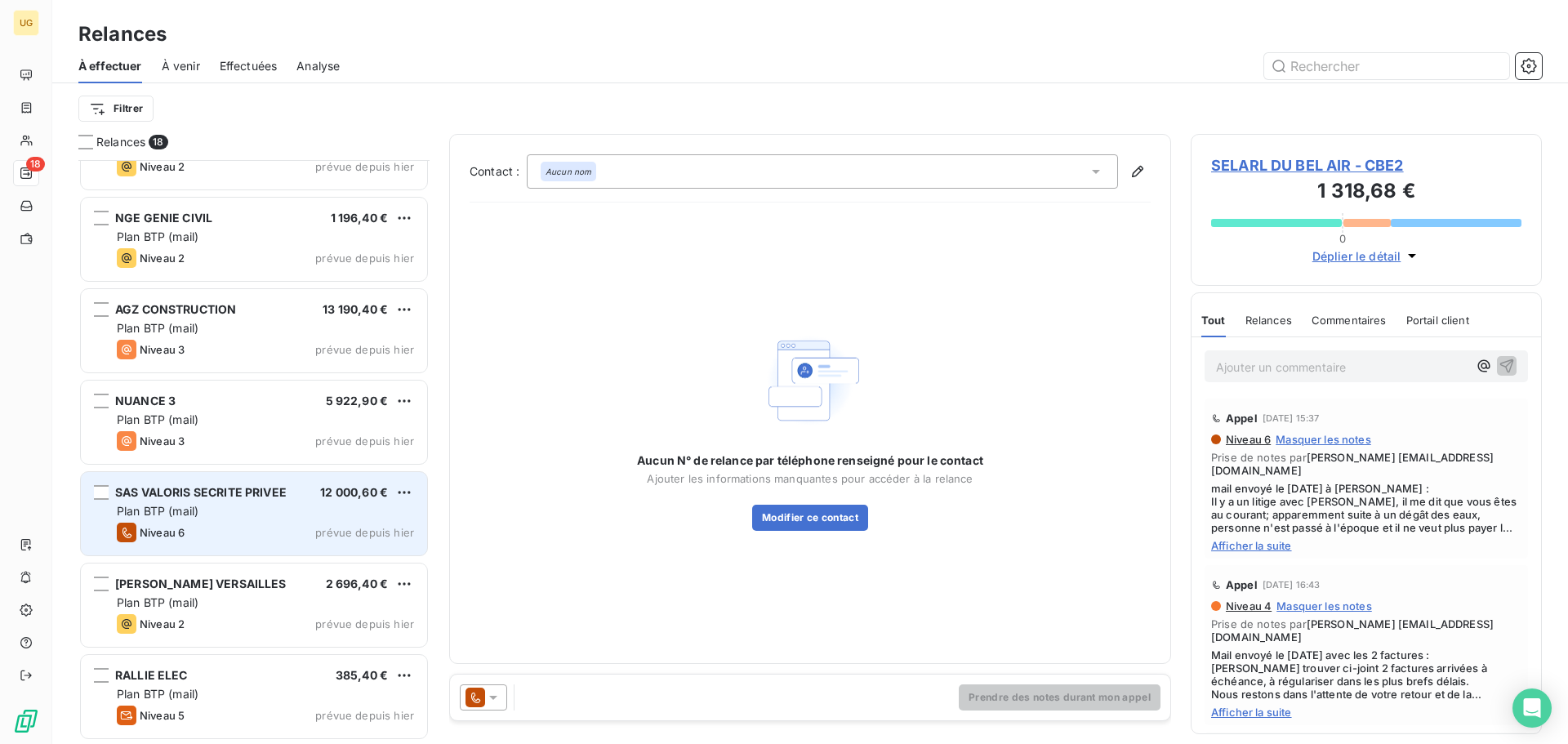
scroll to position [1063, 0]
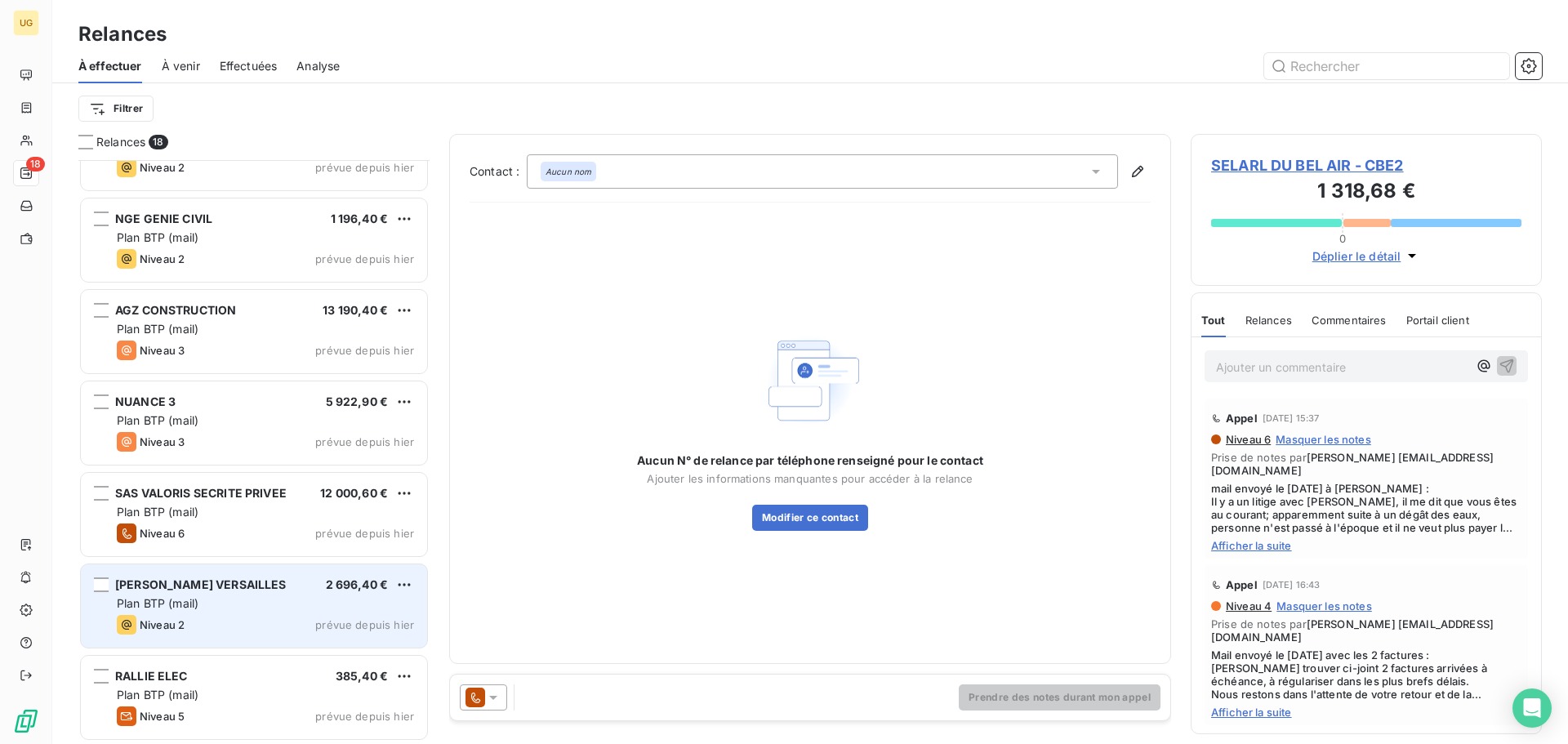
click at [285, 611] on div "Plan BTP (mail)" at bounding box center [265, 603] width 297 height 17
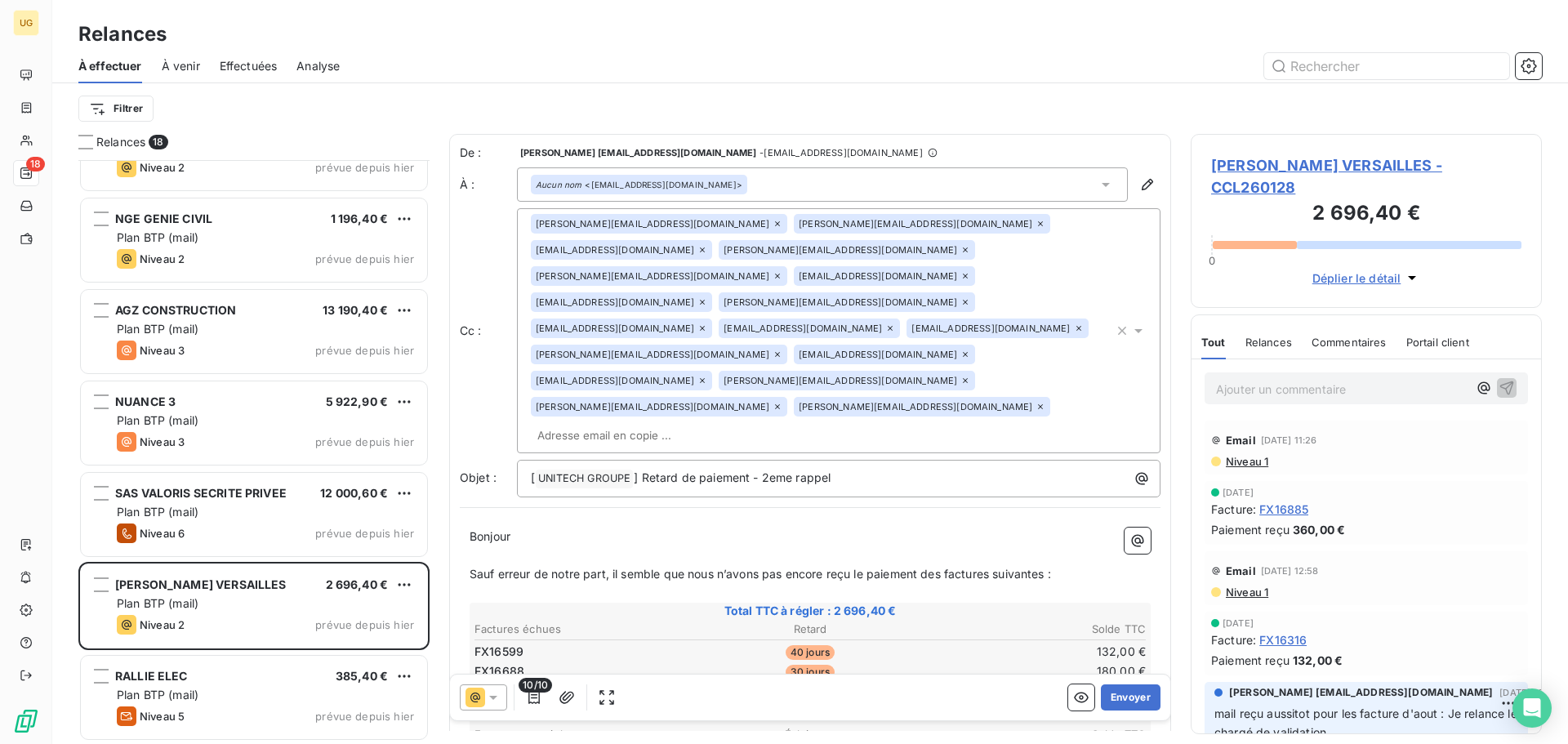
click at [780, 179] on div "Aucun nom <[EMAIL_ADDRESS][DOMAIN_NAME]>" at bounding box center [822, 184] width 611 height 34
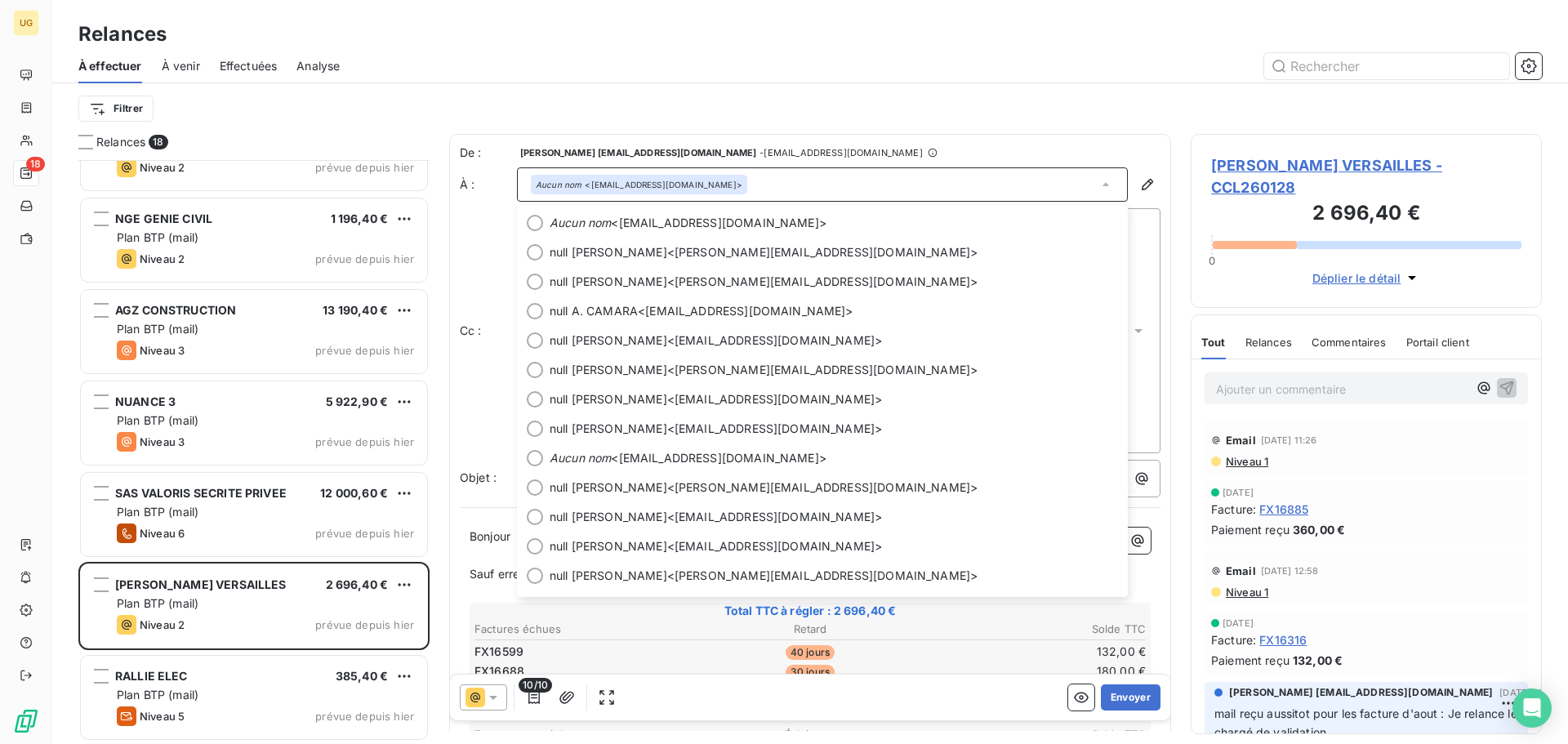
scroll to position [3, 0]
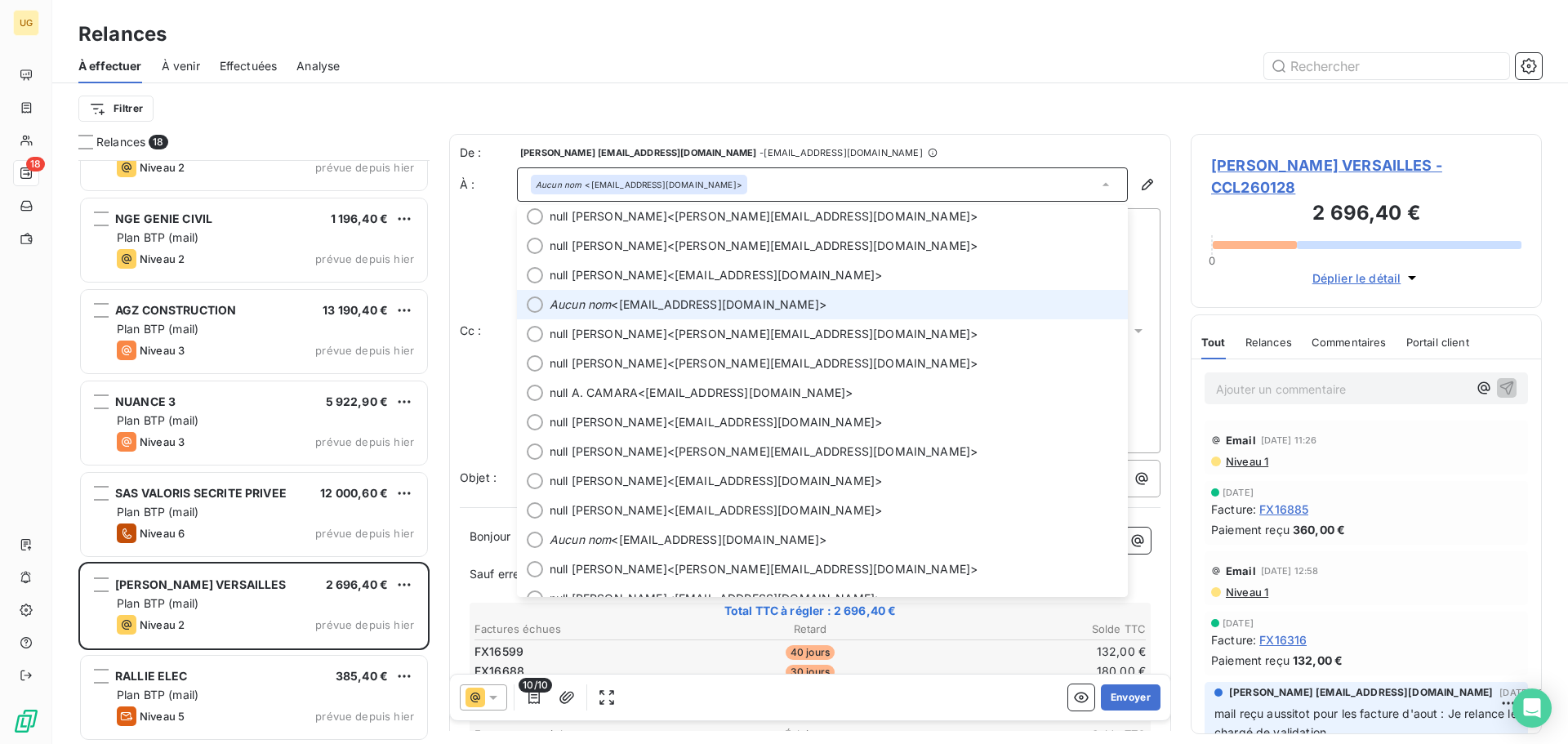
click at [679, 304] on span "Aucun nom <[EMAIL_ADDRESS][DOMAIN_NAME]>" at bounding box center [833, 305] width 568 height 17
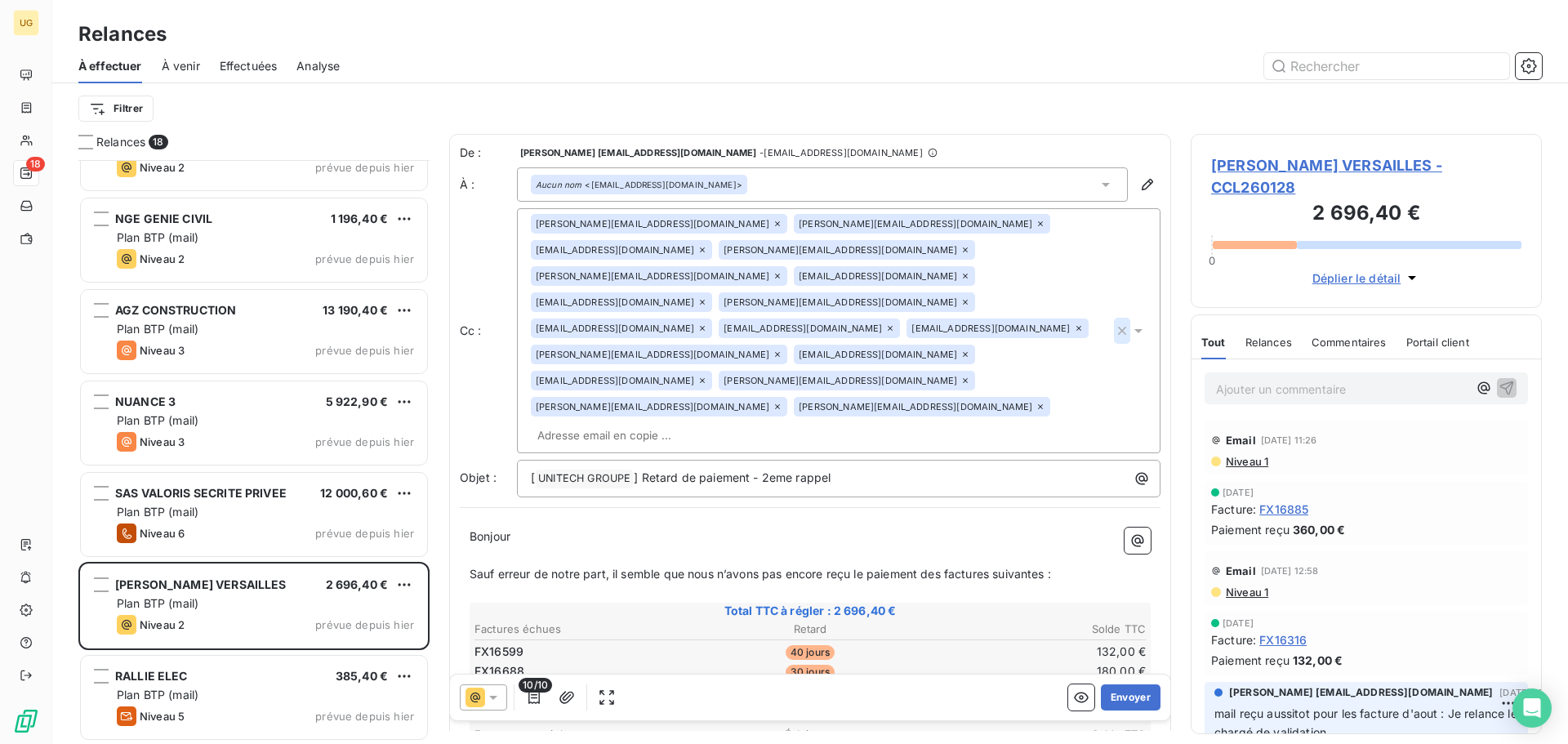
click at [1114, 322] on icon "button" at bounding box center [1122, 331] width 17 height 17
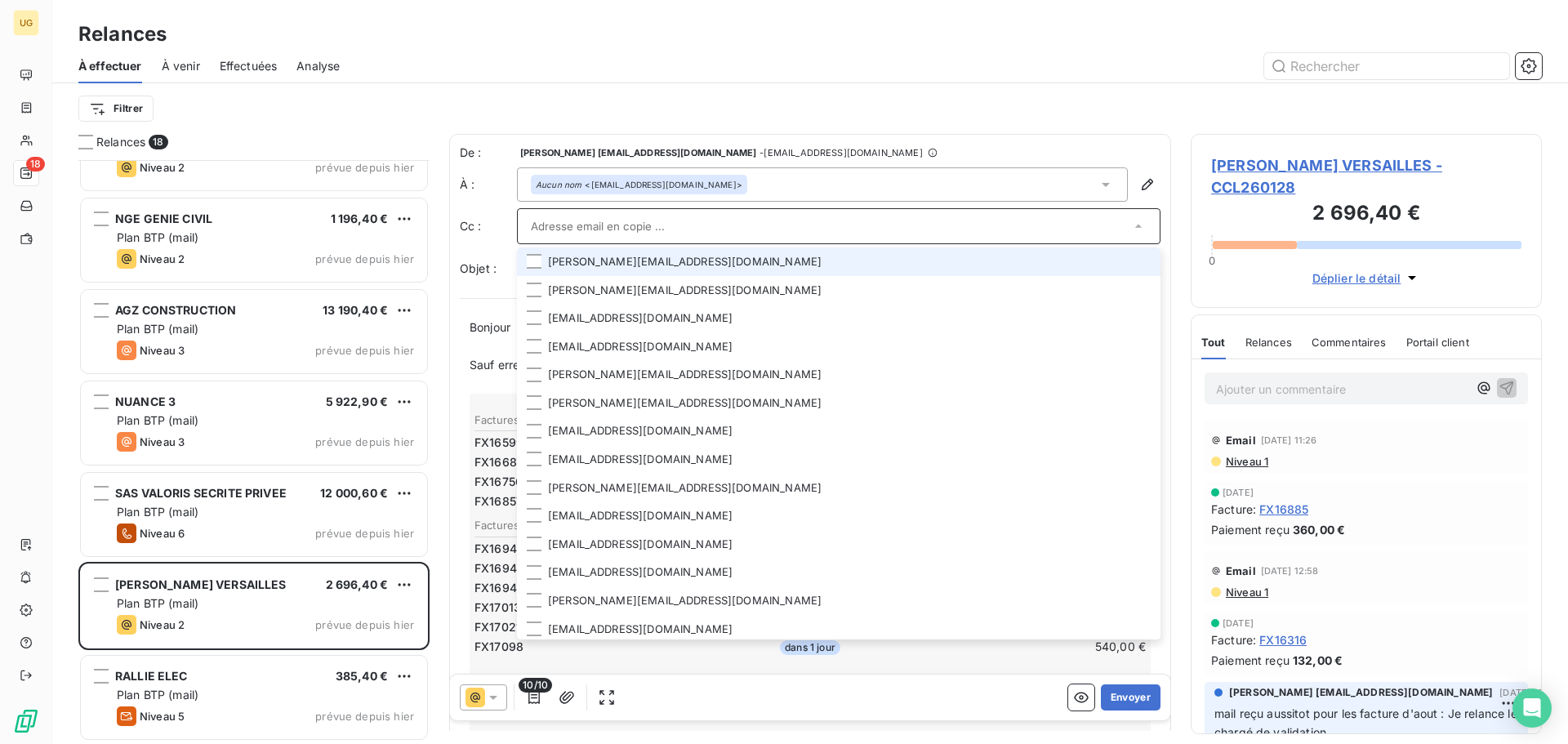
click at [1006, 105] on div "Filtrer" at bounding box center [810, 108] width 1463 height 31
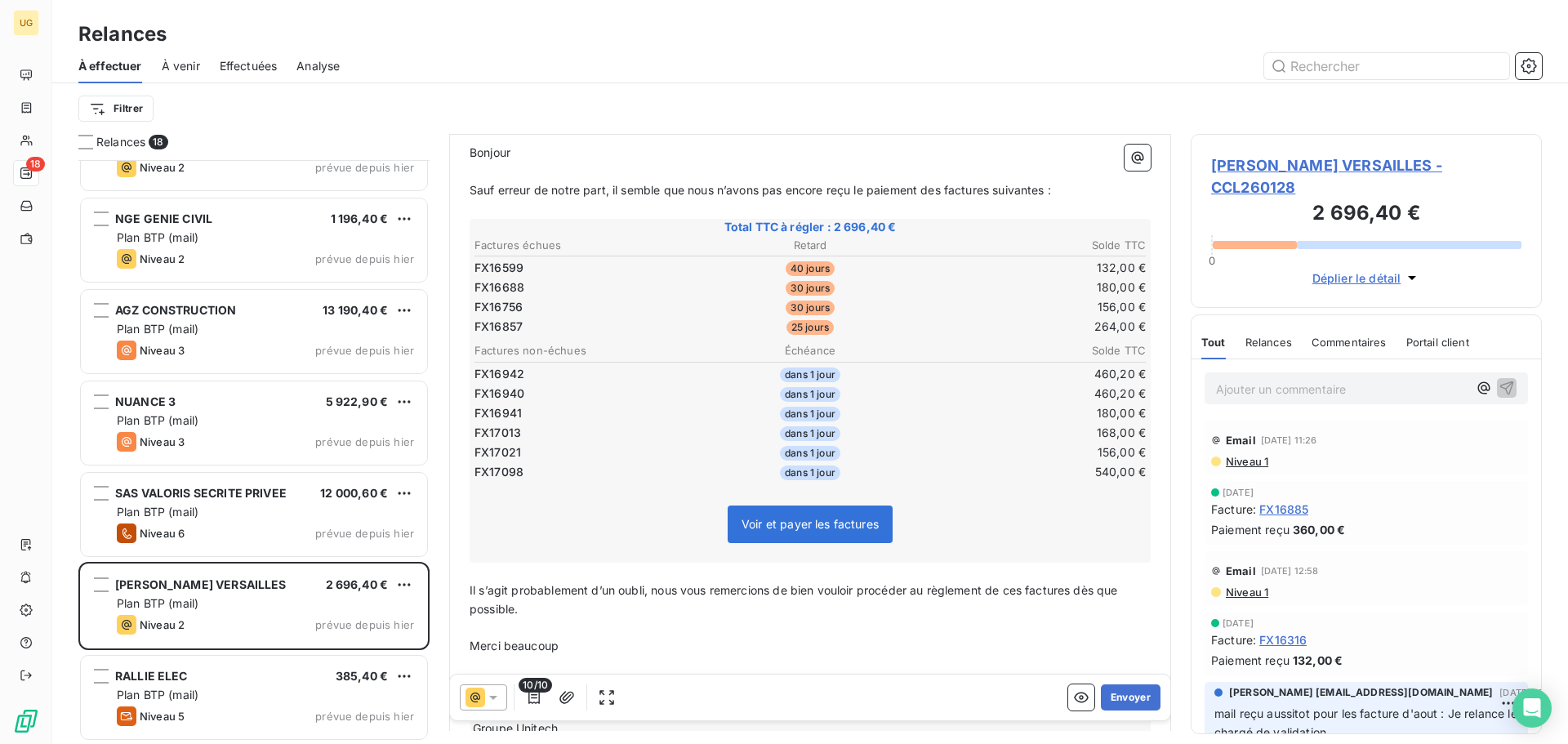
scroll to position [246, 0]
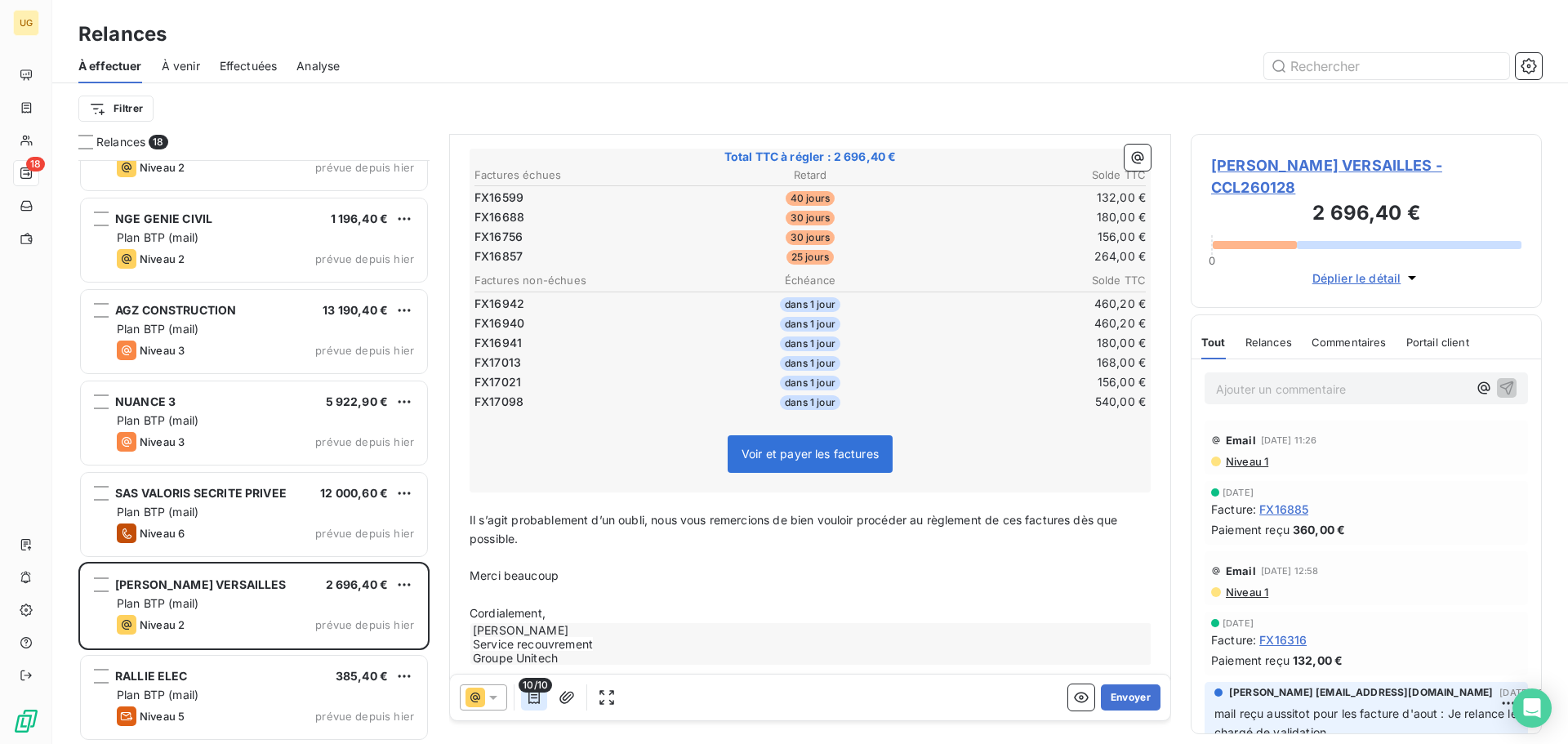
click at [535, 698] on icon "button" at bounding box center [534, 698] width 17 height 17
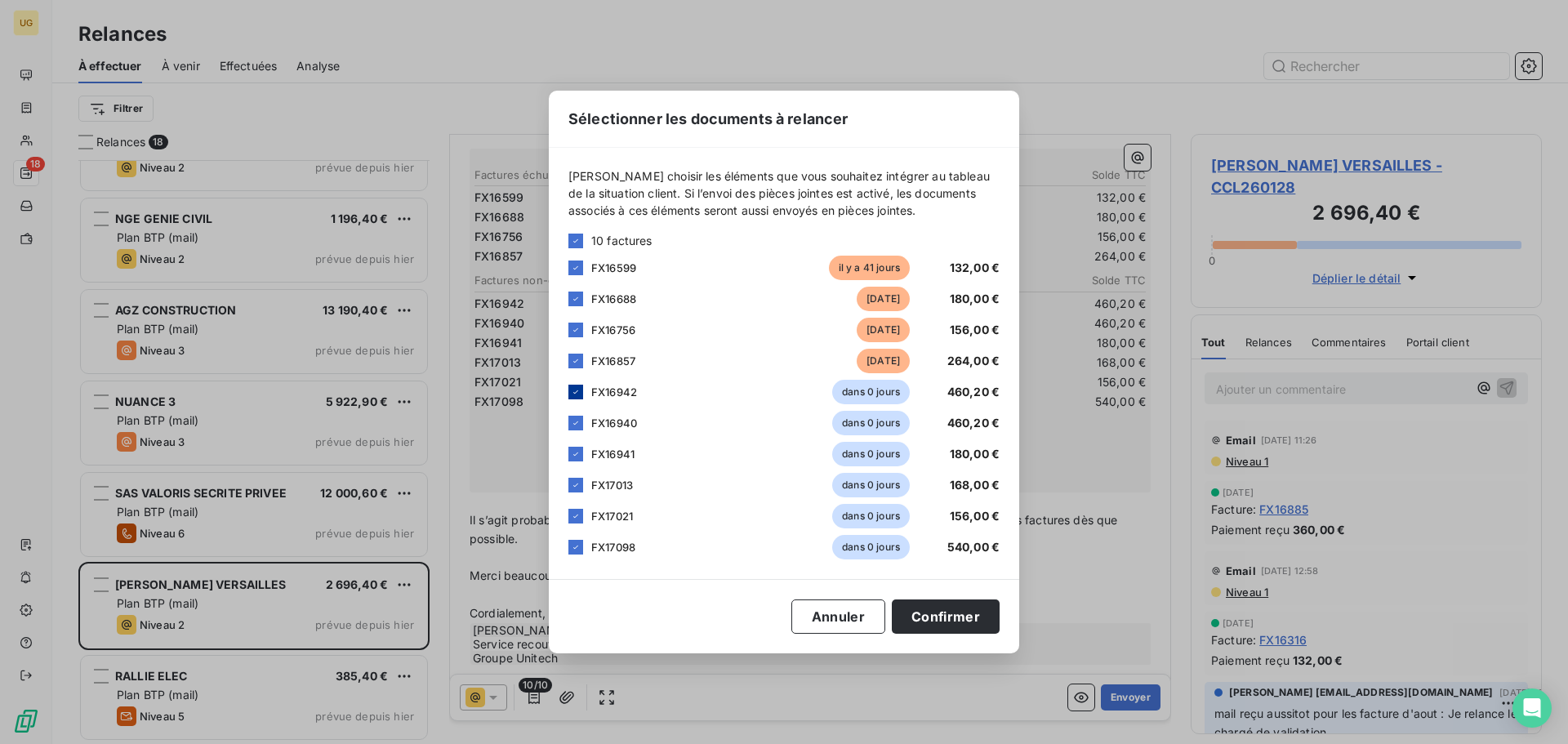
click at [577, 396] on icon at bounding box center [576, 393] width 10 height 10
click at [571, 424] on icon at bounding box center [576, 423] width 10 height 10
drag, startPoint x: 574, startPoint y: 455, endPoint x: 574, endPoint y: 482, distance: 27.0
click at [574, 457] on icon at bounding box center [576, 454] width 10 height 10
click at [574, 482] on icon at bounding box center [576, 485] width 10 height 10
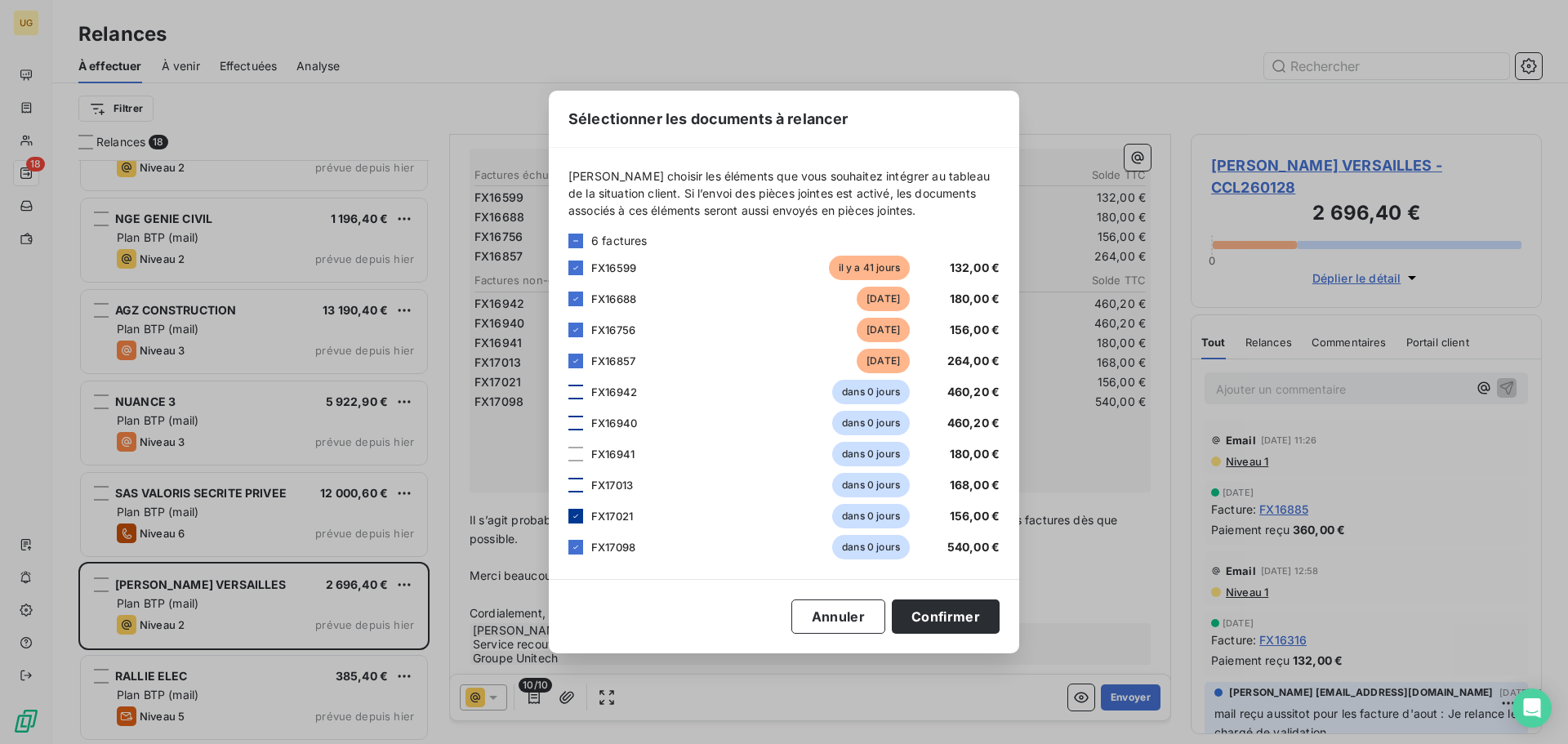
click at [572, 514] on icon at bounding box center [576, 516] width 10 height 10
click at [579, 548] on icon at bounding box center [576, 547] width 10 height 10
click at [961, 627] on button "Confirmer" at bounding box center [945, 616] width 108 height 34
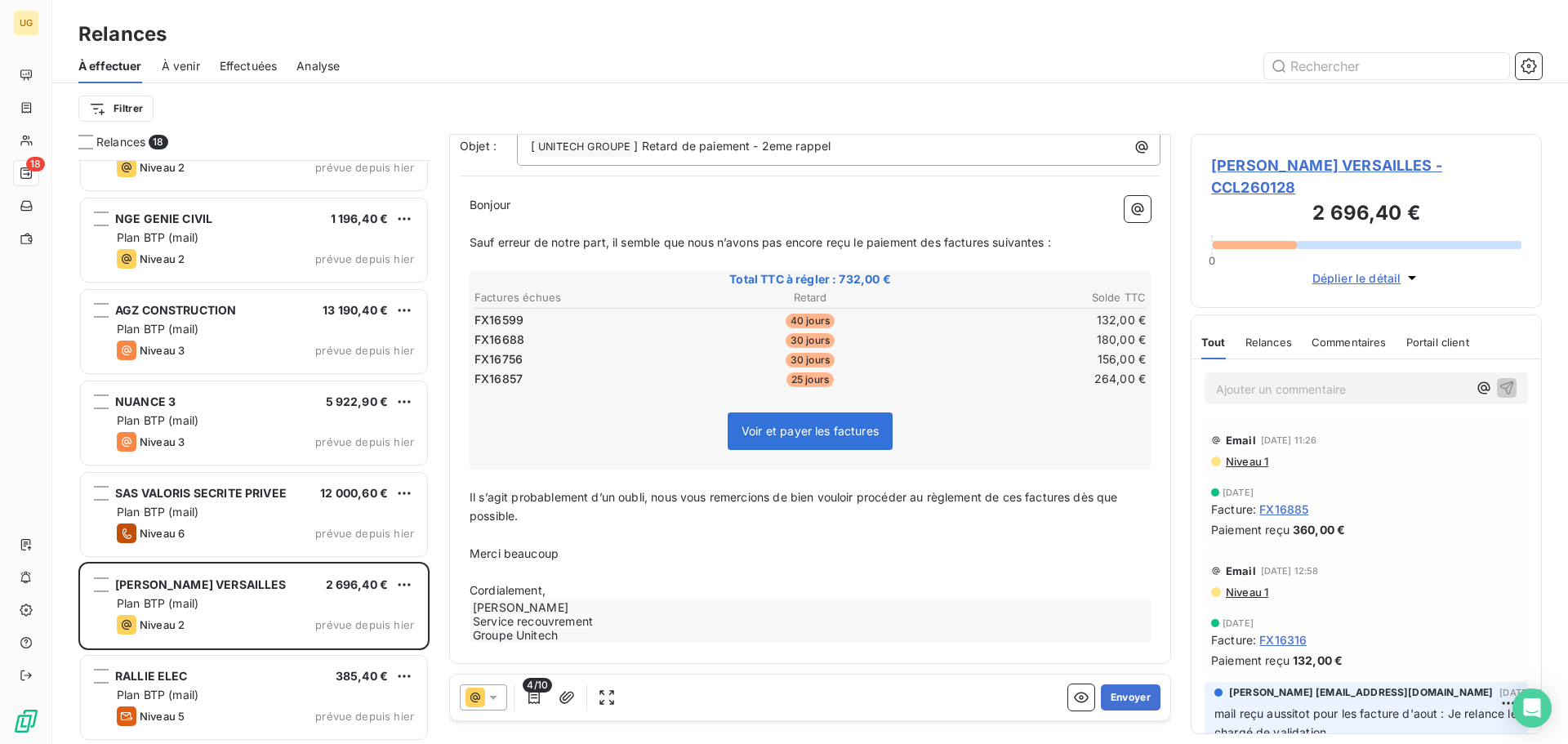
scroll to position [123, 0]
click at [1132, 700] on button "Envoyer" at bounding box center [1130, 697] width 59 height 26
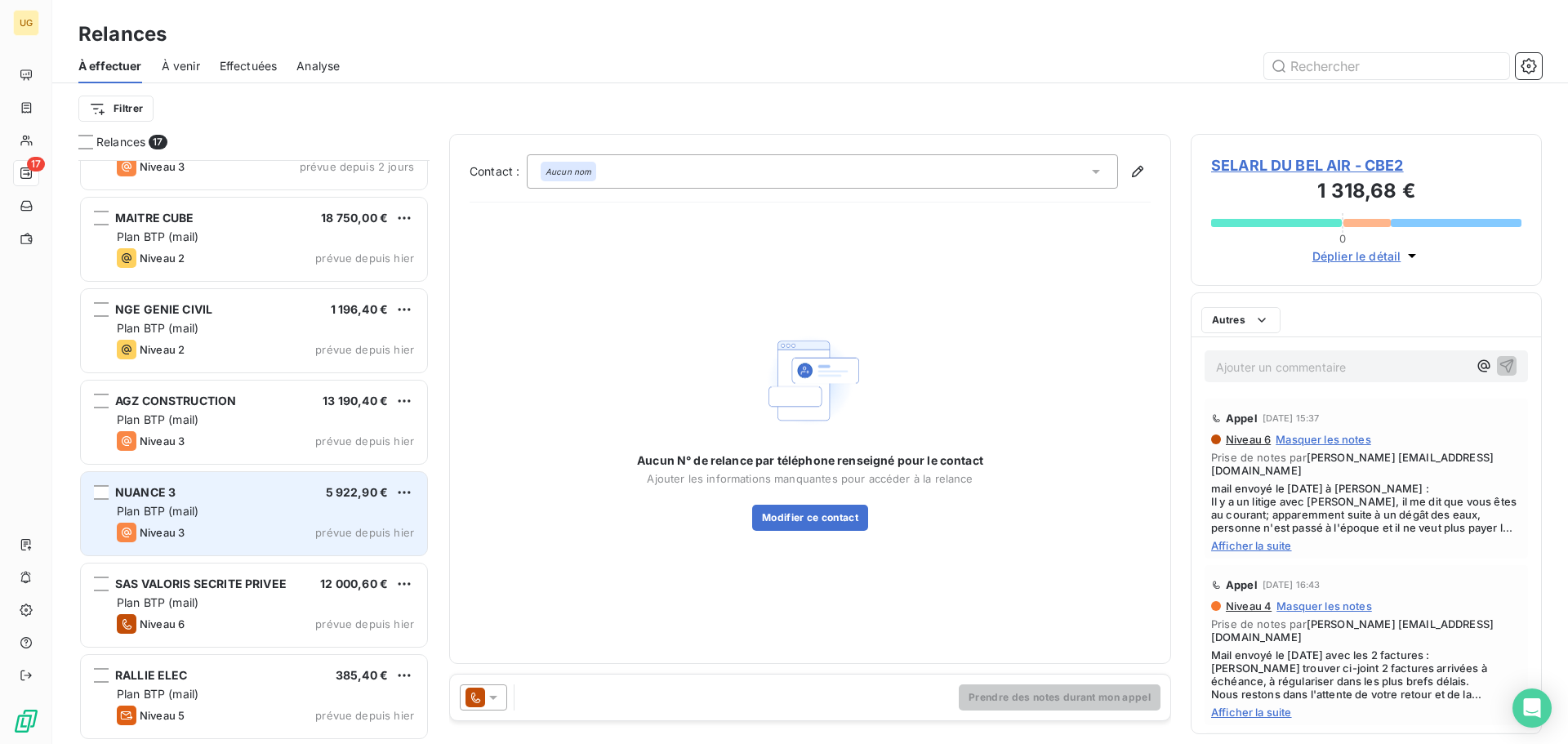
scroll to position [971, 0]
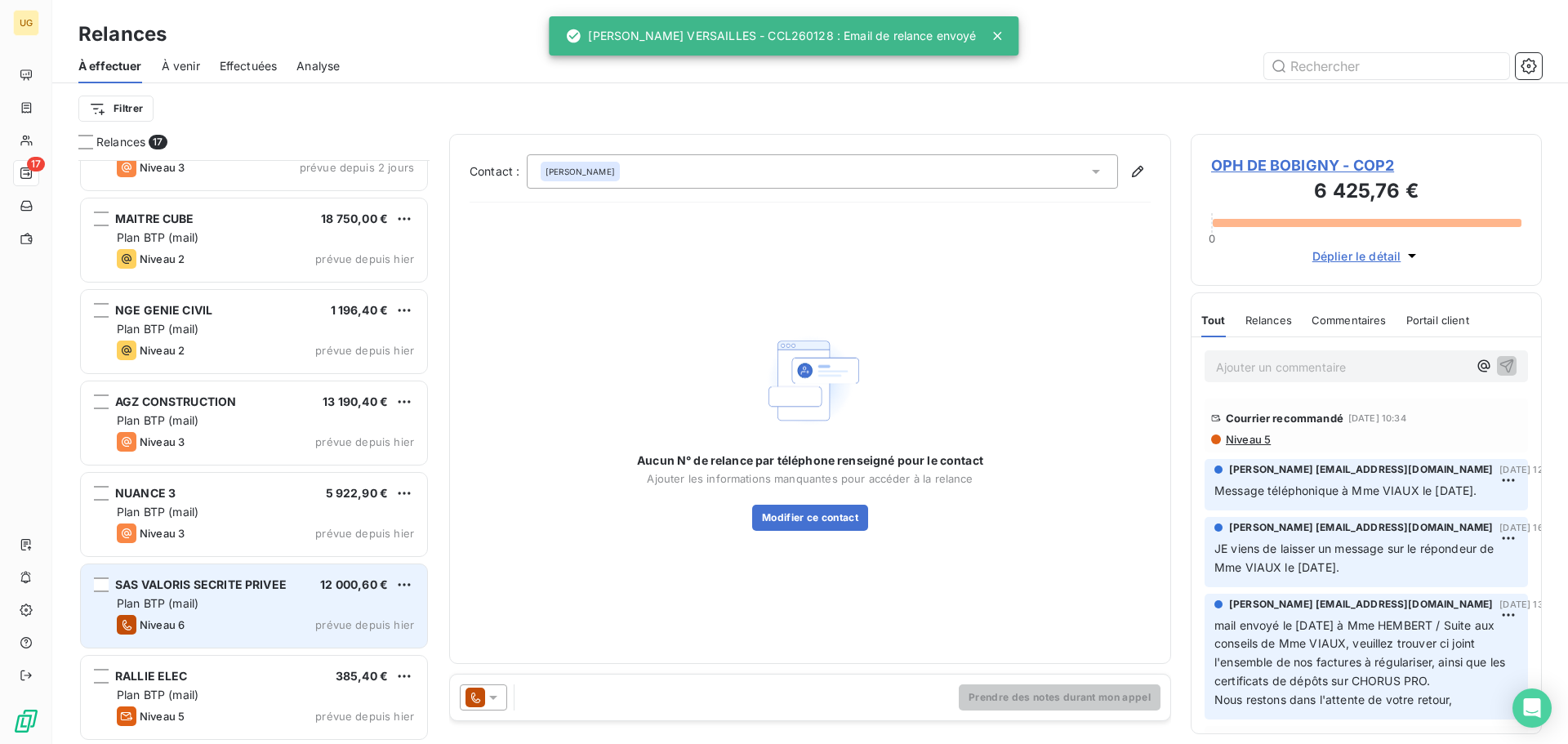
click at [174, 606] on span "Plan BTP (mail)" at bounding box center [158, 603] width 82 height 14
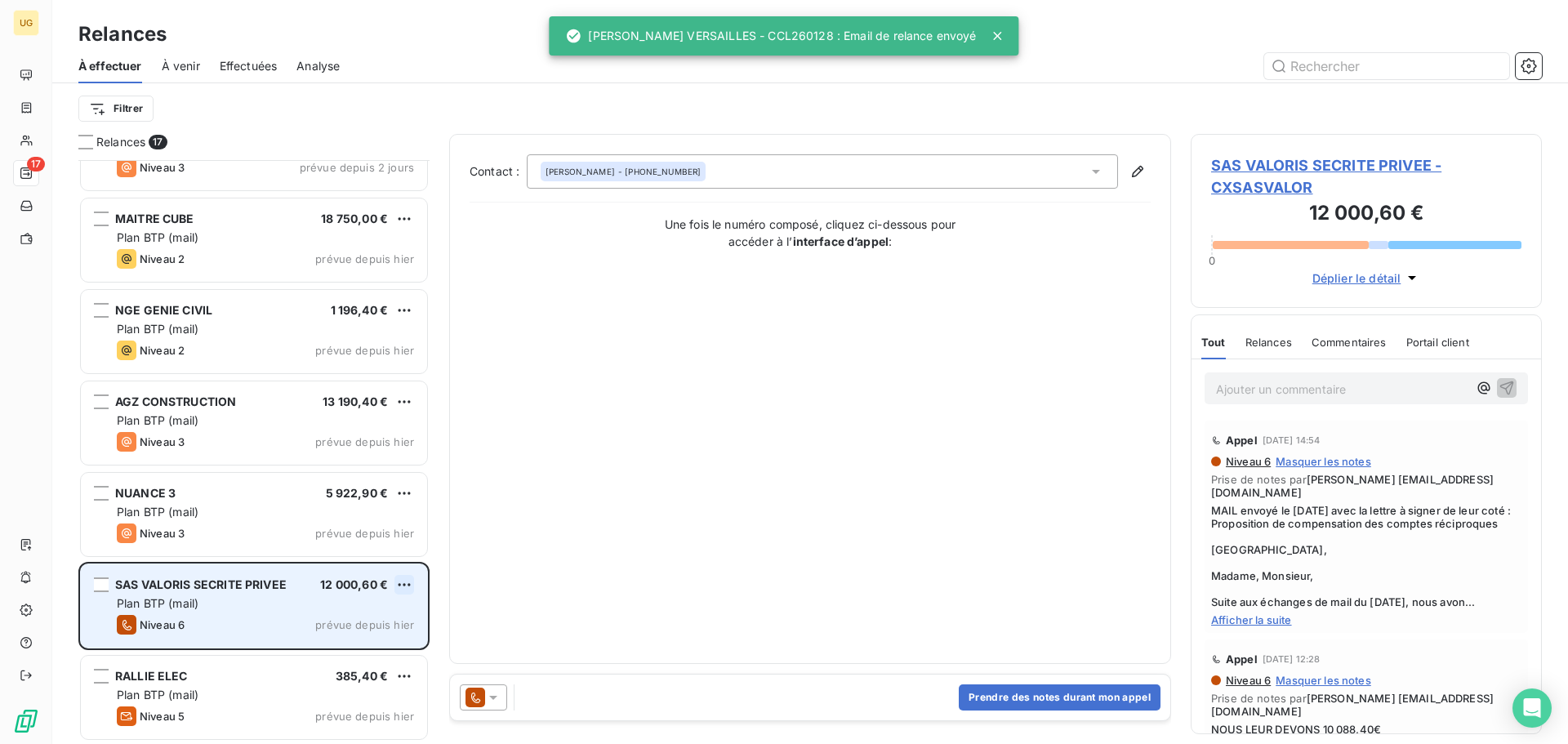
click at [405, 583] on html "UG 17 Relances À effectuer À venir Effectuées Analyse Filtrer Relances 17 SELAR…" at bounding box center [784, 372] width 1568 height 744
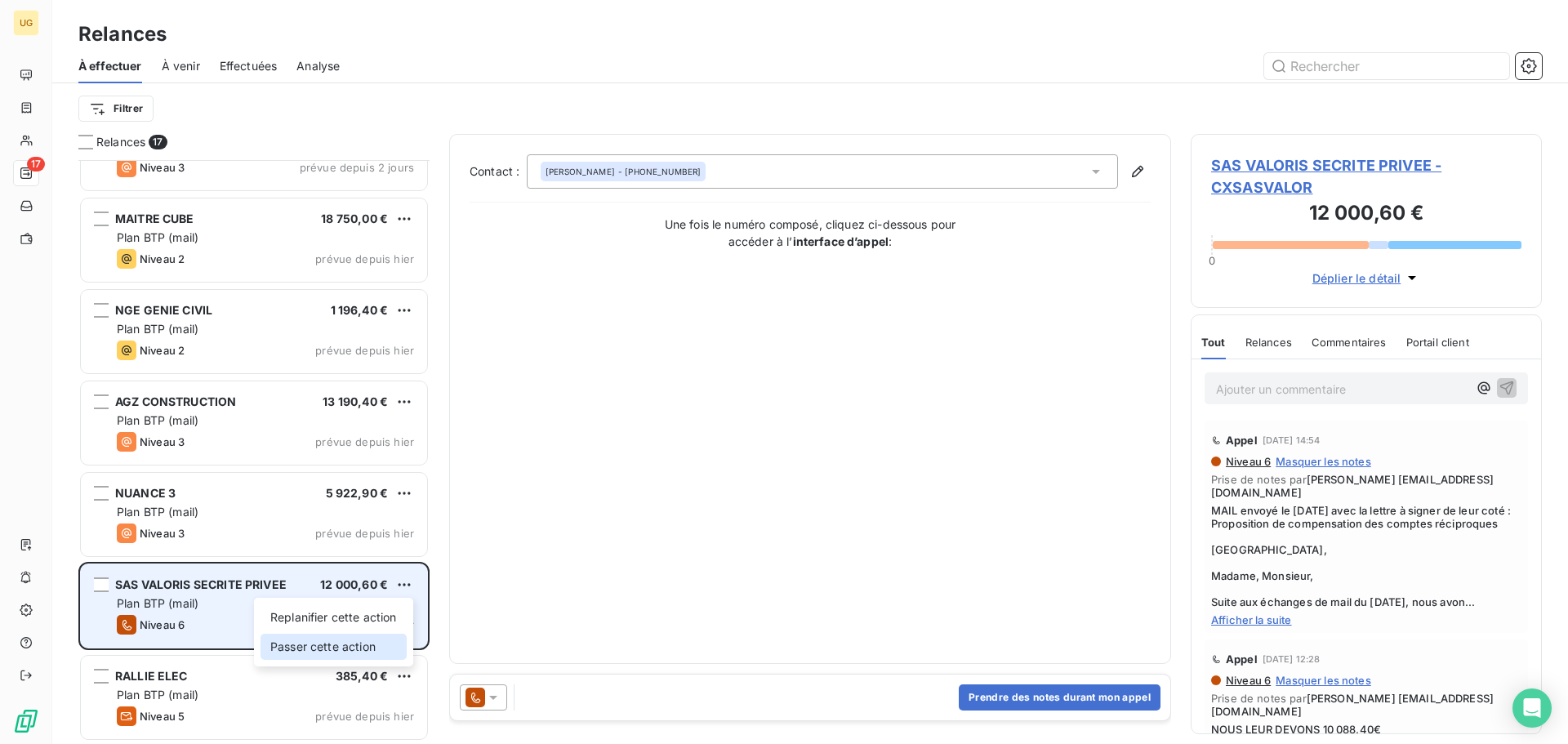
click at [366, 639] on div "Passer cette action" at bounding box center [333, 646] width 146 height 26
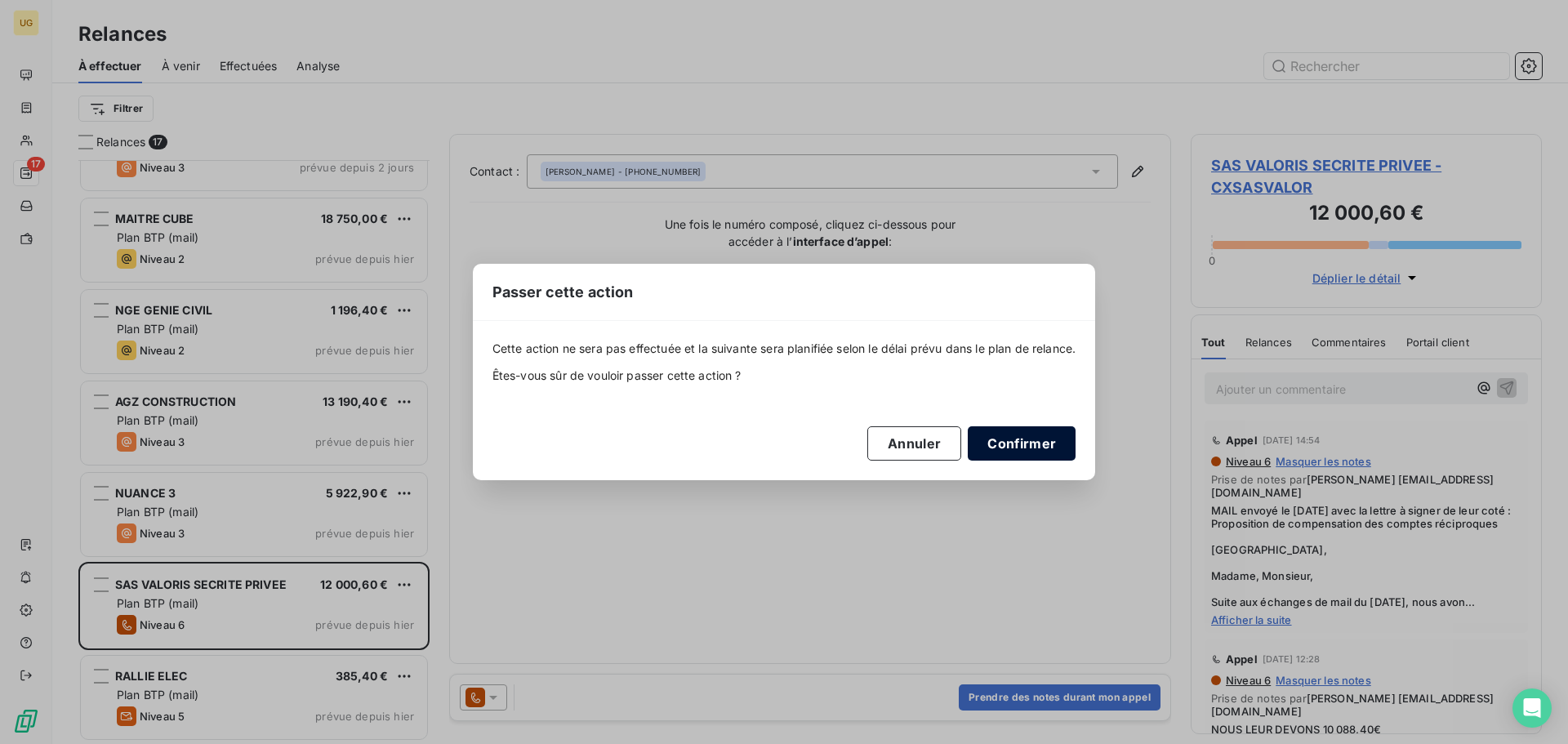
drag, startPoint x: 1017, startPoint y: 453, endPoint x: 999, endPoint y: 458, distance: 18.7
click at [1012, 453] on button "Confirmer" at bounding box center [1021, 443] width 108 height 34
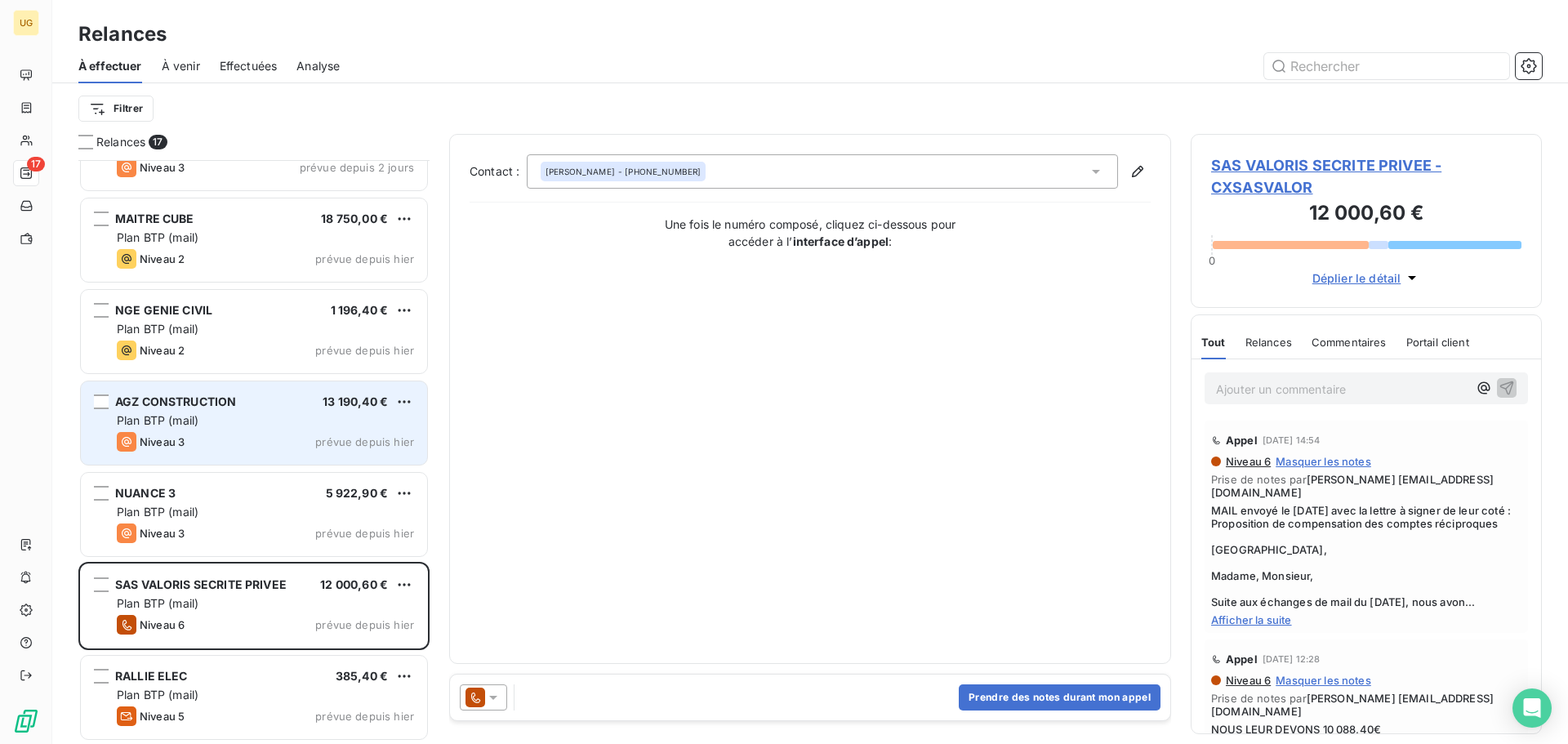
scroll to position [880, 0]
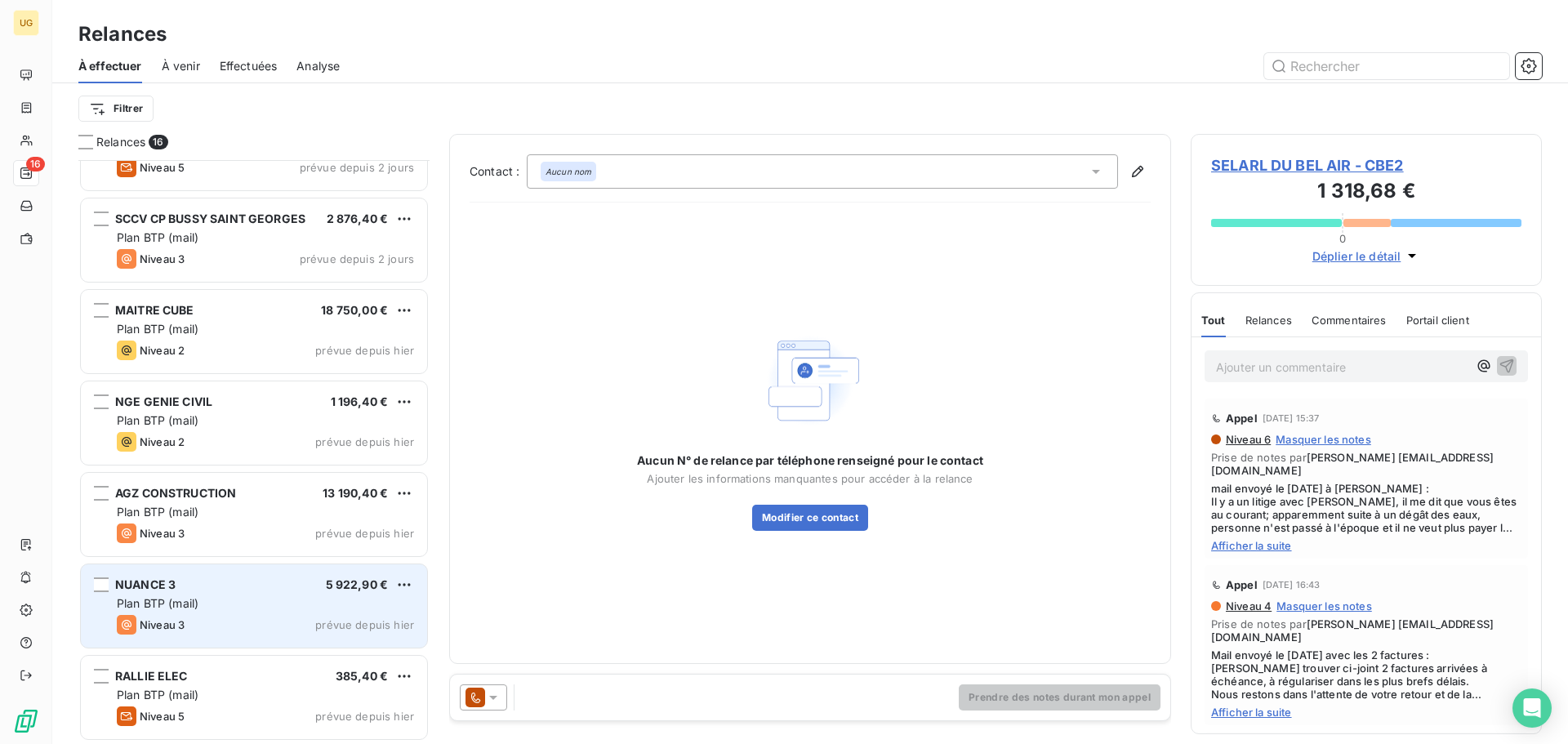
click at [250, 605] on div "Plan BTP (mail)" at bounding box center [265, 603] width 297 height 17
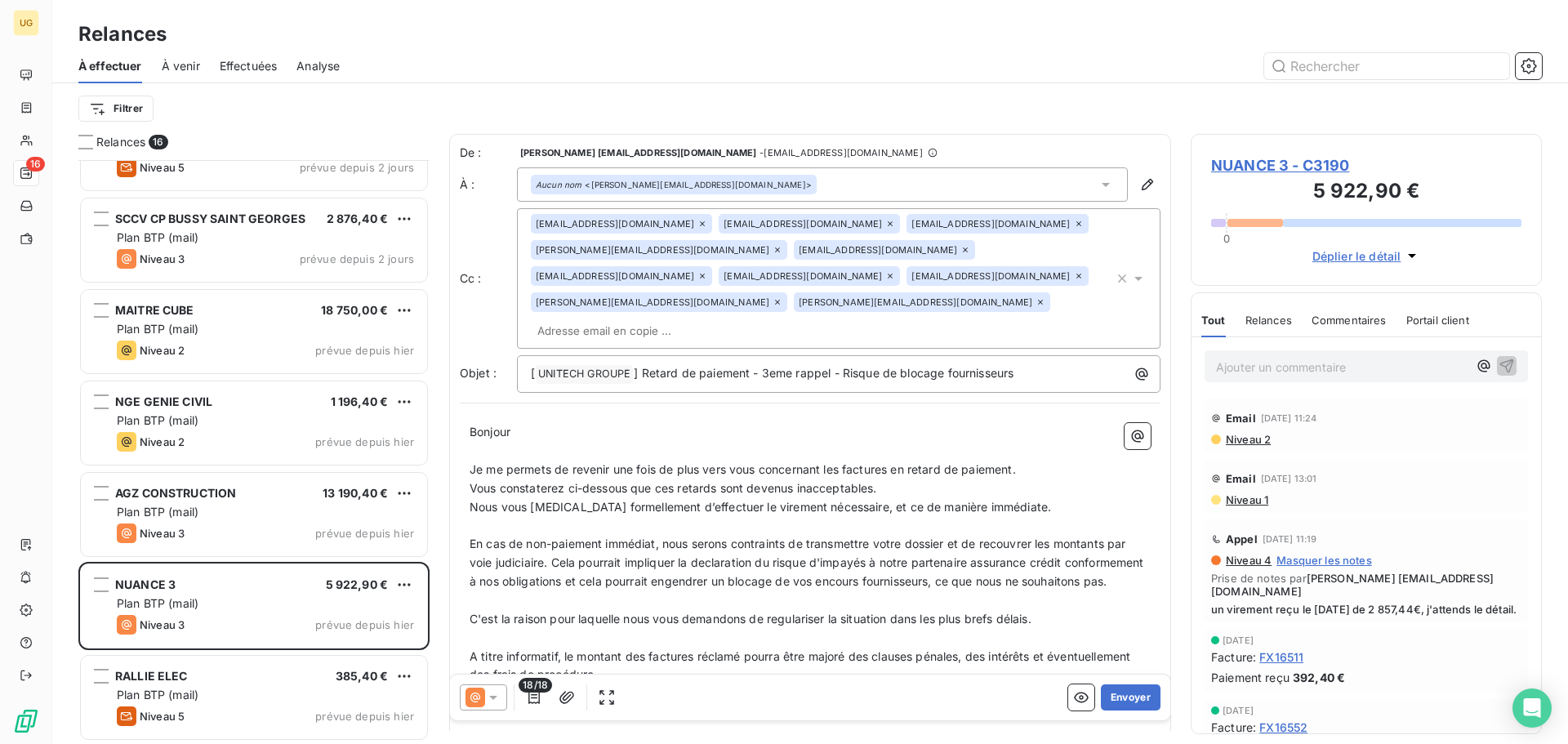
click at [755, 188] on div "Aucun nom <[PERSON_NAME][EMAIL_ADDRESS][DOMAIN_NAME]>" at bounding box center [822, 184] width 611 height 34
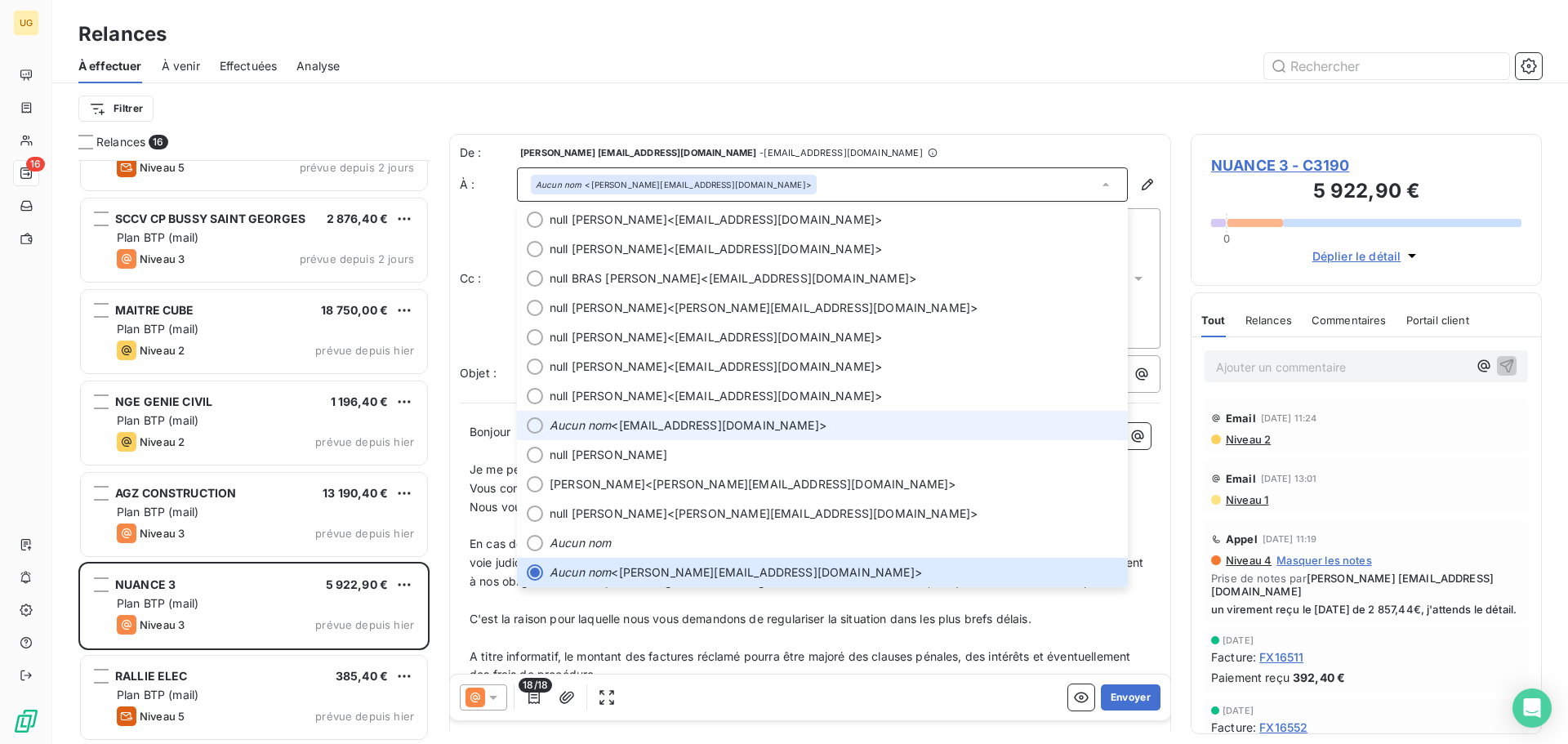
click at [822, 418] on span "Aucun nom <[EMAIL_ADDRESS][DOMAIN_NAME]>" at bounding box center [833, 426] width 568 height 17
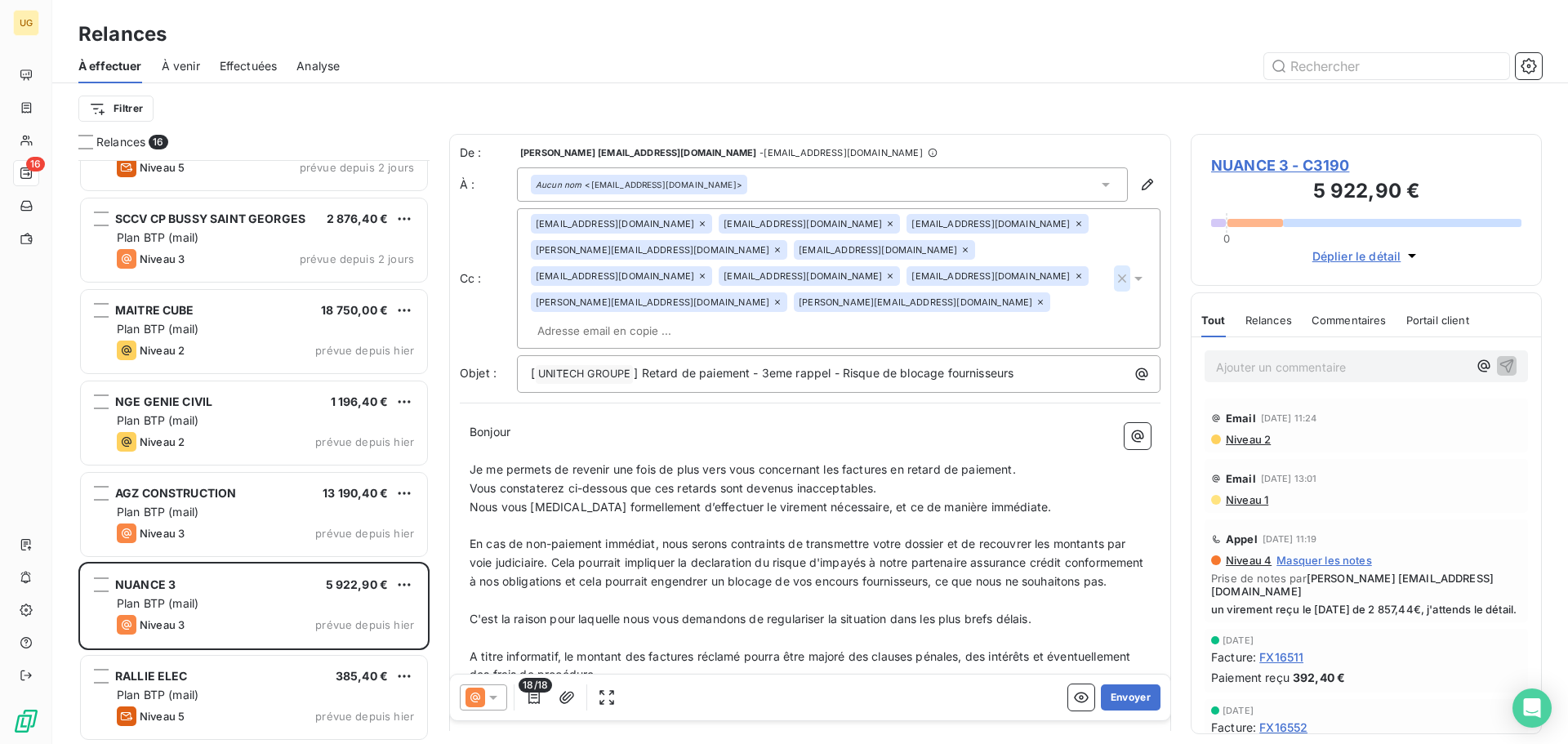
click at [1114, 270] on icon "button" at bounding box center [1122, 279] width 17 height 17
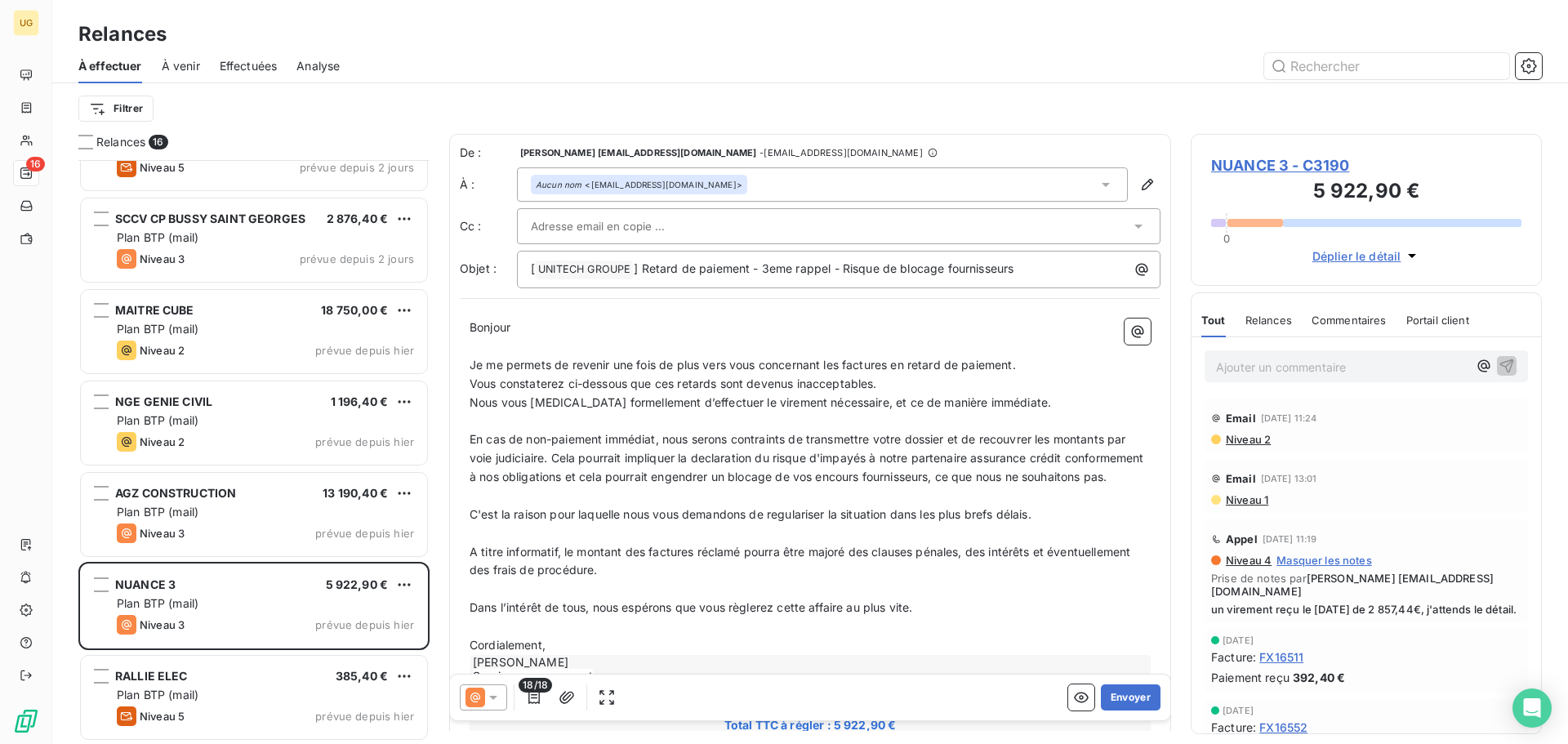
click at [980, 79] on div at bounding box center [950, 65] width 1182 height 26
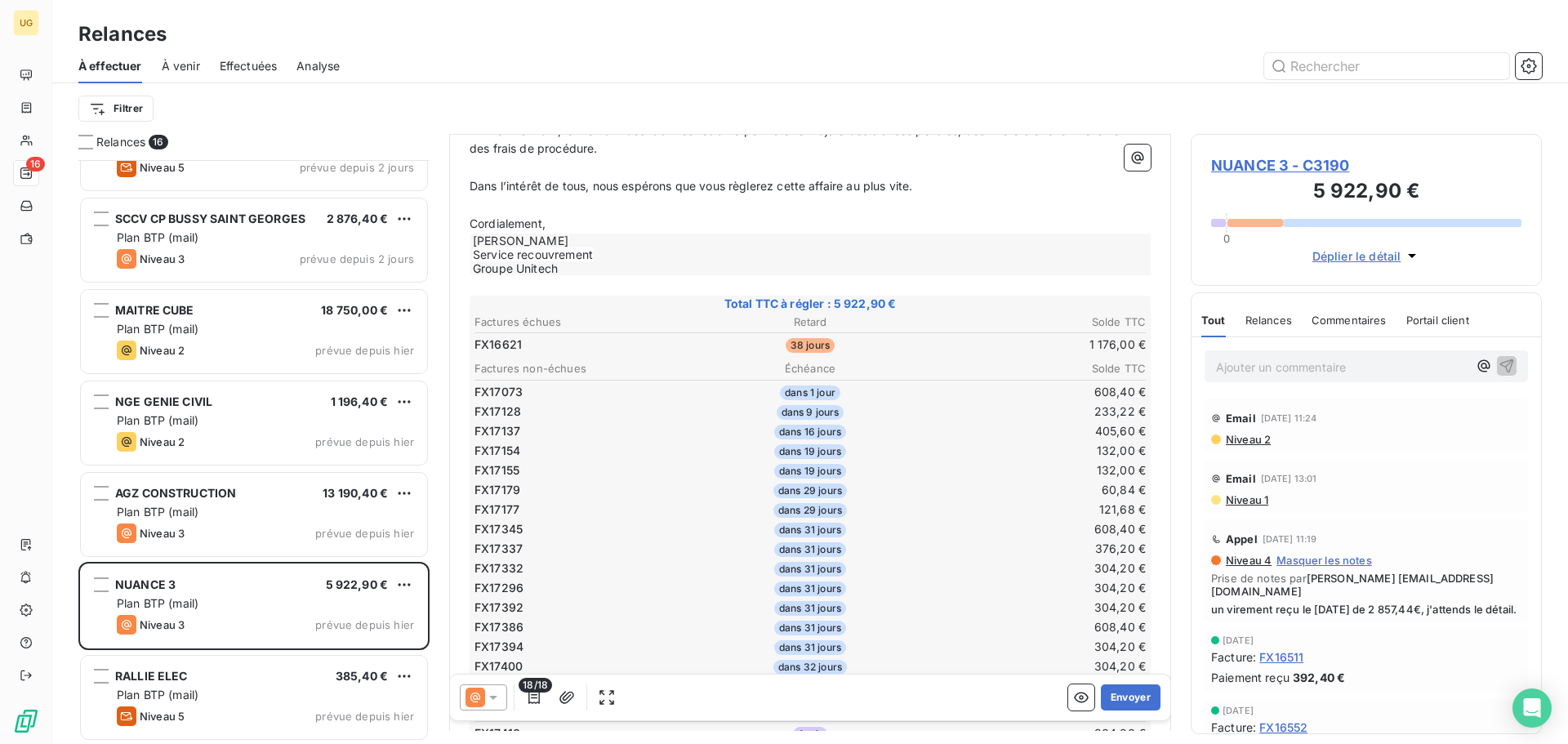
scroll to position [572, 0]
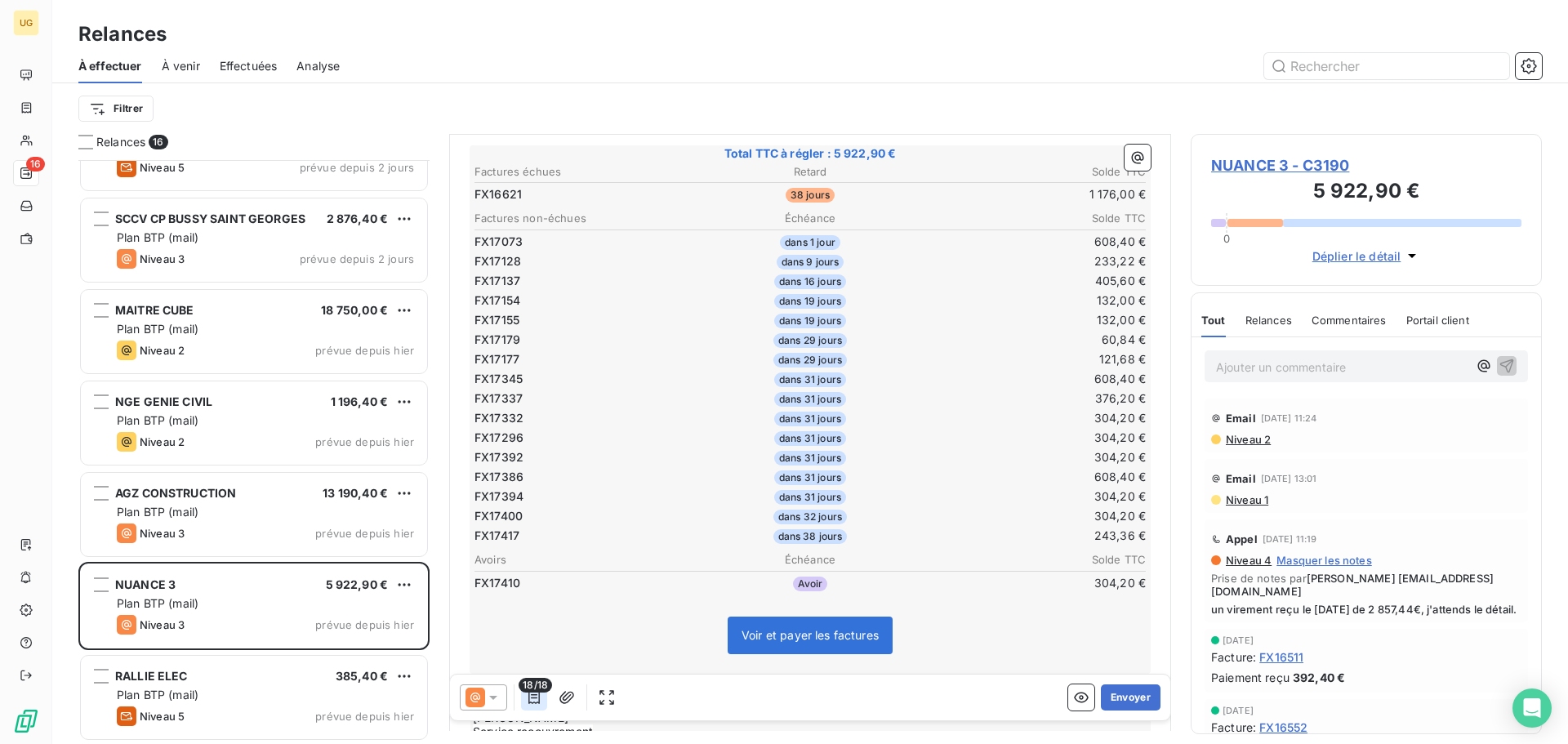
click at [530, 706] on button "button" at bounding box center [534, 697] width 26 height 26
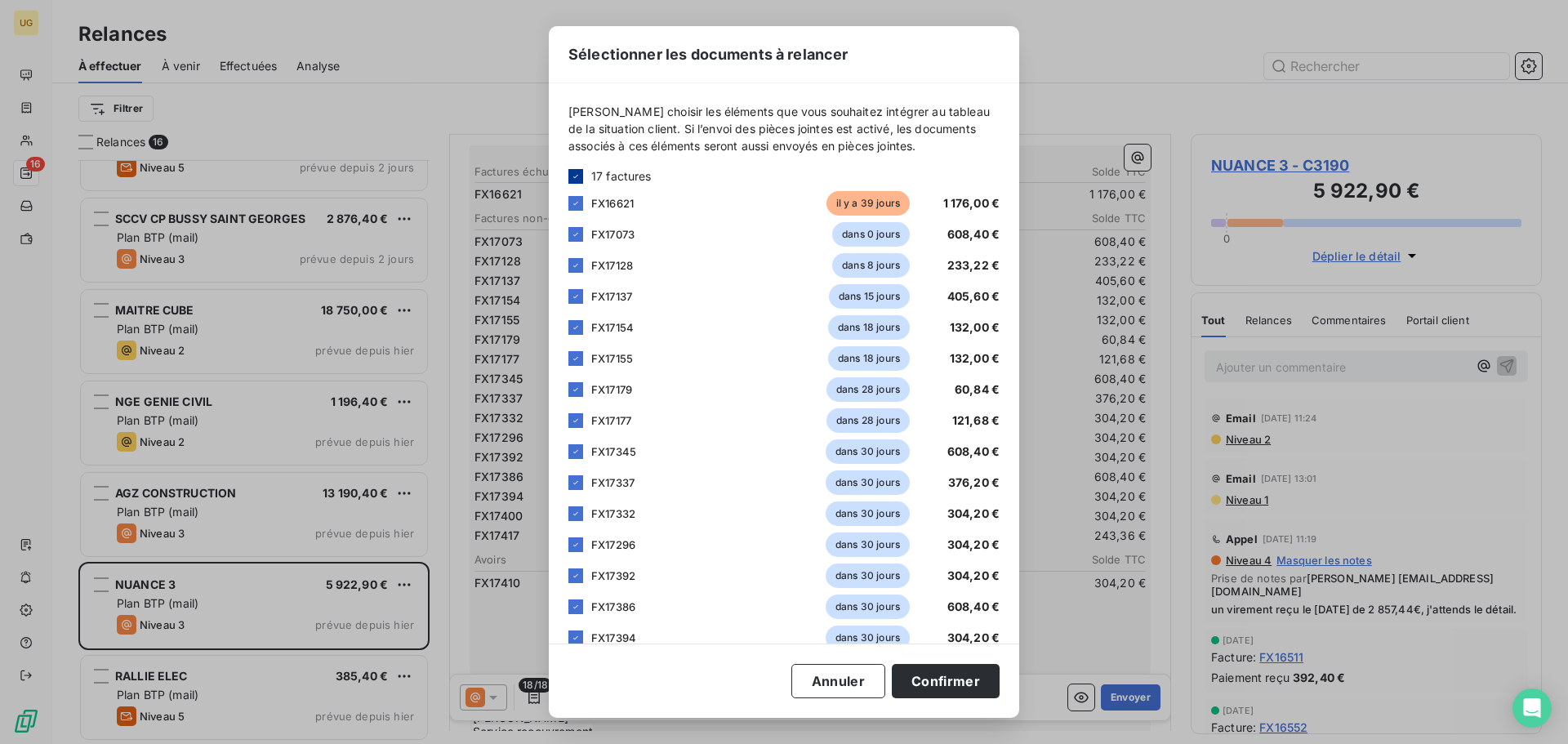
click at [576, 176] on icon at bounding box center [576, 176] width 5 height 3
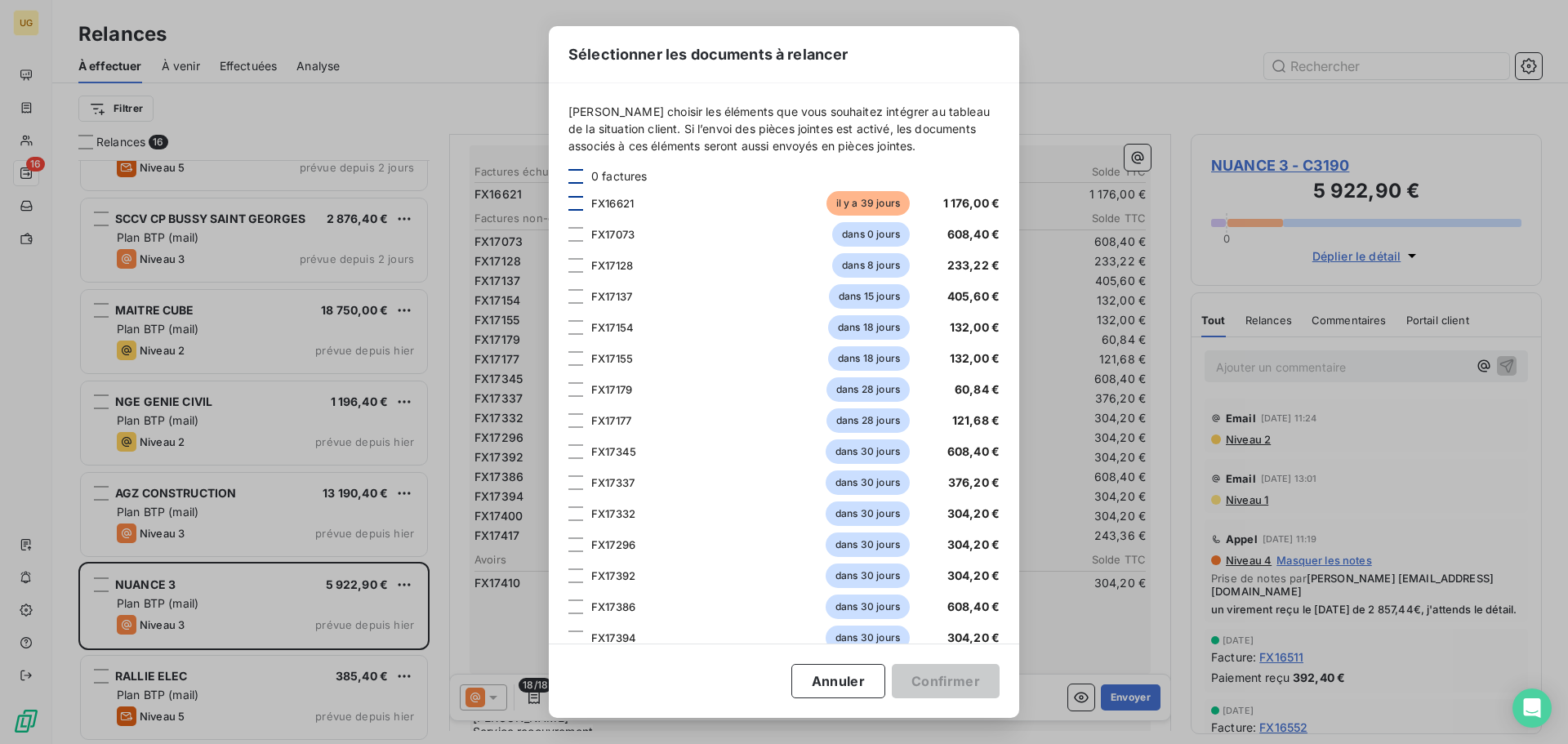
click at [571, 203] on div at bounding box center [576, 203] width 15 height 15
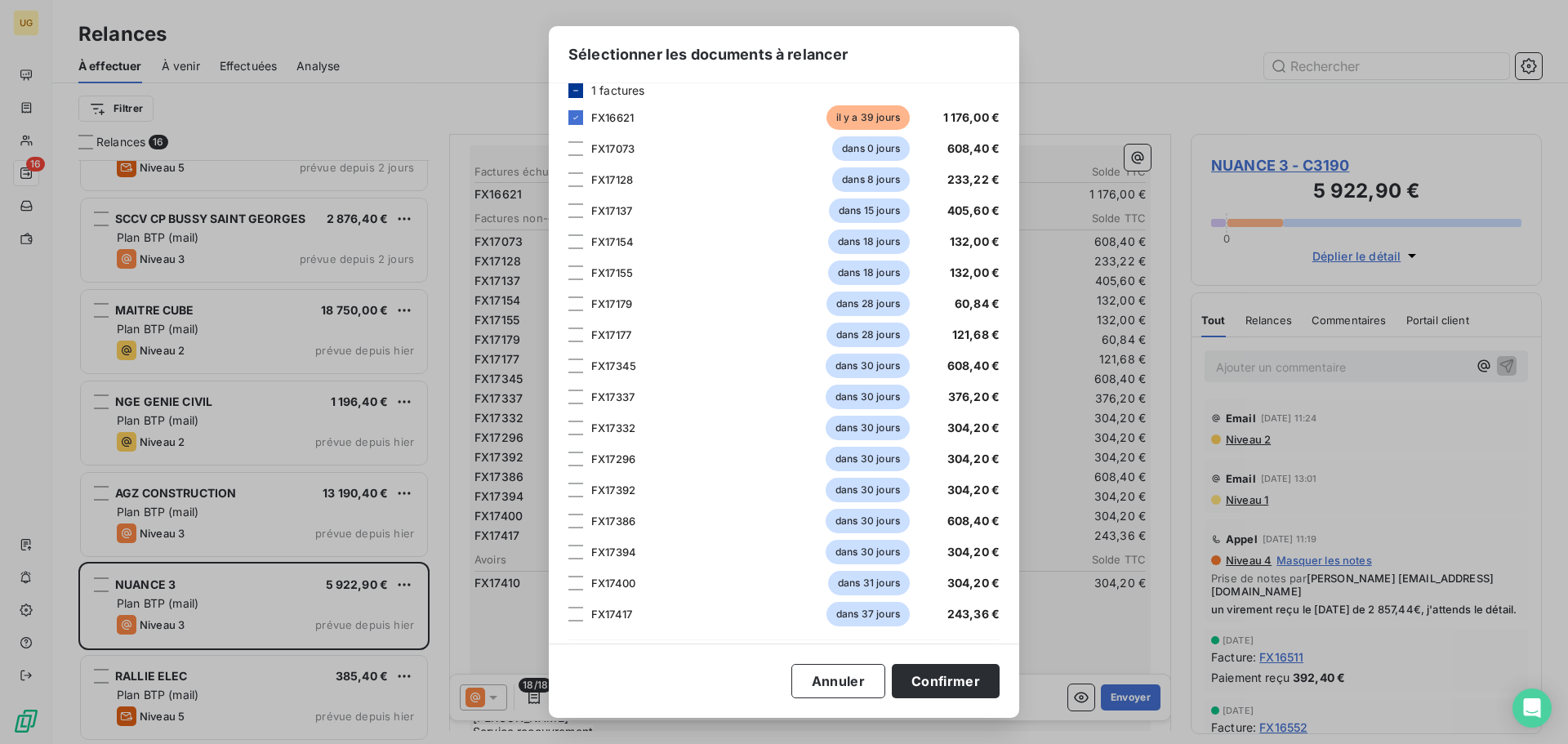
scroll to position [163, 0]
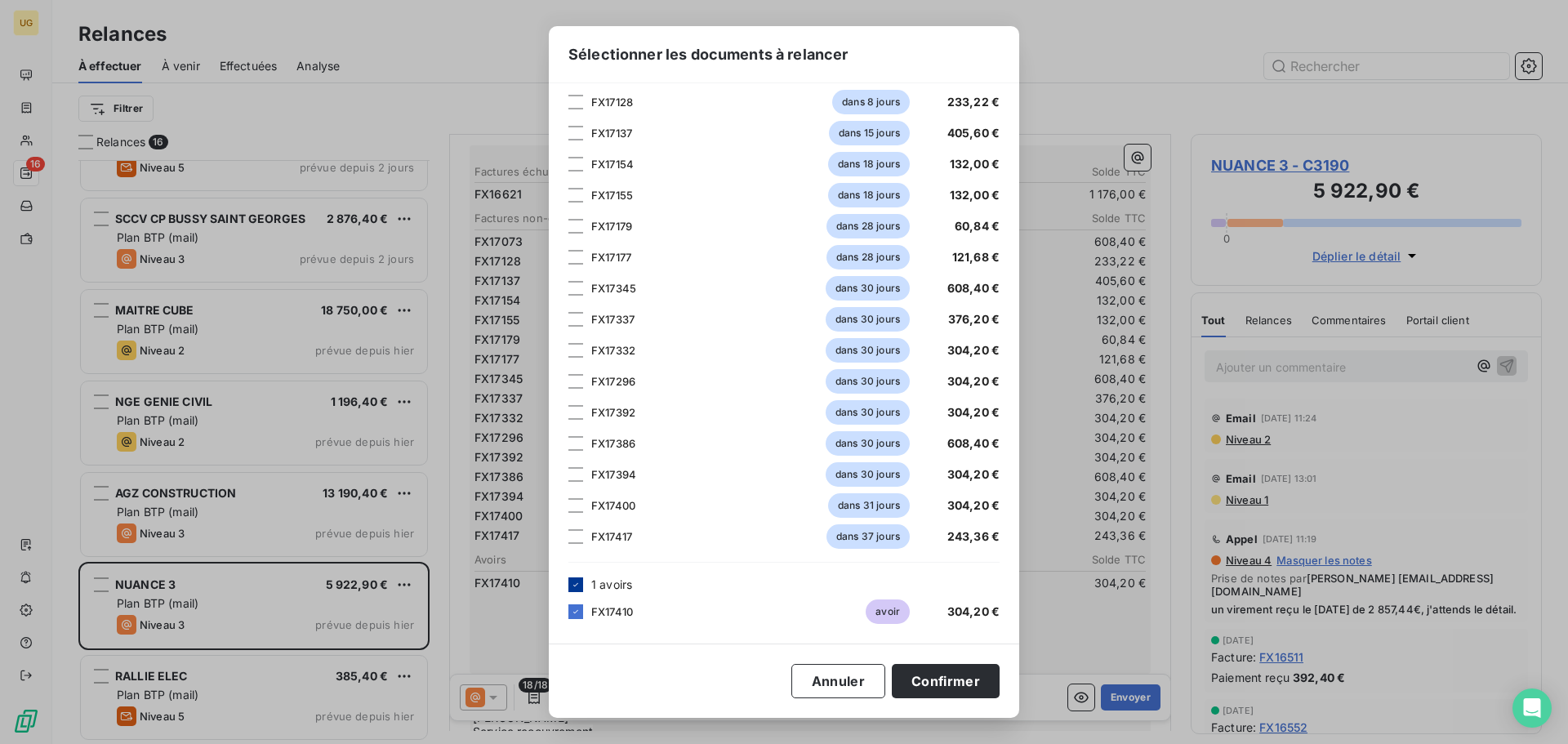
click at [580, 582] on icon at bounding box center [576, 585] width 10 height 10
click at [931, 684] on button "Confirmer" at bounding box center [945, 680] width 108 height 34
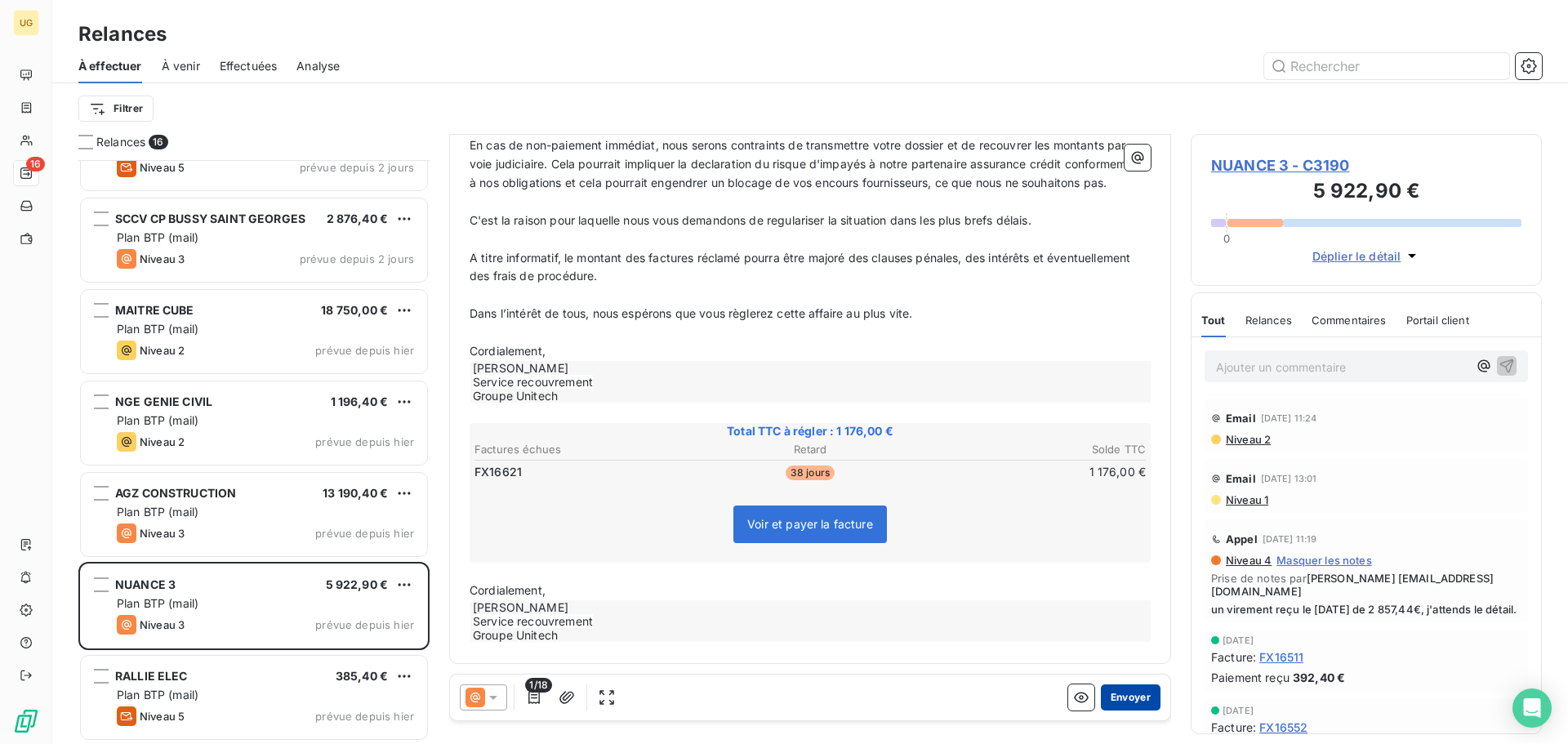
click at [1112, 700] on button "Envoyer" at bounding box center [1130, 697] width 59 height 26
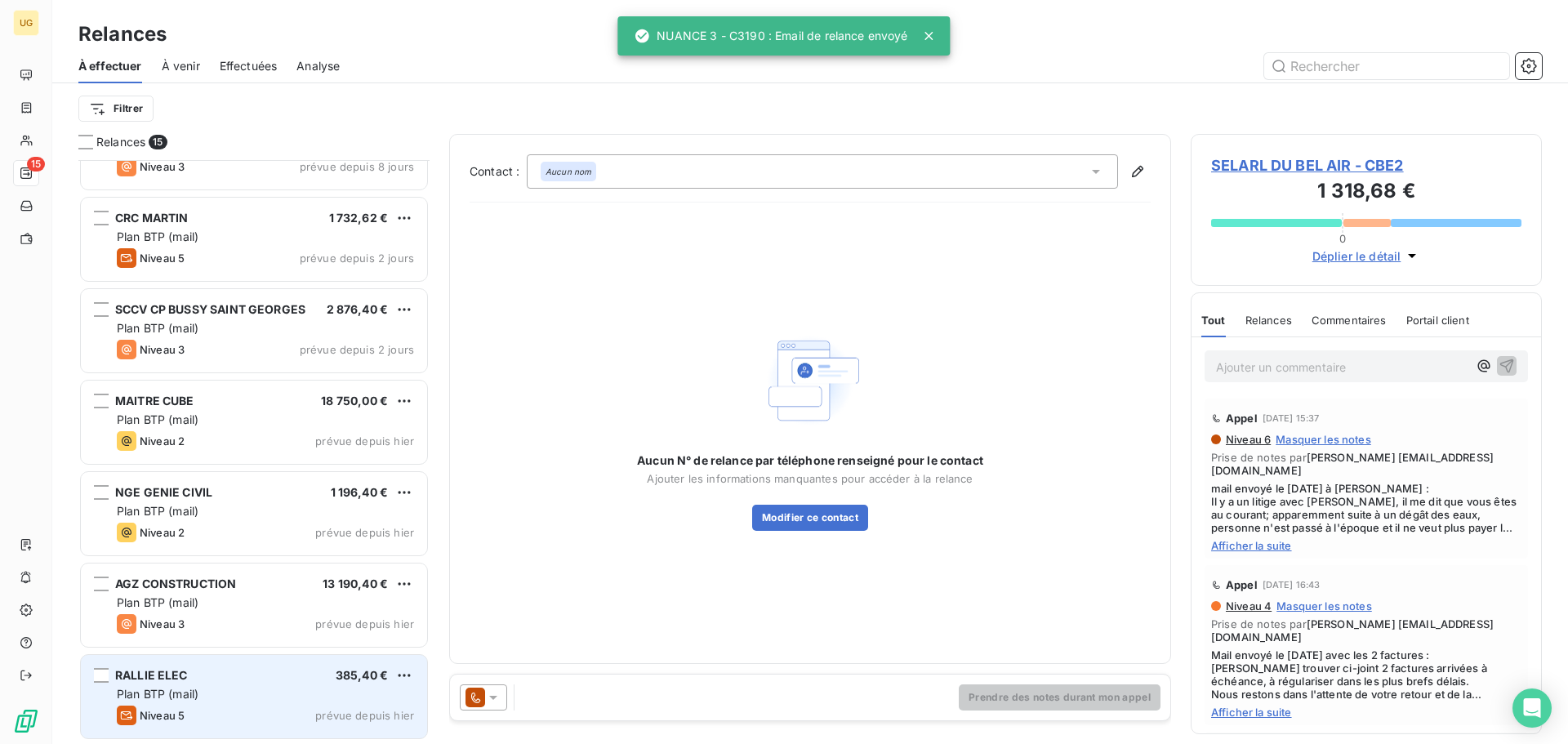
scroll to position [788, 0]
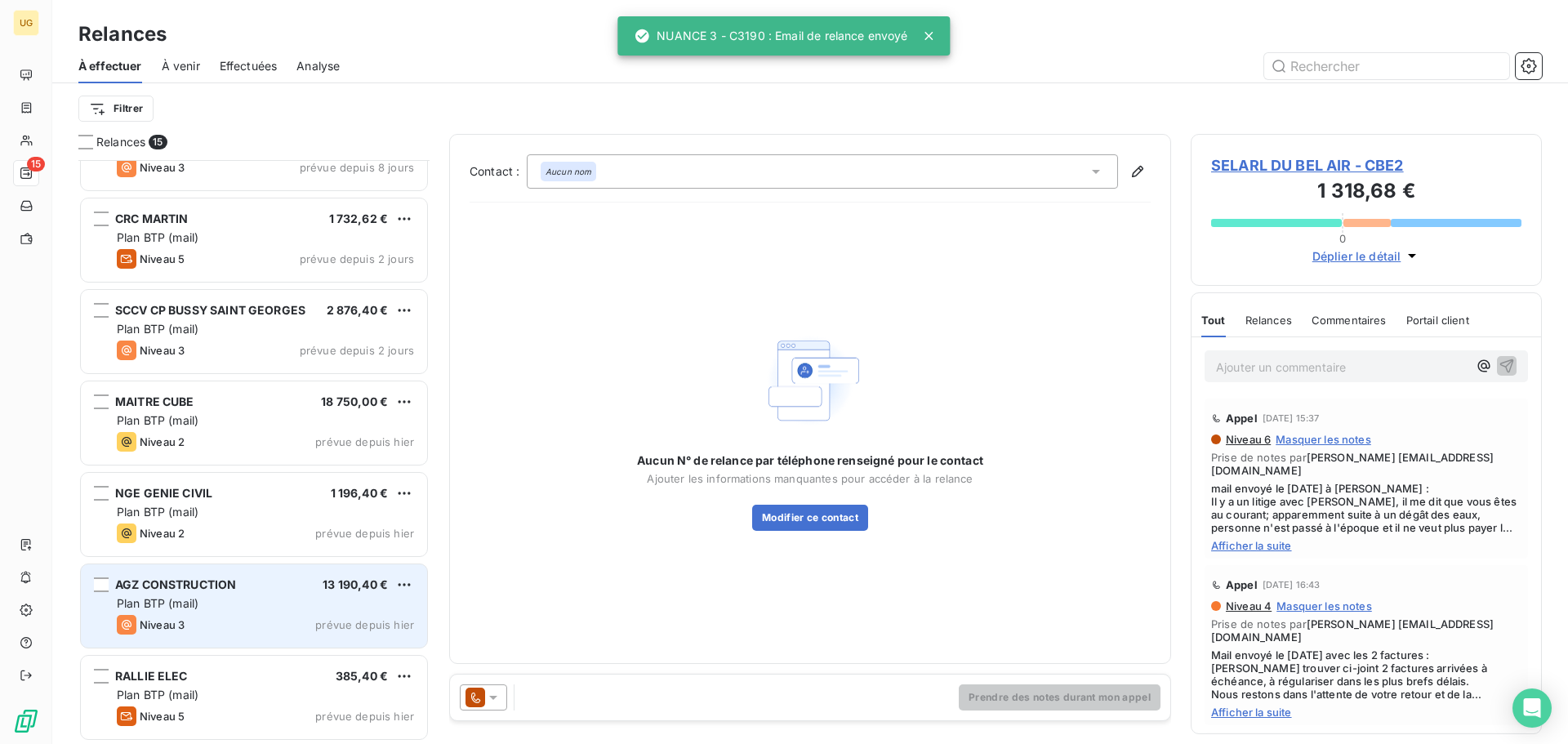
click at [292, 599] on div "Plan BTP (mail)" at bounding box center [265, 603] width 297 height 17
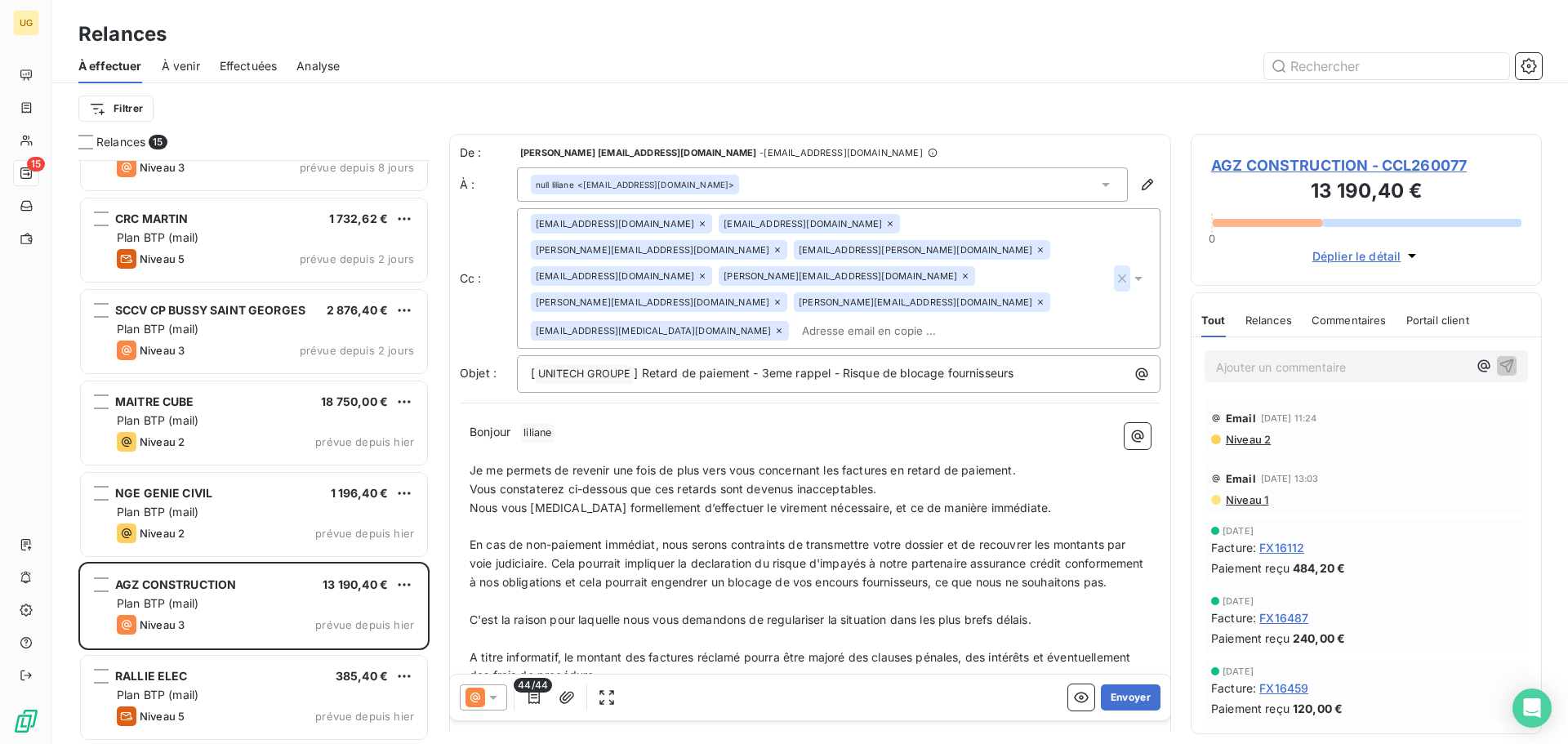
click at [1114, 270] on icon "button" at bounding box center [1122, 279] width 17 height 17
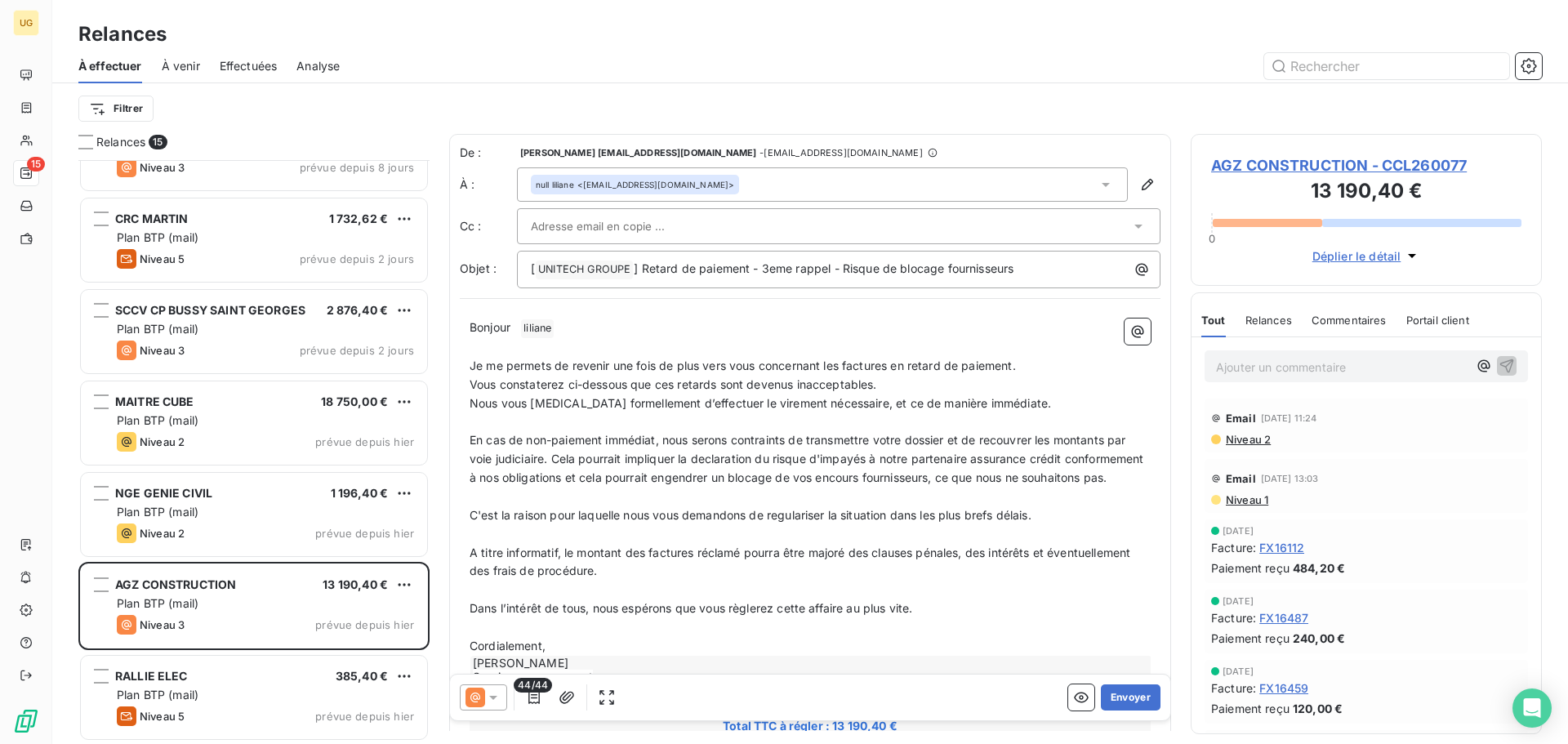
click at [935, 102] on div "Filtrer" at bounding box center [810, 108] width 1463 height 31
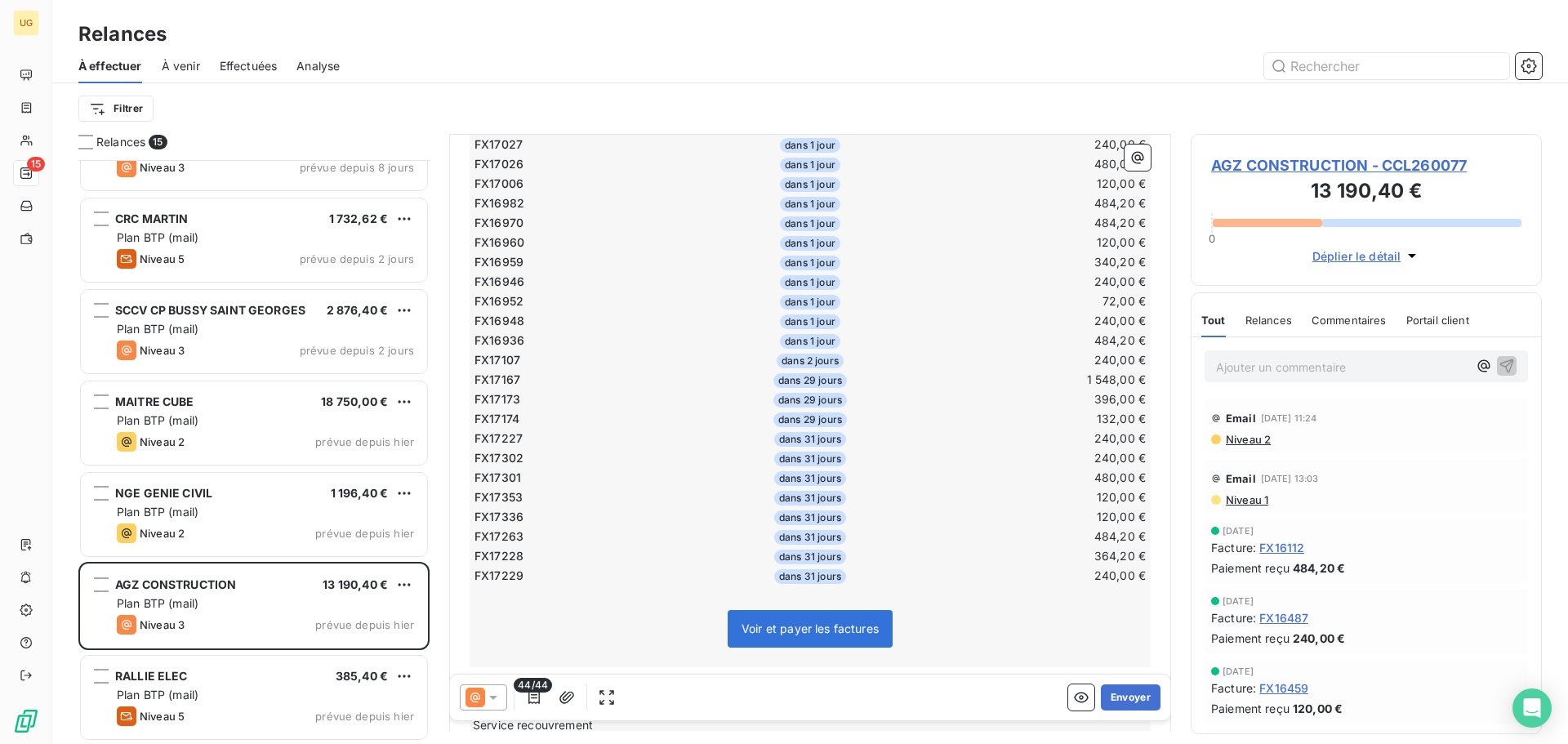
scroll to position [1065, 0]
click at [531, 697] on icon "button" at bounding box center [534, 698] width 12 height 13
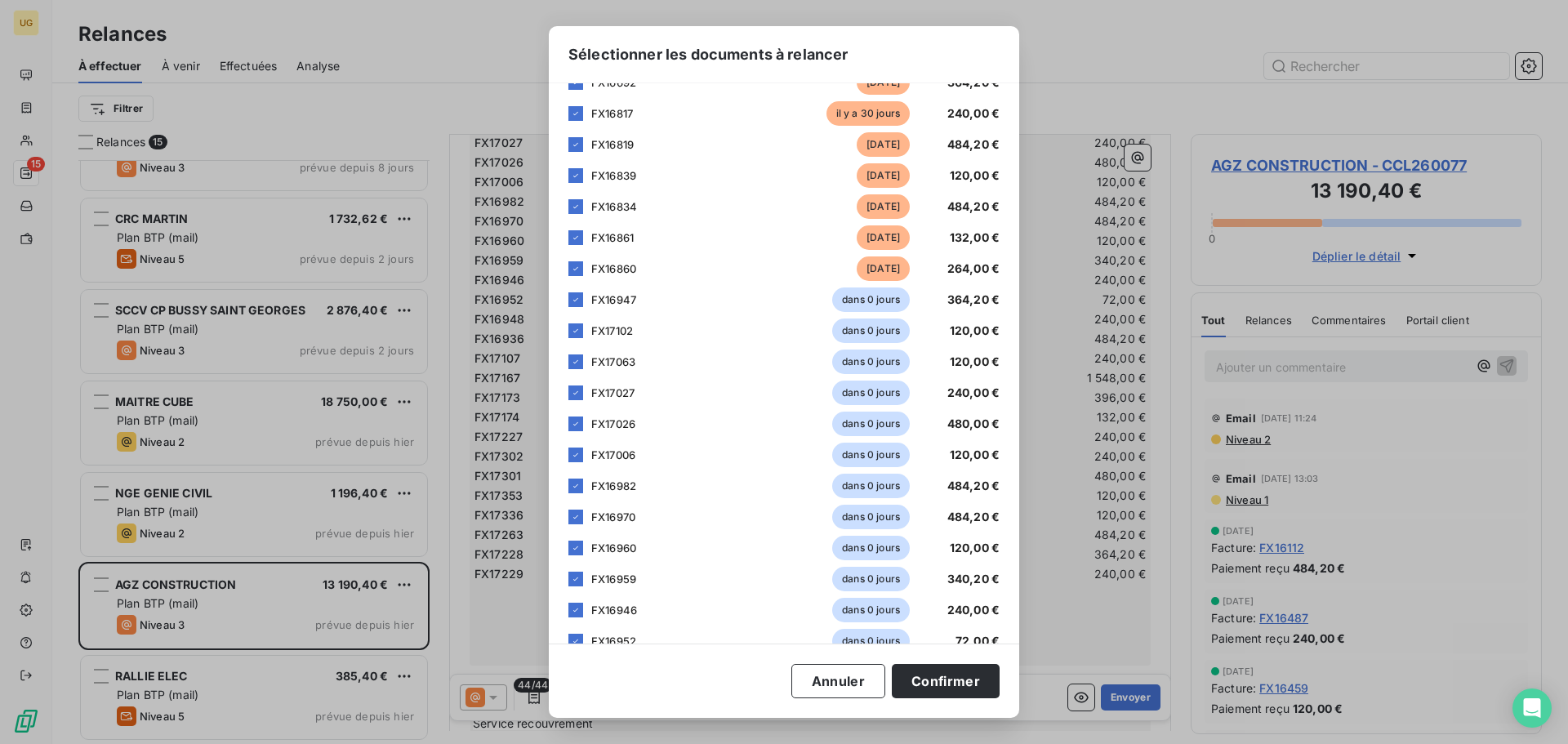
scroll to position [490, 0]
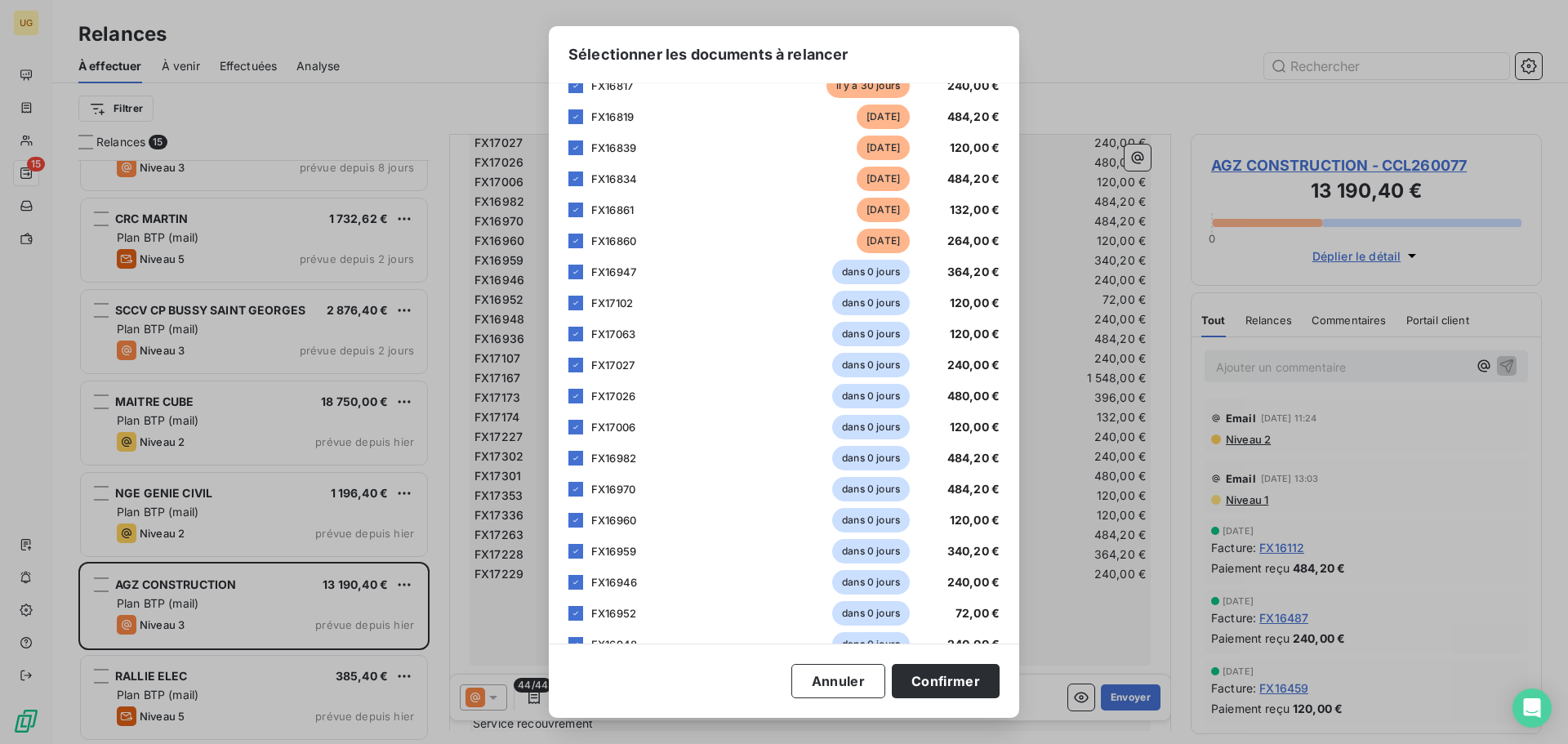
drag, startPoint x: 567, startPoint y: 270, endPoint x: 566, endPoint y: 293, distance: 23.0
click at [566, 270] on div "[PERSON_NAME] choisir les éléments que vous souhaitez intégrer au tableau de la…" at bounding box center [784, 363] width 470 height 560
click at [574, 269] on icon at bounding box center [576, 272] width 10 height 10
click at [576, 306] on icon at bounding box center [576, 303] width 10 height 10
drag, startPoint x: 575, startPoint y: 330, endPoint x: 577, endPoint y: 338, distance: 8.2
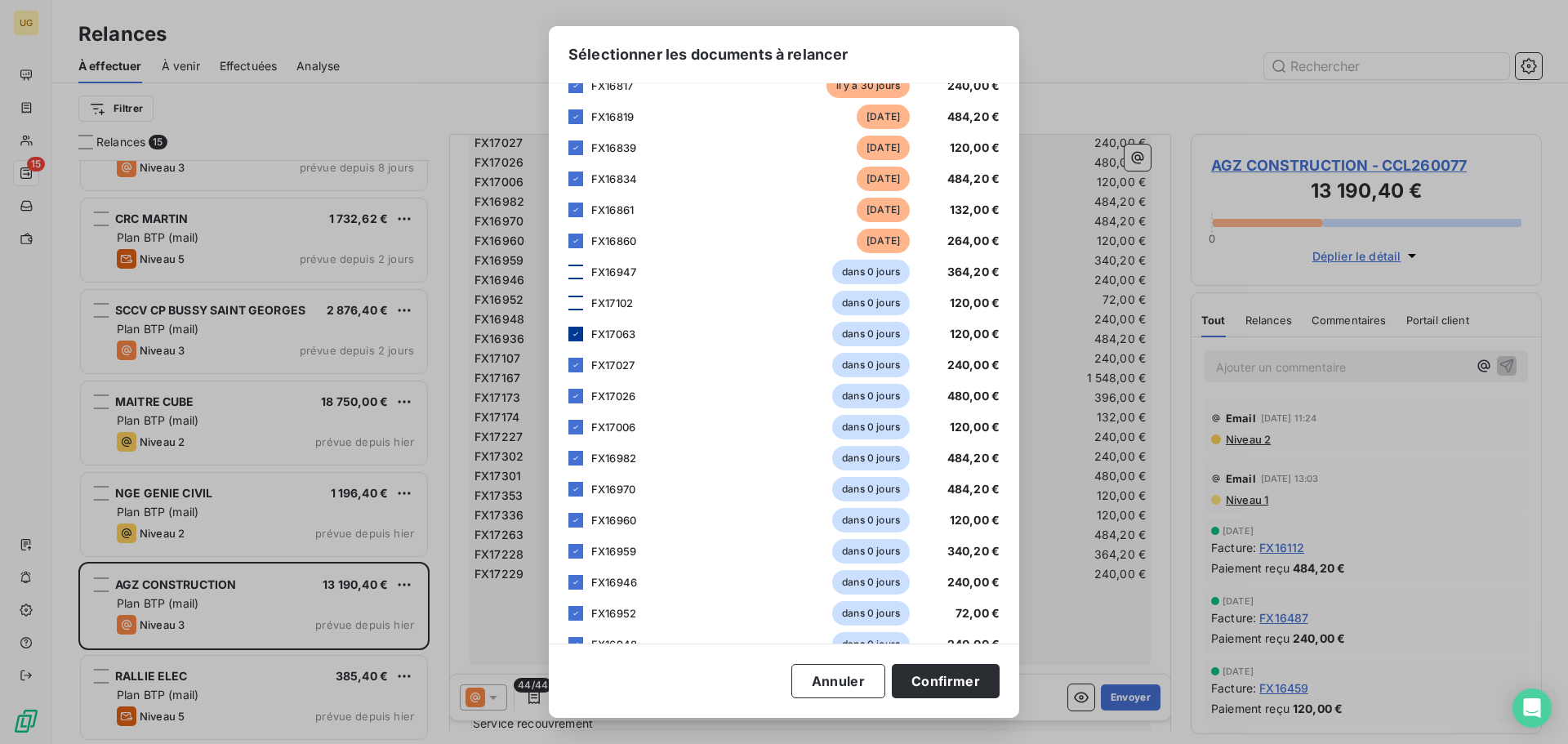
click at [577, 334] on icon at bounding box center [576, 334] width 10 height 10
click at [576, 357] on div at bounding box center [576, 365] width 15 height 15
click at [573, 394] on icon at bounding box center [576, 396] width 10 height 10
click at [573, 426] on icon at bounding box center [576, 428] width 10 height 10
click at [573, 459] on icon at bounding box center [576, 459] width 10 height 10
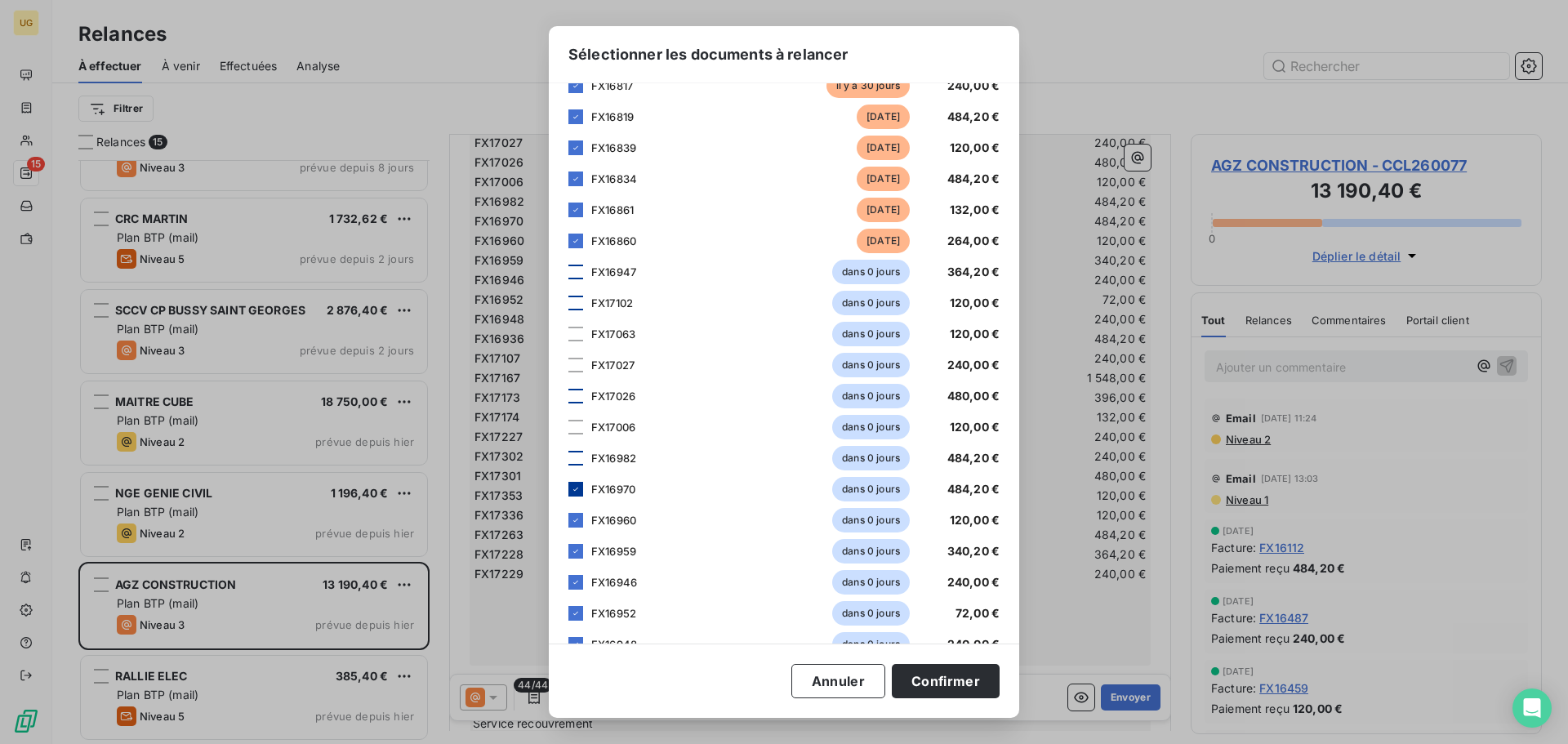
click at [574, 488] on icon at bounding box center [576, 490] width 10 height 10
click at [579, 520] on icon at bounding box center [576, 521] width 10 height 10
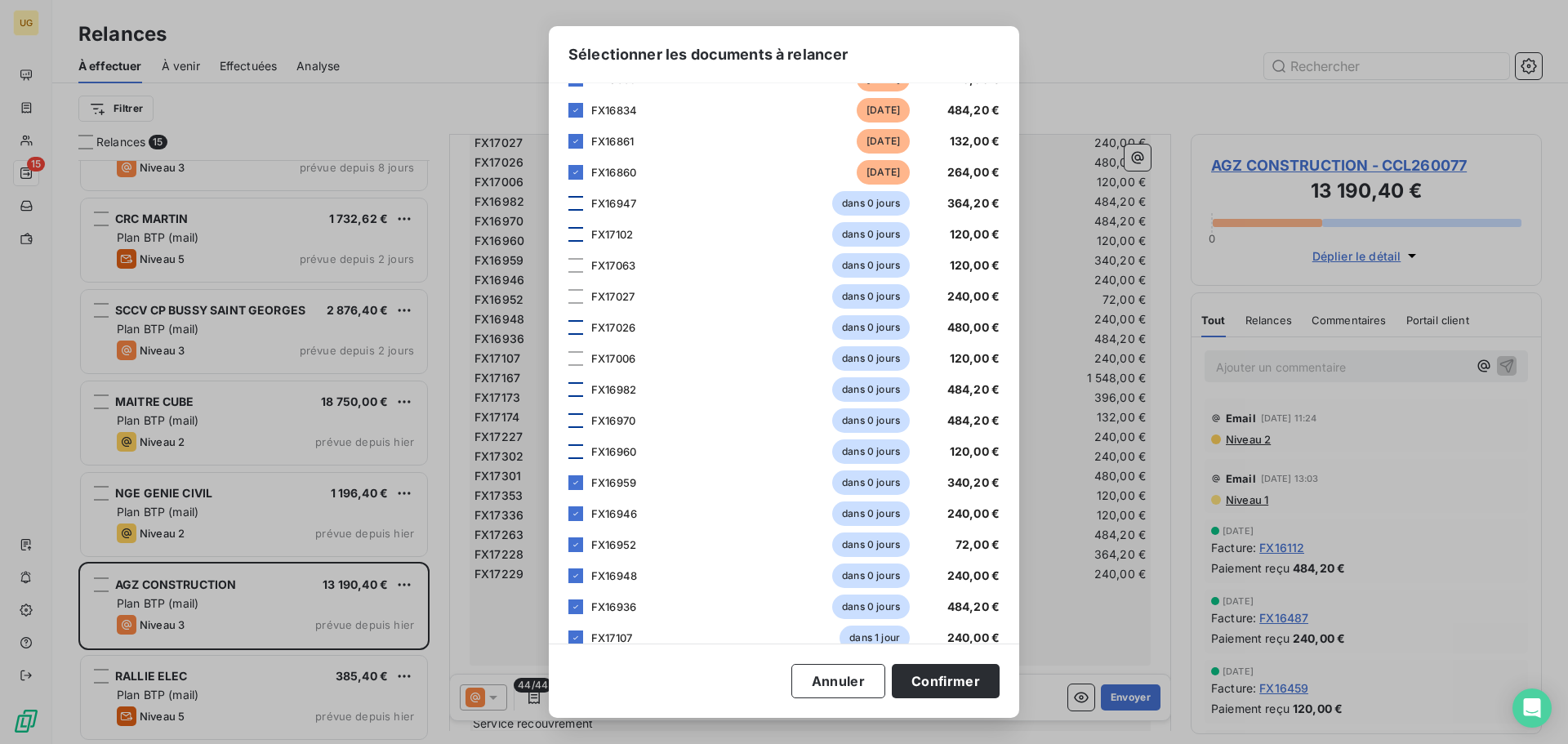
scroll to position [654, 0]
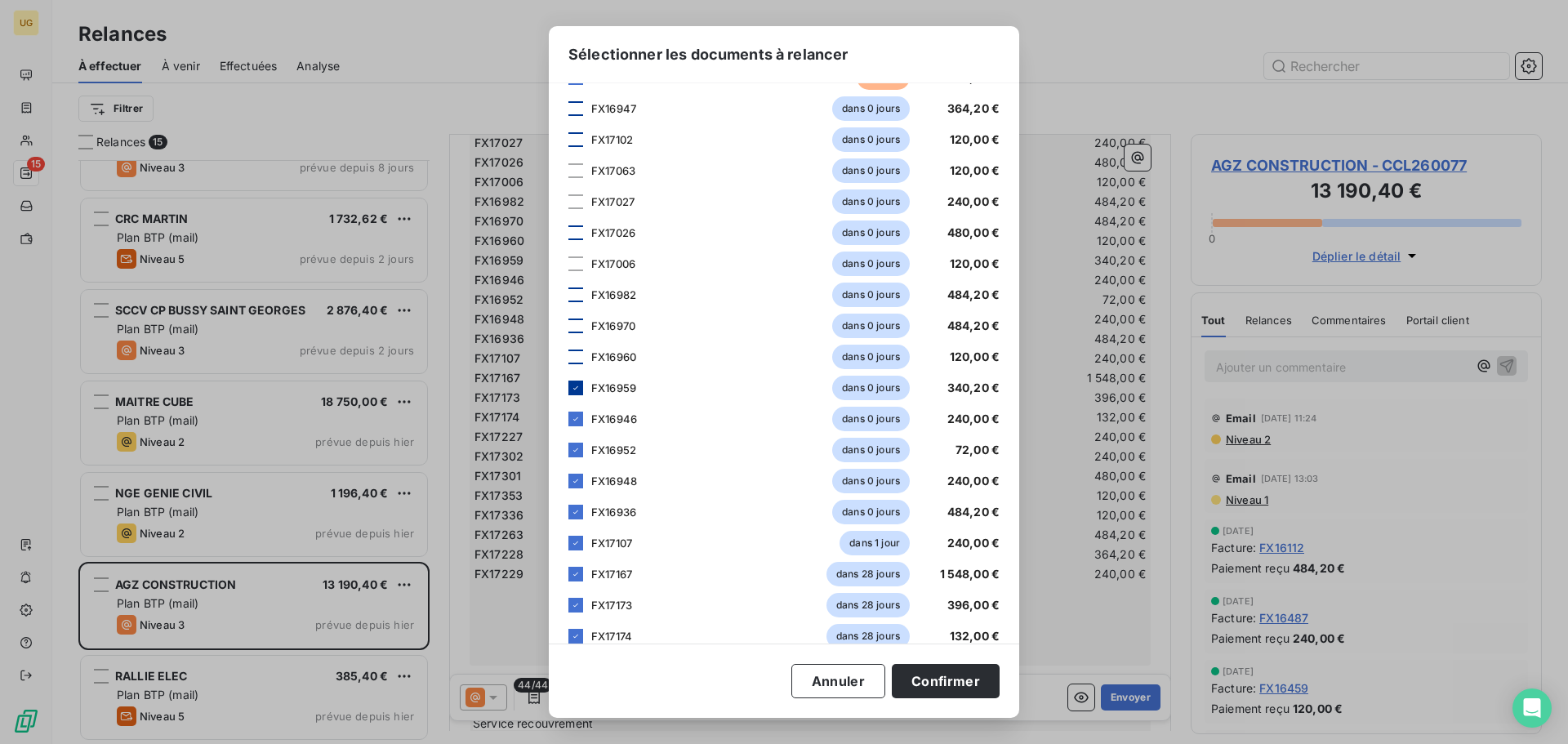
click at [576, 386] on icon at bounding box center [576, 388] width 10 height 10
click at [571, 418] on icon at bounding box center [576, 419] width 10 height 10
click at [579, 444] on div at bounding box center [576, 450] width 15 height 15
drag, startPoint x: 573, startPoint y: 480, endPoint x: 576, endPoint y: 507, distance: 27.2
click at [574, 481] on icon at bounding box center [576, 481] width 10 height 10
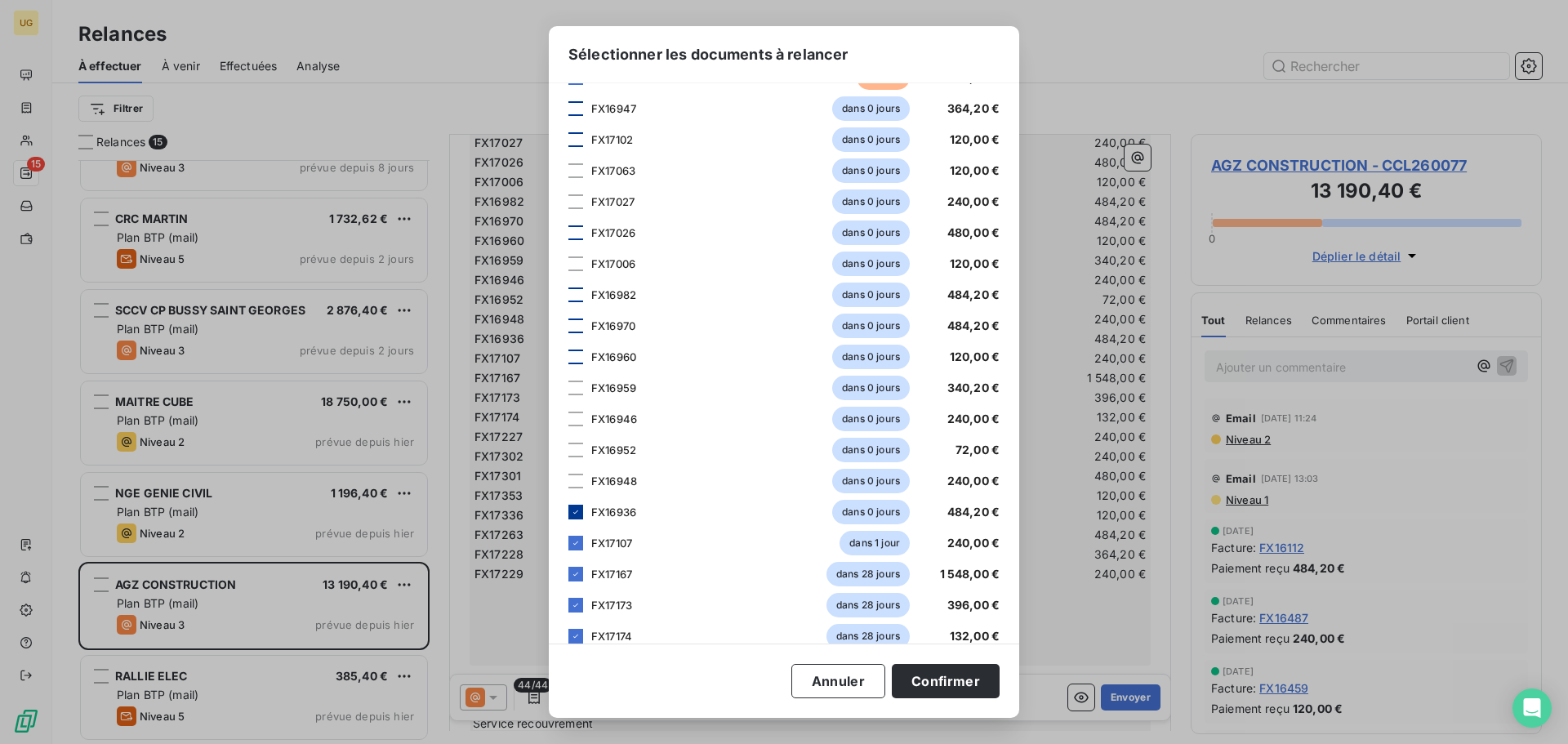
click at [575, 511] on icon at bounding box center [576, 512] width 10 height 10
click at [573, 541] on icon at bounding box center [576, 543] width 10 height 10
click at [579, 571] on icon at bounding box center [576, 574] width 10 height 10
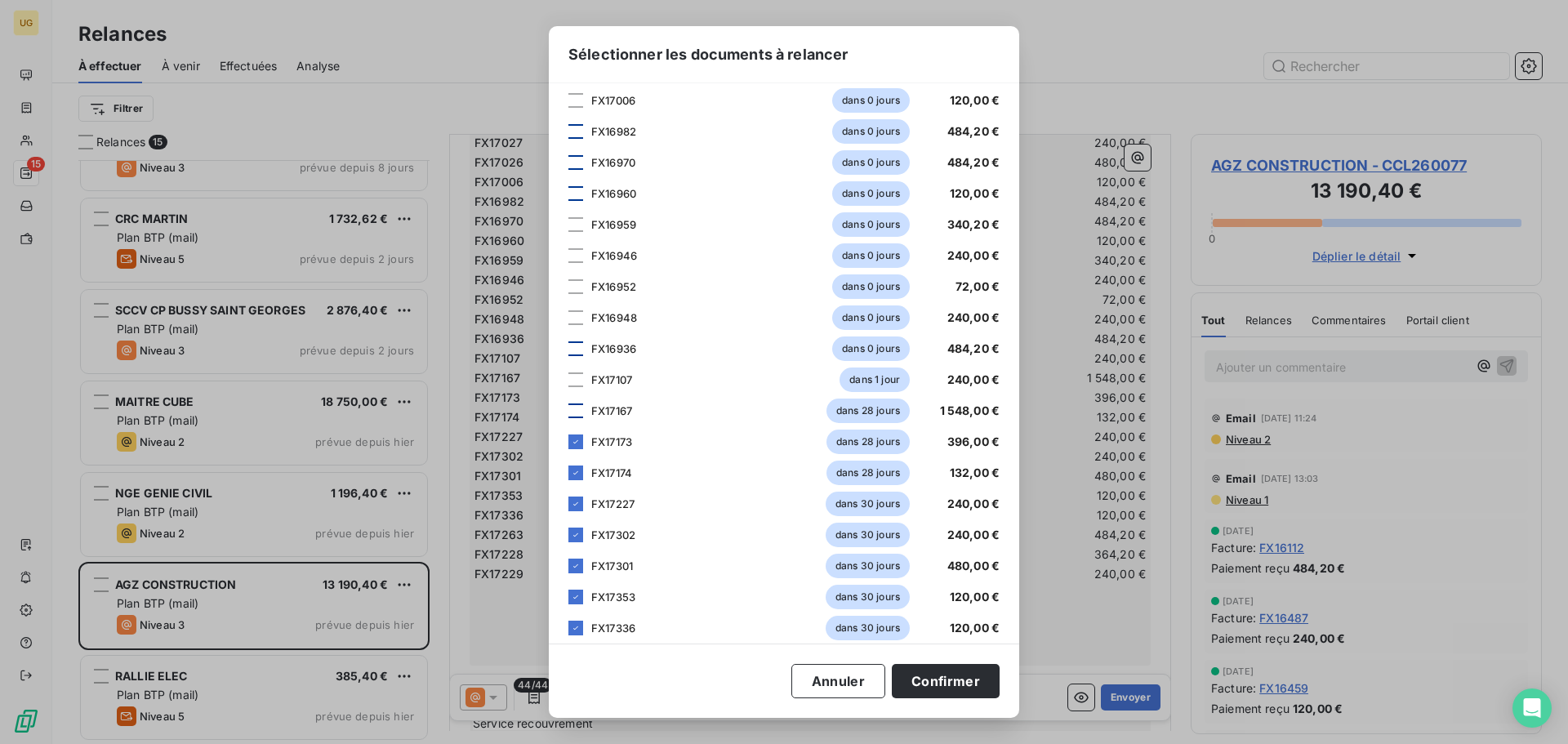
drag, startPoint x: 579, startPoint y: 442, endPoint x: 577, endPoint y: 454, distance: 12.2
click at [579, 443] on icon at bounding box center [576, 442] width 10 height 10
drag, startPoint x: 572, startPoint y: 469, endPoint x: 578, endPoint y: 491, distance: 22.8
click at [573, 469] on icon at bounding box center [576, 473] width 10 height 10
click at [580, 505] on icon at bounding box center [576, 504] width 10 height 10
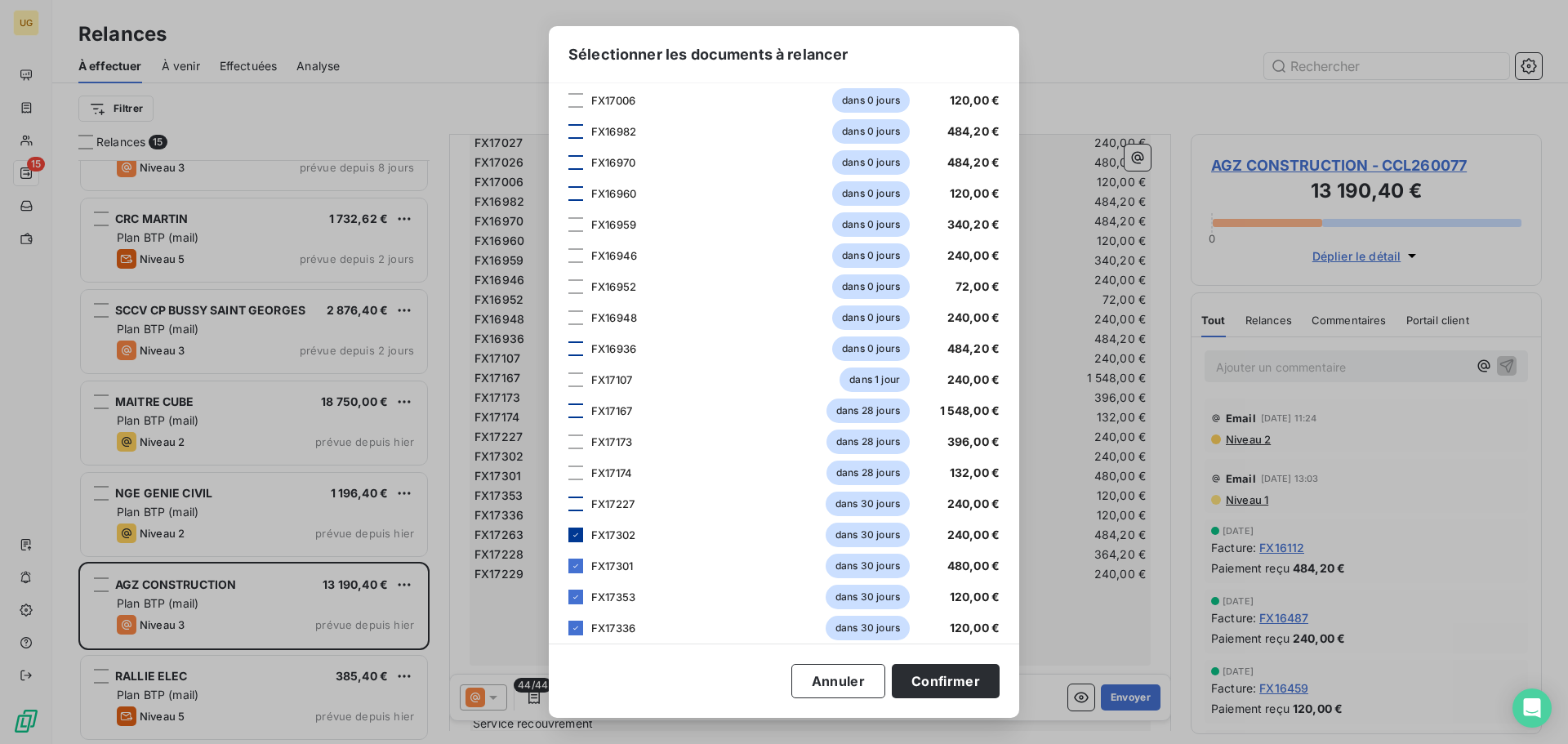
click at [571, 532] on icon at bounding box center [576, 535] width 10 height 10
click at [574, 562] on icon at bounding box center [576, 566] width 10 height 10
click at [578, 592] on div at bounding box center [576, 598] width 15 height 15
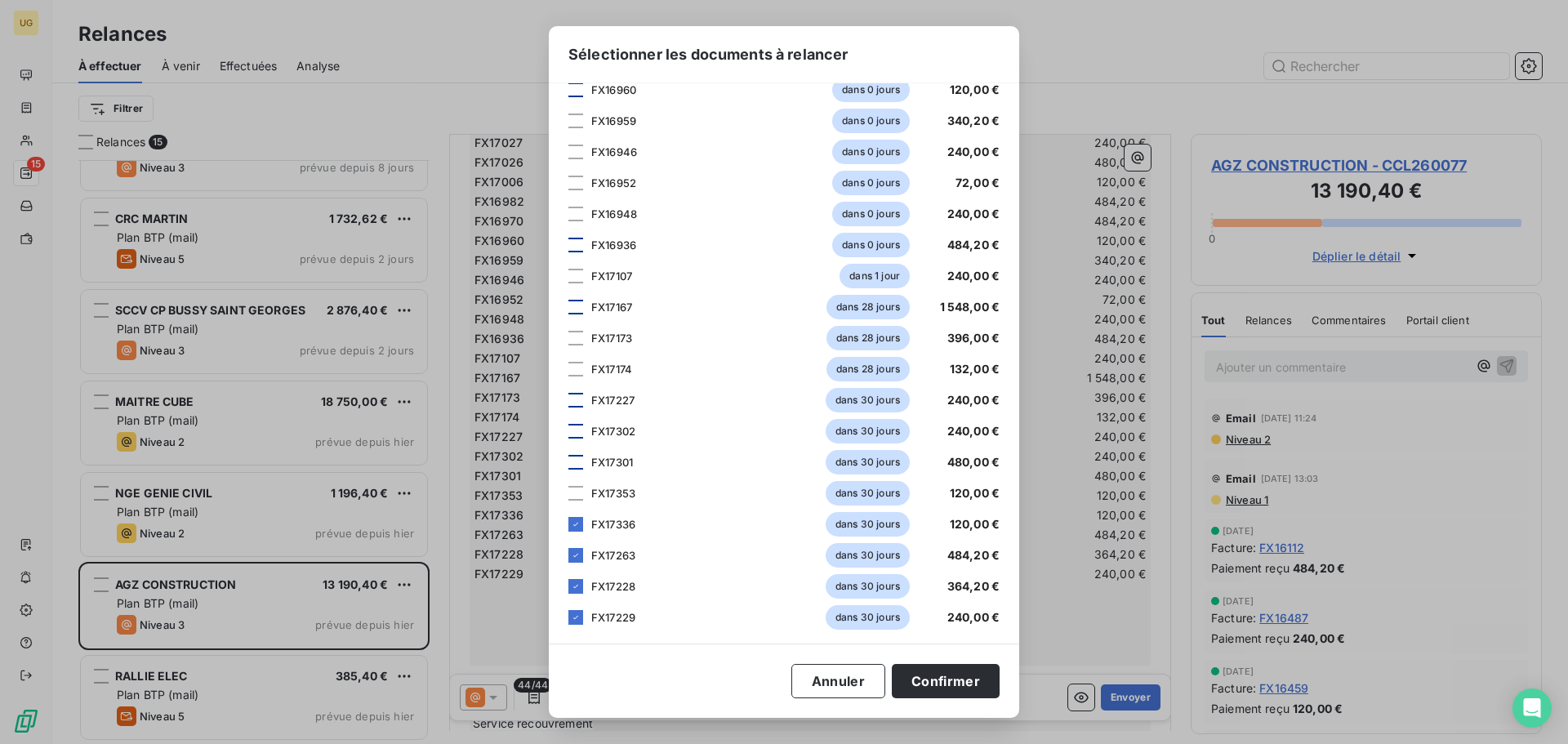
scroll to position [926, 0]
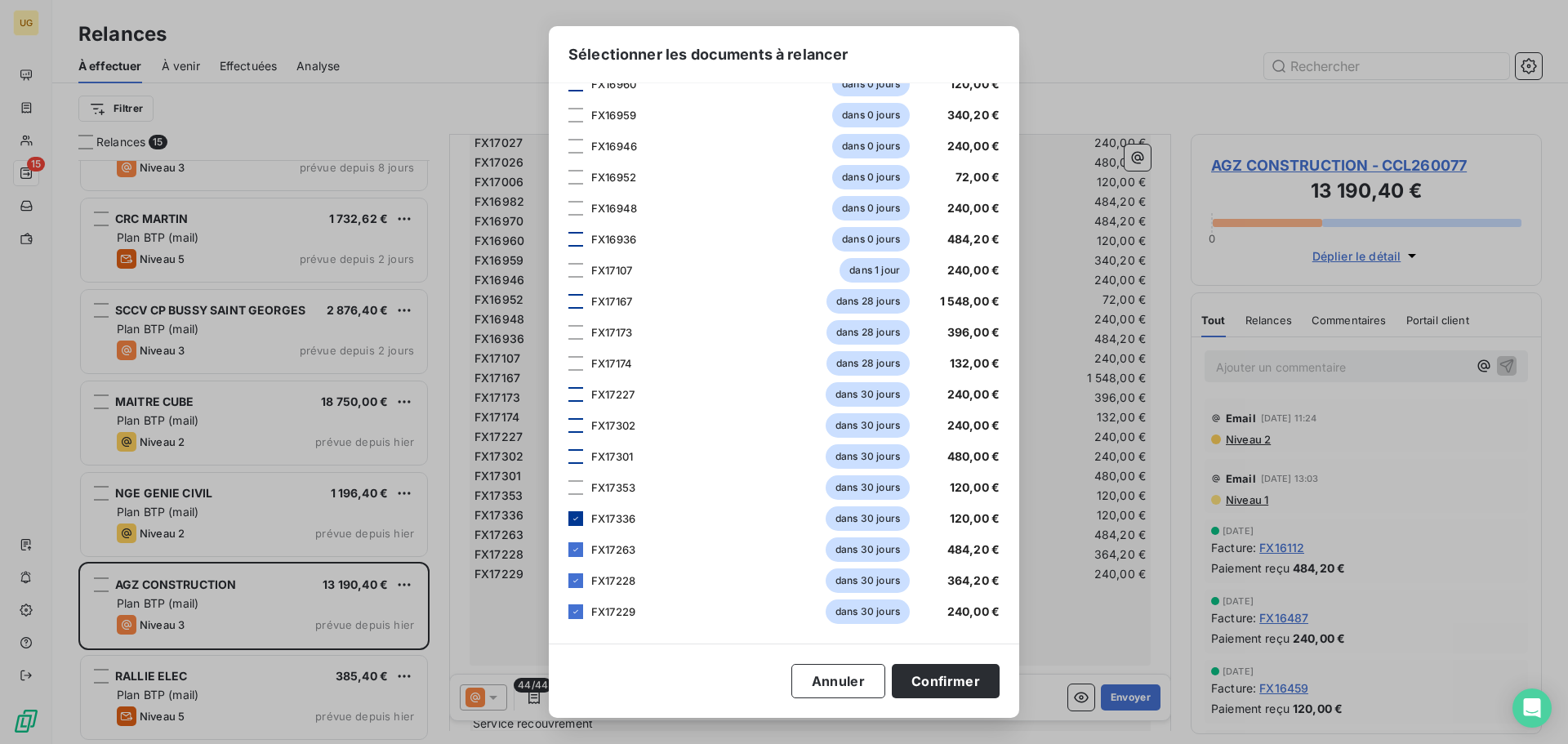
click at [579, 517] on icon at bounding box center [576, 519] width 10 height 10
click at [576, 547] on icon at bounding box center [576, 550] width 10 height 10
click at [576, 578] on icon at bounding box center [576, 581] width 10 height 10
click at [574, 615] on icon at bounding box center [576, 612] width 10 height 10
click at [967, 691] on button "Confirmer" at bounding box center [945, 680] width 108 height 34
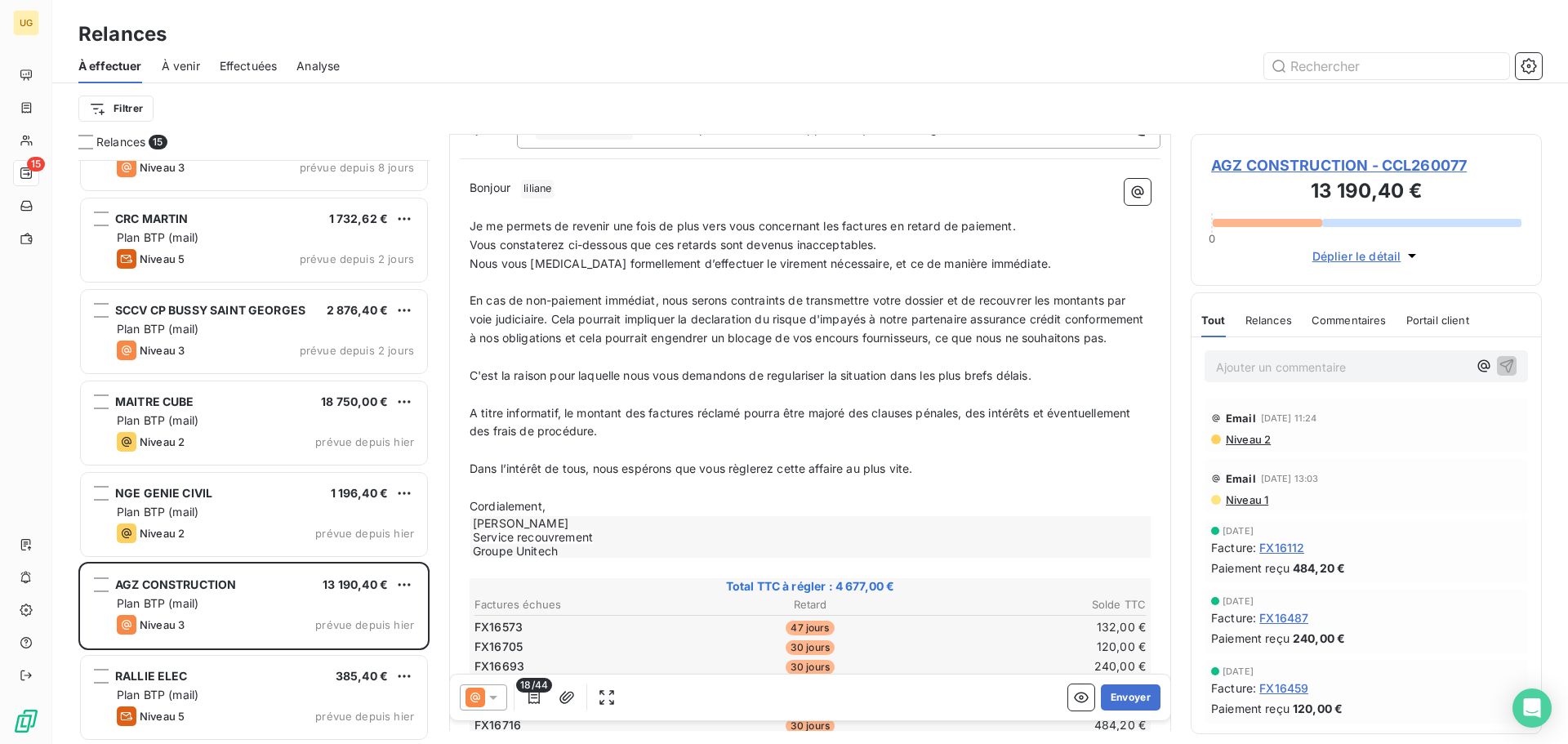
scroll to position [0, 0]
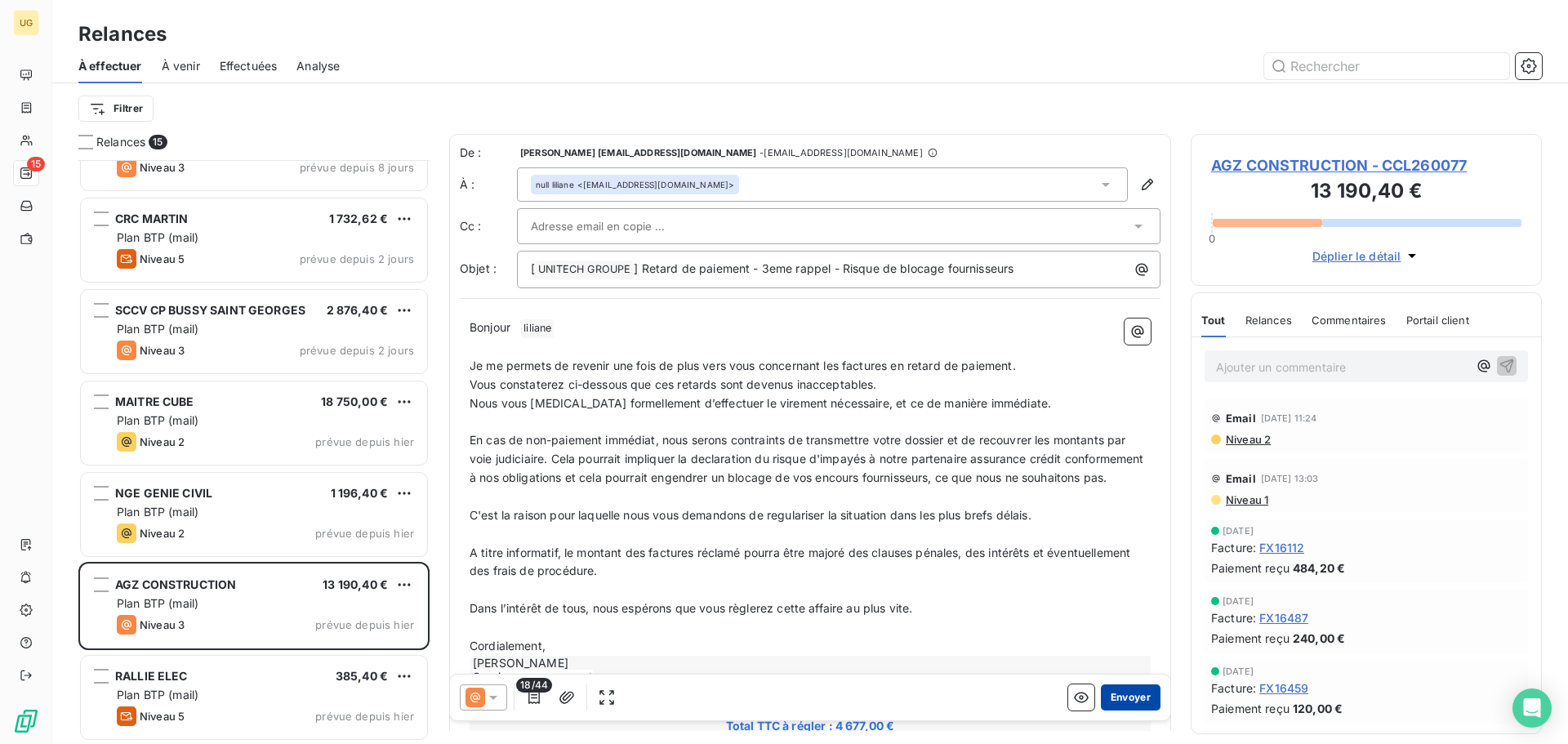
click at [1122, 702] on button "Envoyer" at bounding box center [1130, 697] width 59 height 26
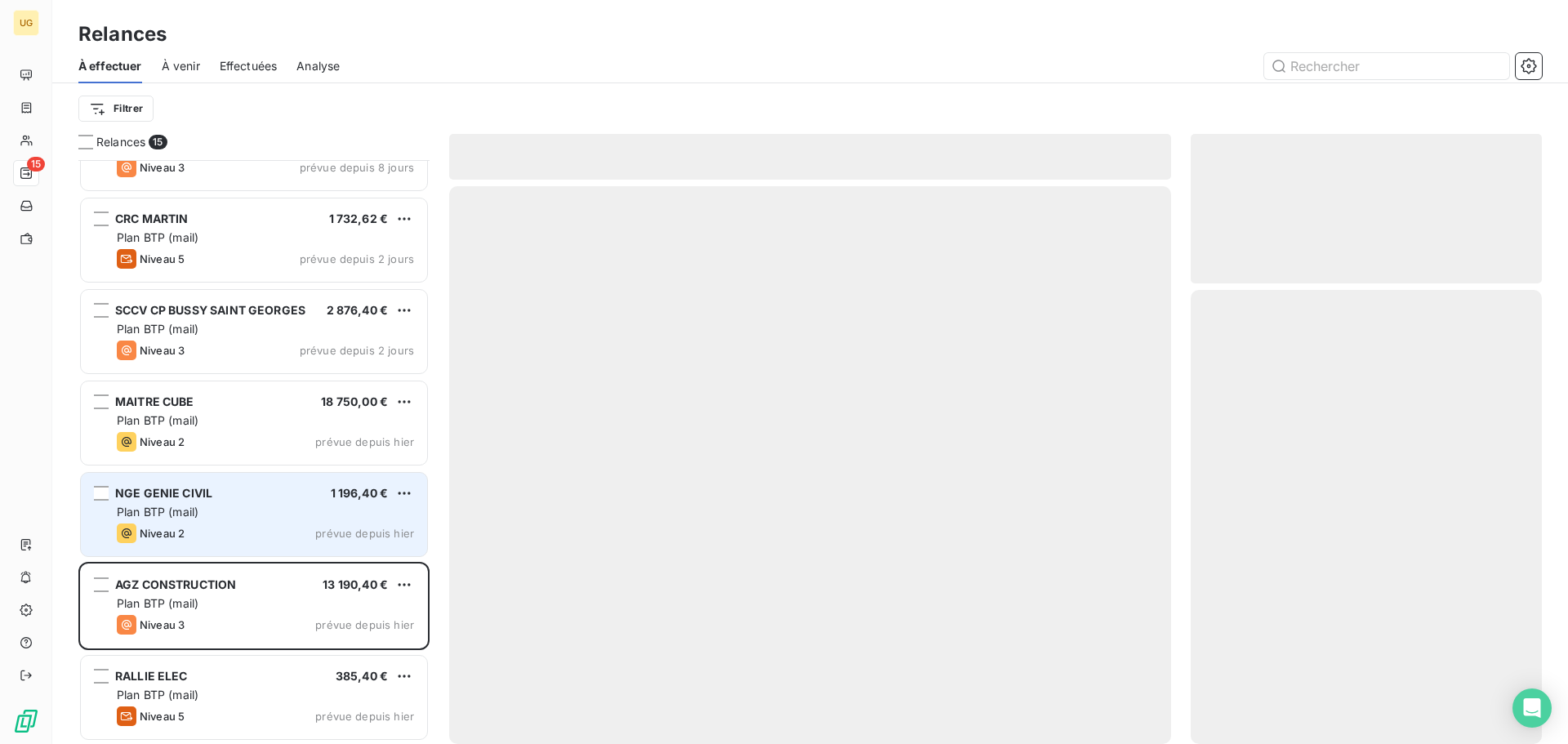
scroll to position [696, 0]
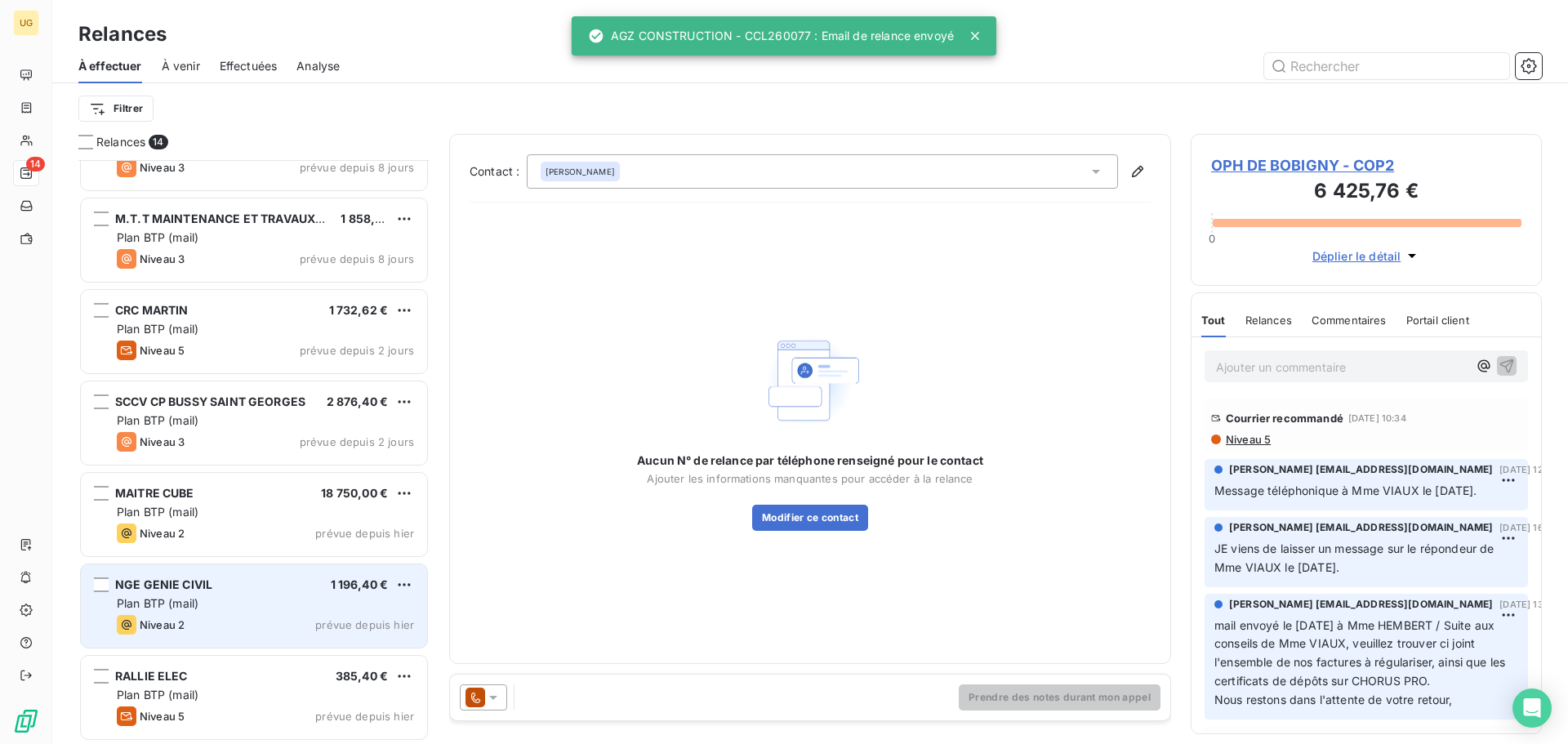
click at [288, 603] on div "Plan BTP (mail)" at bounding box center [265, 603] width 297 height 17
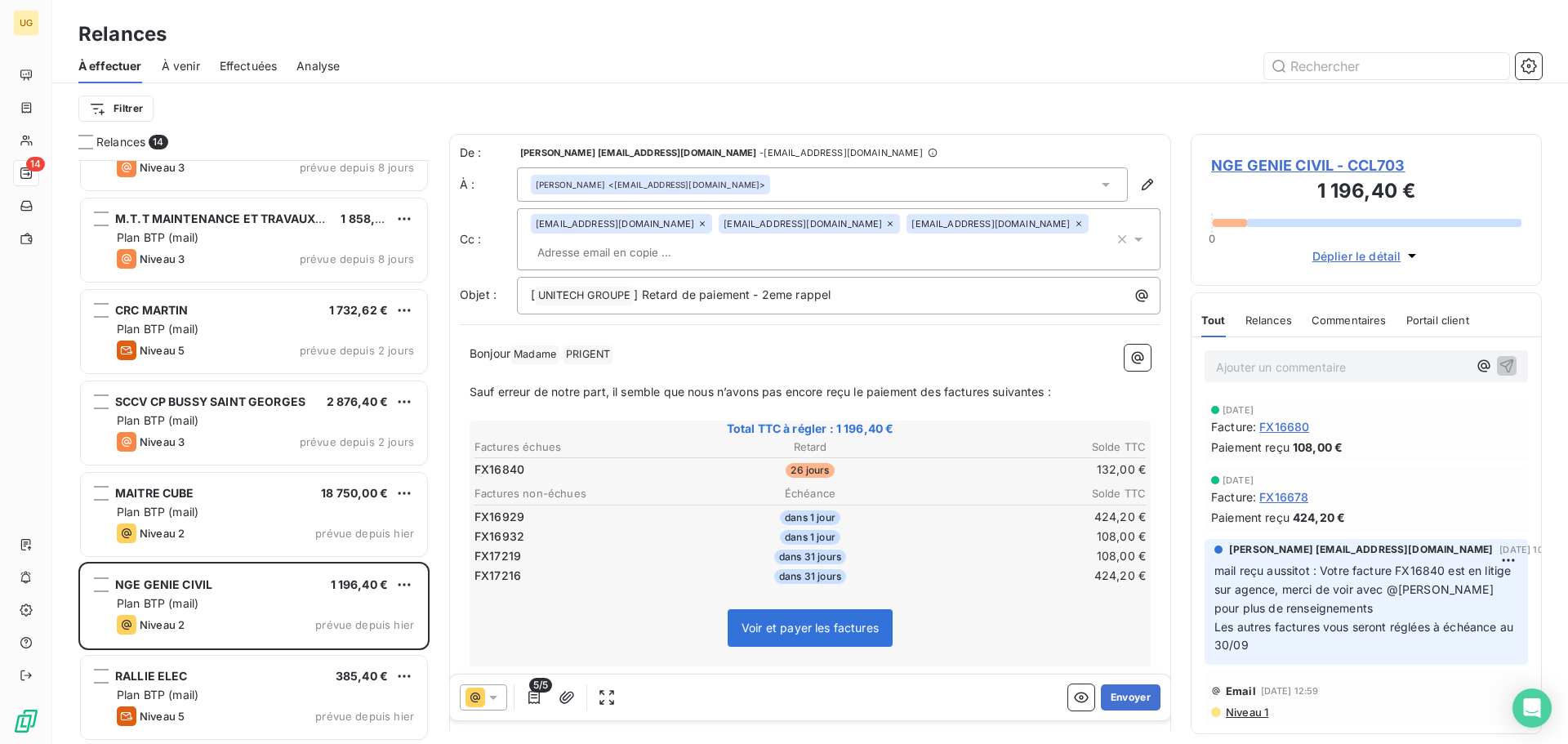
click at [499, 709] on div at bounding box center [483, 697] width 48 height 26
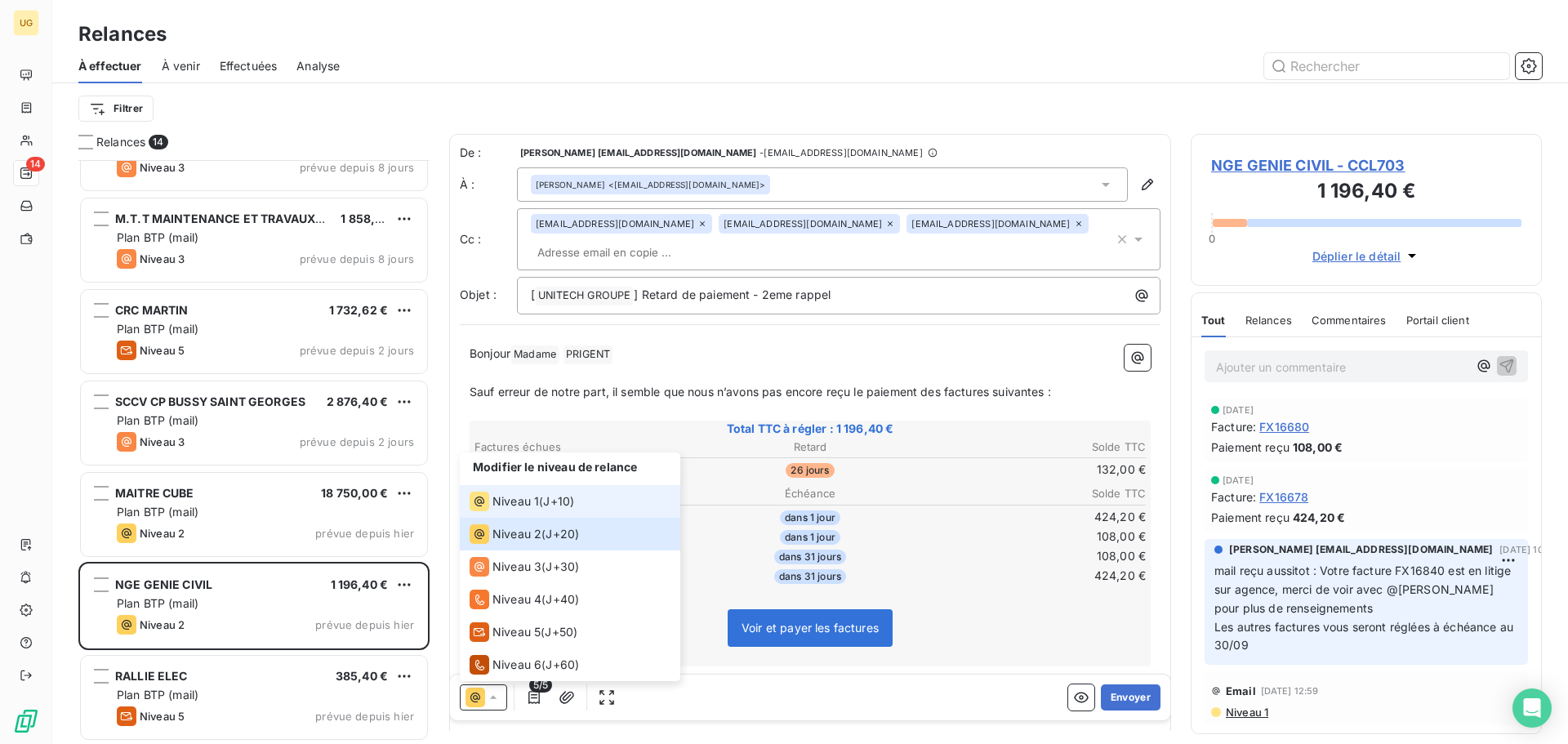
click at [530, 496] on span "Niveau 1" at bounding box center [515, 501] width 47 height 17
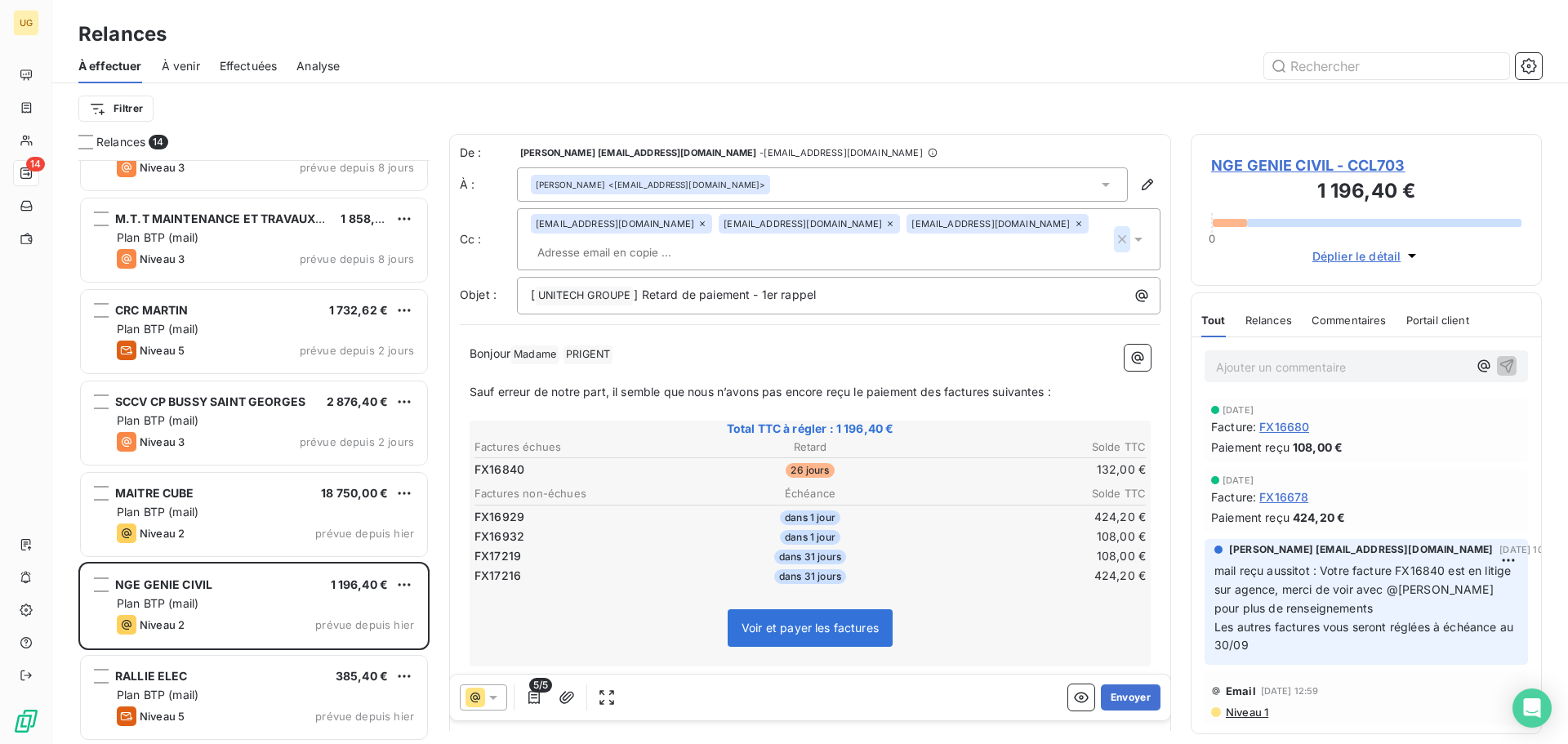
click at [1114, 231] on icon "button" at bounding box center [1122, 239] width 17 height 17
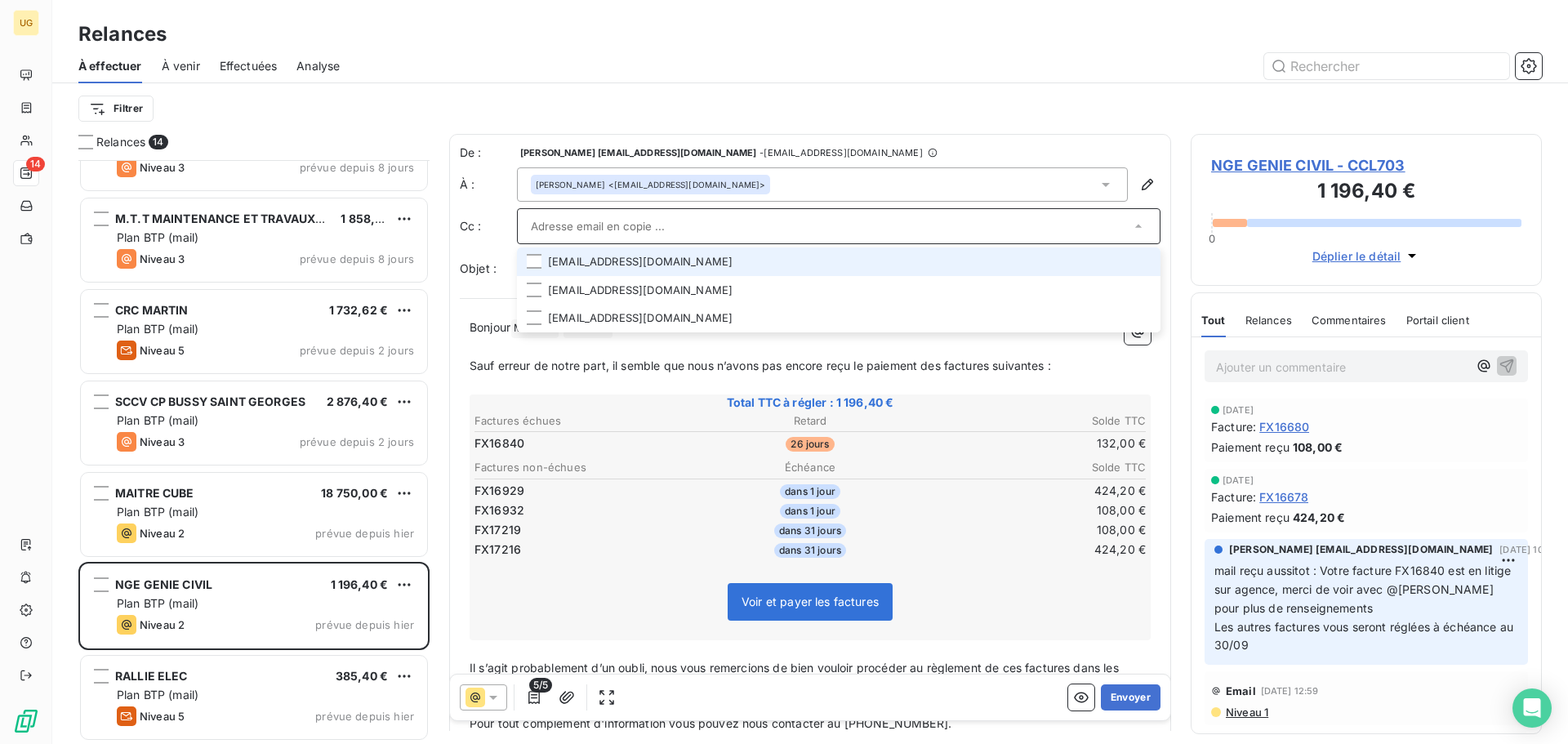
click at [1038, 101] on div "Filtrer" at bounding box center [810, 108] width 1463 height 31
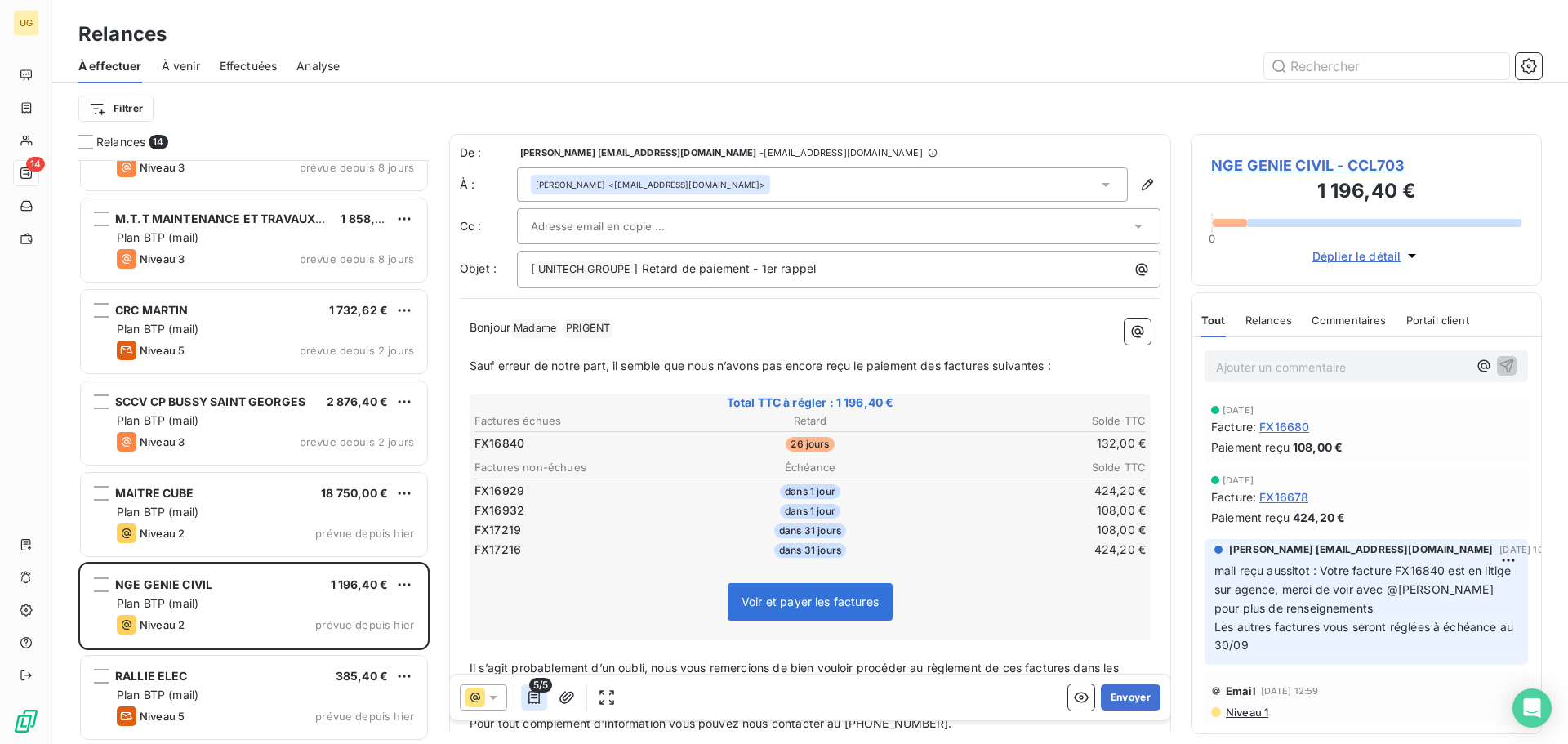
click at [535, 700] on icon "button" at bounding box center [534, 698] width 17 height 17
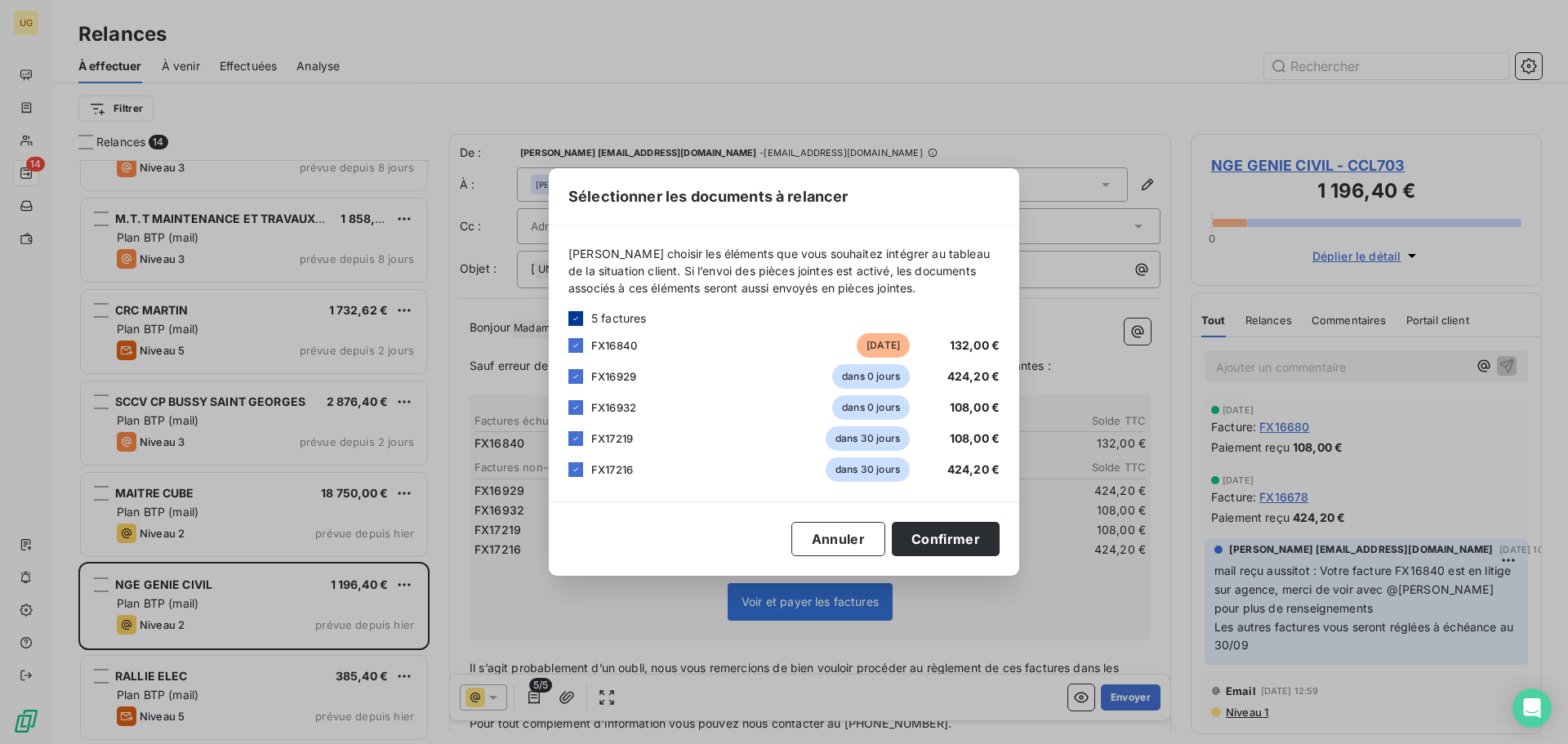
click at [576, 317] on icon at bounding box center [576, 319] width 10 height 10
click at [576, 344] on div at bounding box center [576, 346] width 15 height 15
click at [957, 537] on button "Confirmer" at bounding box center [945, 539] width 108 height 34
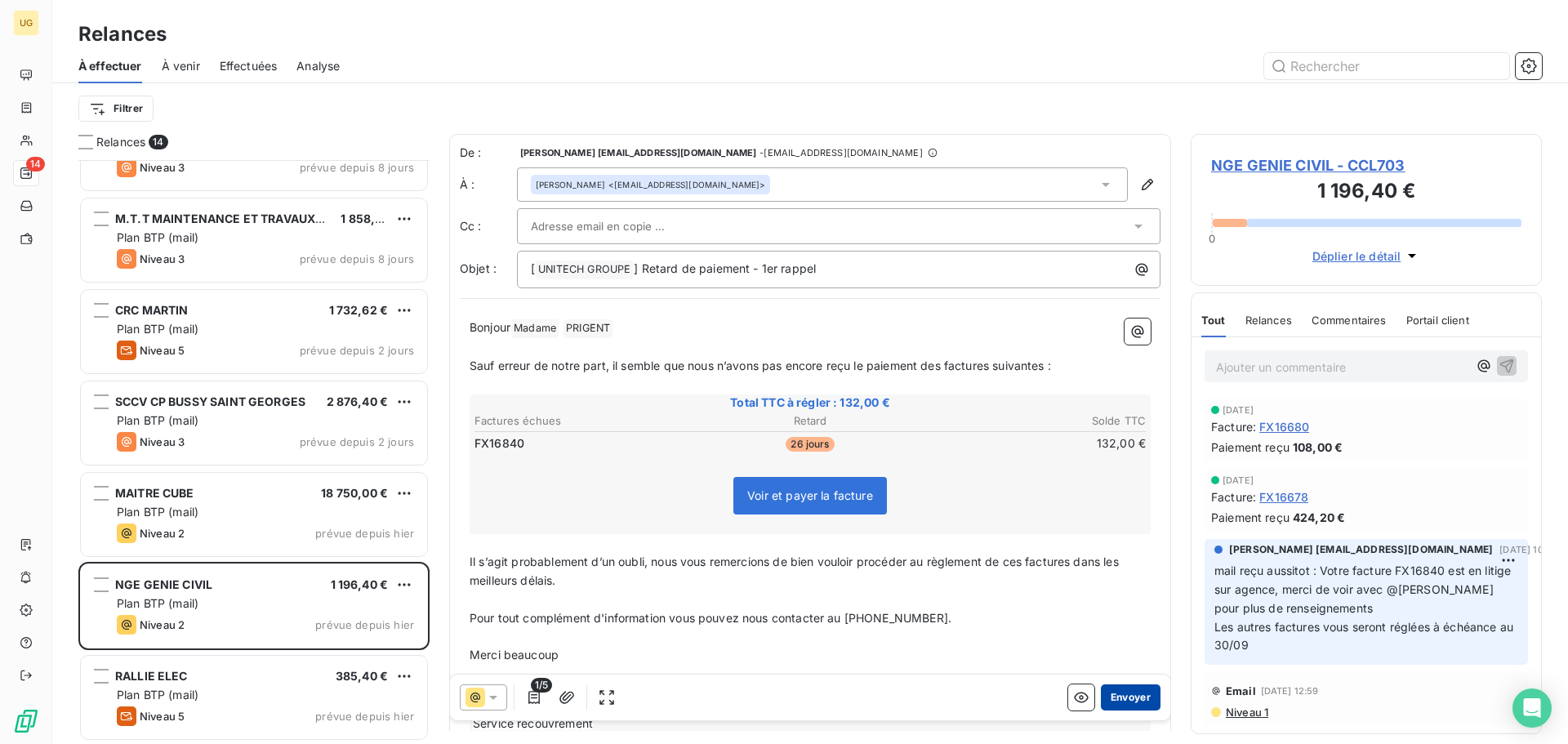
click at [1129, 704] on button "Envoyer" at bounding box center [1130, 697] width 59 height 26
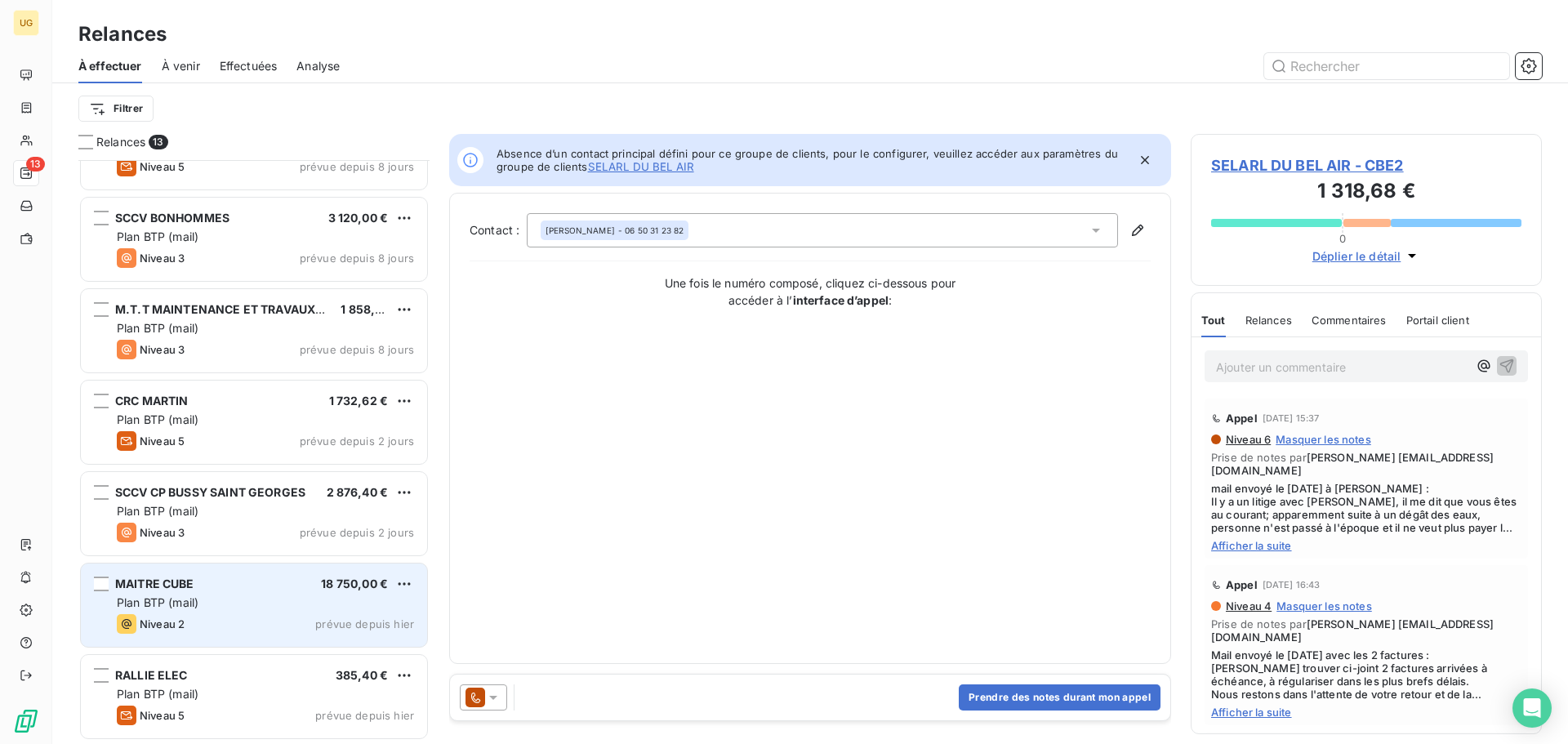
scroll to position [605, 0]
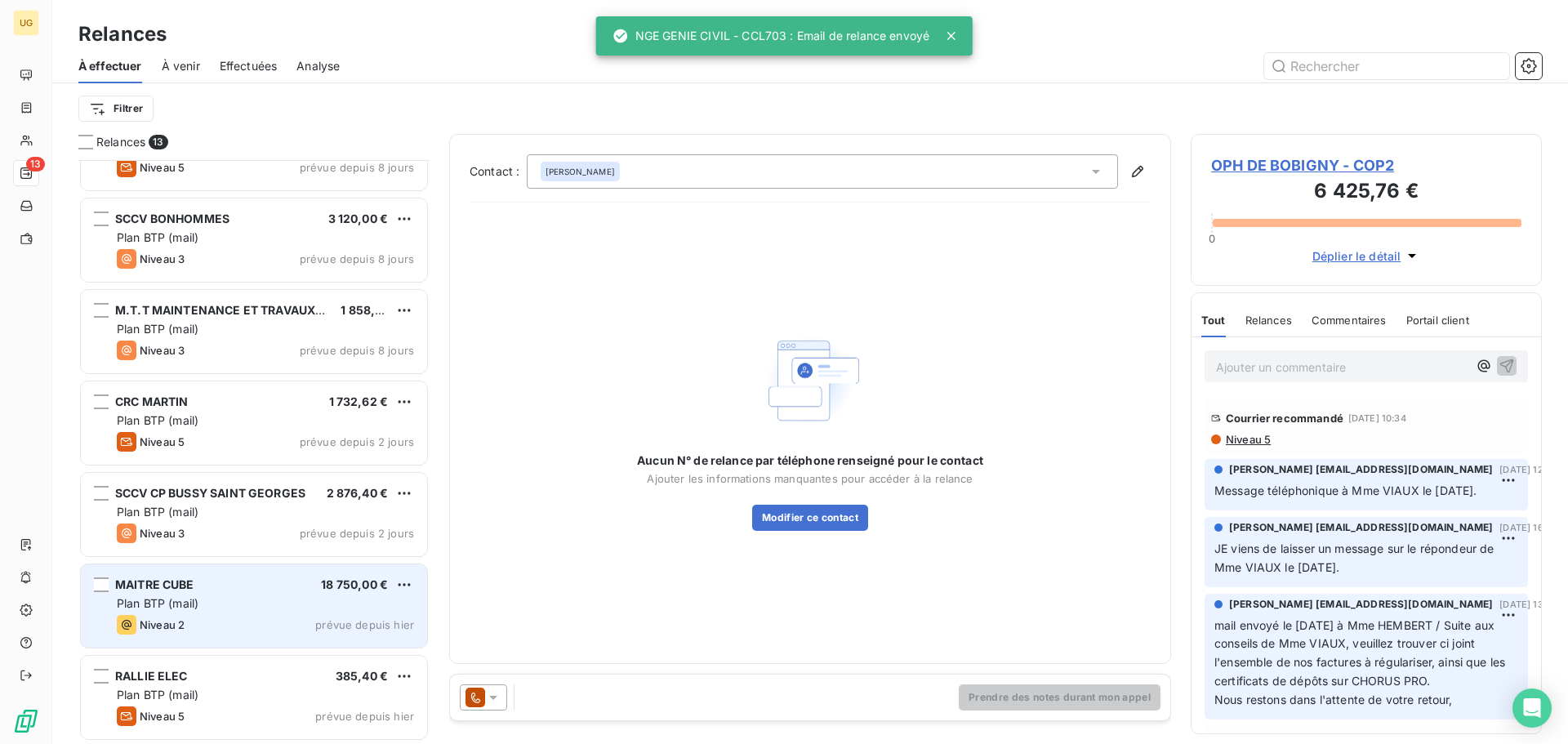
click at [229, 611] on div "Plan BTP (mail)" at bounding box center [265, 603] width 297 height 17
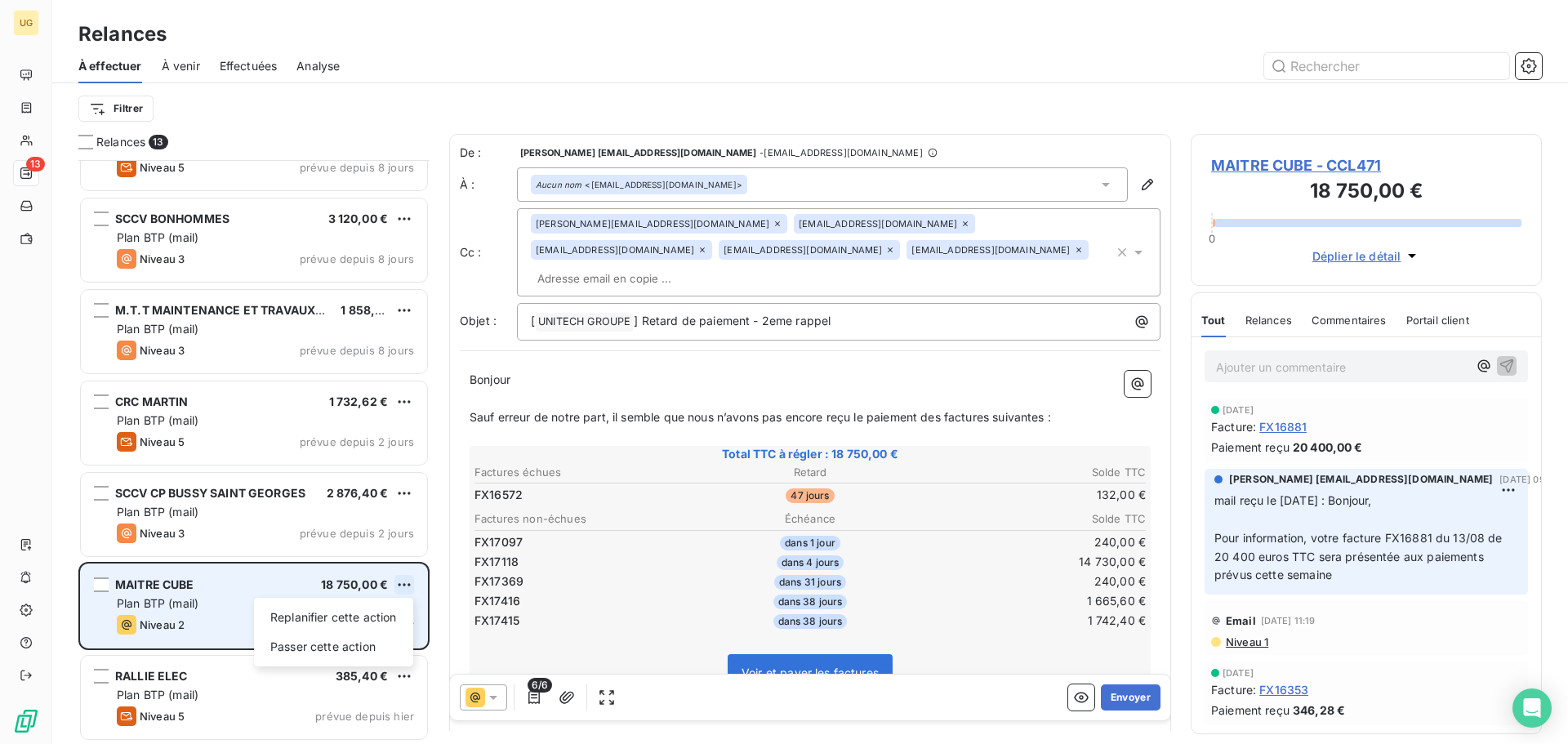
click at [397, 588] on html "UG 13 Relances À effectuer À venir Effectuées Analyse Filtrer Relances 13 SELAR…" at bounding box center [784, 372] width 1568 height 744
click at [394, 612] on div "Replanifier cette action" at bounding box center [333, 617] width 146 height 26
select select "9"
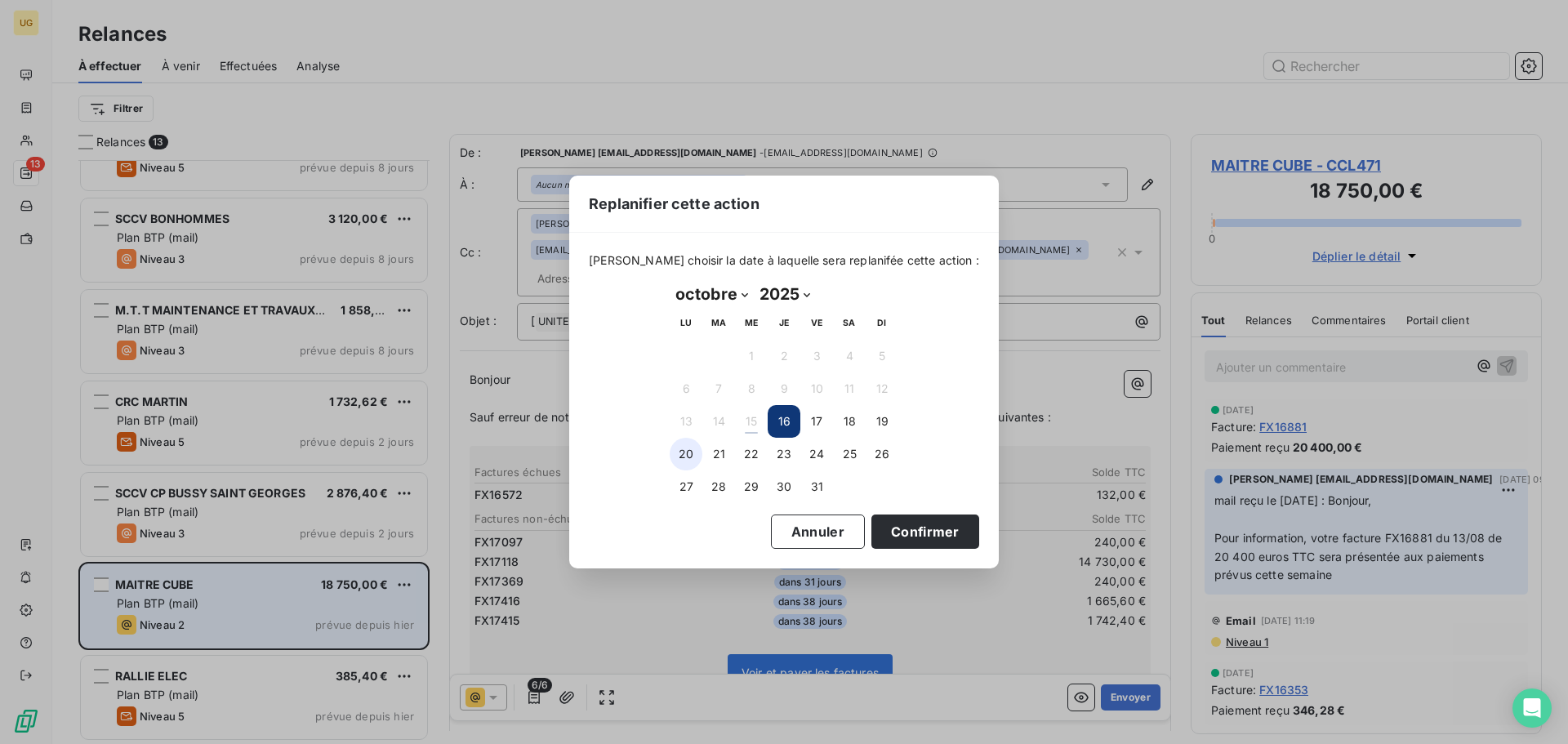
click at [694, 459] on button "20" at bounding box center [685, 454] width 33 height 33
click at [897, 529] on button "Confirmer" at bounding box center [925, 531] width 108 height 34
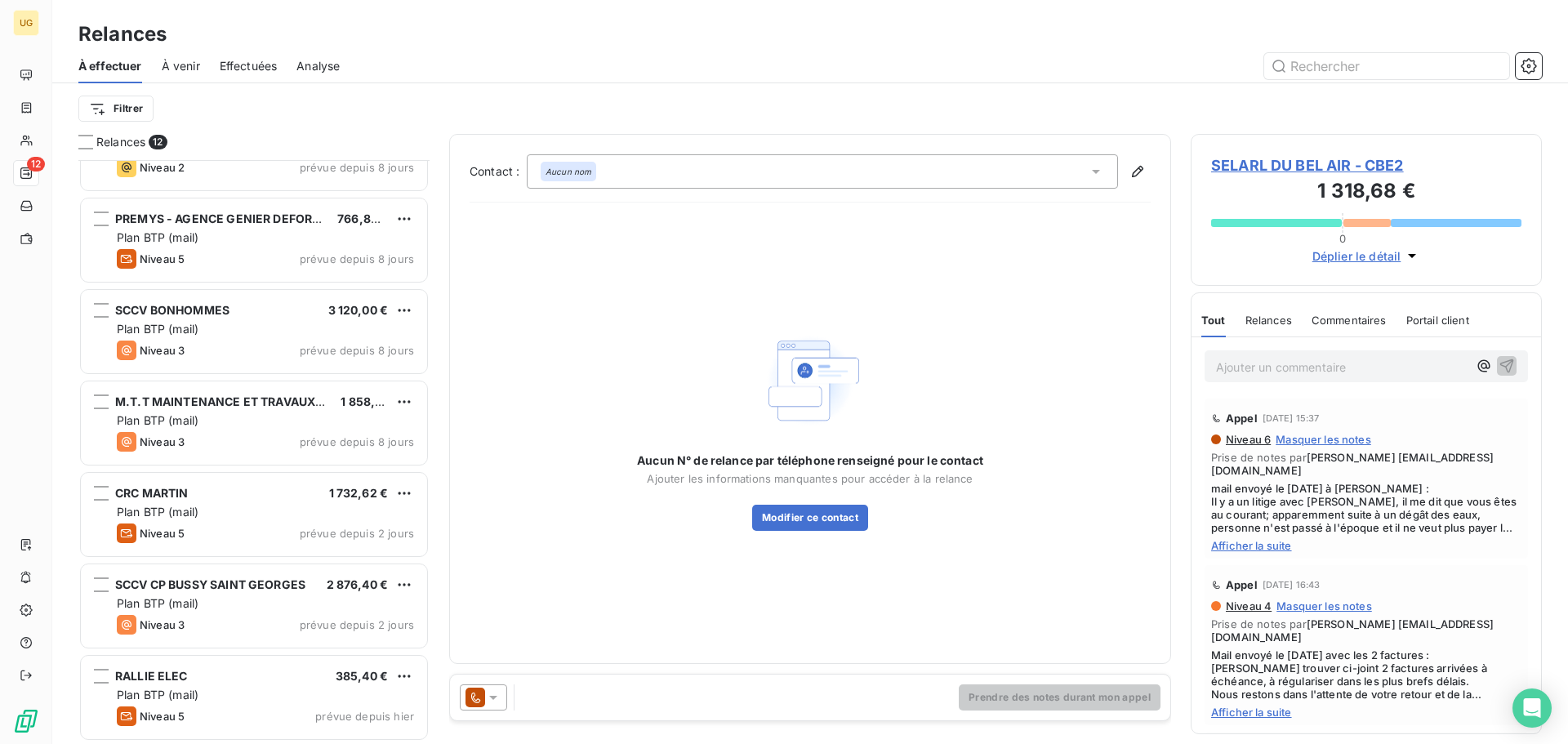
scroll to position [515, 0]
